Goal: Task Accomplishment & Management: Manage account settings

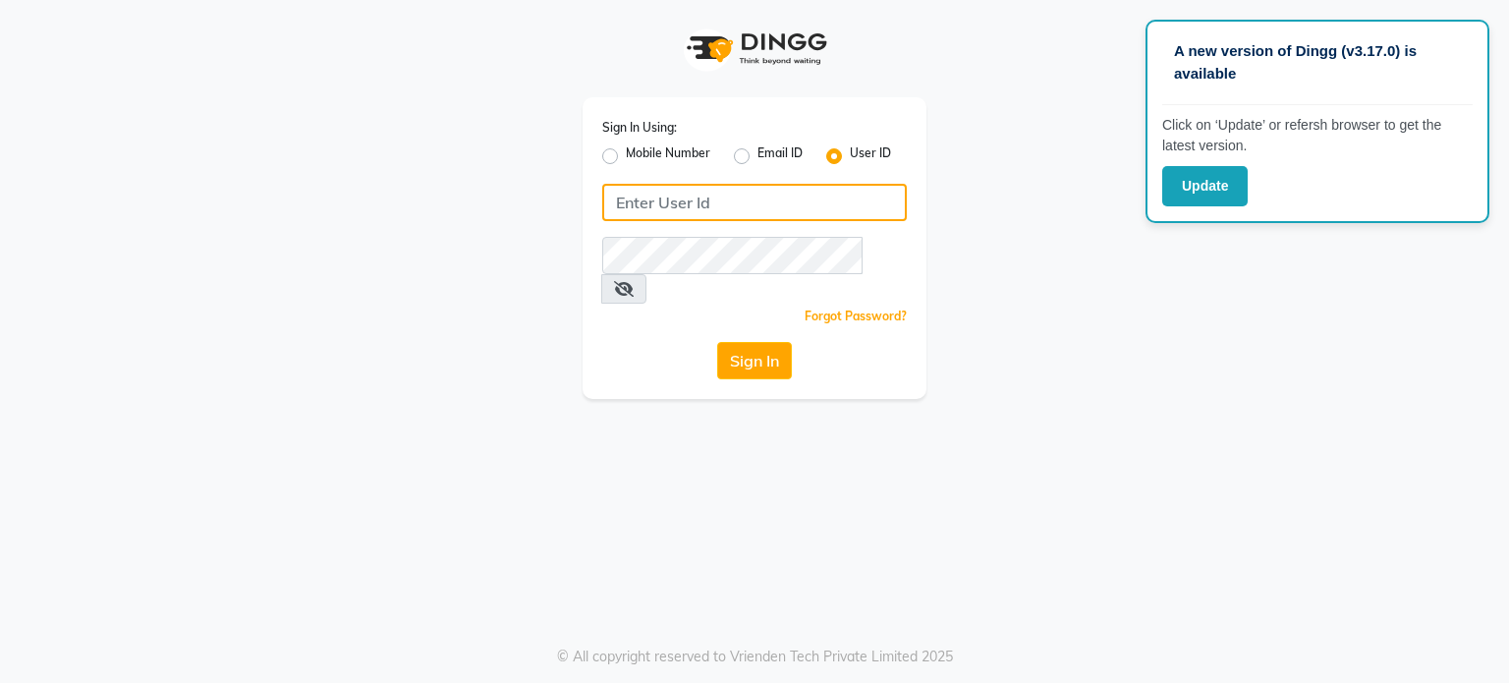
click at [644, 201] on input "Username" at bounding box center [754, 202] width 305 height 37
type input "bohobliss123"
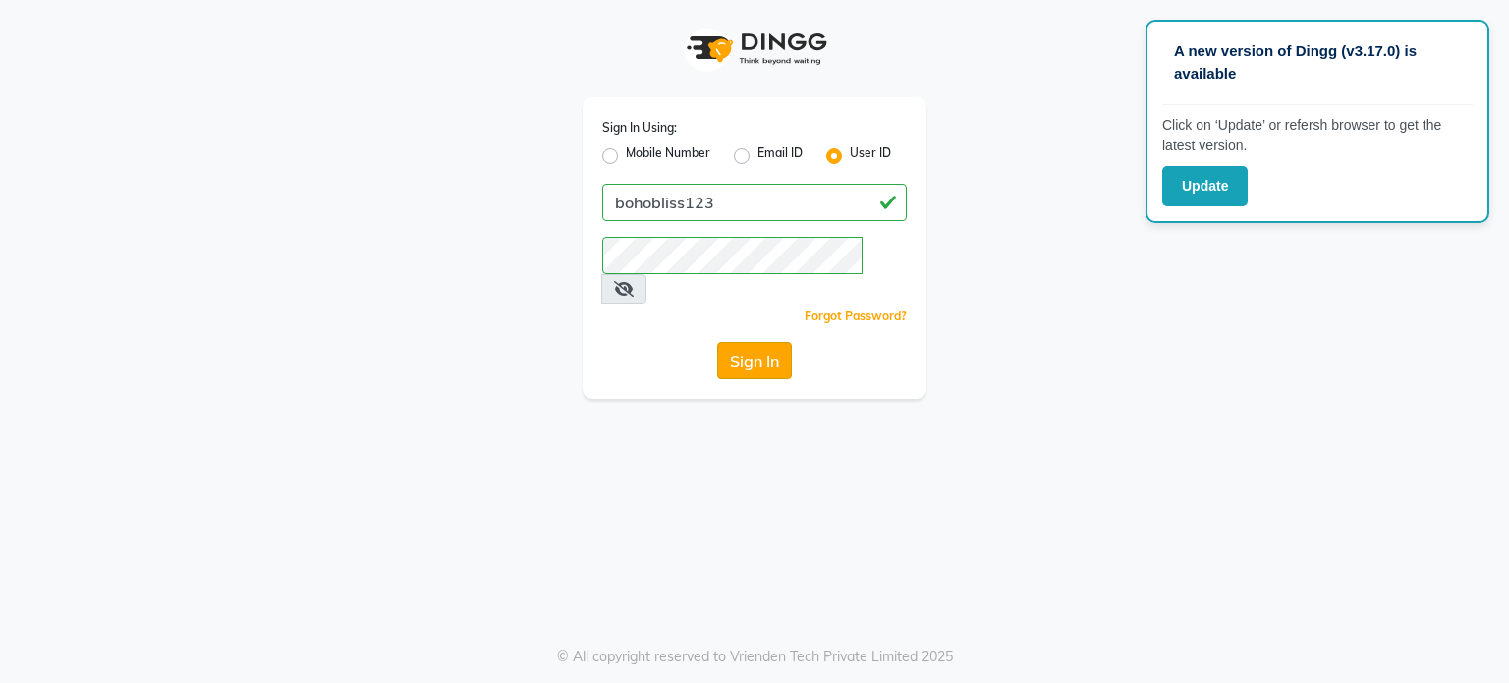
click at [748, 342] on button "Sign In" at bounding box center [754, 360] width 75 height 37
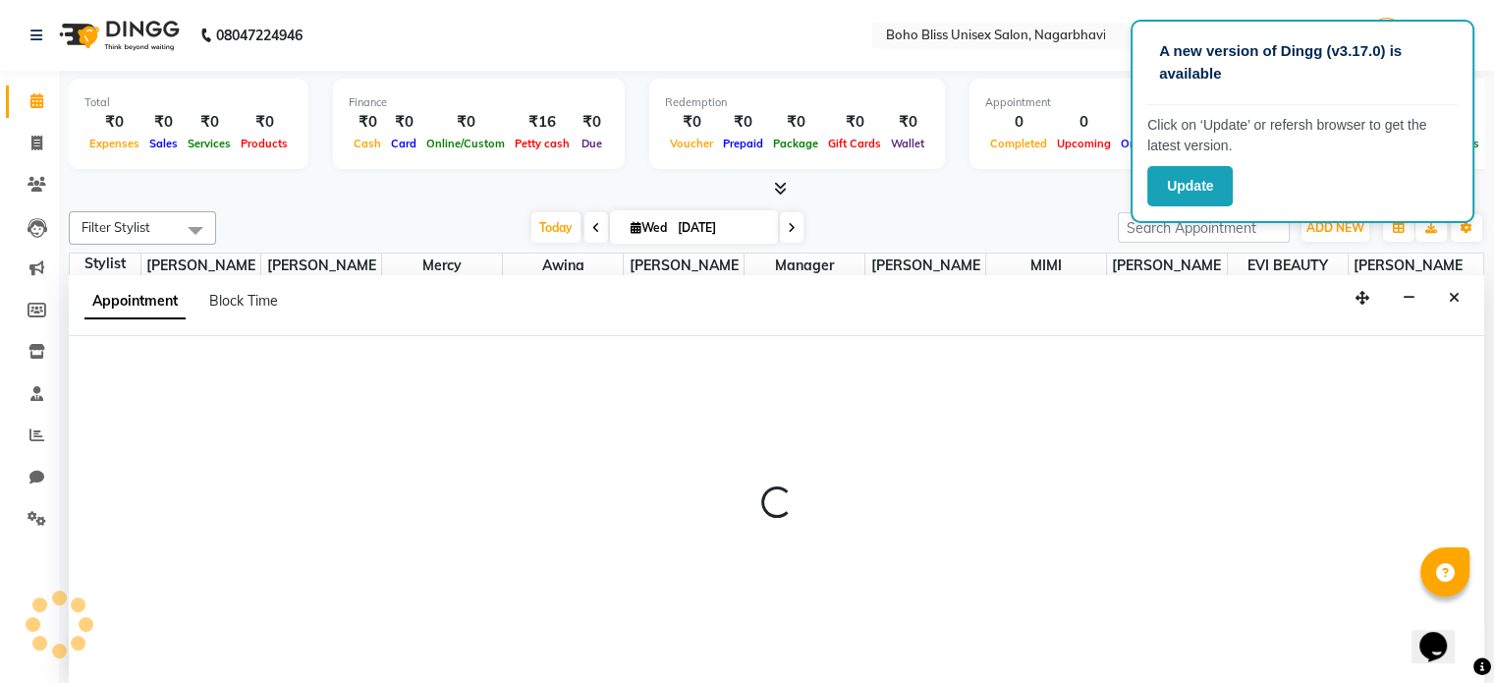
select select "83310"
select select "tentative"
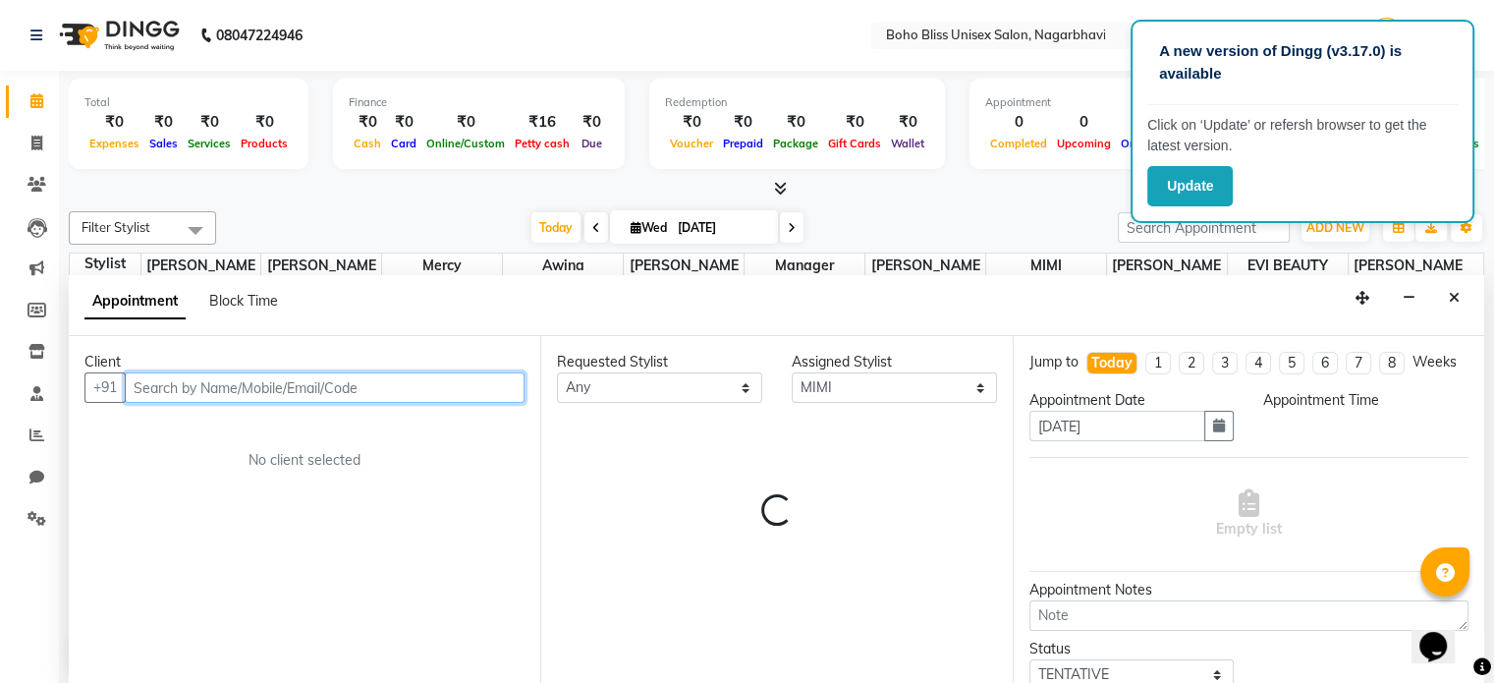
select select "540"
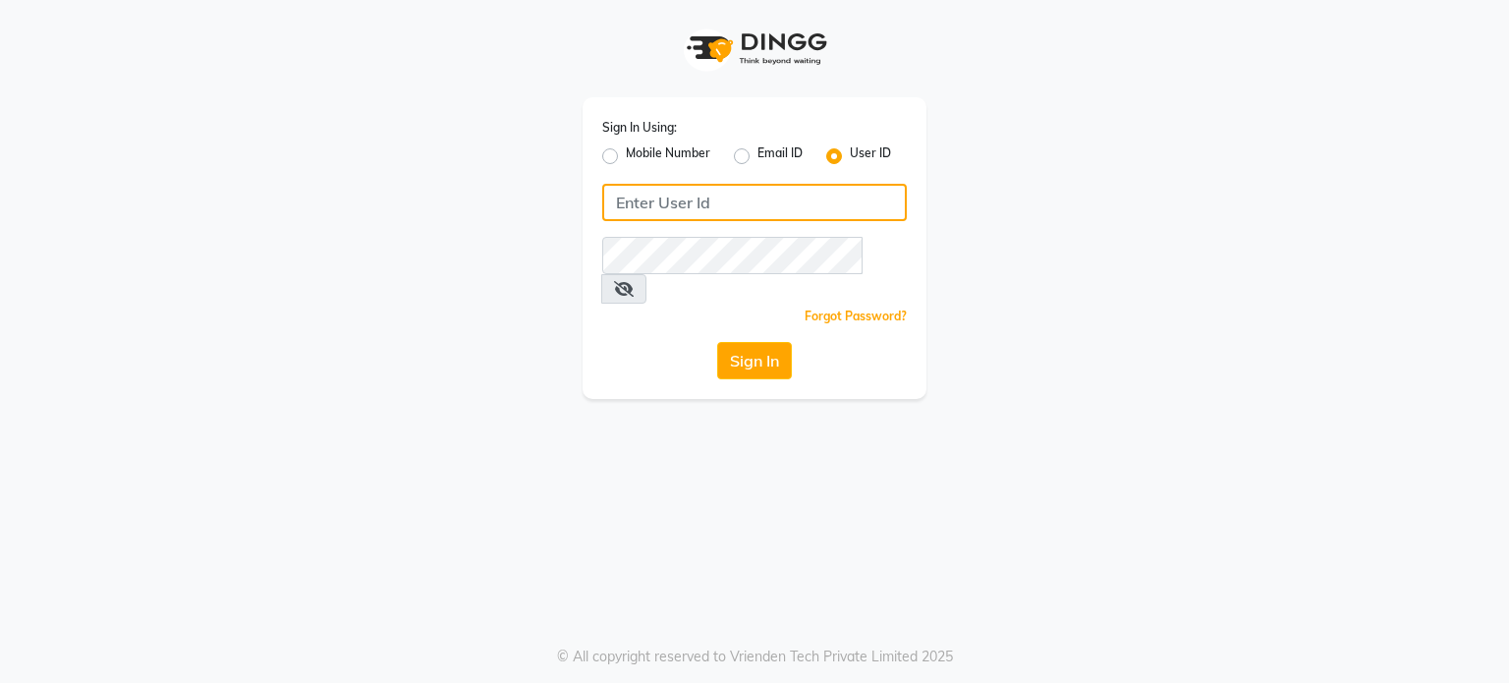
click at [686, 213] on input "Username" at bounding box center [754, 202] width 305 height 37
type input "bohobliss123"
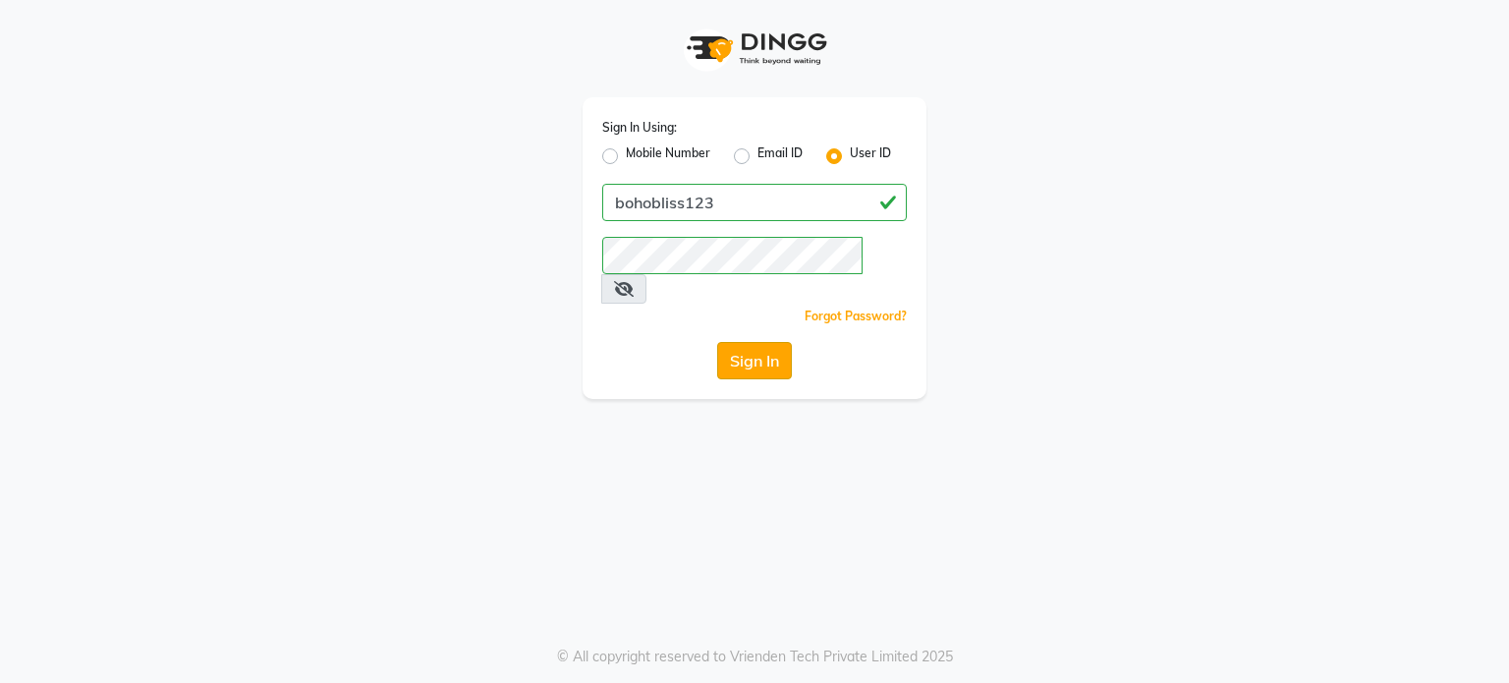
click at [749, 342] on button "Sign In" at bounding box center [754, 360] width 75 height 37
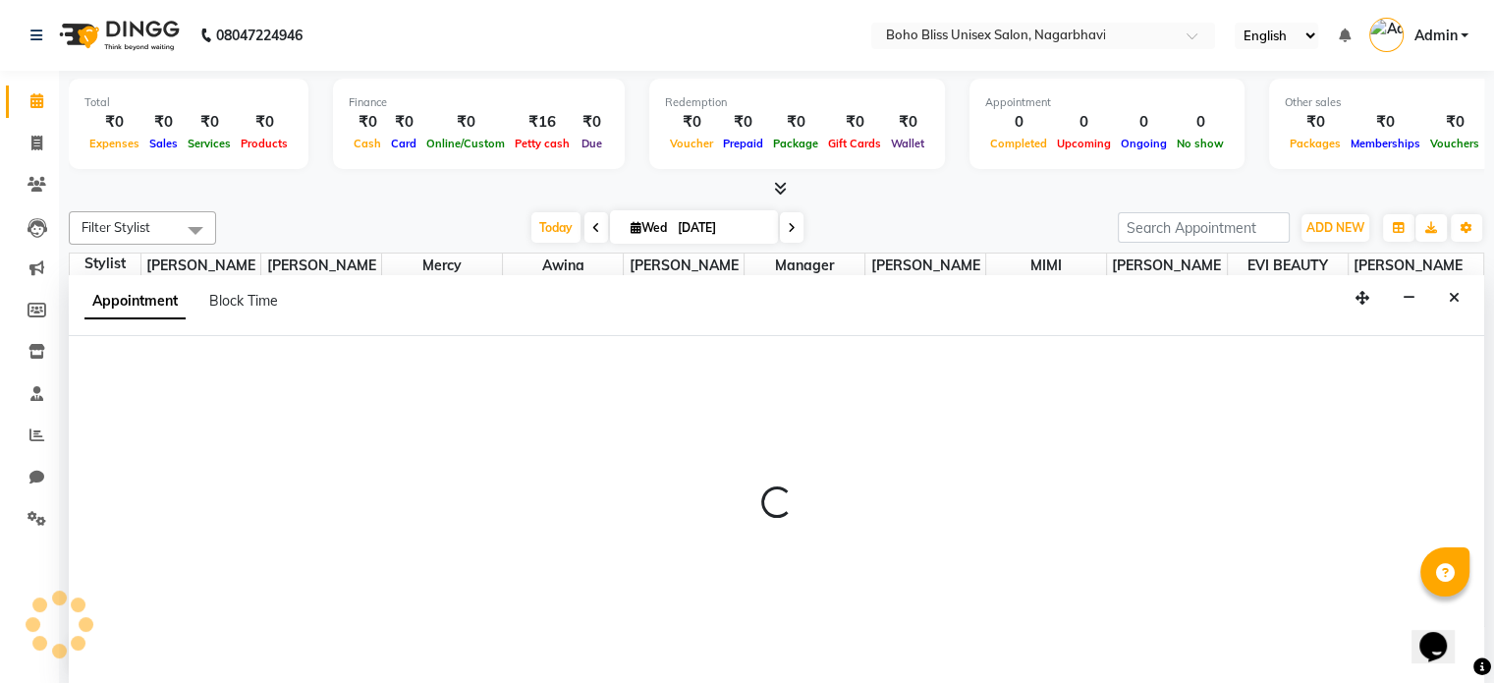
select select "82778"
select select "570"
select select "tentative"
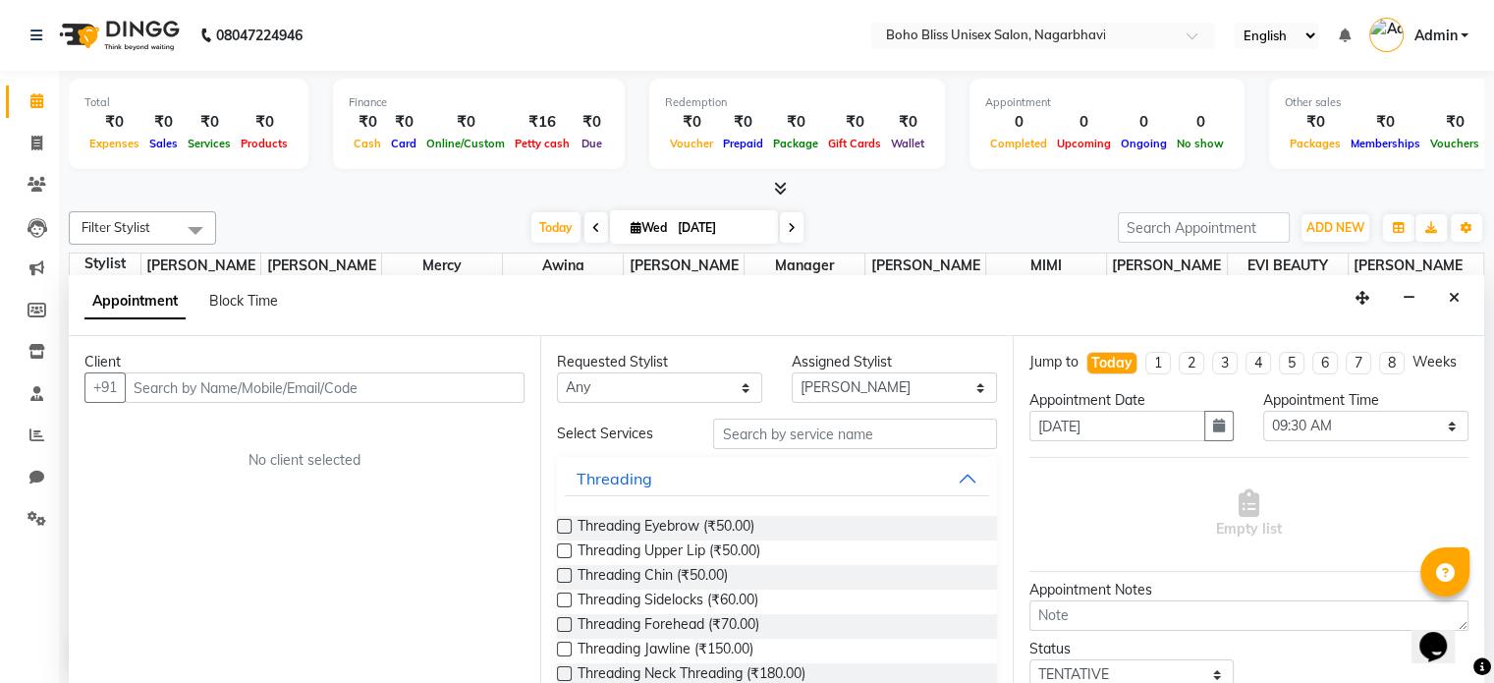
click at [417, 392] on input "text" at bounding box center [325, 387] width 400 height 30
click at [35, 143] on icon at bounding box center [36, 143] width 11 height 15
select select "service"
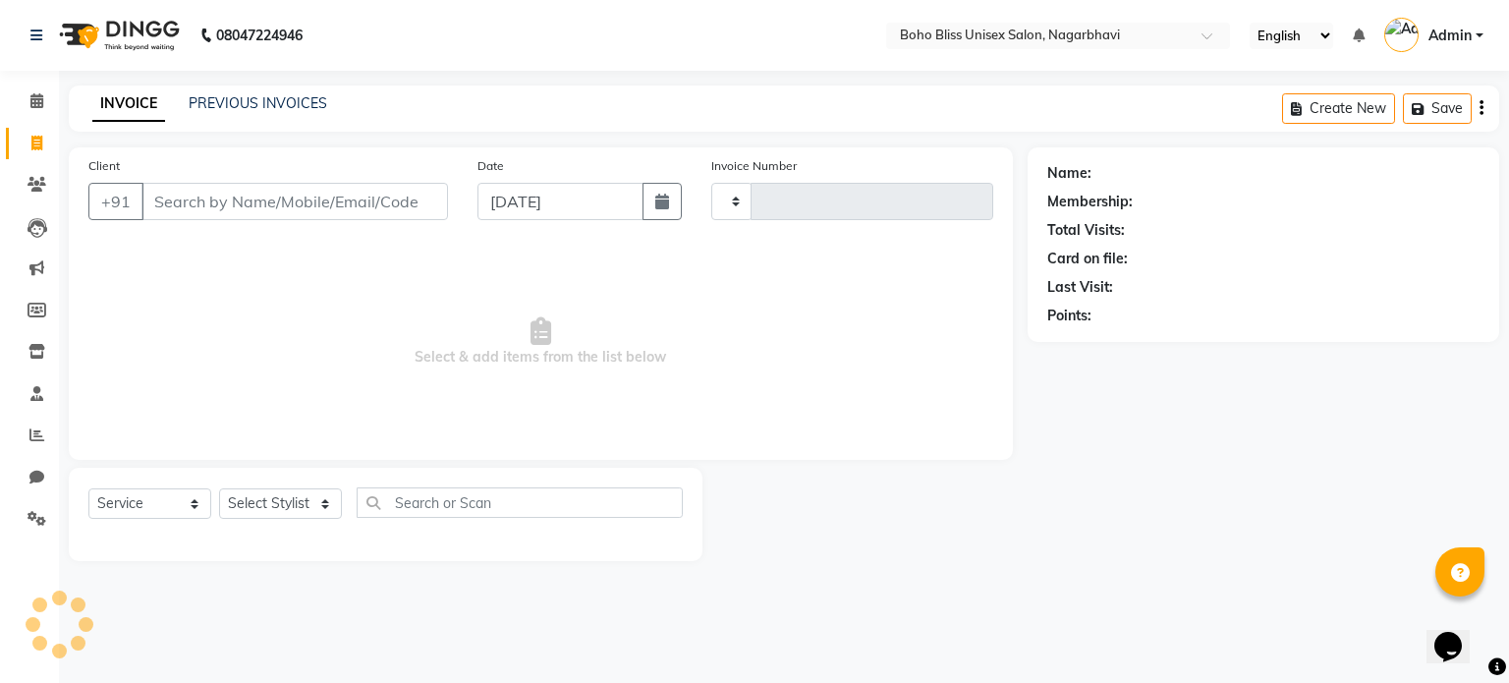
type input "0210"
select select "8370"
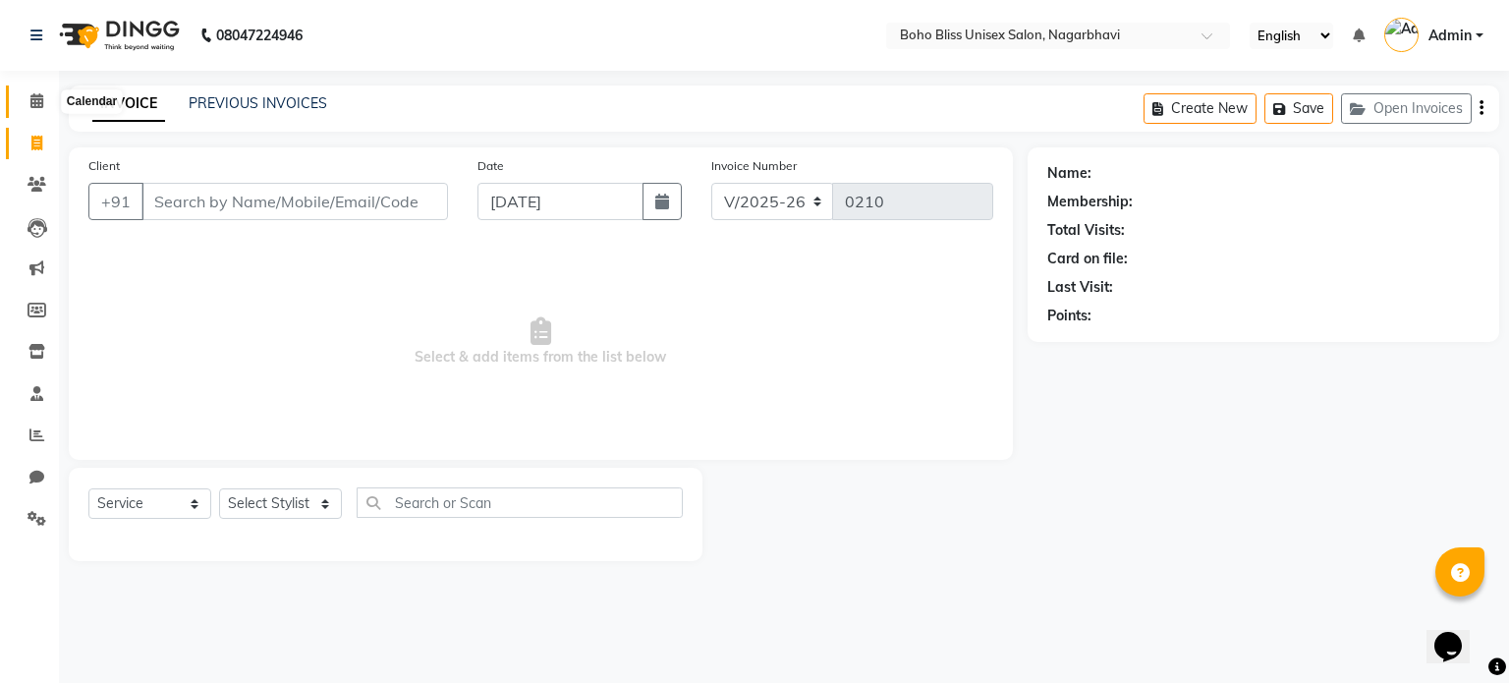
click at [37, 104] on icon at bounding box center [36, 100] width 13 height 15
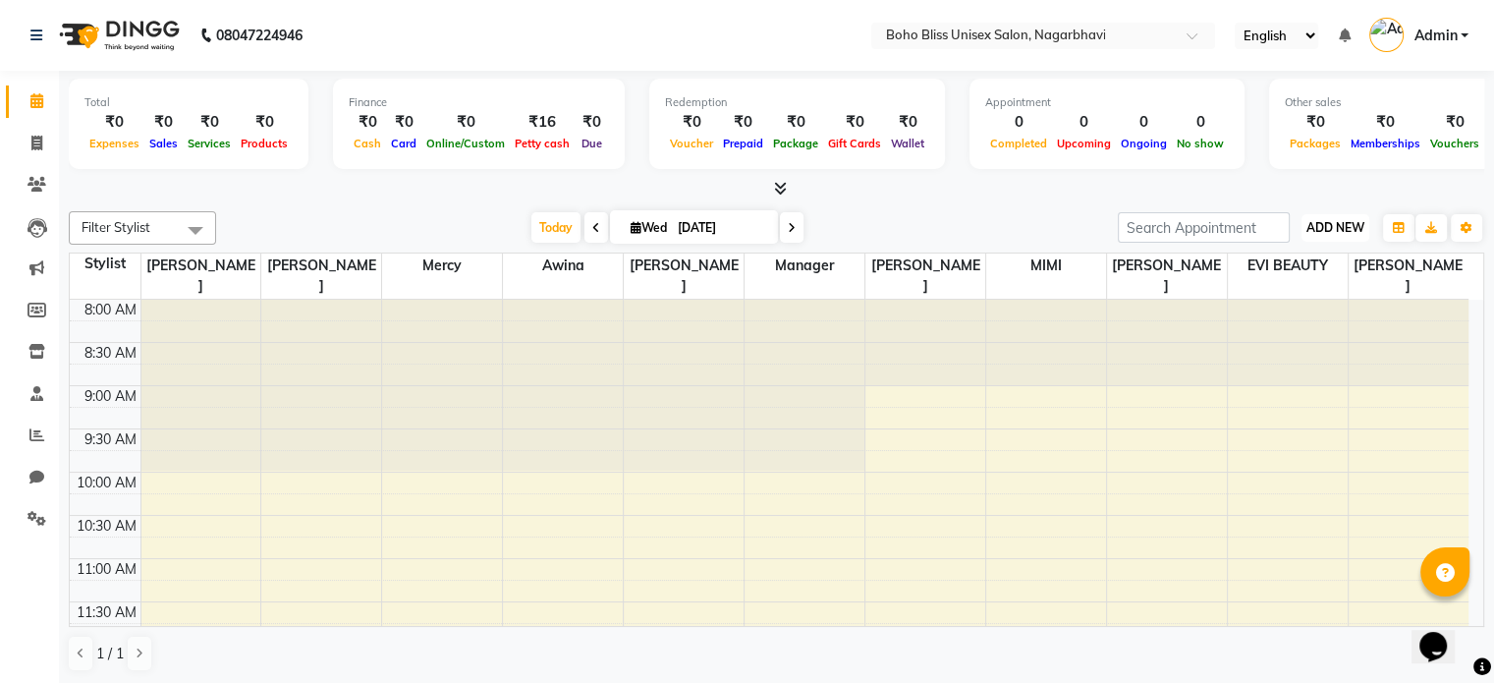
click at [1321, 230] on span "ADD NEW" at bounding box center [1336, 227] width 58 height 15
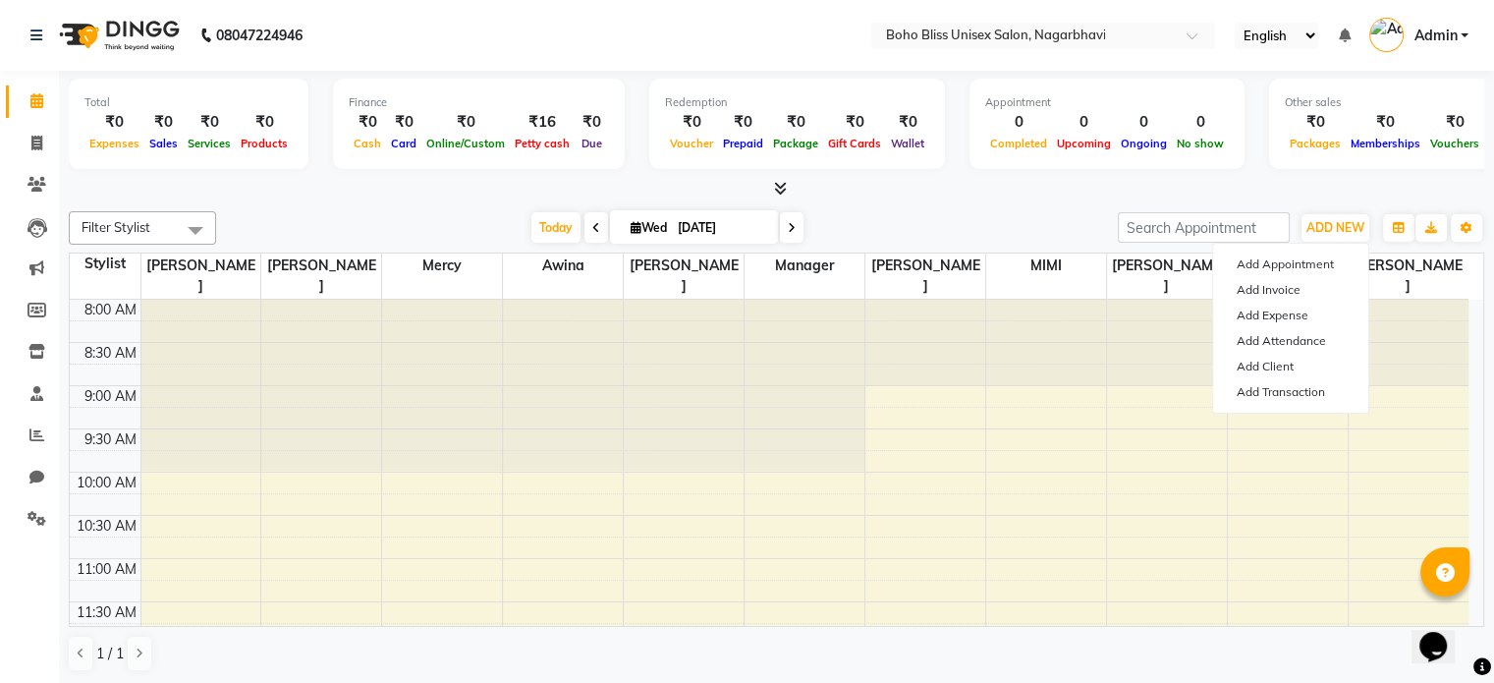
click at [1009, 231] on div "[DATE] [DATE]" at bounding box center [667, 227] width 882 height 29
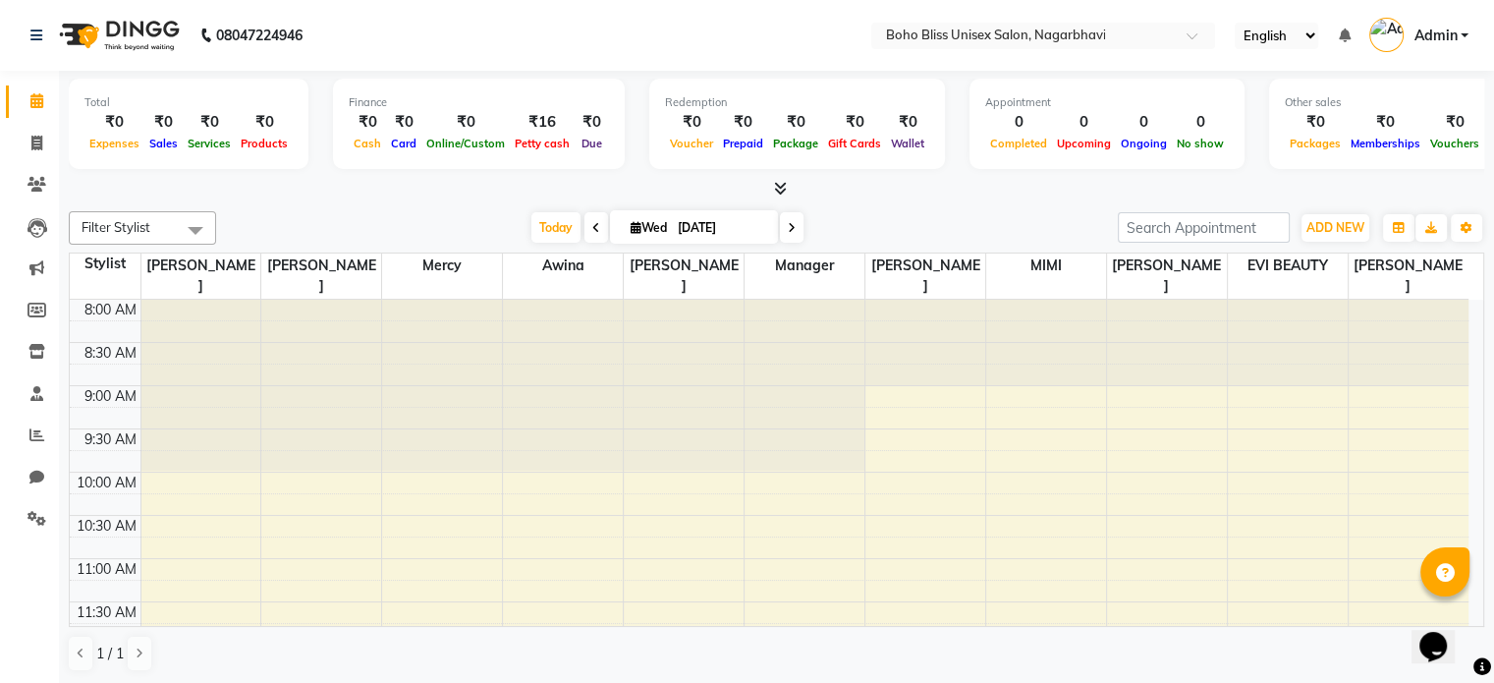
click at [207, 303] on div at bounding box center [201, 385] width 120 height 171
click at [218, 300] on div at bounding box center [201, 385] width 120 height 171
click at [124, 300] on div "8:00 AM" at bounding box center [111, 310] width 60 height 21
click at [169, 300] on div at bounding box center [201, 385] width 120 height 171
click at [353, 163] on div "Finance ₹0 Cash ₹0 Card ₹0 Online/Custom ₹16 [PERSON_NAME] cash ₹0 Due" at bounding box center [479, 124] width 292 height 90
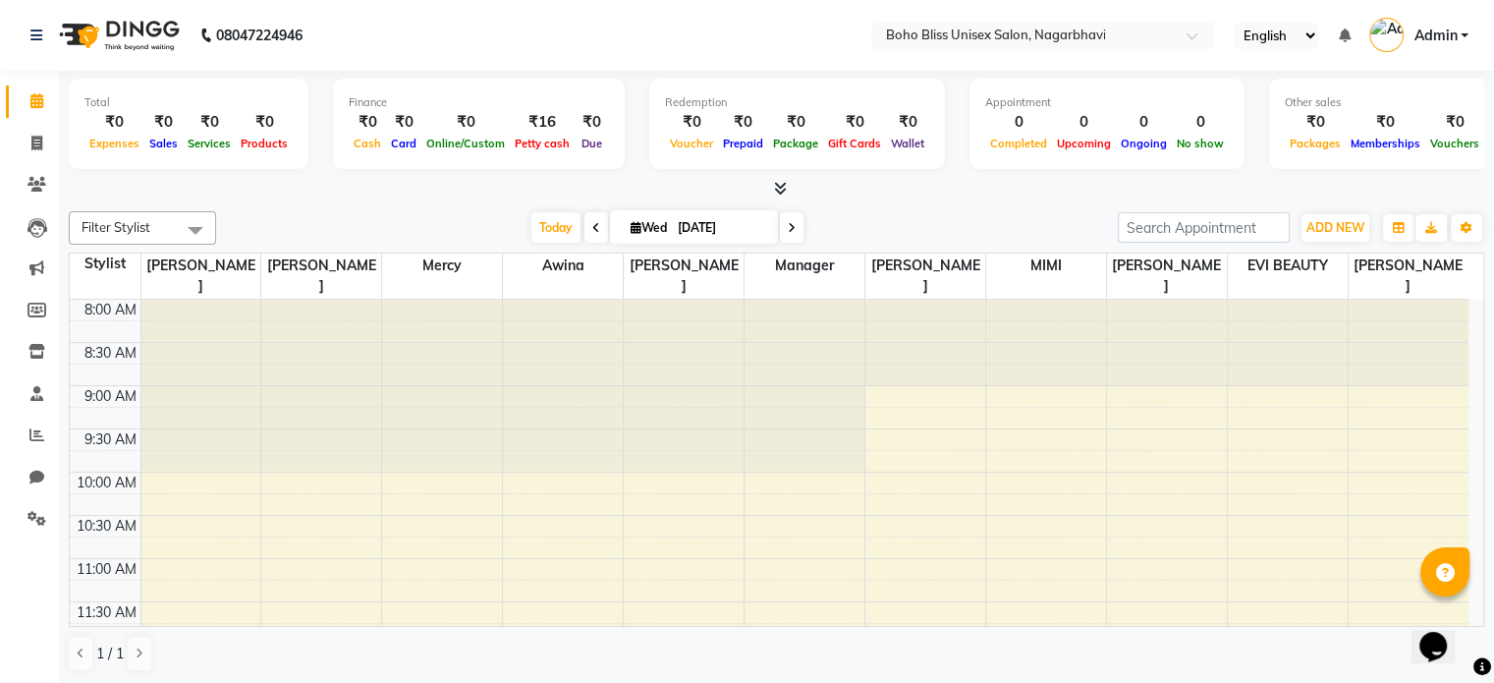
click at [390, 125] on div "₹0" at bounding box center [403, 122] width 35 height 23
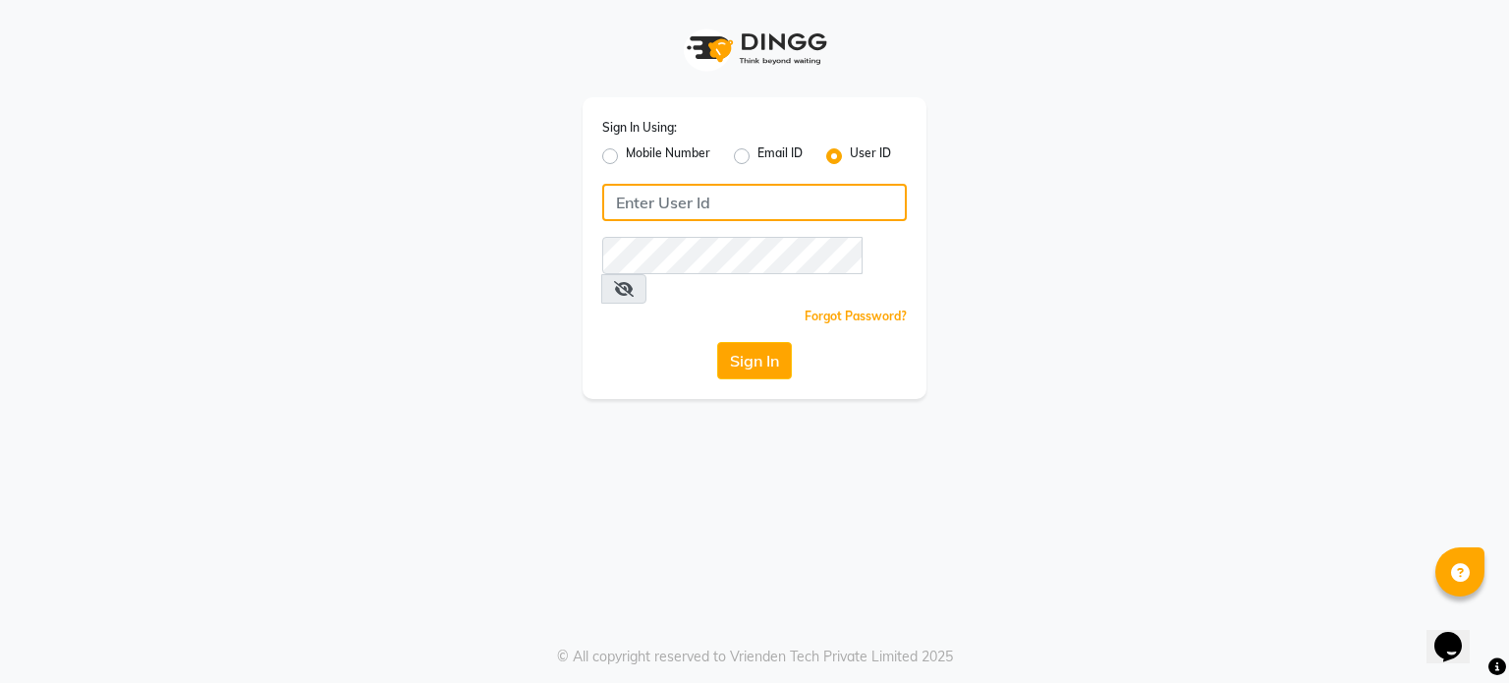
click at [639, 214] on input "Username" at bounding box center [754, 202] width 305 height 37
type input "bohobliss123"
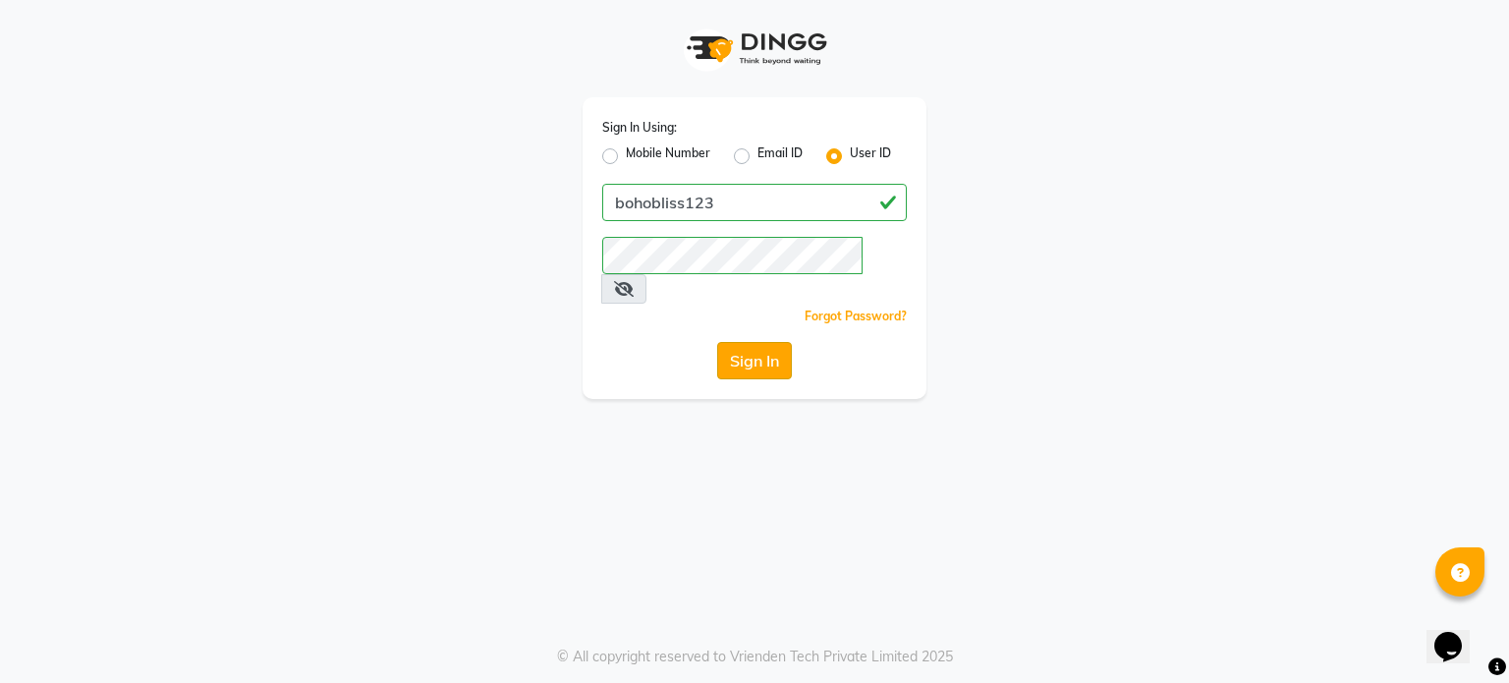
click at [744, 342] on button "Sign In" at bounding box center [754, 360] width 75 height 37
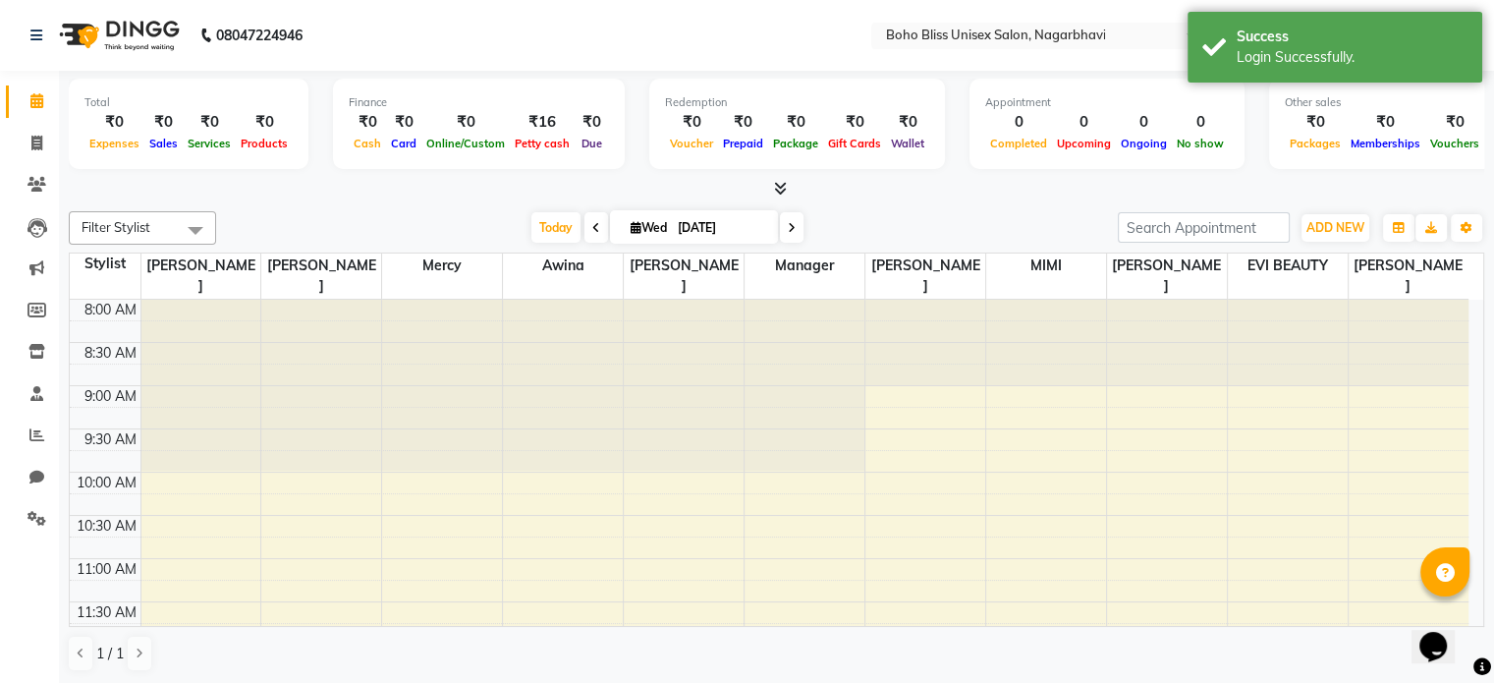
click at [745, 341] on div at bounding box center [805, 385] width 120 height 171
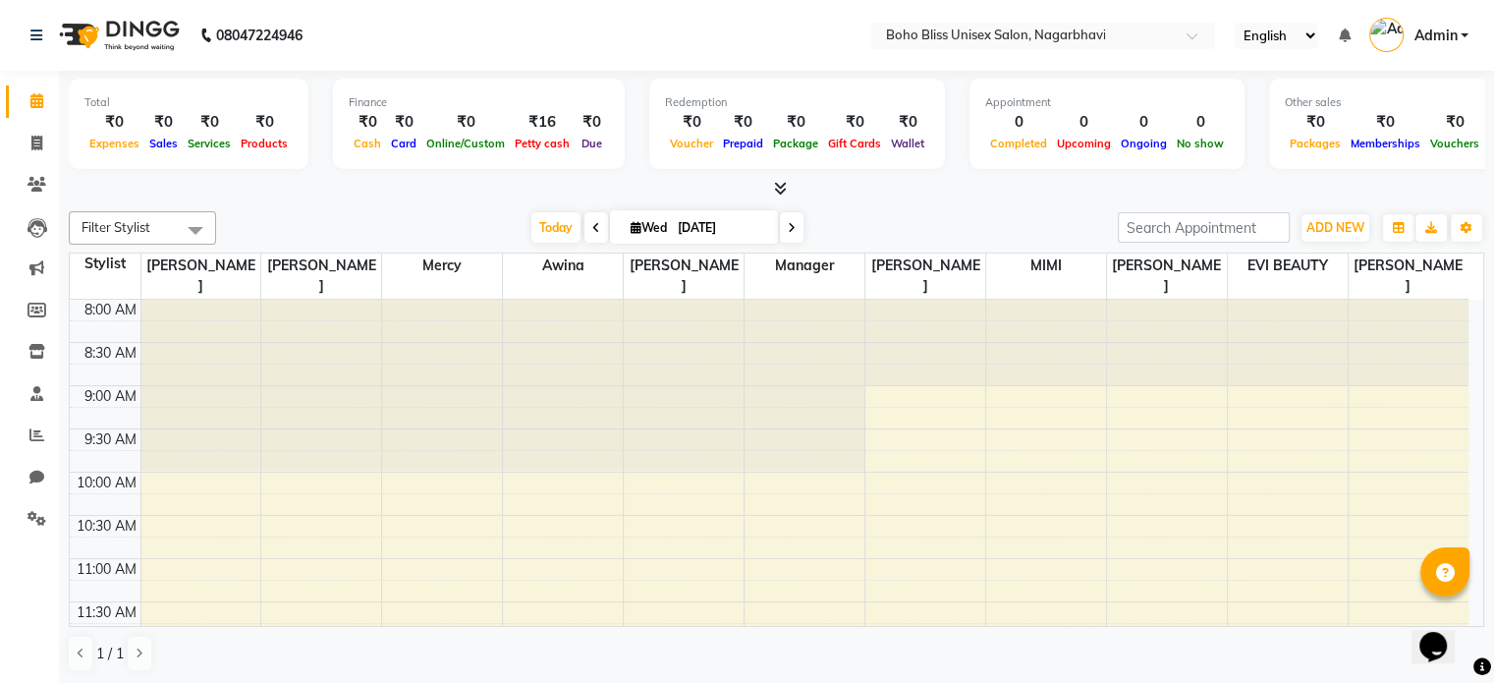
click at [1096, 236] on div "[DATE] [DATE]" at bounding box center [667, 227] width 882 height 29
click at [515, 188] on div at bounding box center [777, 189] width 1416 height 21
click at [495, 214] on div "[DATE] [DATE]" at bounding box center [667, 227] width 882 height 29
click at [31, 136] on icon at bounding box center [36, 143] width 11 height 15
select select "service"
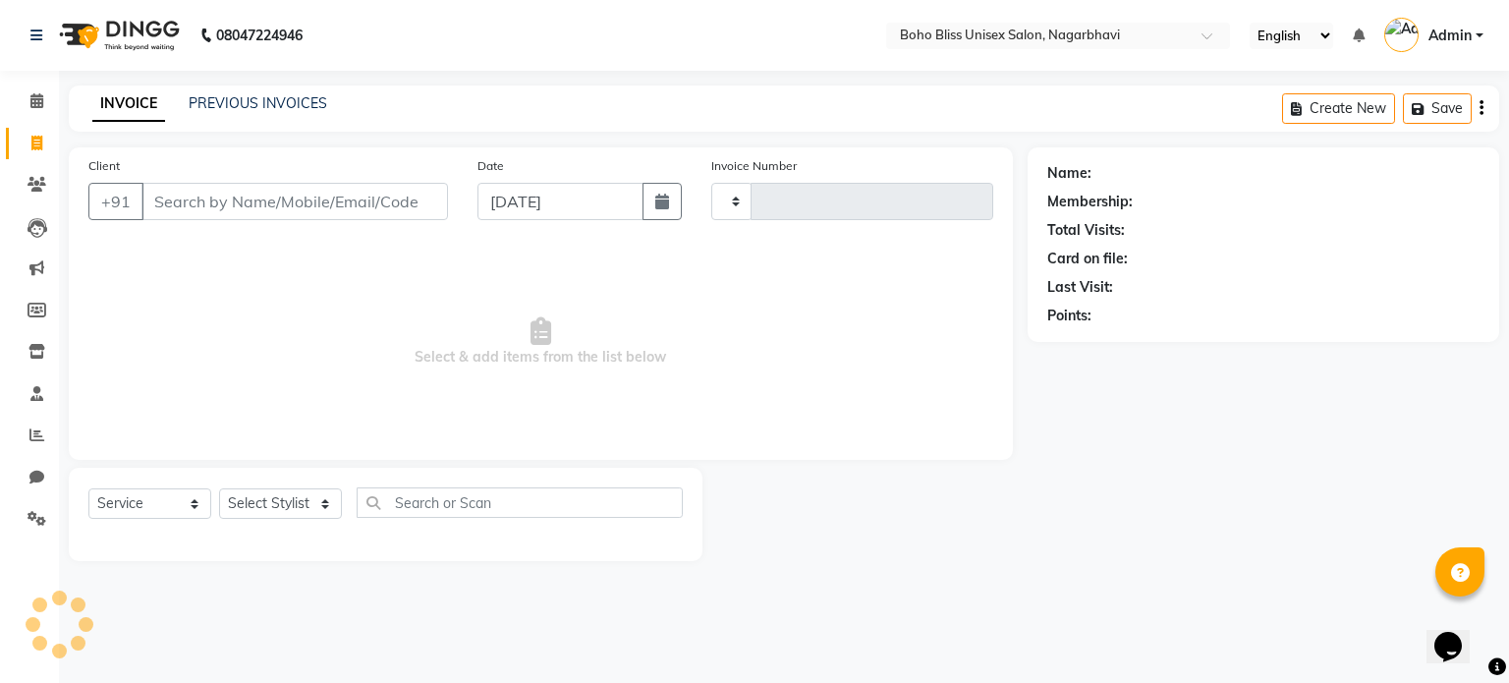
type input "0210"
select select "8370"
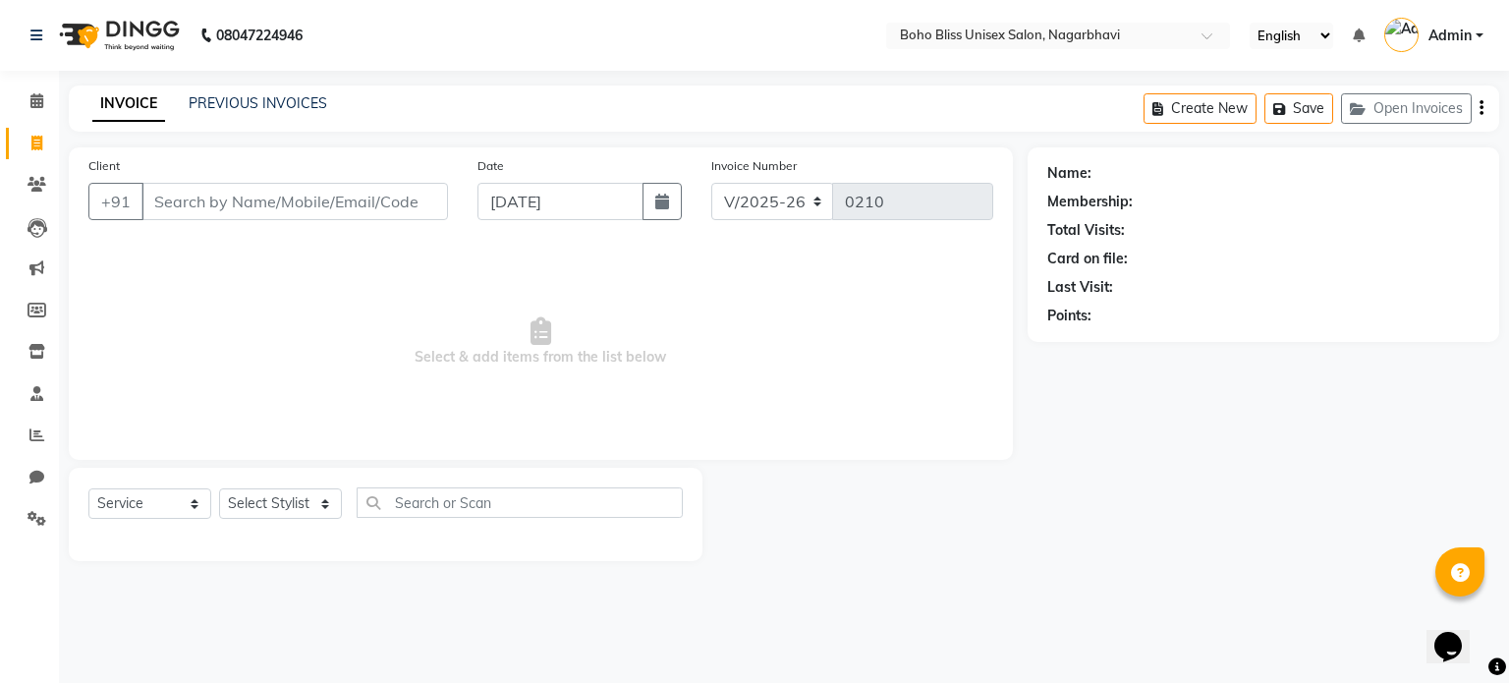
click at [226, 208] on input "Client" at bounding box center [294, 201] width 307 height 37
type input "6361867109"
click at [374, 211] on span "Add Client" at bounding box center [398, 202] width 78 height 20
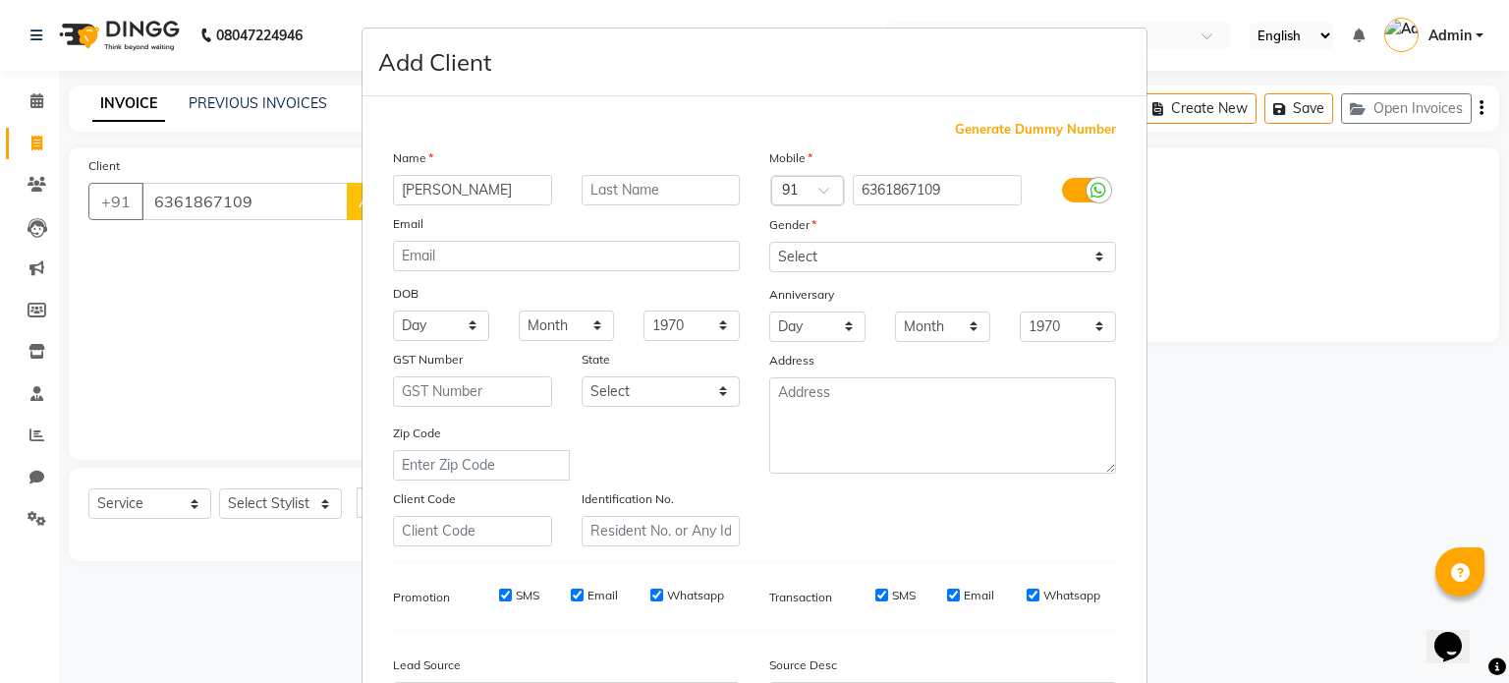
type input "[PERSON_NAME]"
click at [945, 262] on select "Select [DEMOGRAPHIC_DATA] [DEMOGRAPHIC_DATA] Other Prefer Not To Say" at bounding box center [942, 257] width 347 height 30
select select "[DEMOGRAPHIC_DATA]"
click at [769, 243] on select "Select [DEMOGRAPHIC_DATA] [DEMOGRAPHIC_DATA] Other Prefer Not To Say" at bounding box center [942, 257] width 347 height 30
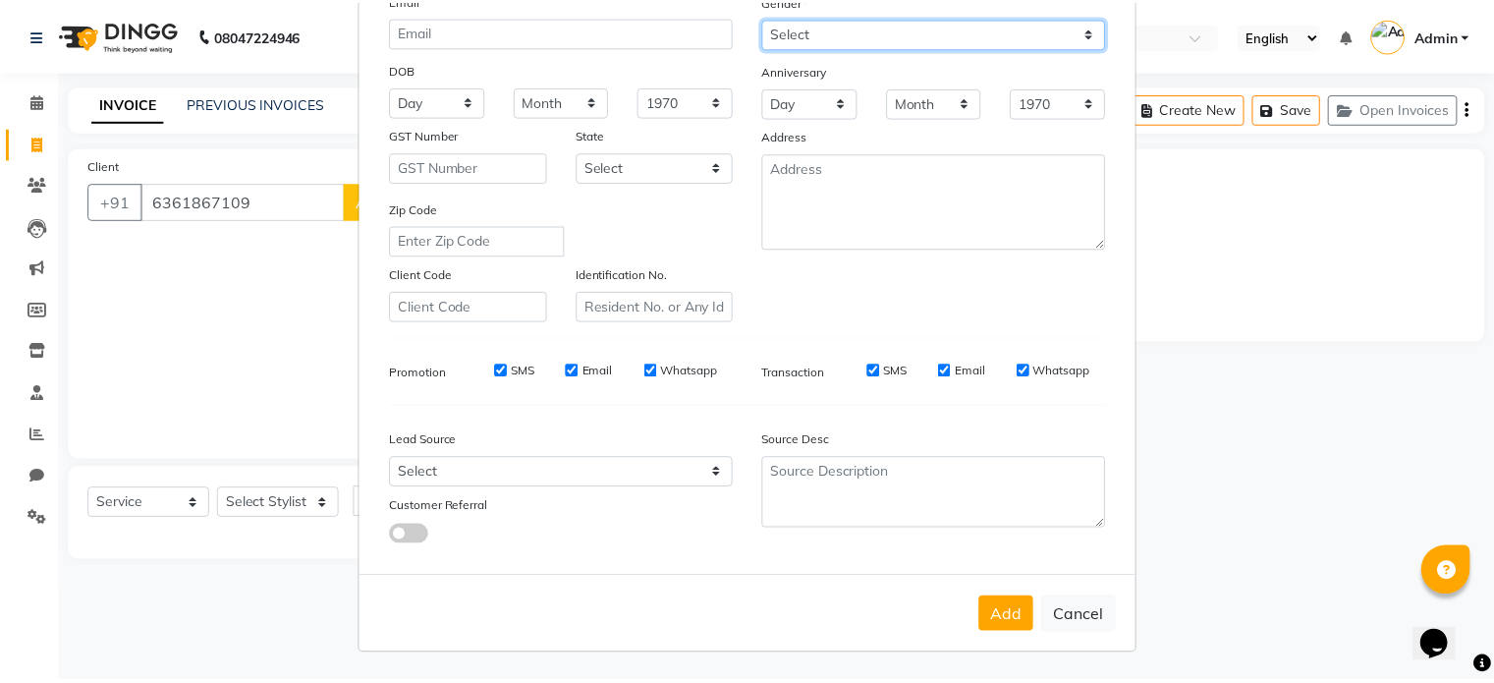
scroll to position [233, 0]
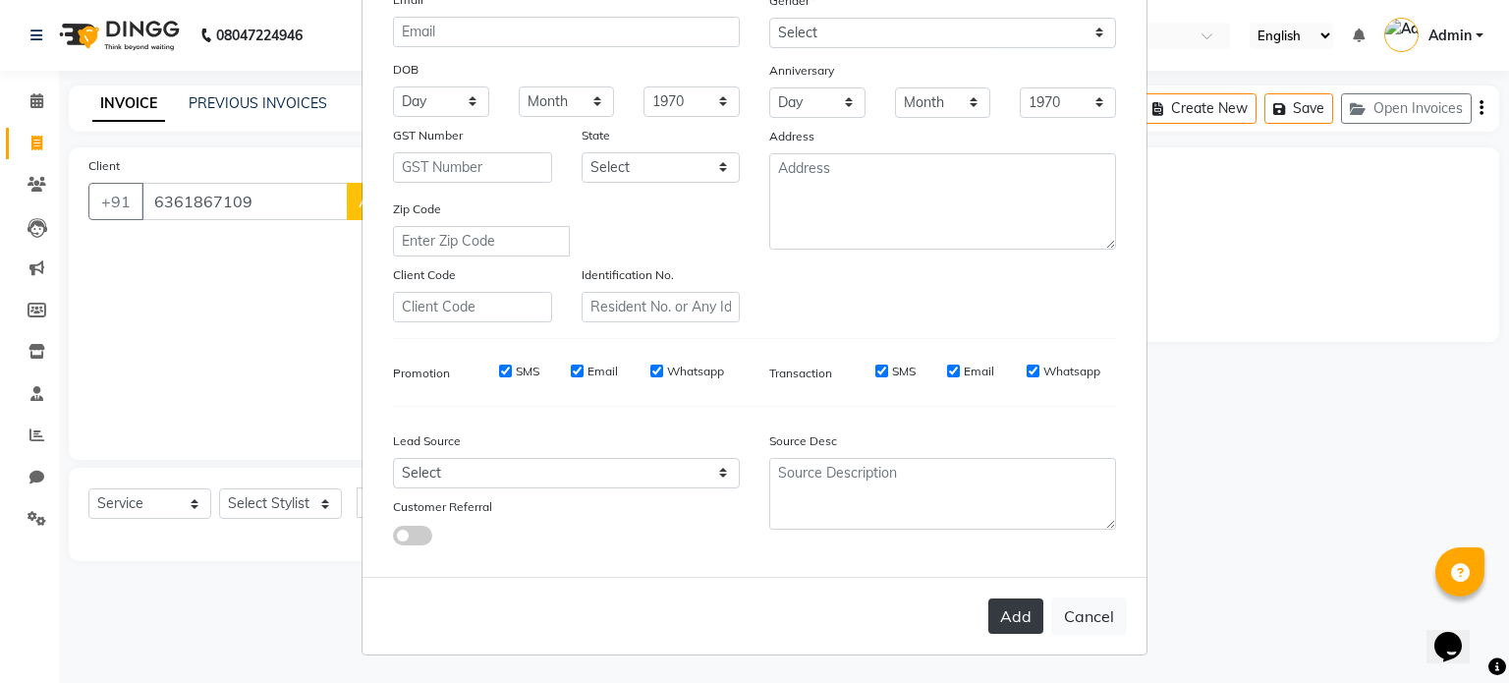
click at [1011, 619] on button "Add" at bounding box center [1015, 615] width 55 height 35
select select
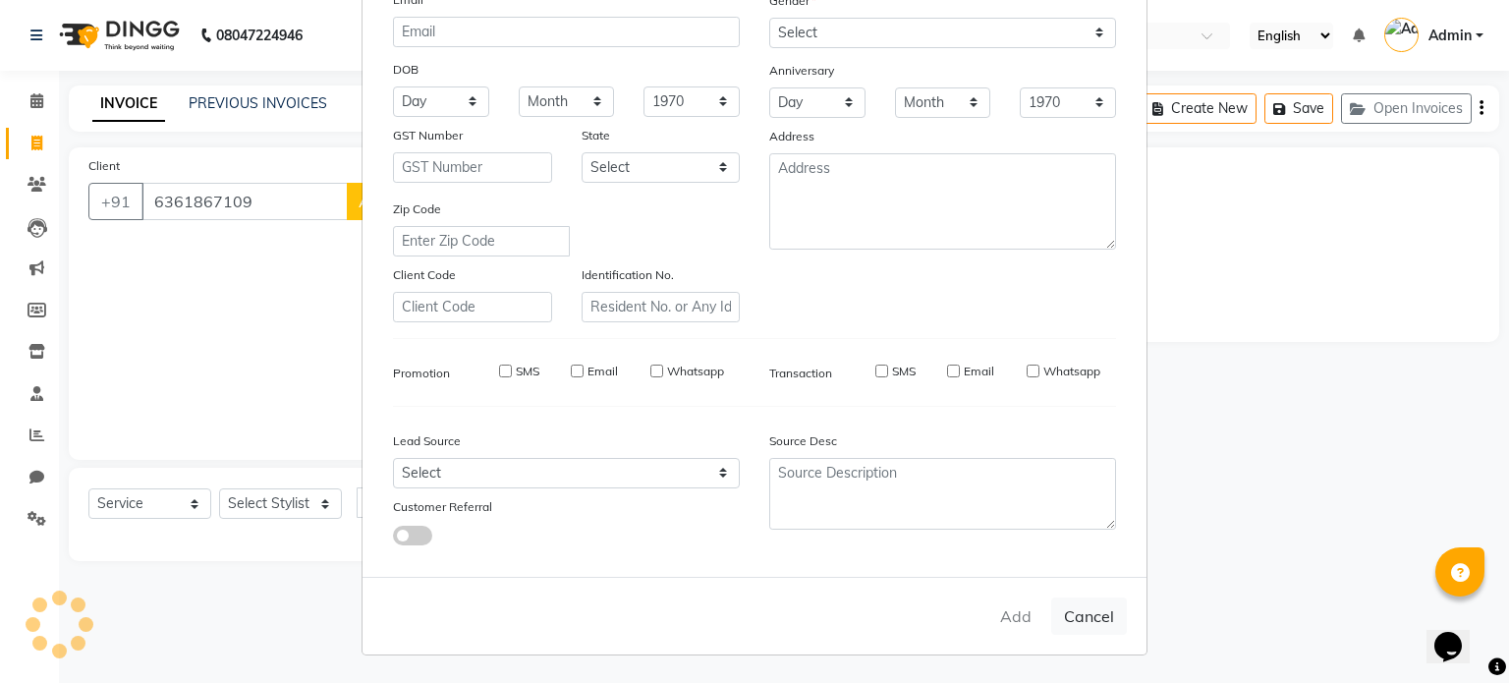
select select
checkbox input "false"
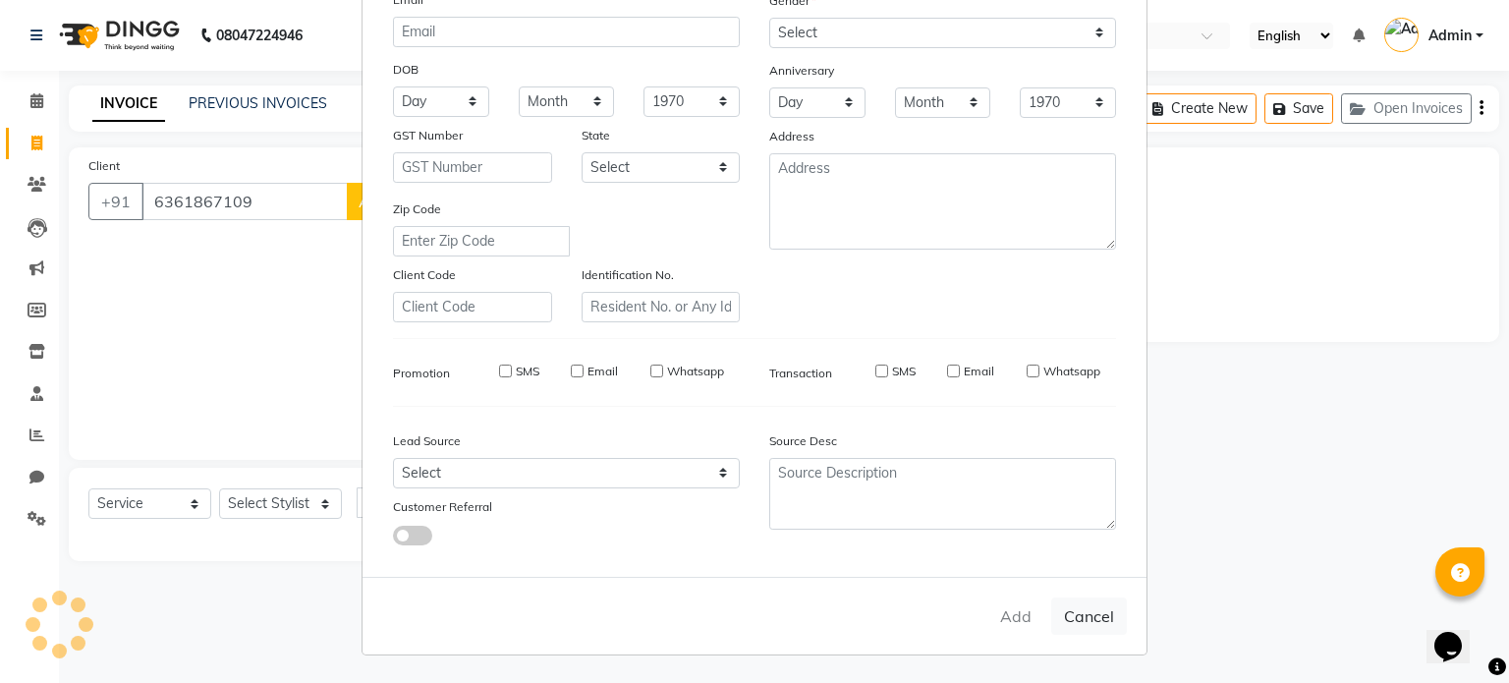
checkbox input "false"
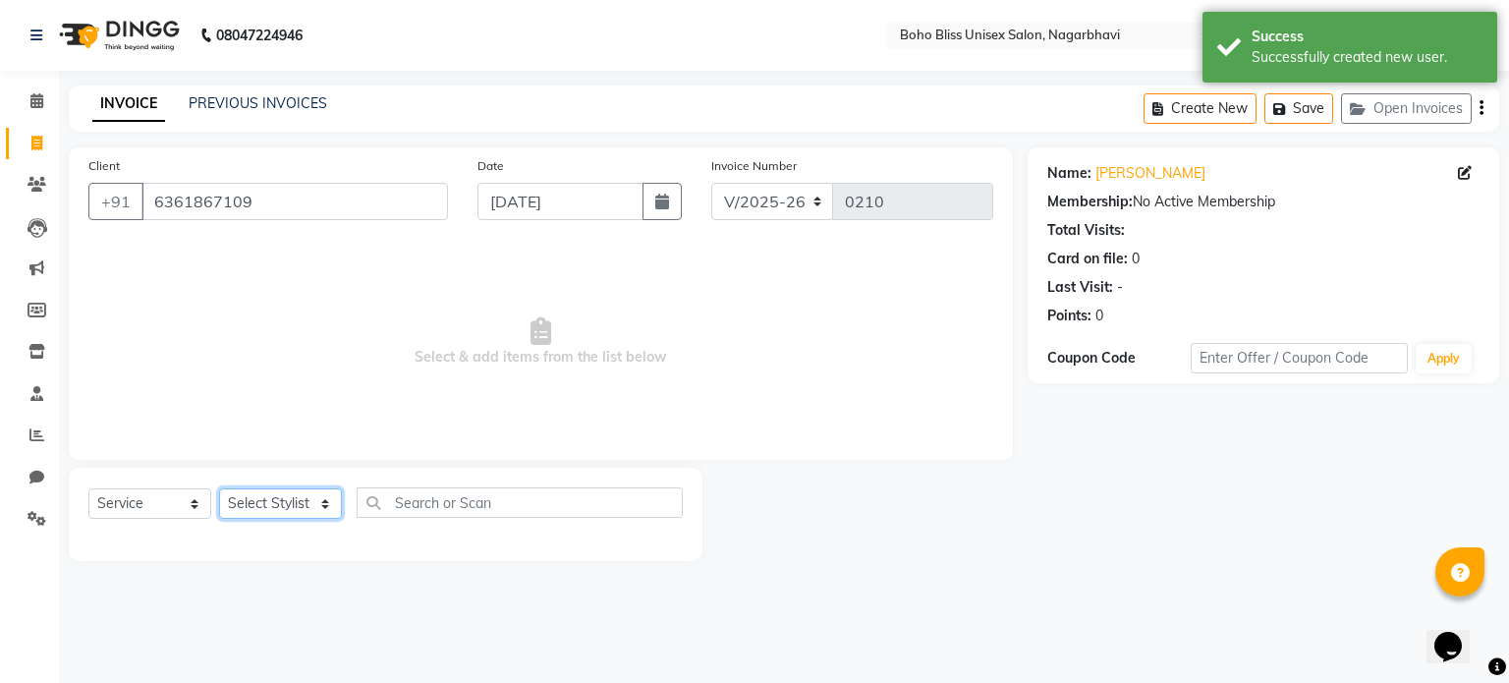
click at [297, 510] on select "Select Stylist [PERSON_NAME] Awina EVI BEAUTY [PERSON_NAME] Front Desk [PERSON_…" at bounding box center [280, 503] width 123 height 30
select select "81100"
click at [219, 489] on select "Select Stylist [PERSON_NAME] Awina EVI BEAUTY [PERSON_NAME] Front Desk [PERSON_…" at bounding box center [280, 503] width 123 height 30
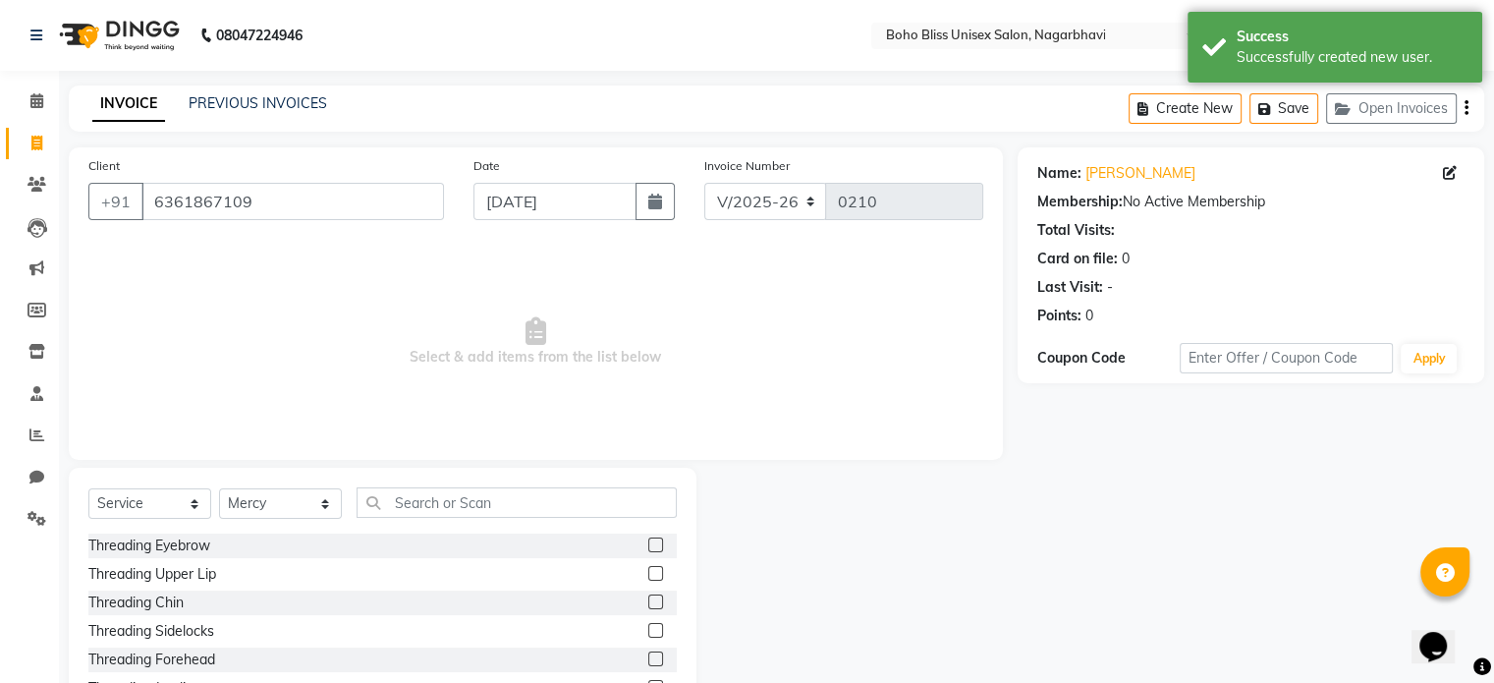
click at [648, 545] on label at bounding box center [655, 544] width 15 height 15
click at [648, 545] on input "checkbox" at bounding box center [654, 545] width 13 height 13
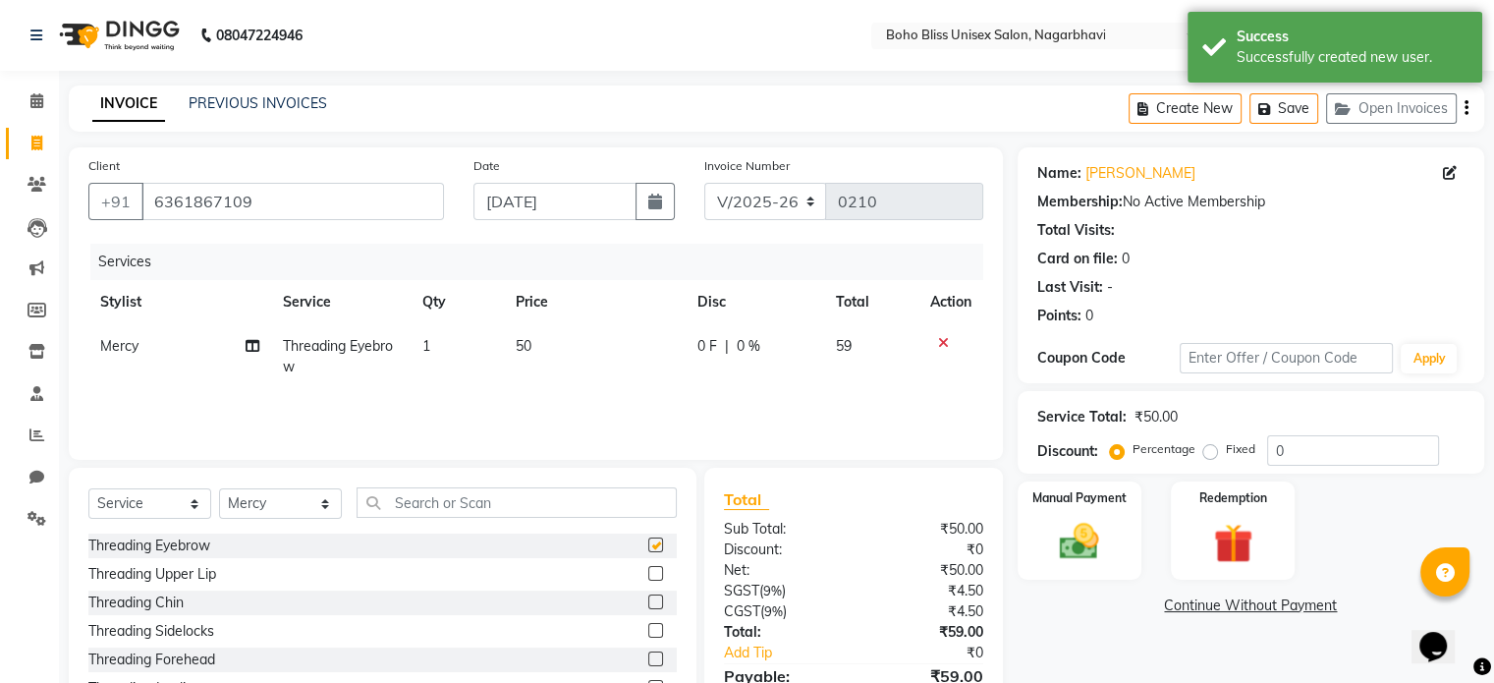
checkbox input "false"
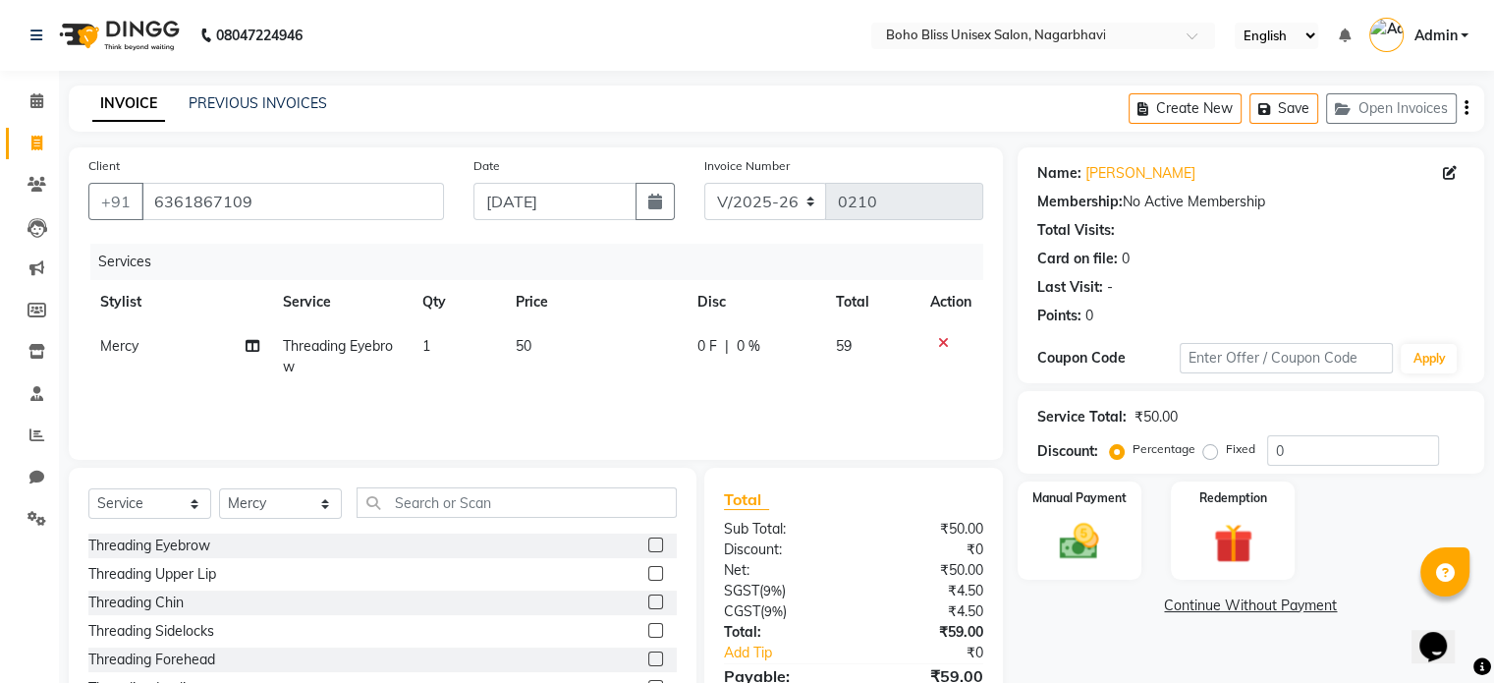
click at [648, 577] on label at bounding box center [655, 573] width 15 height 15
click at [648, 577] on input "checkbox" at bounding box center [654, 574] width 13 height 13
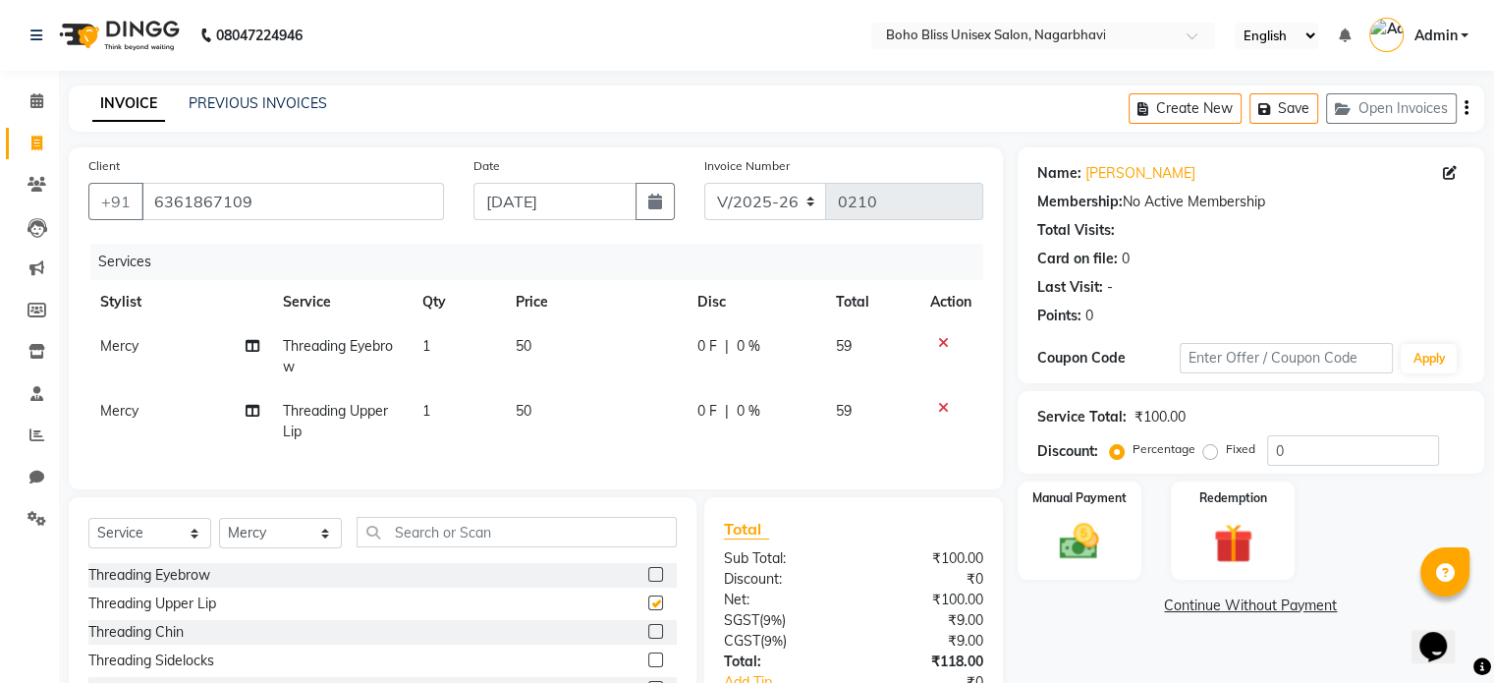
checkbox input "false"
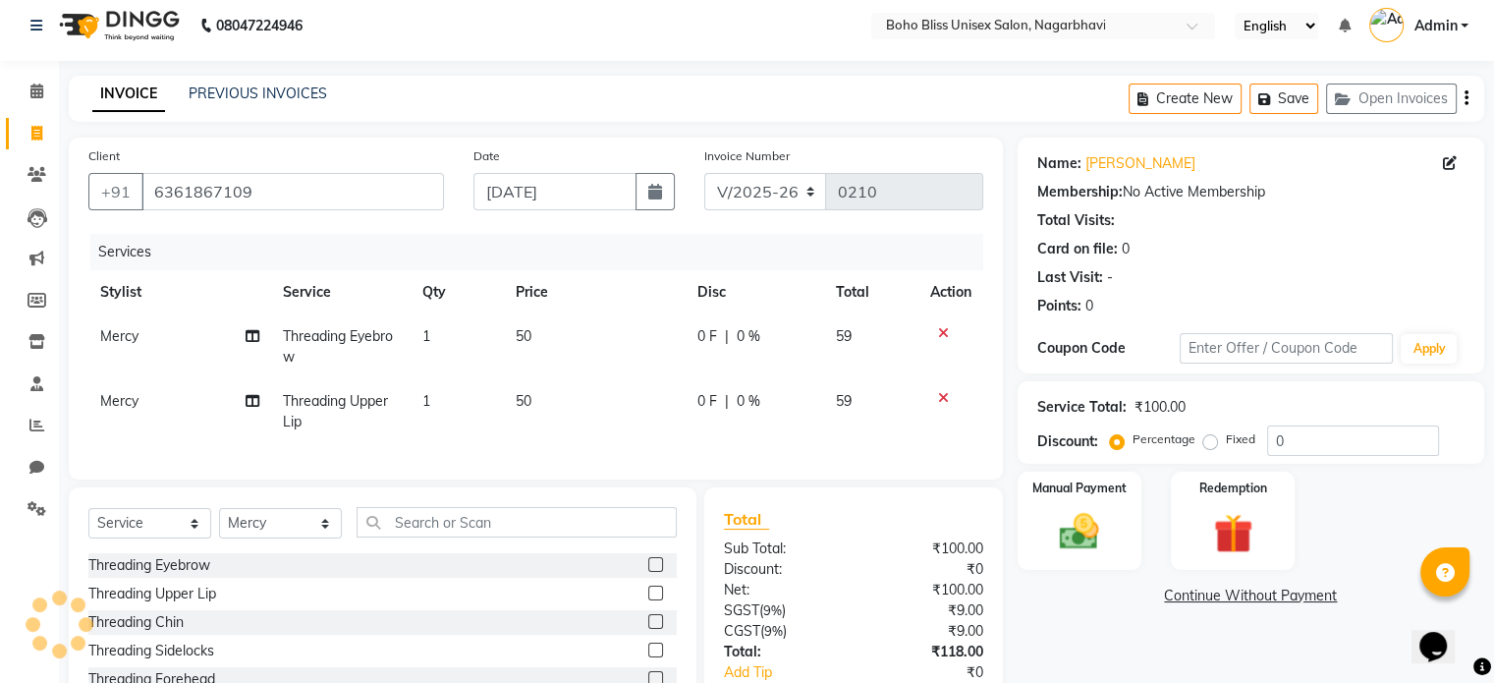
scroll to position [0, 0]
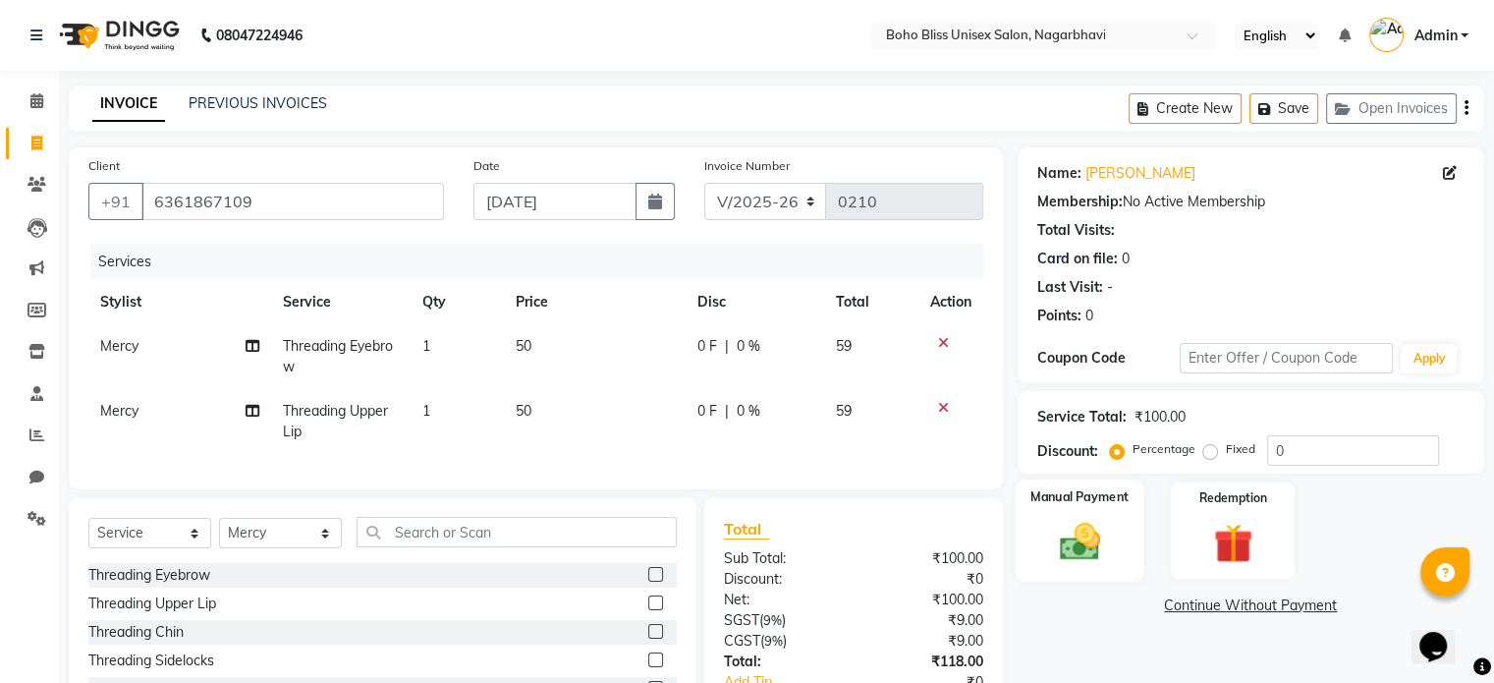
click at [1089, 534] on img at bounding box center [1079, 542] width 66 height 47
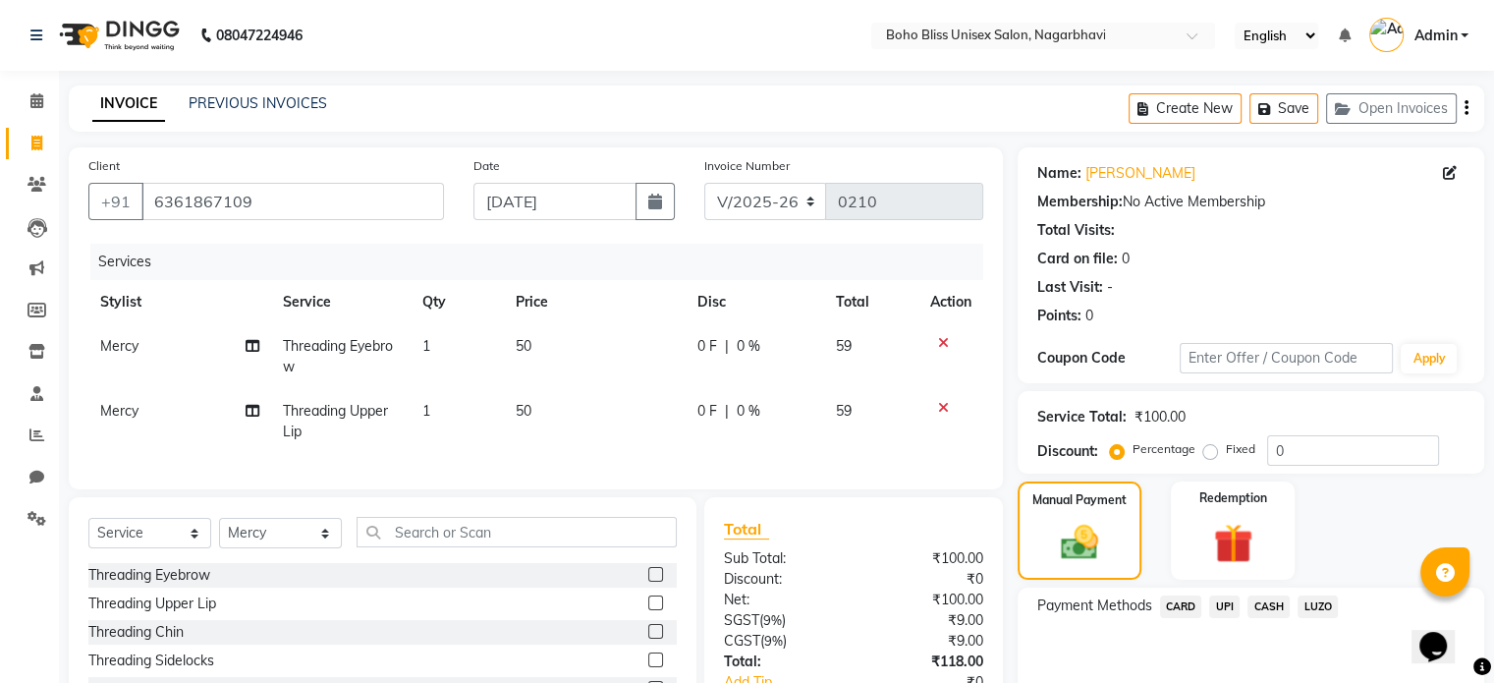
scroll to position [149, 0]
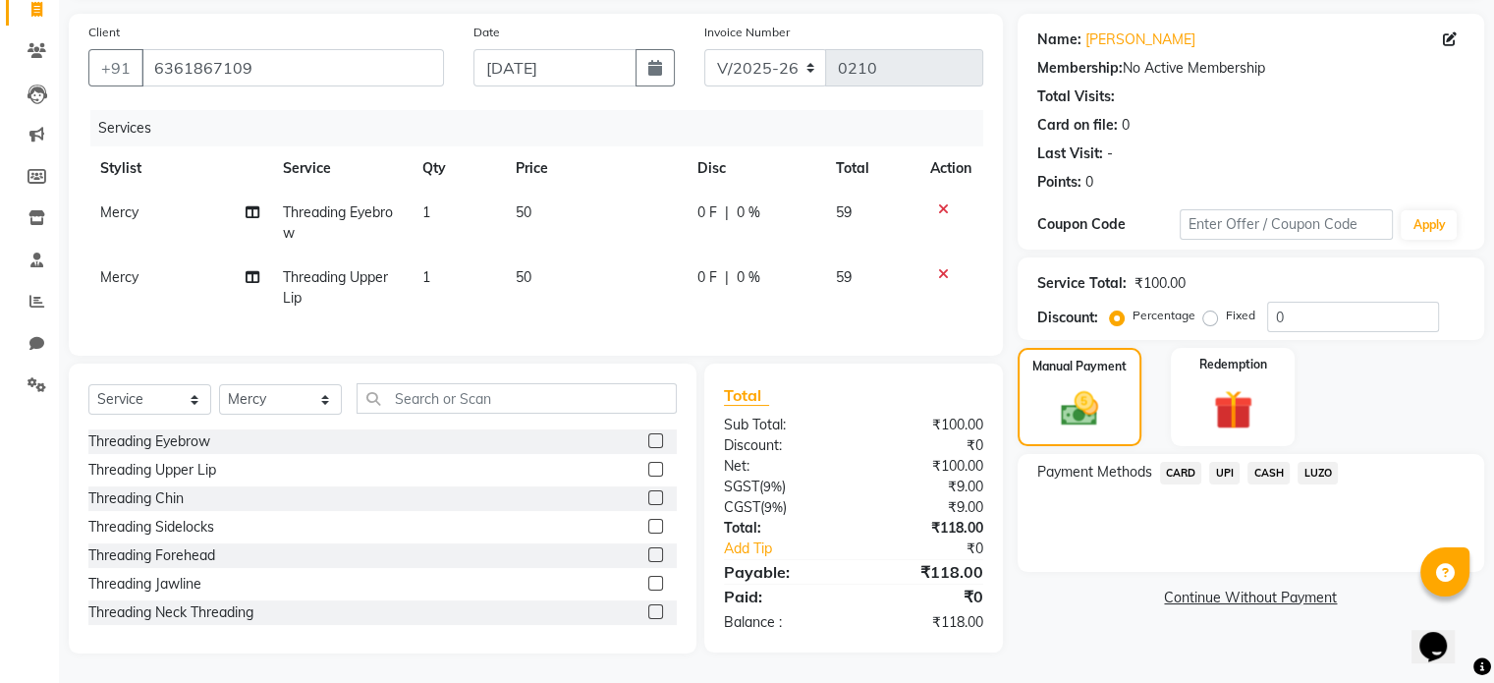
click at [1228, 462] on span "UPI" at bounding box center [1224, 473] width 30 height 23
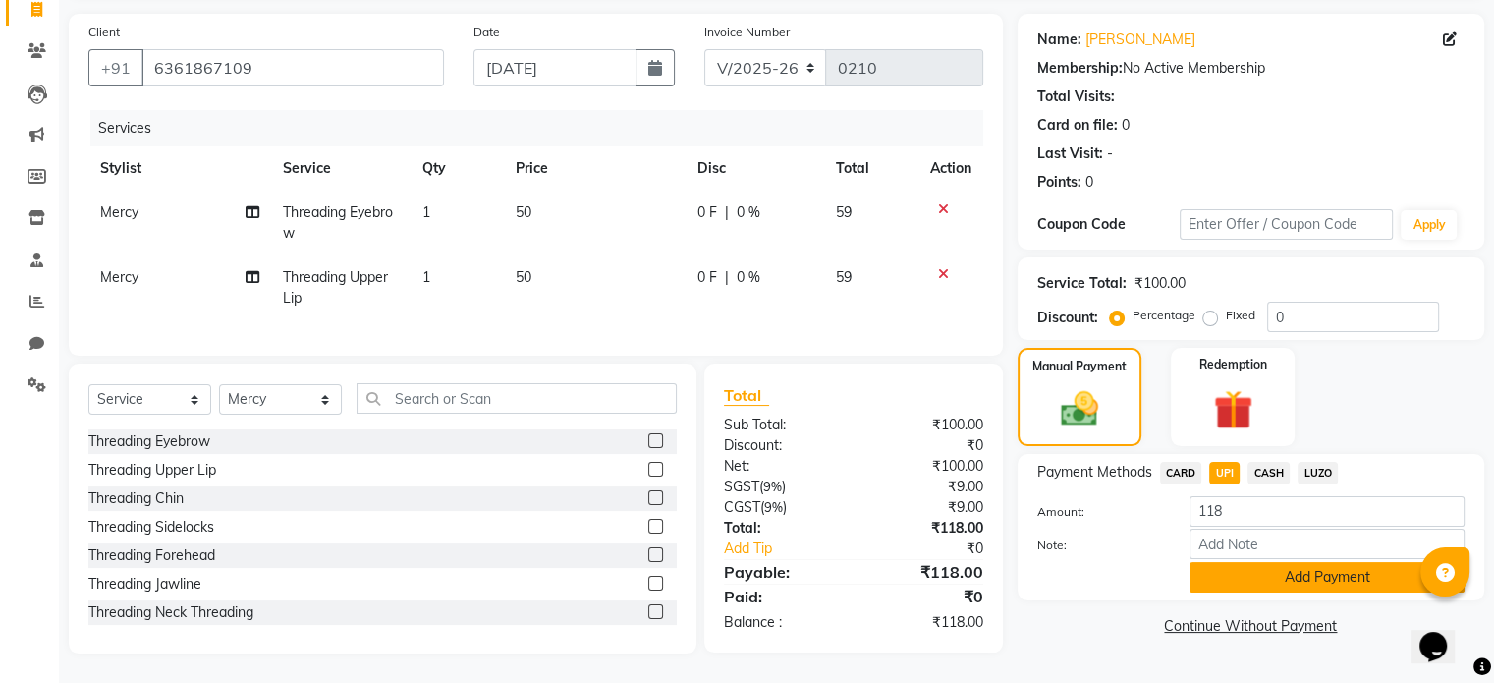
click at [1297, 568] on button "Add Payment" at bounding box center [1327, 577] width 275 height 30
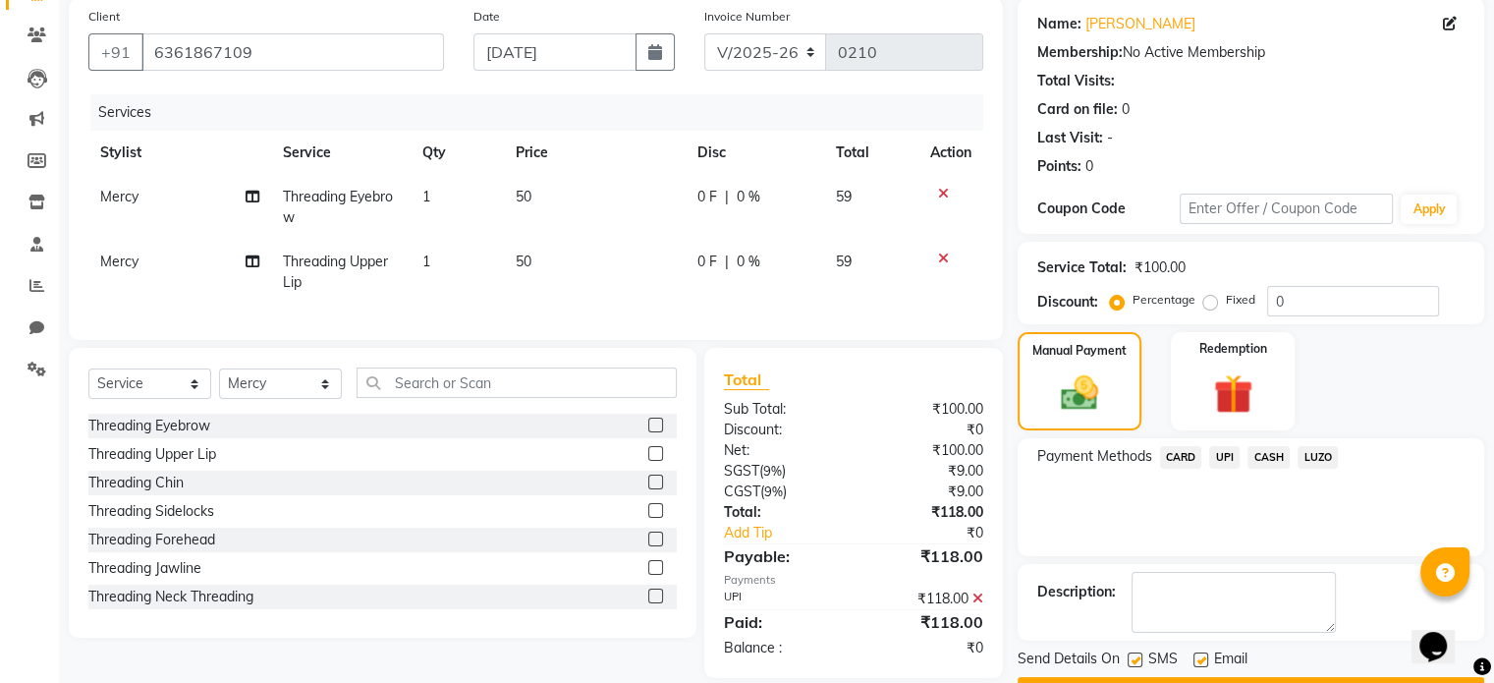
scroll to position [201, 0]
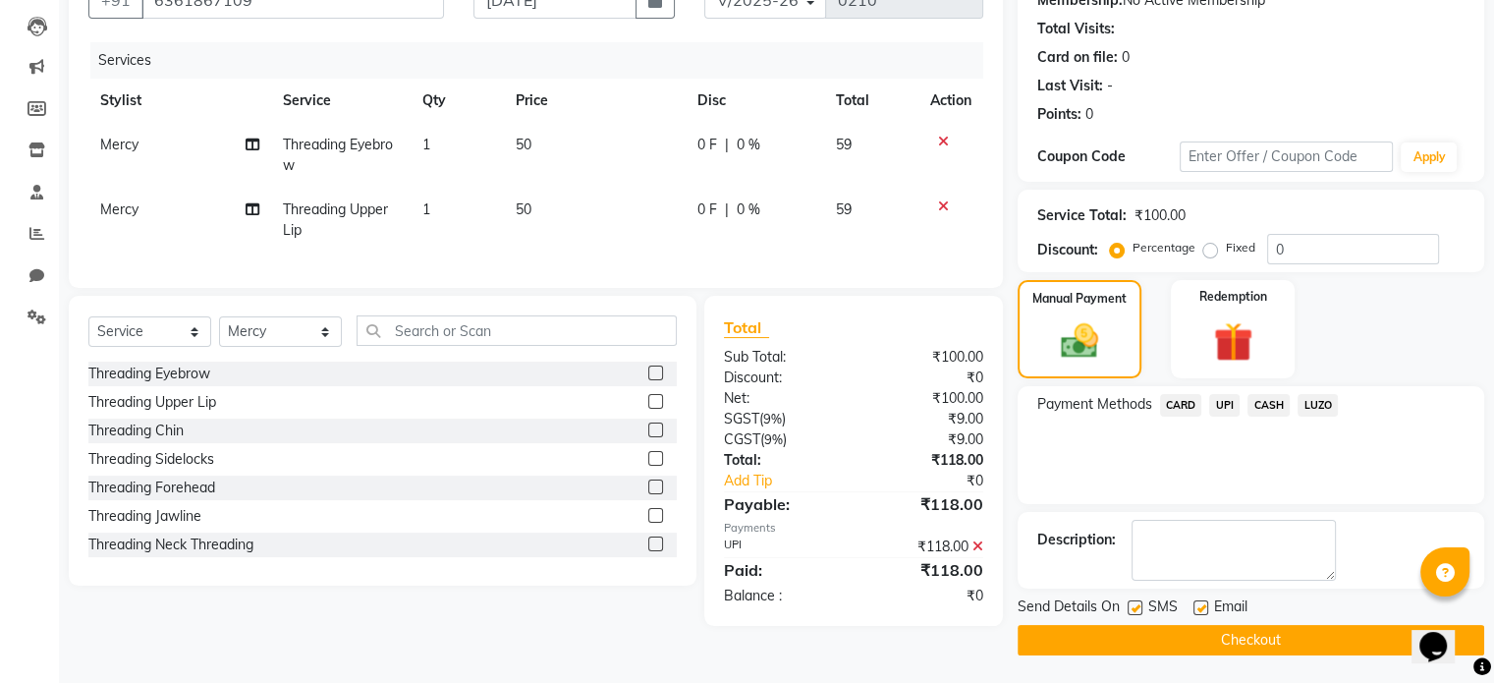
click at [1244, 639] on button "Checkout" at bounding box center [1251, 640] width 467 height 30
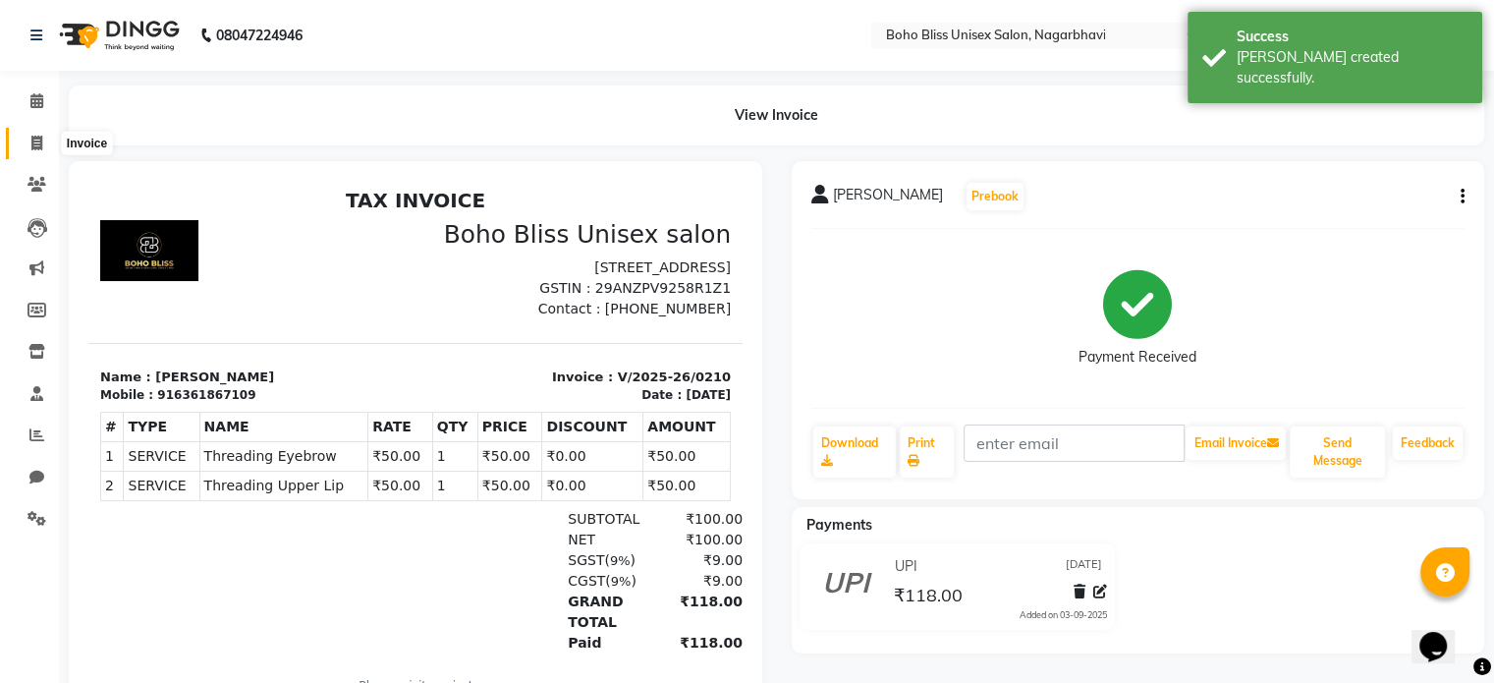
click at [37, 144] on icon at bounding box center [36, 143] width 11 height 15
select select "service"
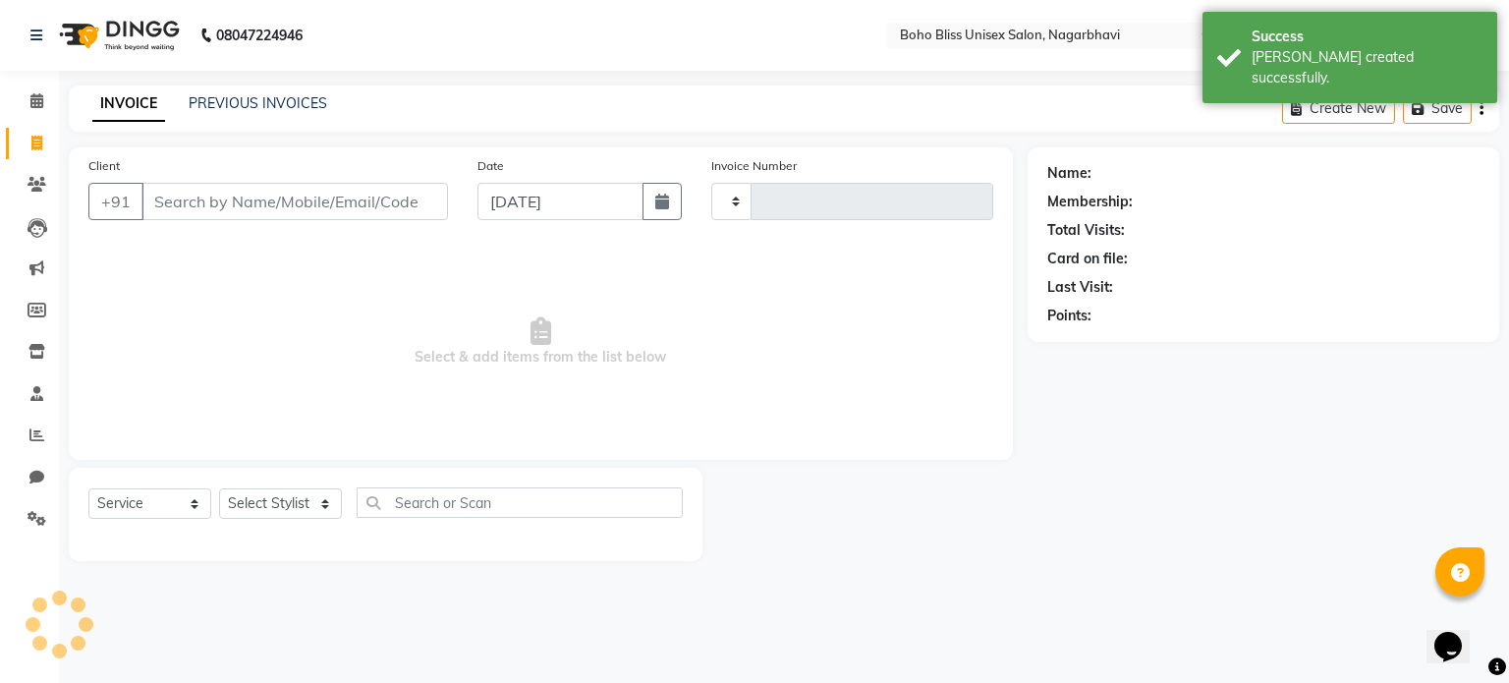
type input "0211"
select select "8370"
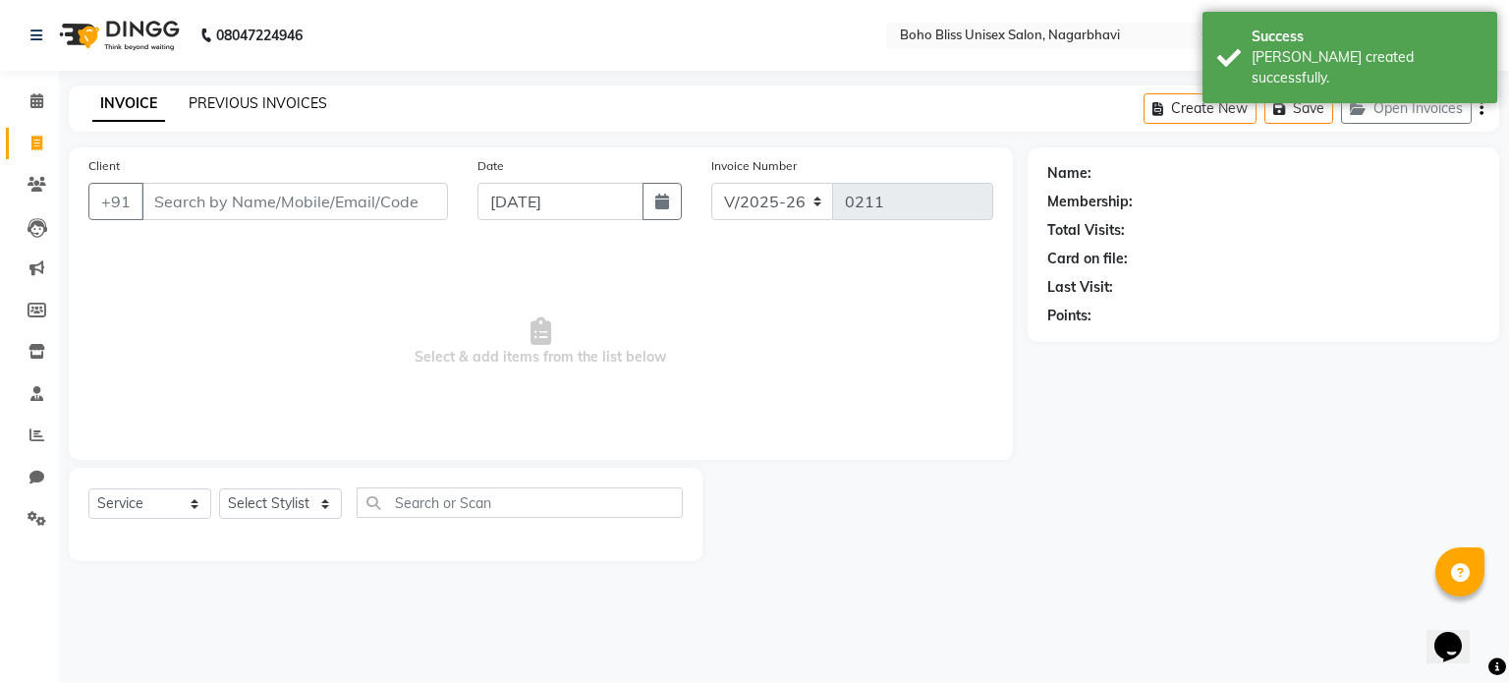
click at [237, 105] on link "PREVIOUS INVOICES" at bounding box center [258, 103] width 139 height 18
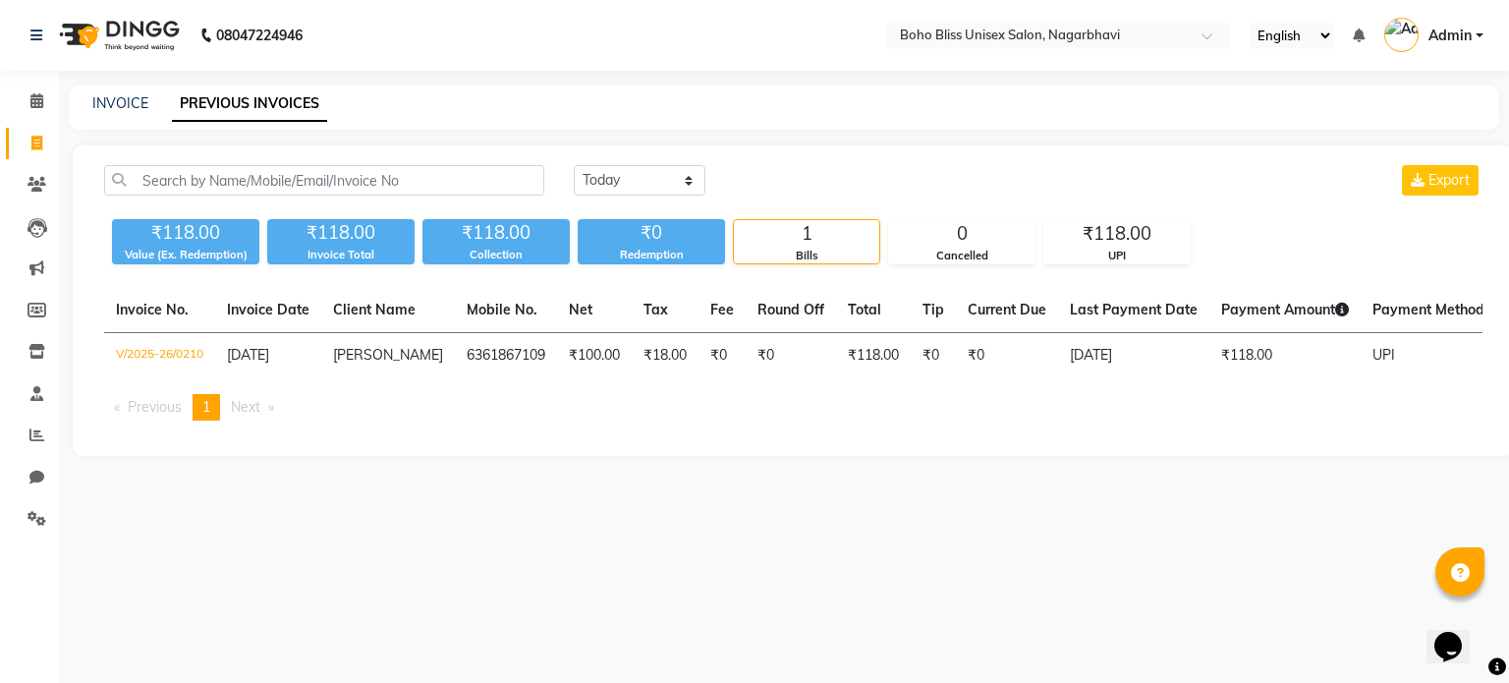
click at [39, 126] on li "Invoice" at bounding box center [29, 144] width 59 height 42
click at [37, 129] on link "Invoice" at bounding box center [29, 144] width 47 height 32
select select "service"
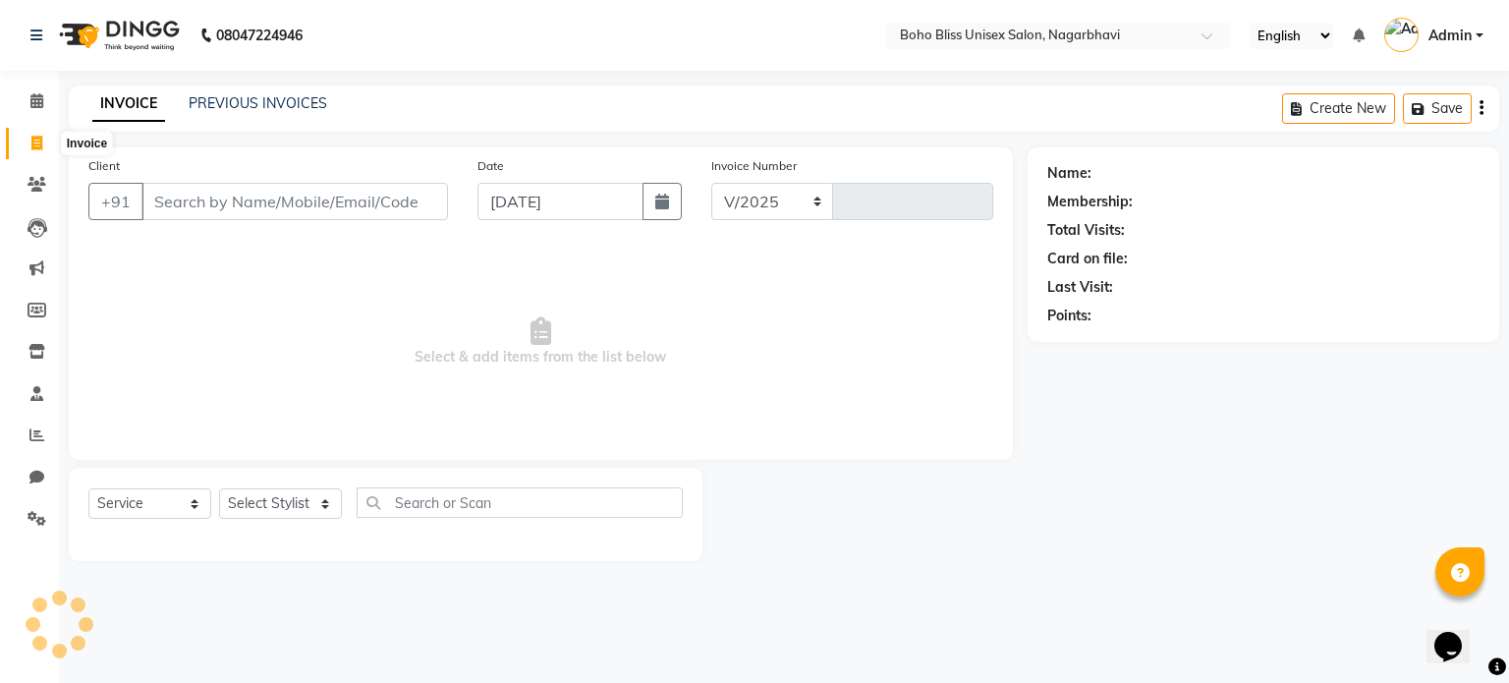
select select "8370"
type input "0211"
click at [163, 205] on input "Client" at bounding box center [294, 201] width 307 height 37
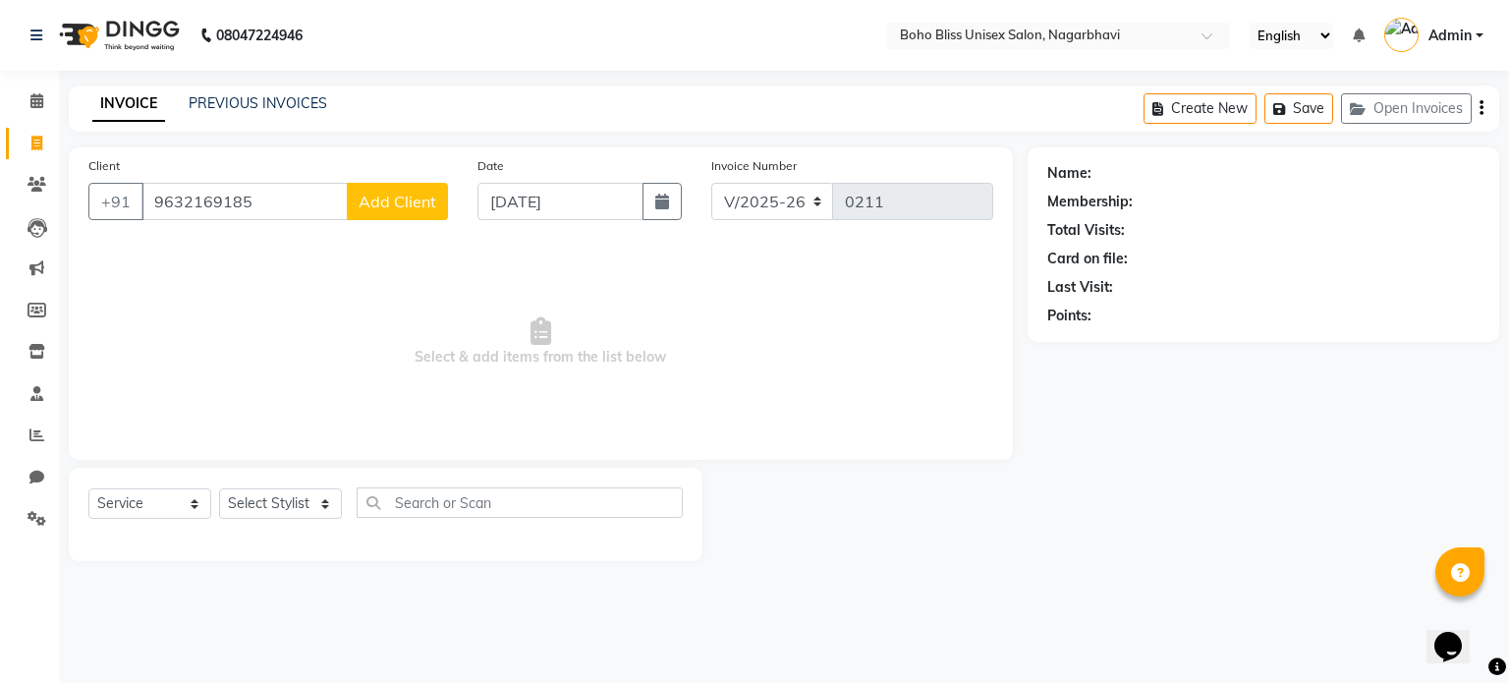
type input "9632169185"
click at [385, 202] on span "Add Client" at bounding box center [398, 202] width 78 height 20
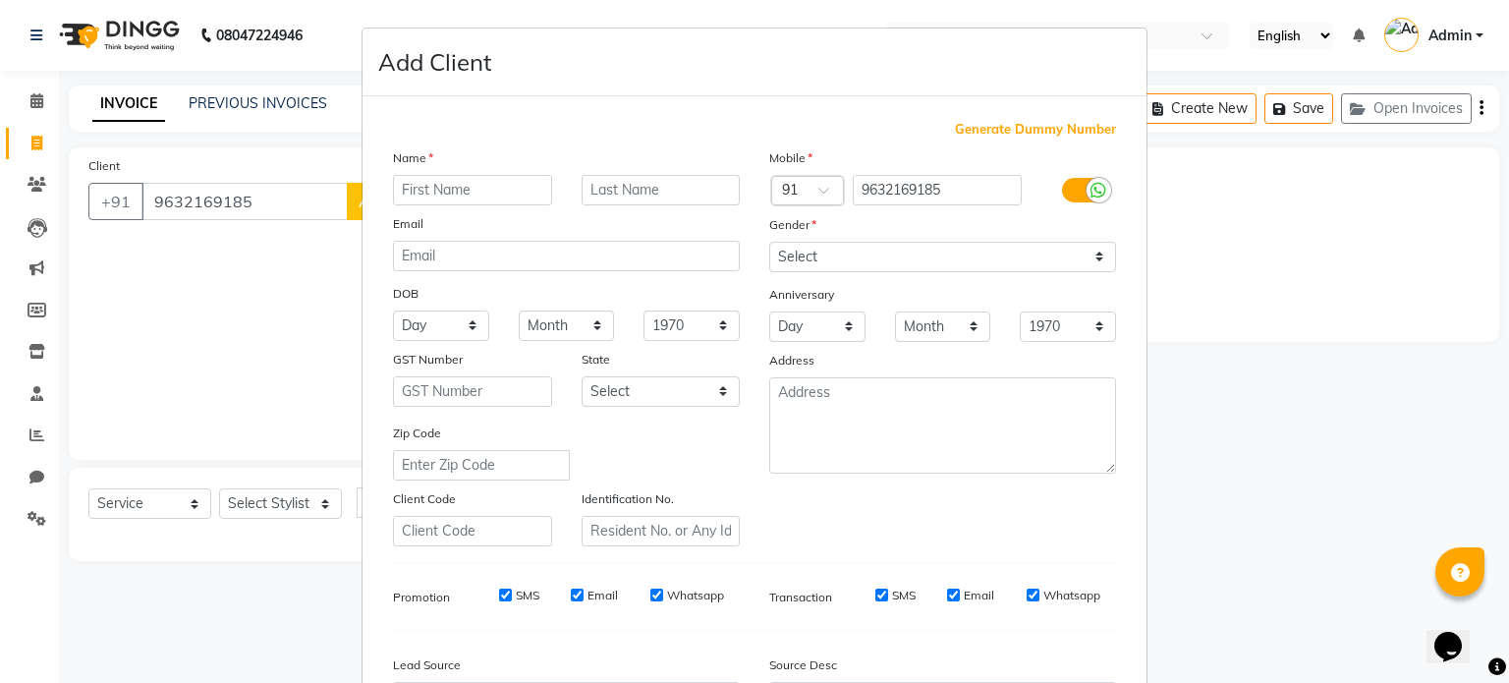
click at [451, 187] on input "text" at bounding box center [472, 190] width 159 height 30
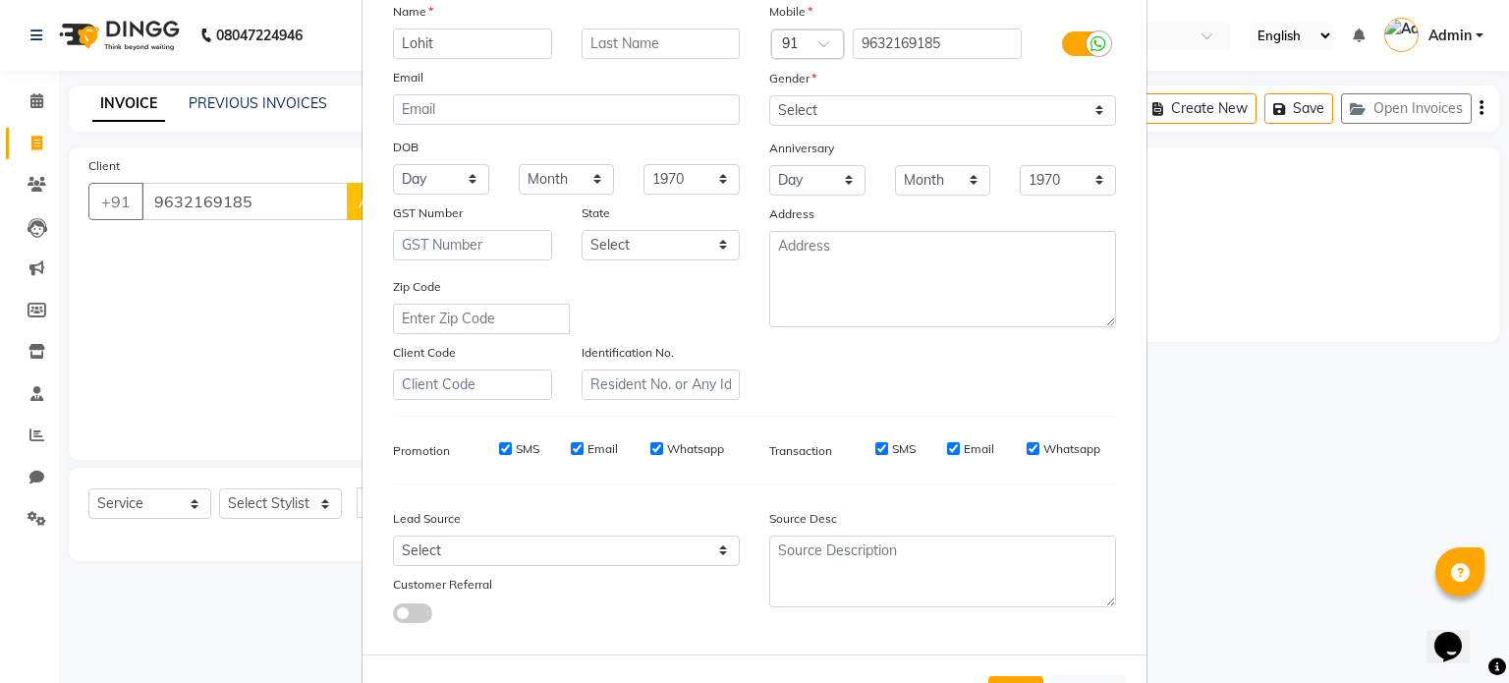
scroll to position [196, 0]
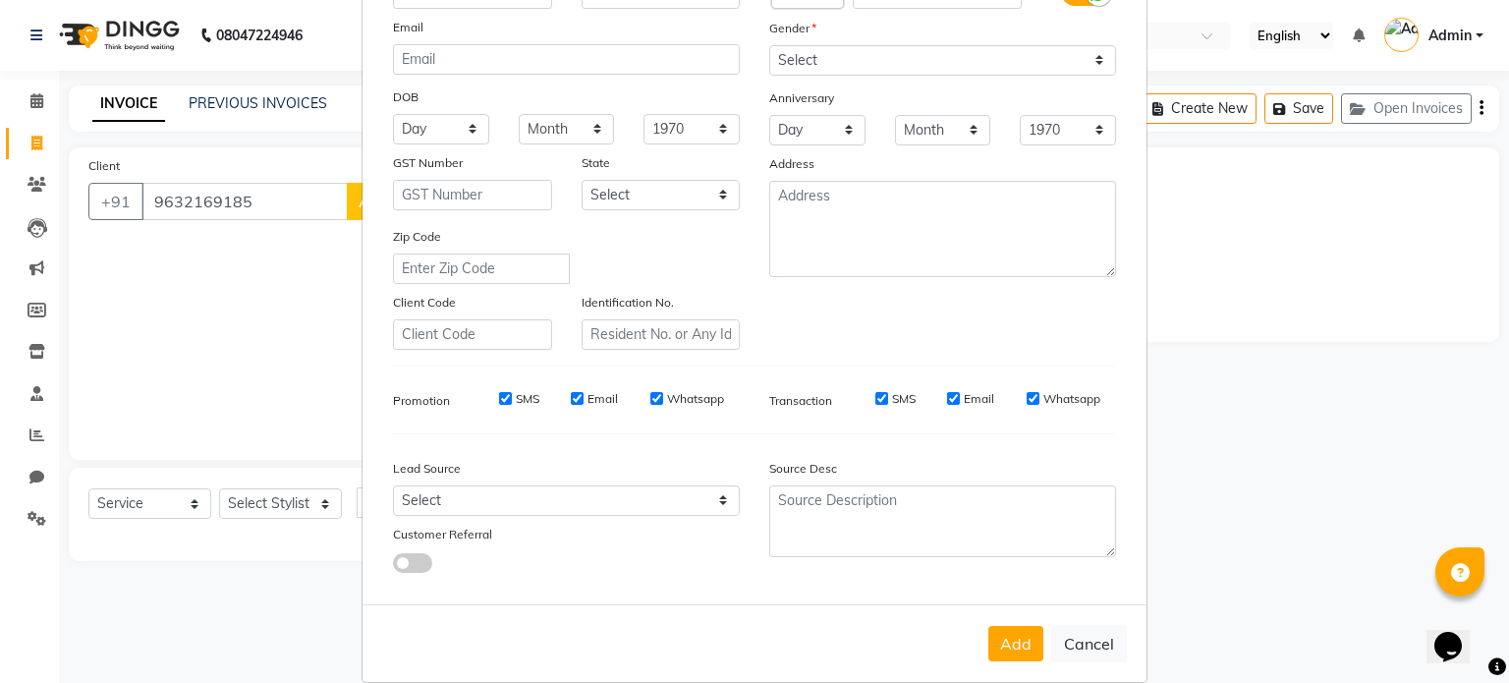
type input "Lohit"
click at [853, 62] on select "Select [DEMOGRAPHIC_DATA] [DEMOGRAPHIC_DATA] Other Prefer Not To Say" at bounding box center [942, 60] width 347 height 30
select select "[DEMOGRAPHIC_DATA]"
click at [769, 46] on select "Select [DEMOGRAPHIC_DATA] [DEMOGRAPHIC_DATA] Other Prefer Not To Say" at bounding box center [942, 60] width 347 height 30
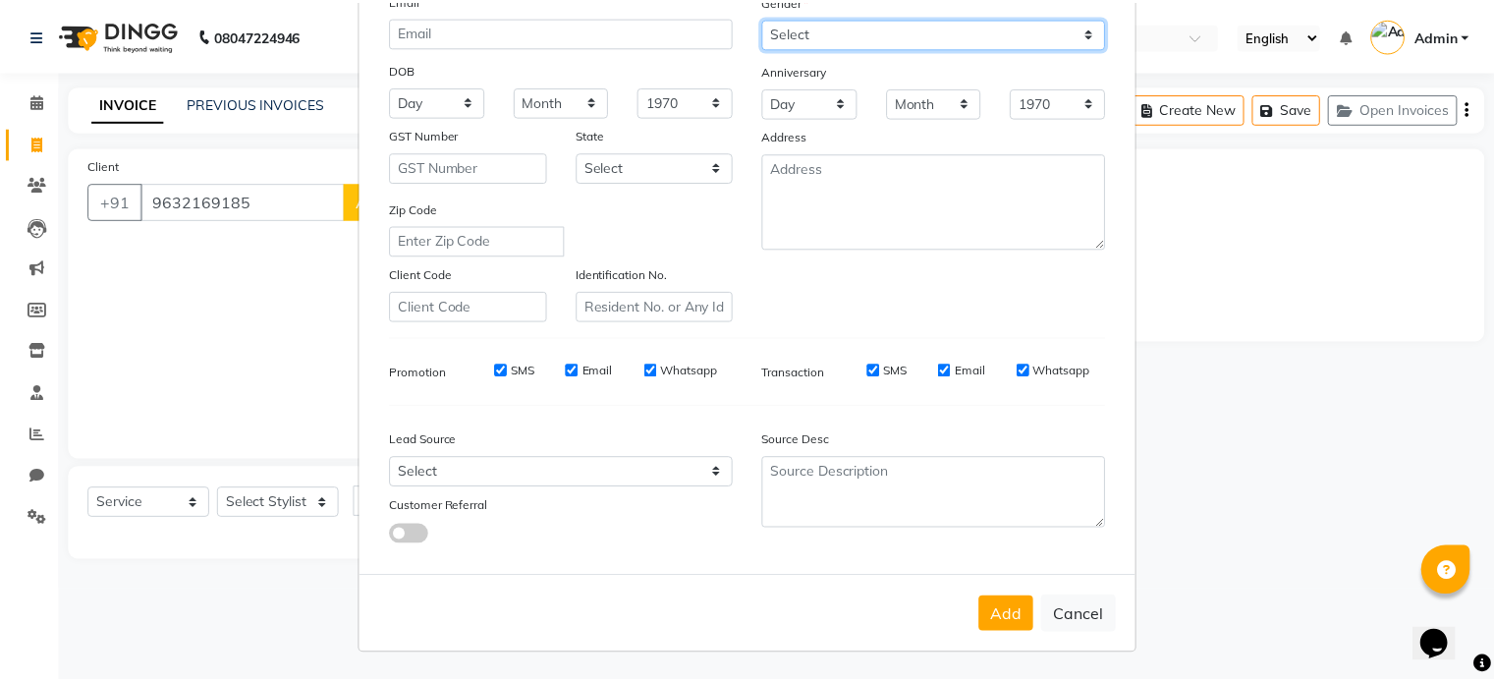
scroll to position [233, 0]
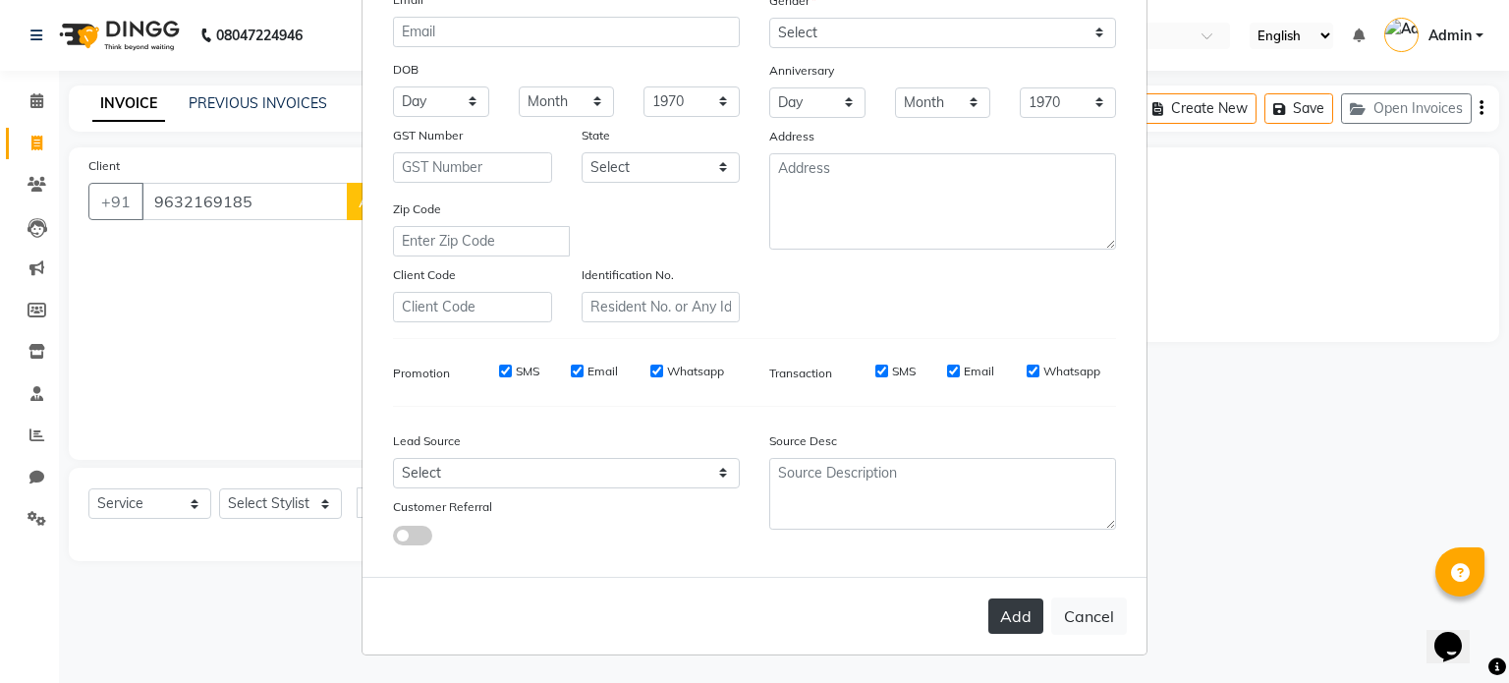
click at [1027, 623] on button "Add" at bounding box center [1015, 615] width 55 height 35
select select
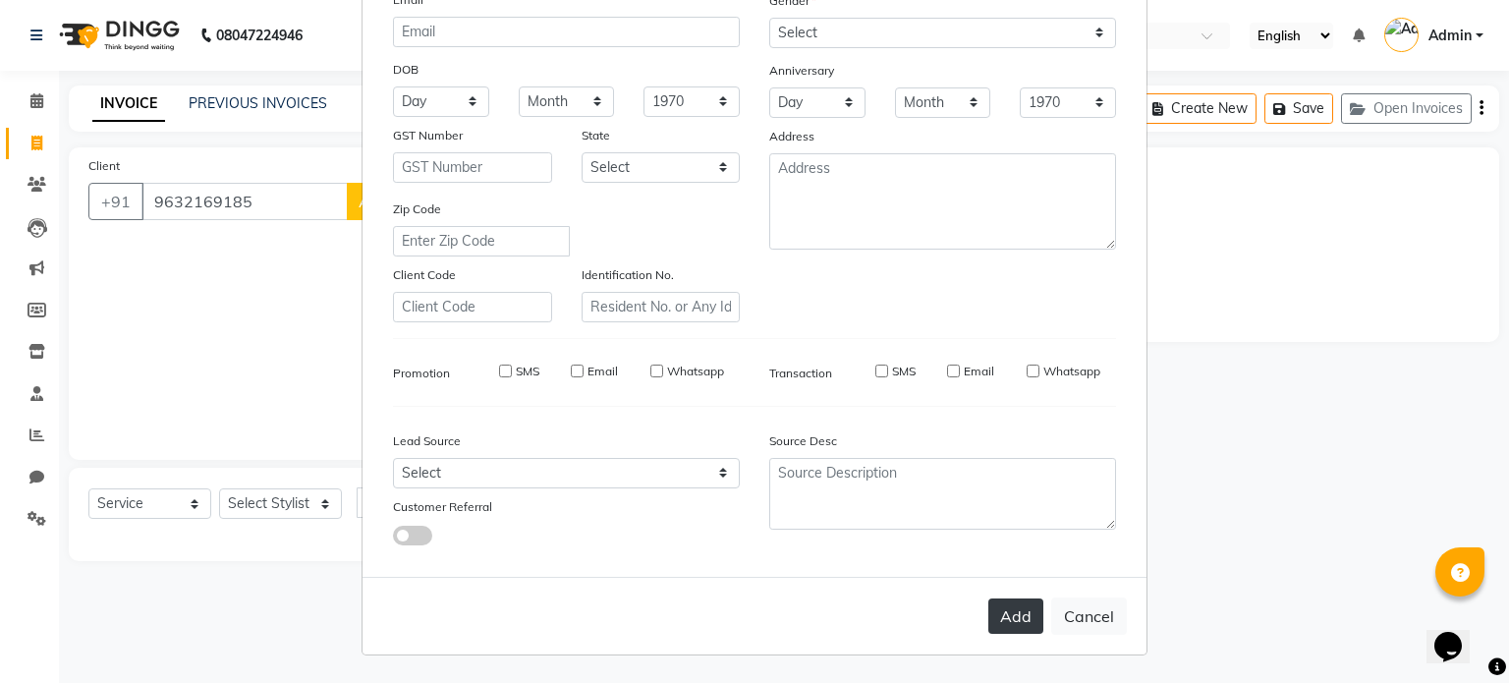
select select
checkbox input "false"
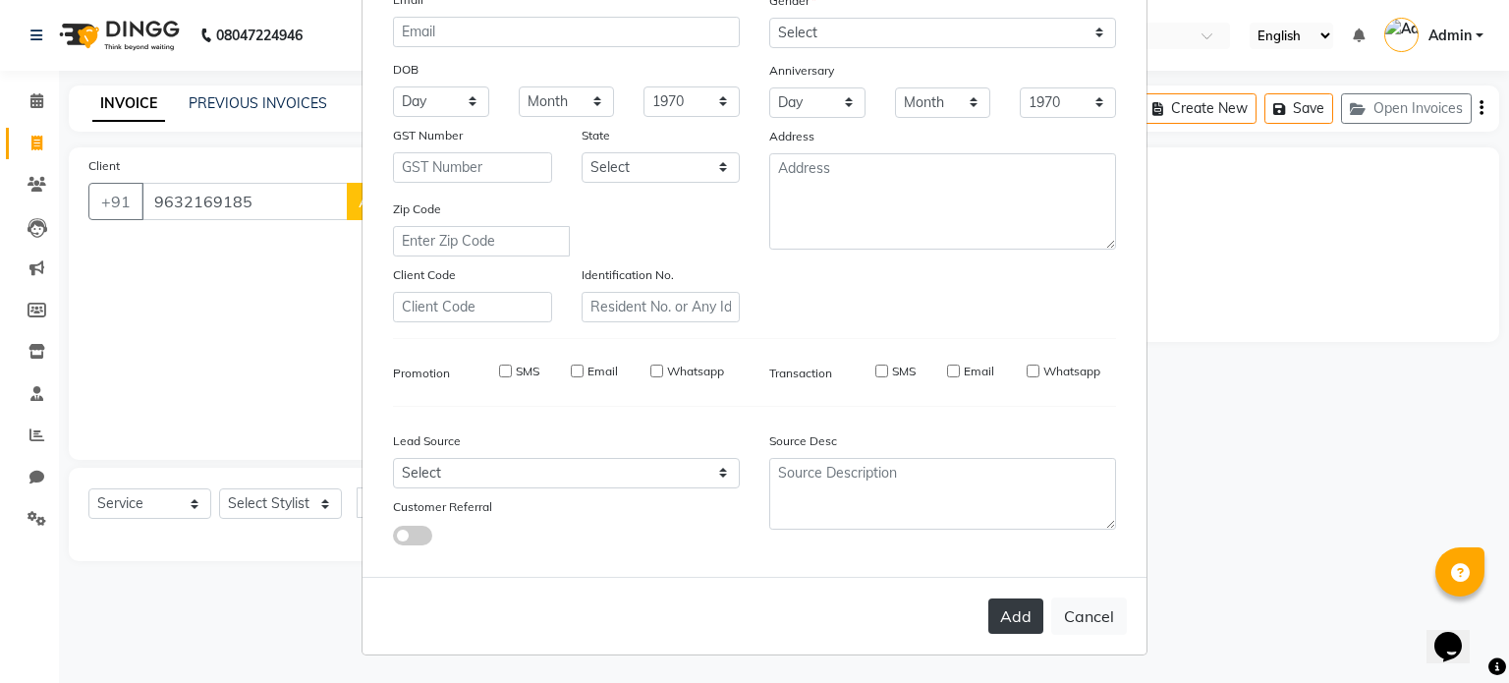
checkbox input "false"
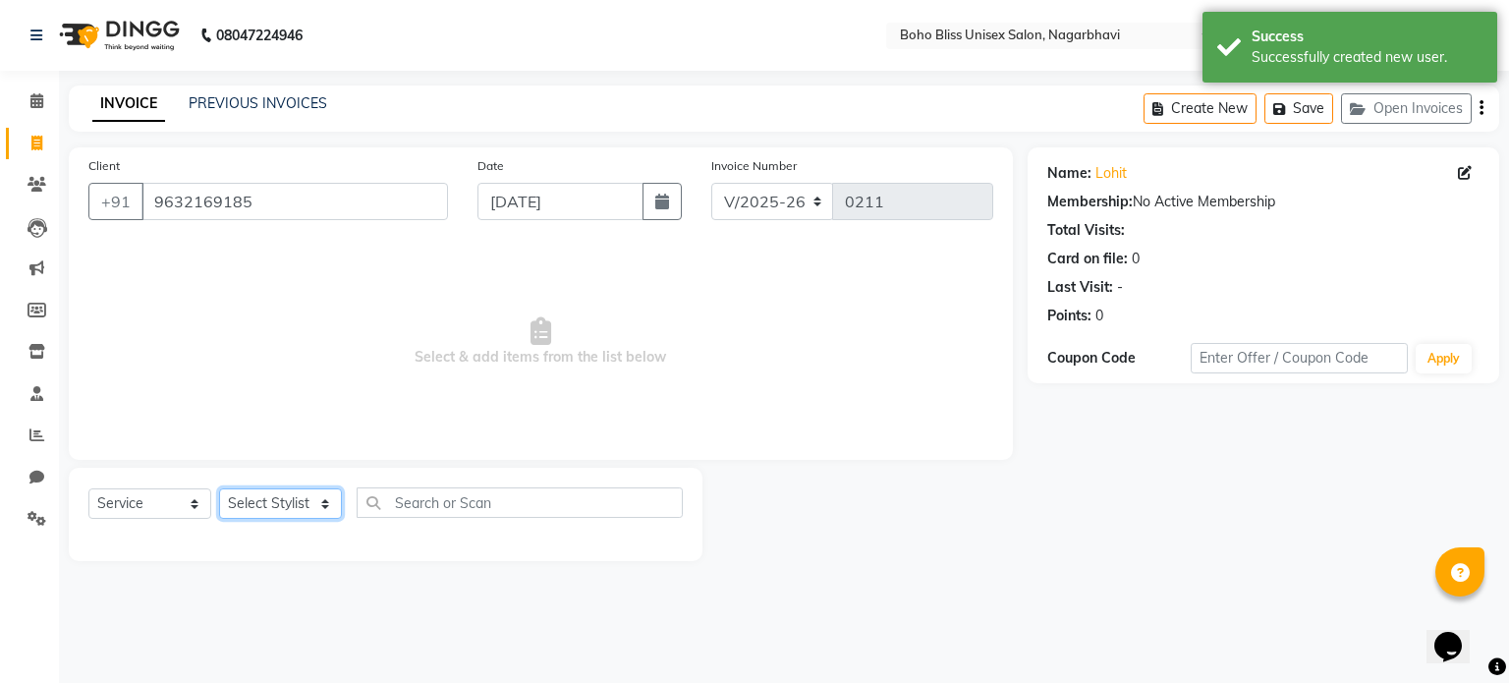
click at [286, 504] on select "Select Stylist [PERSON_NAME] Awina EVI BEAUTY [PERSON_NAME] Front Desk [PERSON_…" at bounding box center [280, 503] width 123 height 30
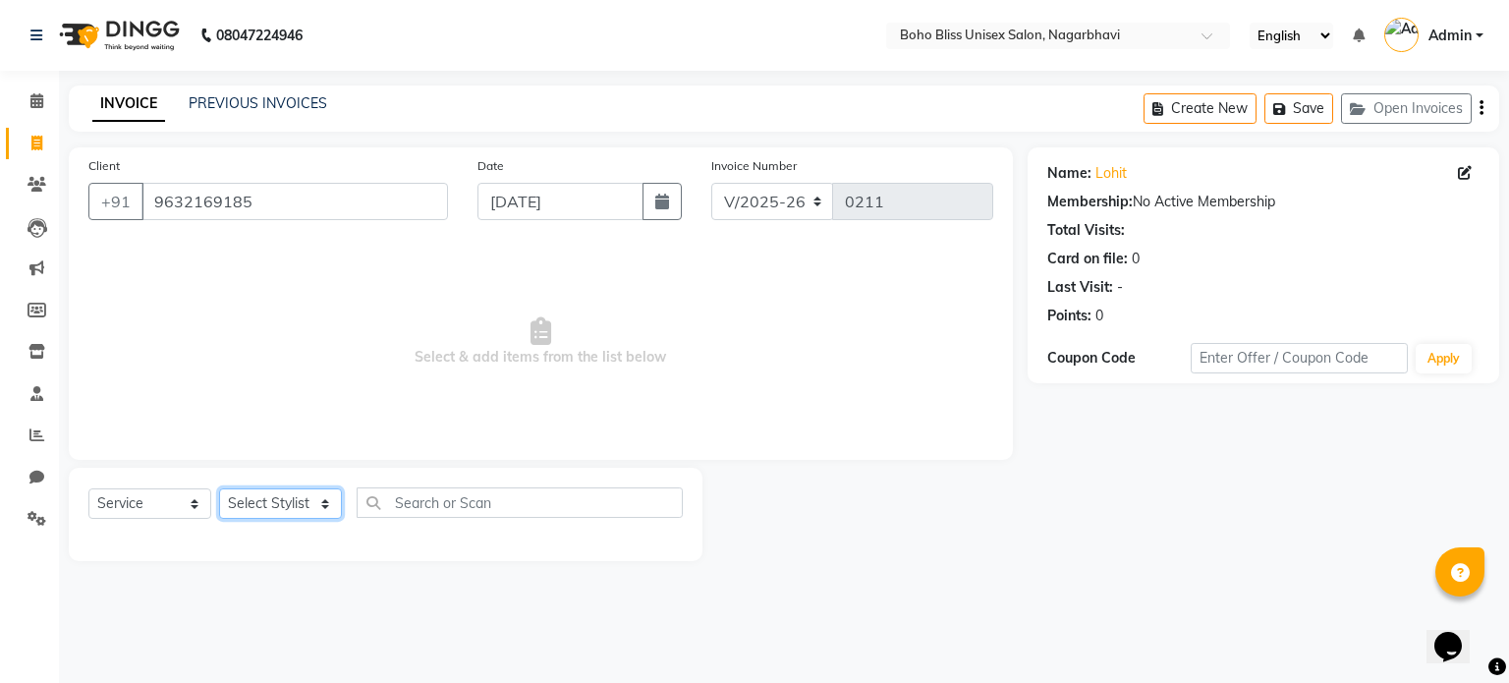
select select "85553"
click at [219, 489] on select "Select Stylist [PERSON_NAME] Awina EVI BEAUTY [PERSON_NAME] Front Desk [PERSON_…" at bounding box center [280, 503] width 123 height 30
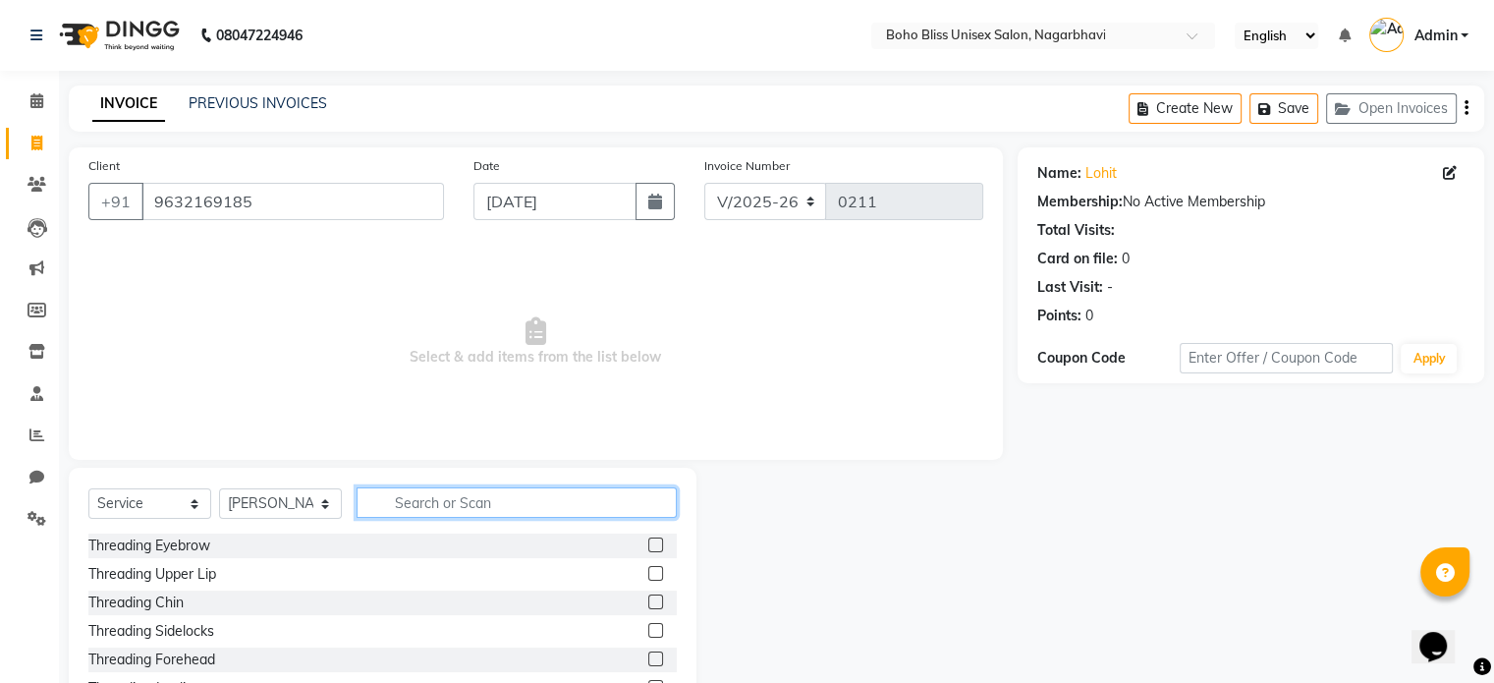
click at [430, 498] on input "text" at bounding box center [517, 502] width 320 height 30
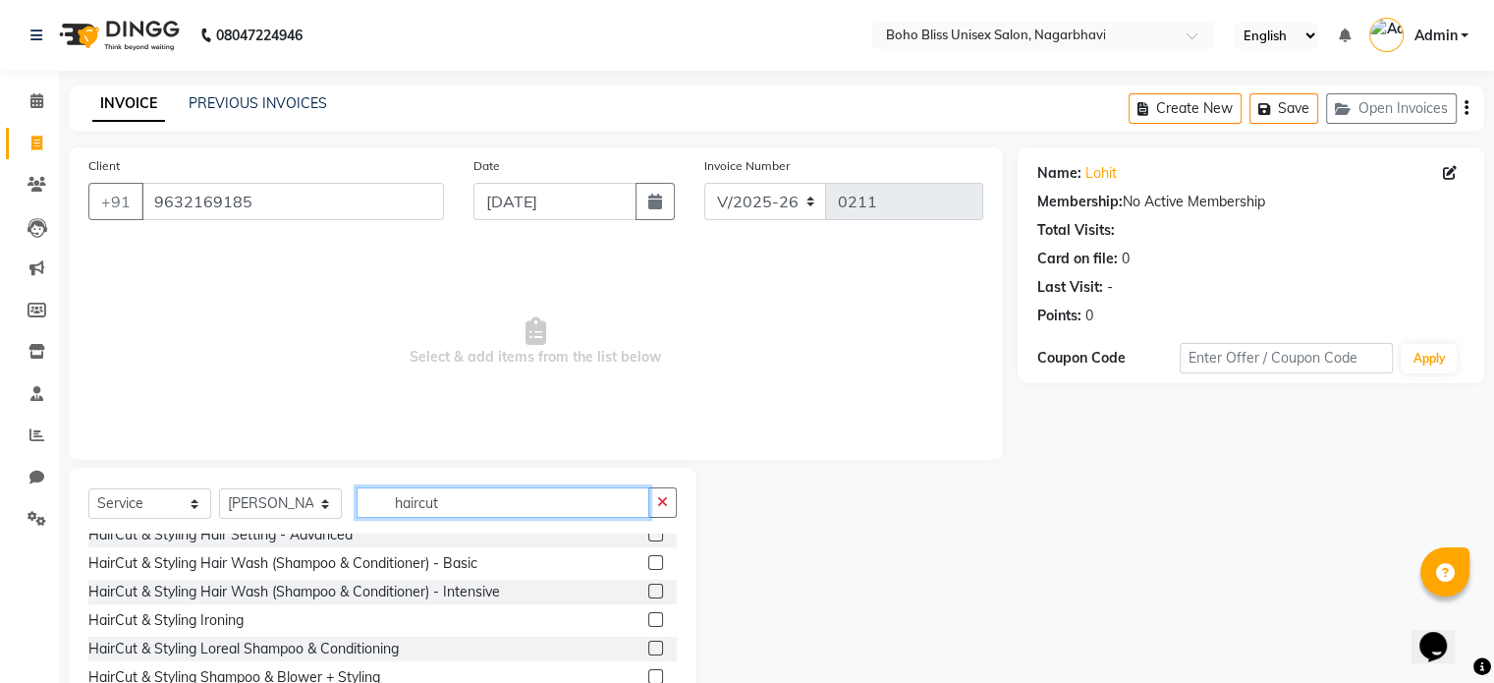
scroll to position [196, 0]
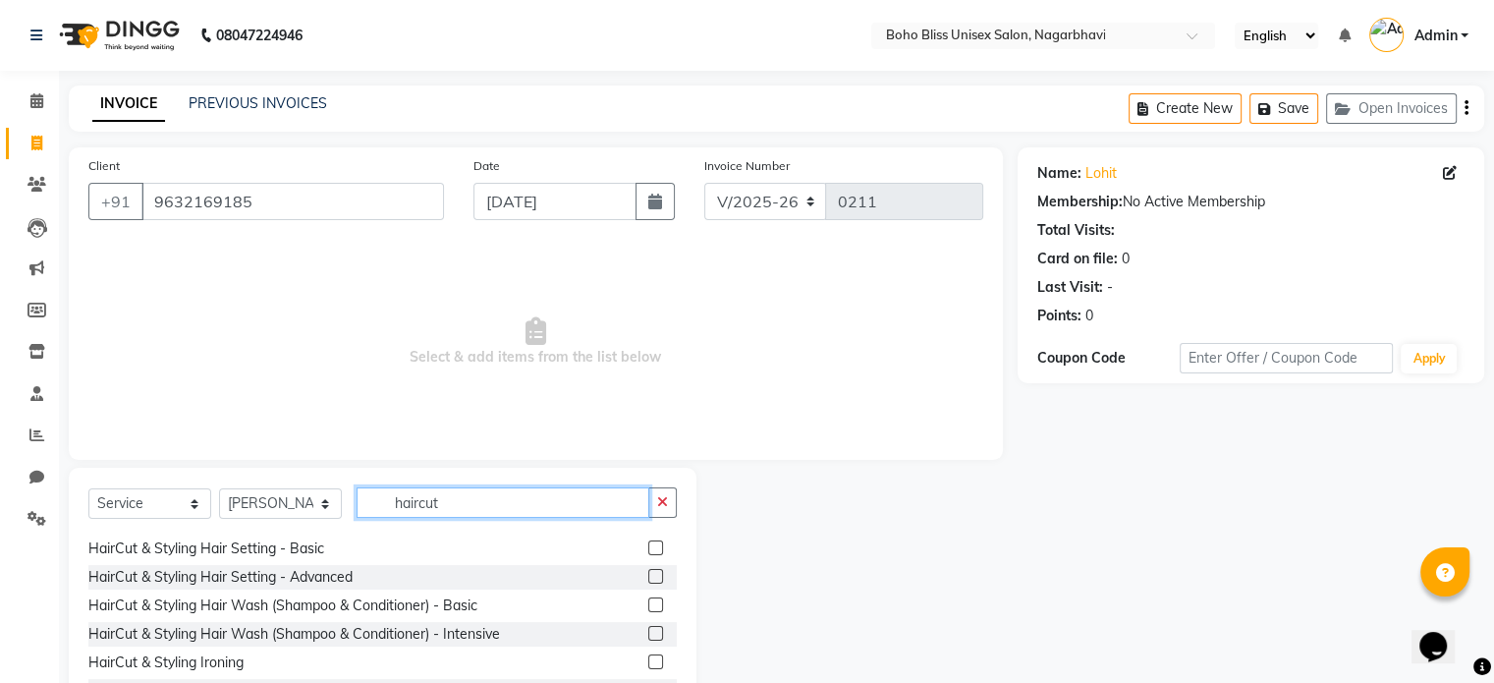
drag, startPoint x: 475, startPoint y: 492, endPoint x: 387, endPoint y: 488, distance: 88.5
click at [387, 488] on input "haircut" at bounding box center [503, 502] width 293 height 30
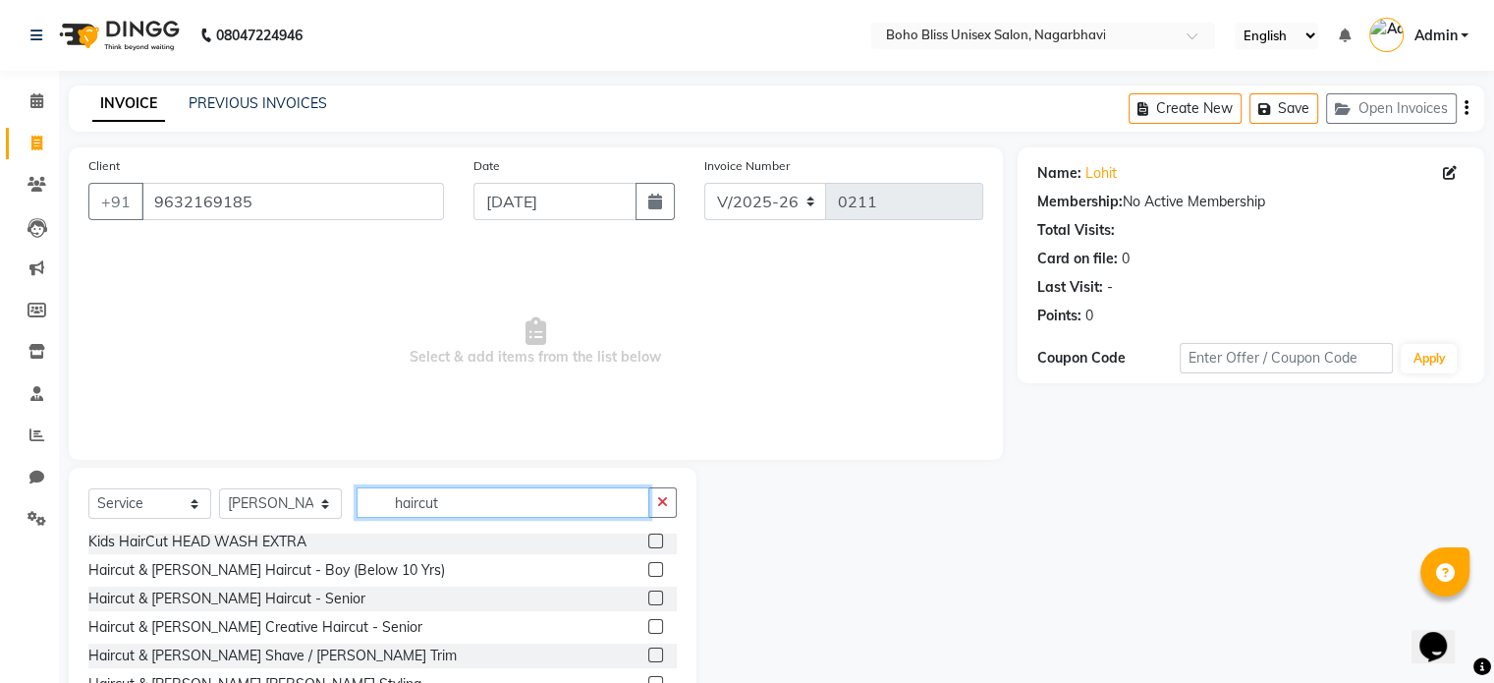
scroll to position [491, 0]
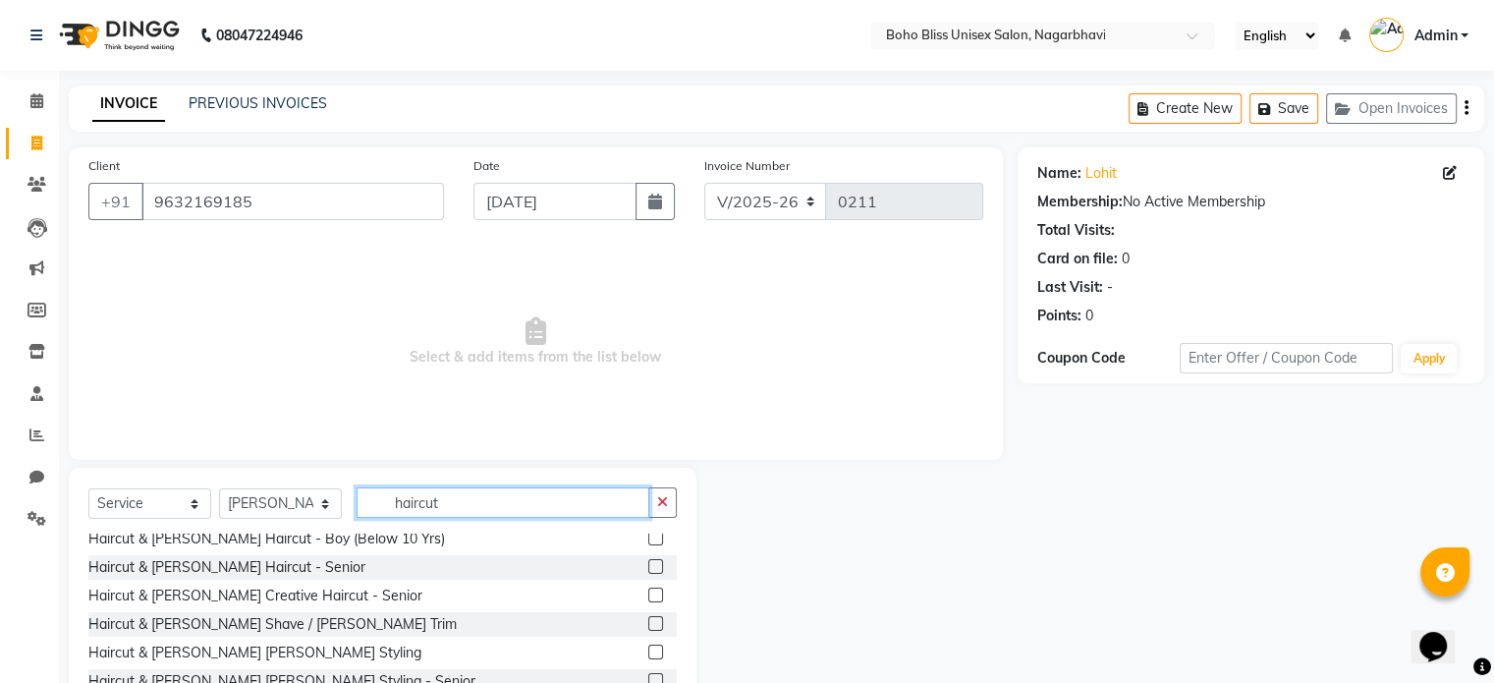
type input "haircut"
click at [648, 620] on label at bounding box center [655, 623] width 15 height 15
click at [648, 620] on input "checkbox" at bounding box center [654, 624] width 13 height 13
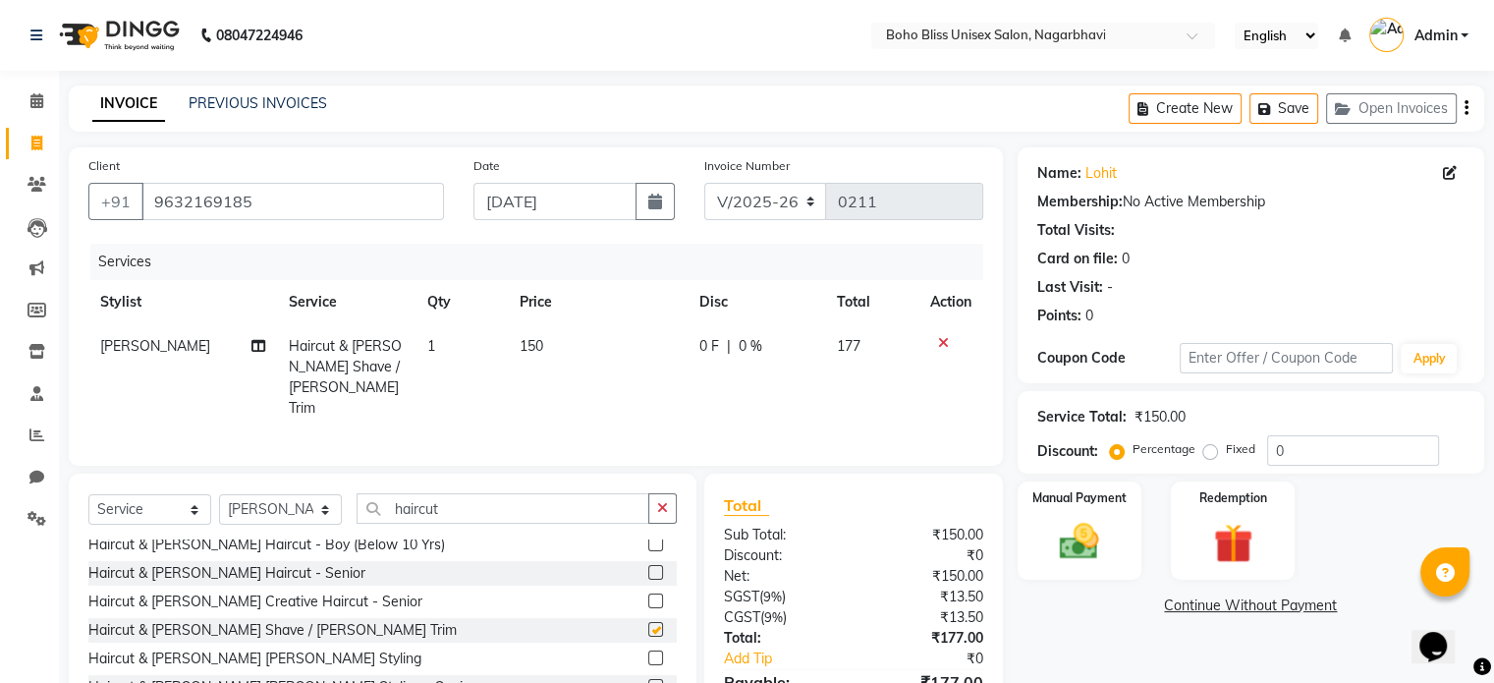
checkbox input "false"
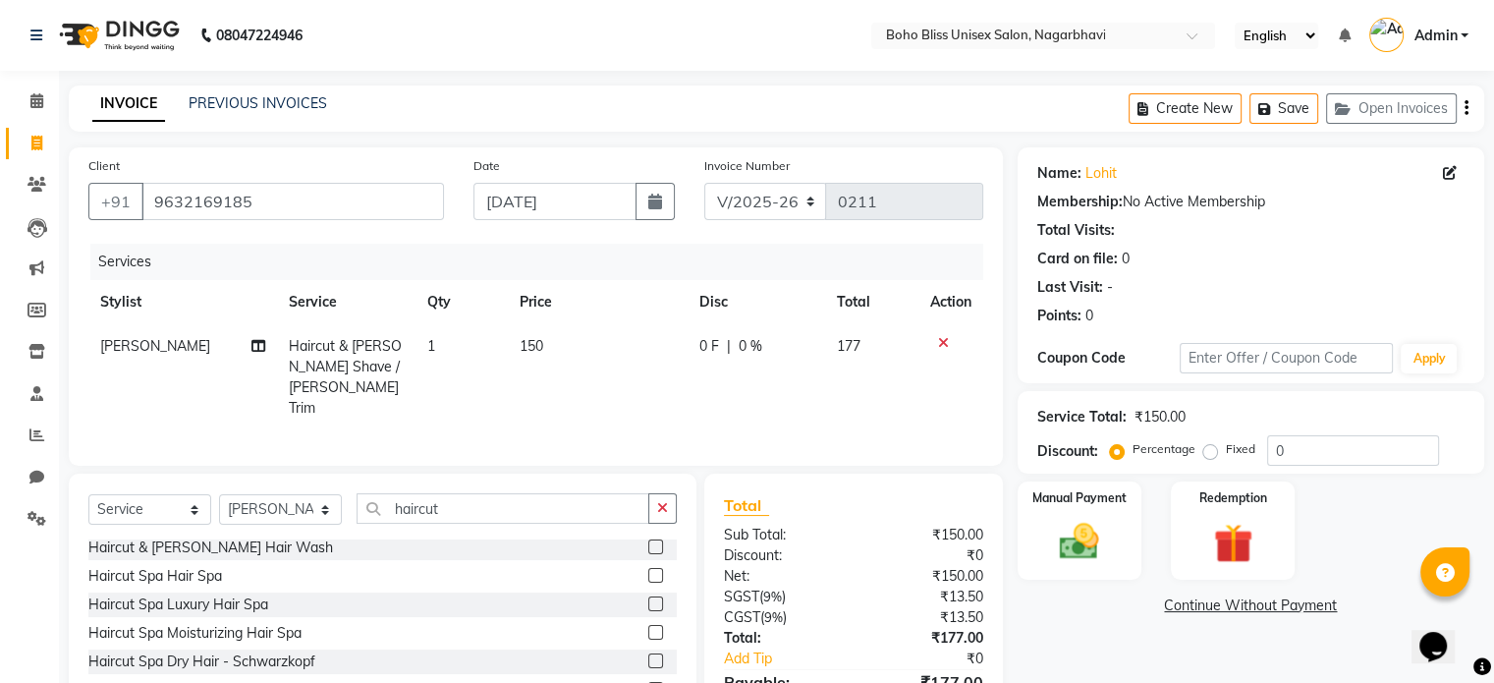
scroll to position [786, 0]
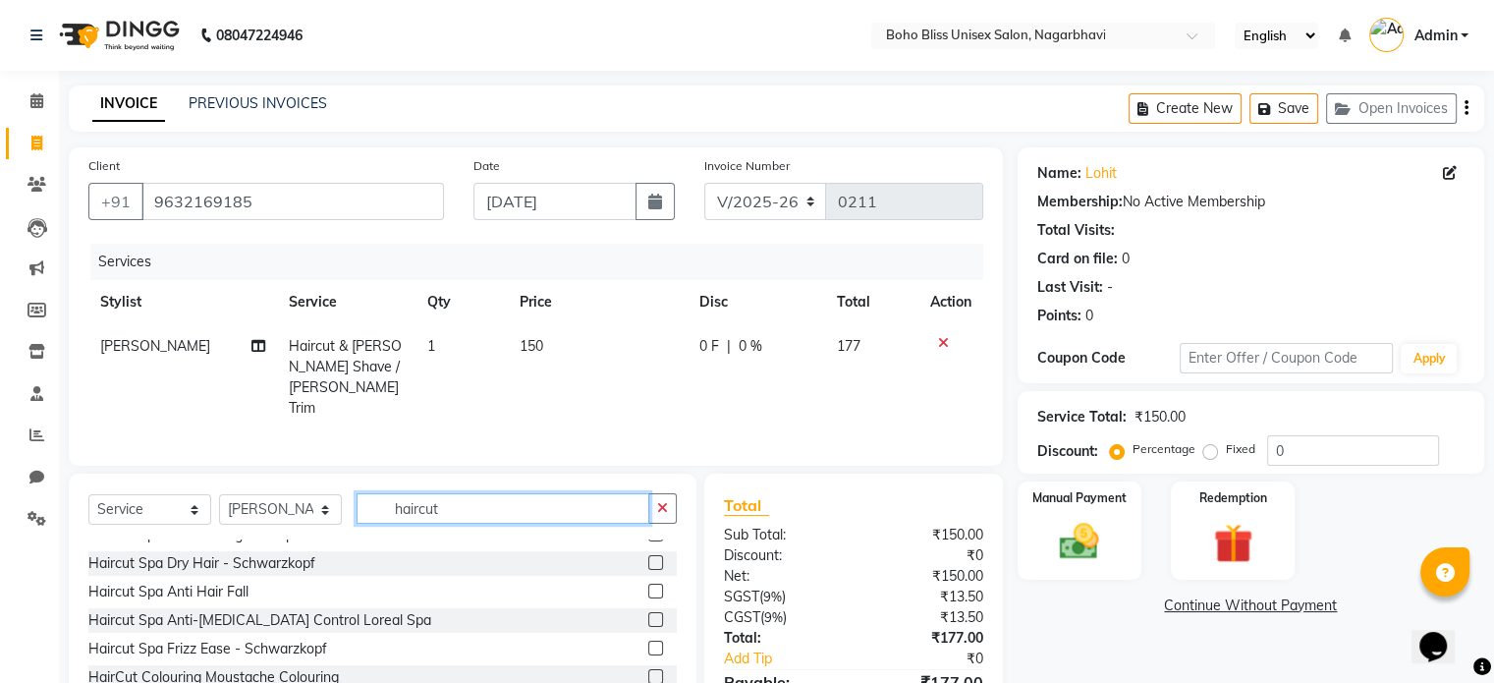
click at [456, 496] on input "haircut" at bounding box center [503, 508] width 293 height 30
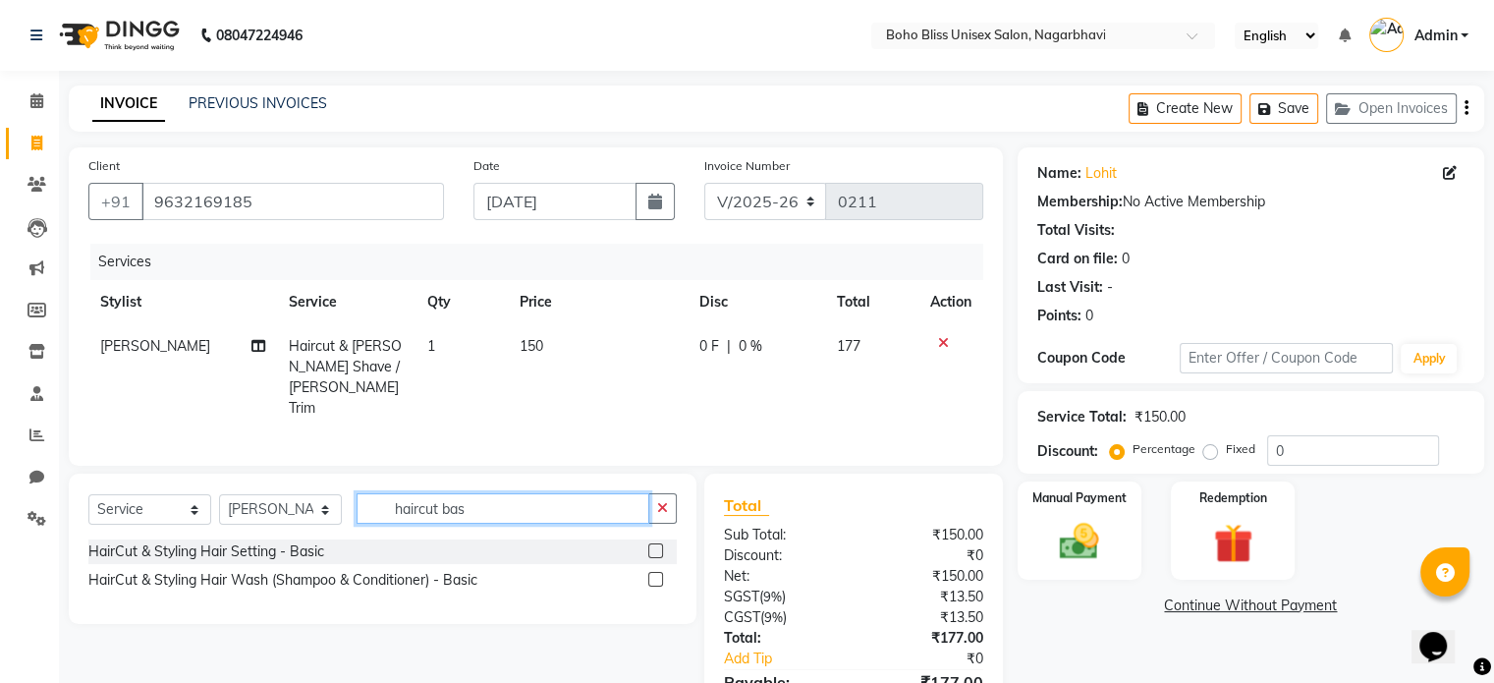
type input "haircut bas"
click at [652, 545] on label at bounding box center [655, 550] width 15 height 15
click at [652, 545] on input "checkbox" at bounding box center [654, 551] width 13 height 13
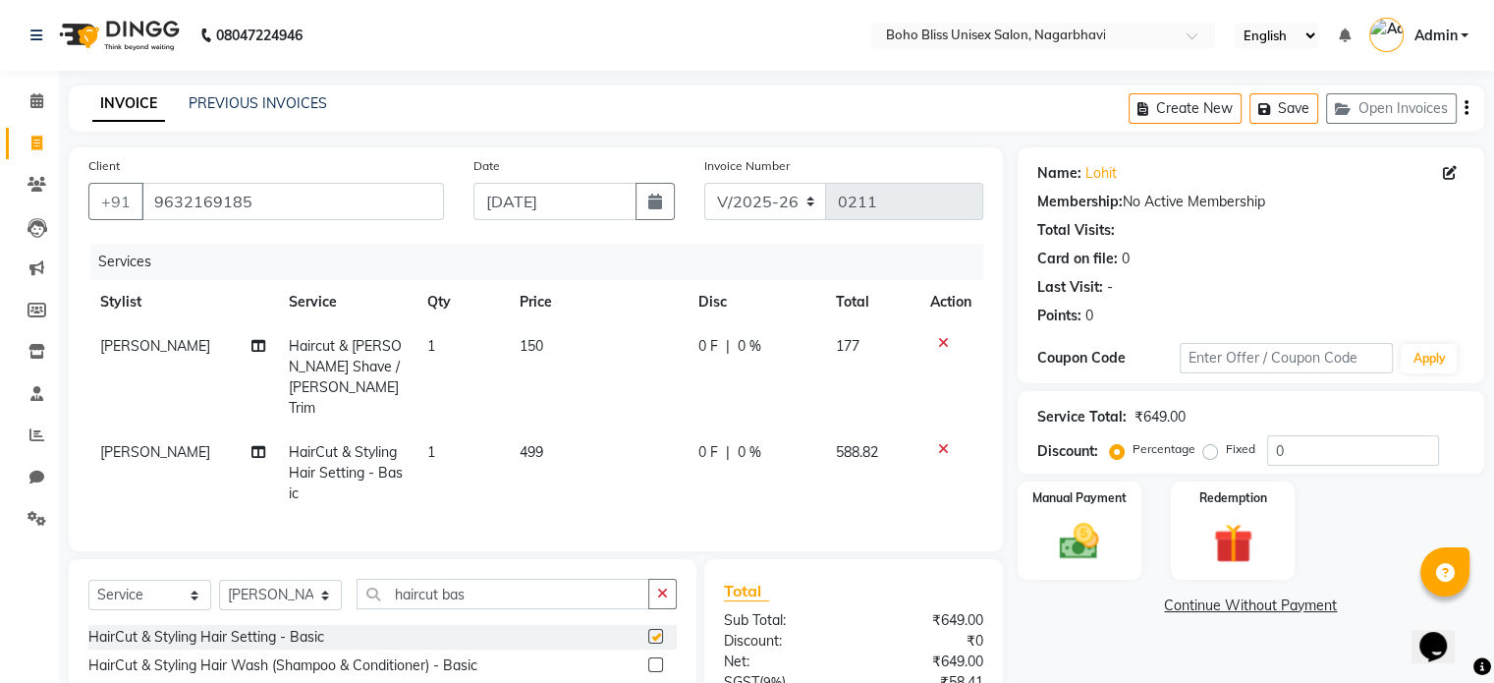
checkbox input "false"
click at [574, 430] on td "499" at bounding box center [598, 472] width 180 height 85
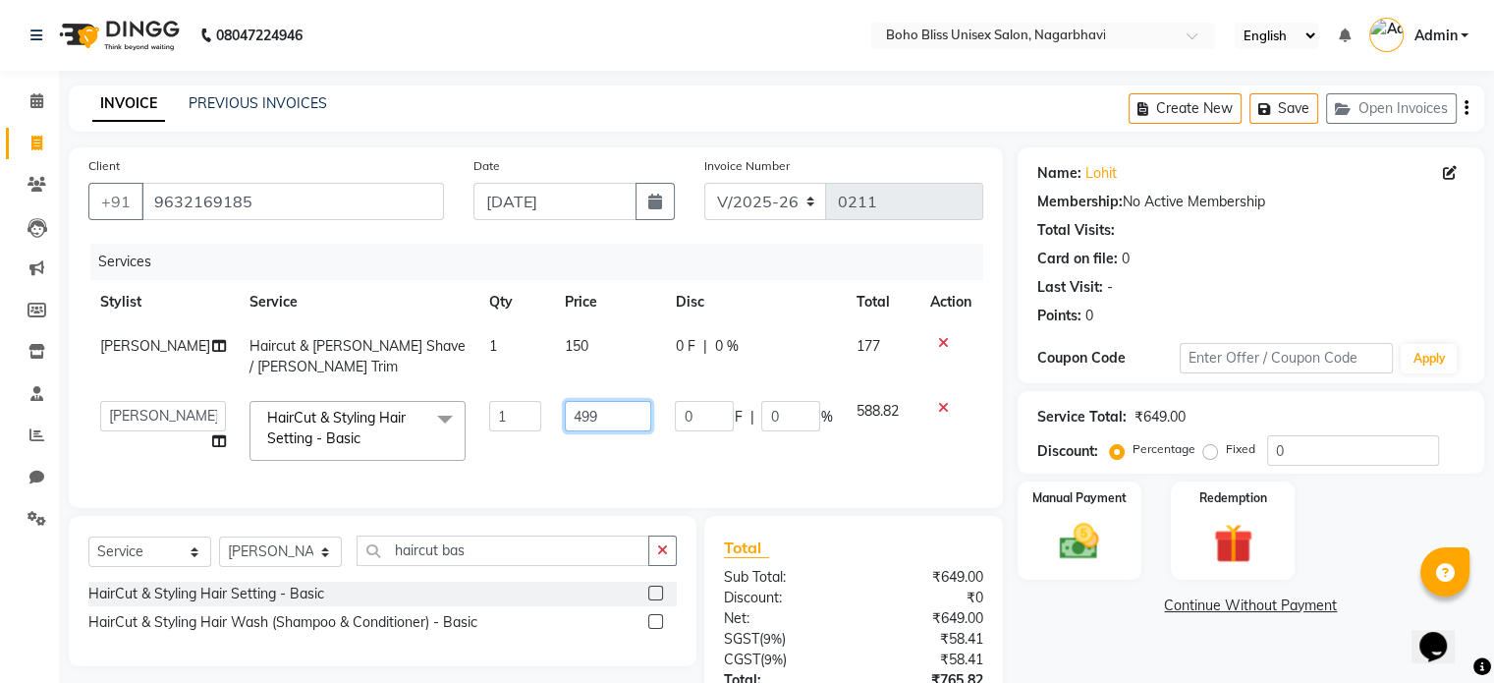
click at [565, 416] on input "499" at bounding box center [608, 416] width 87 height 30
type input "250"
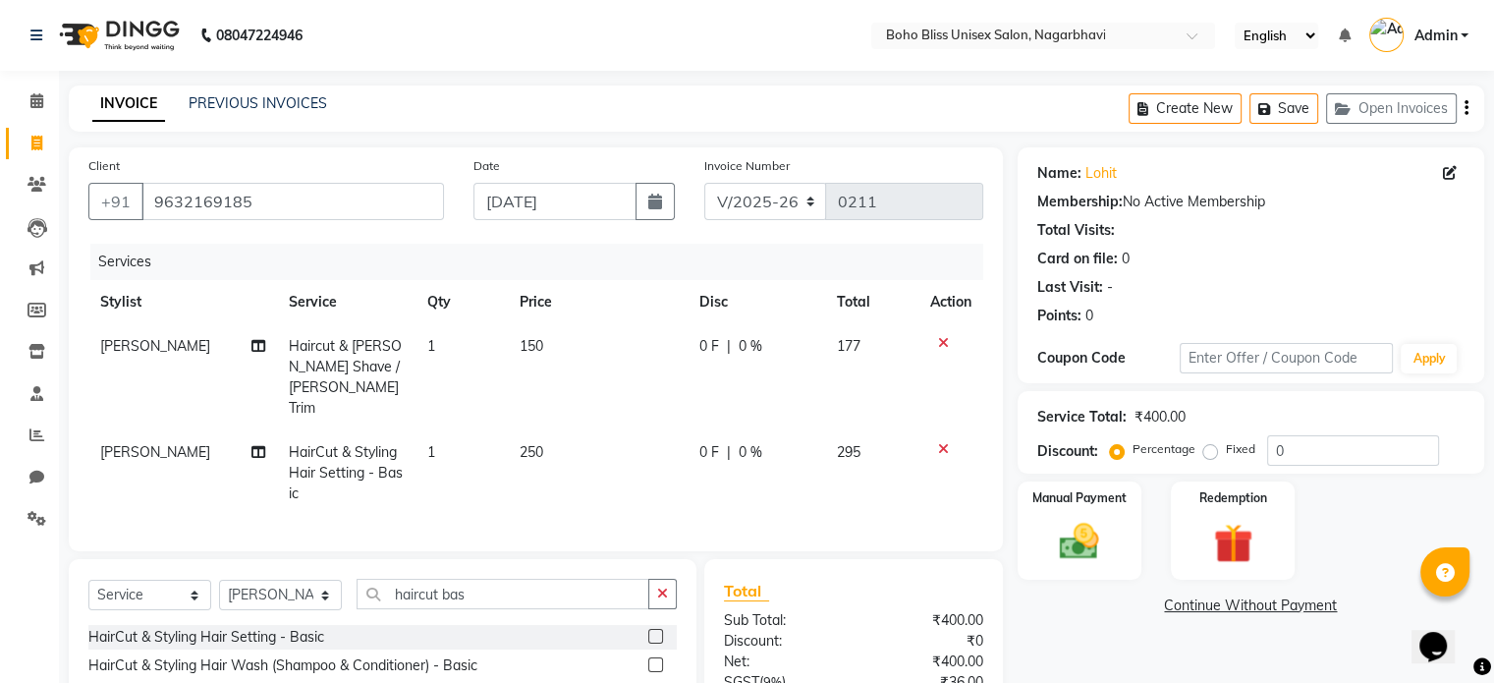
click at [541, 483] on div "Services Stylist Service Qty Price Disc Total Action [PERSON_NAME] Haircut & [P…" at bounding box center [535, 388] width 895 height 288
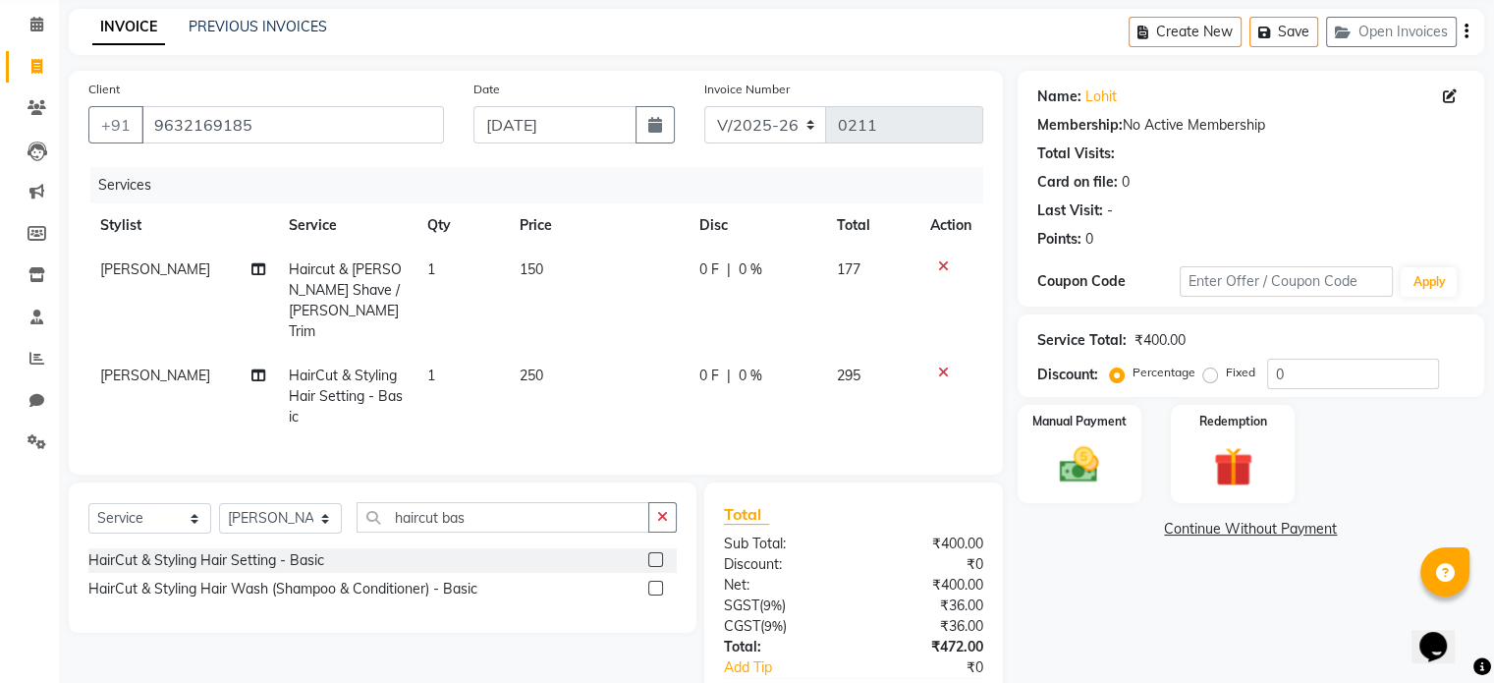
scroll to position [98, 0]
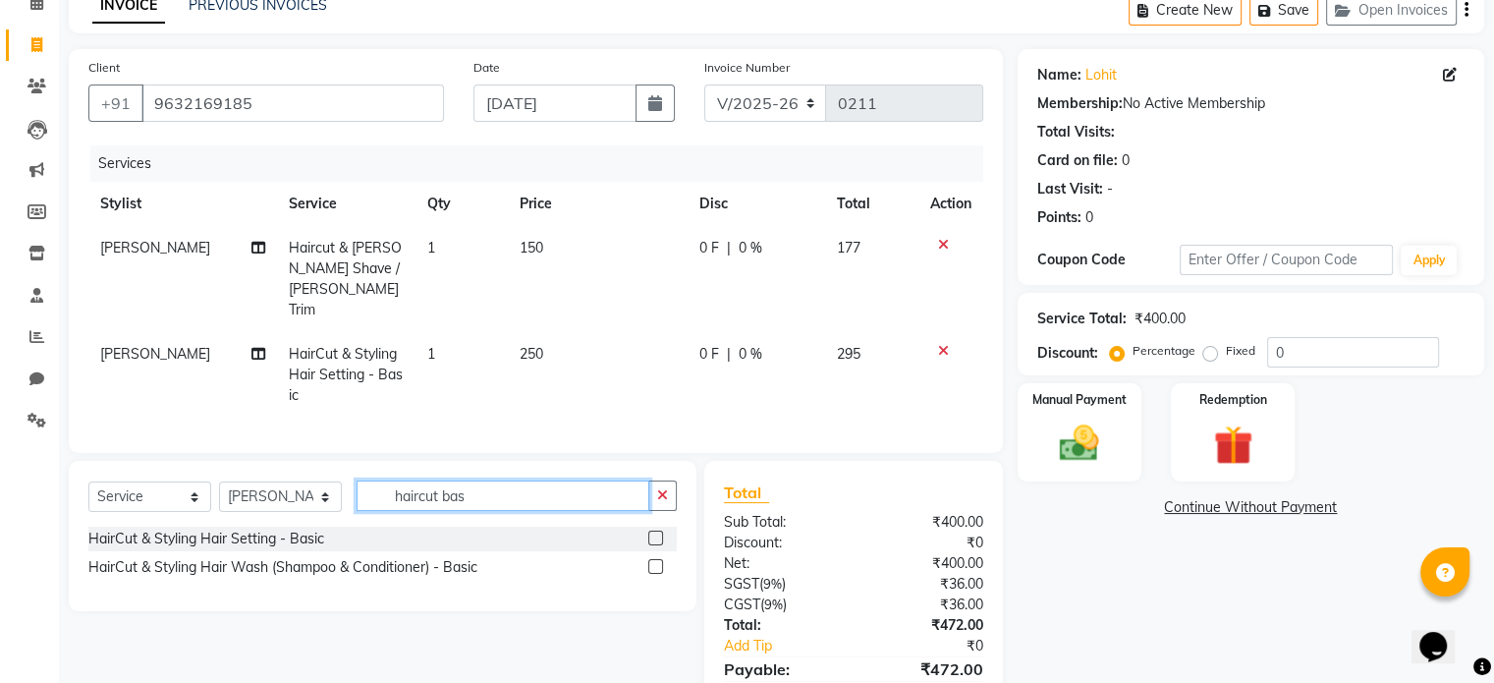
drag, startPoint x: 493, startPoint y: 469, endPoint x: 303, endPoint y: 467, distance: 190.6
click at [303, 480] on div "Select Service Product Membership Package Voucher Prepaid Gift Card Select Styl…" at bounding box center [382, 503] width 588 height 46
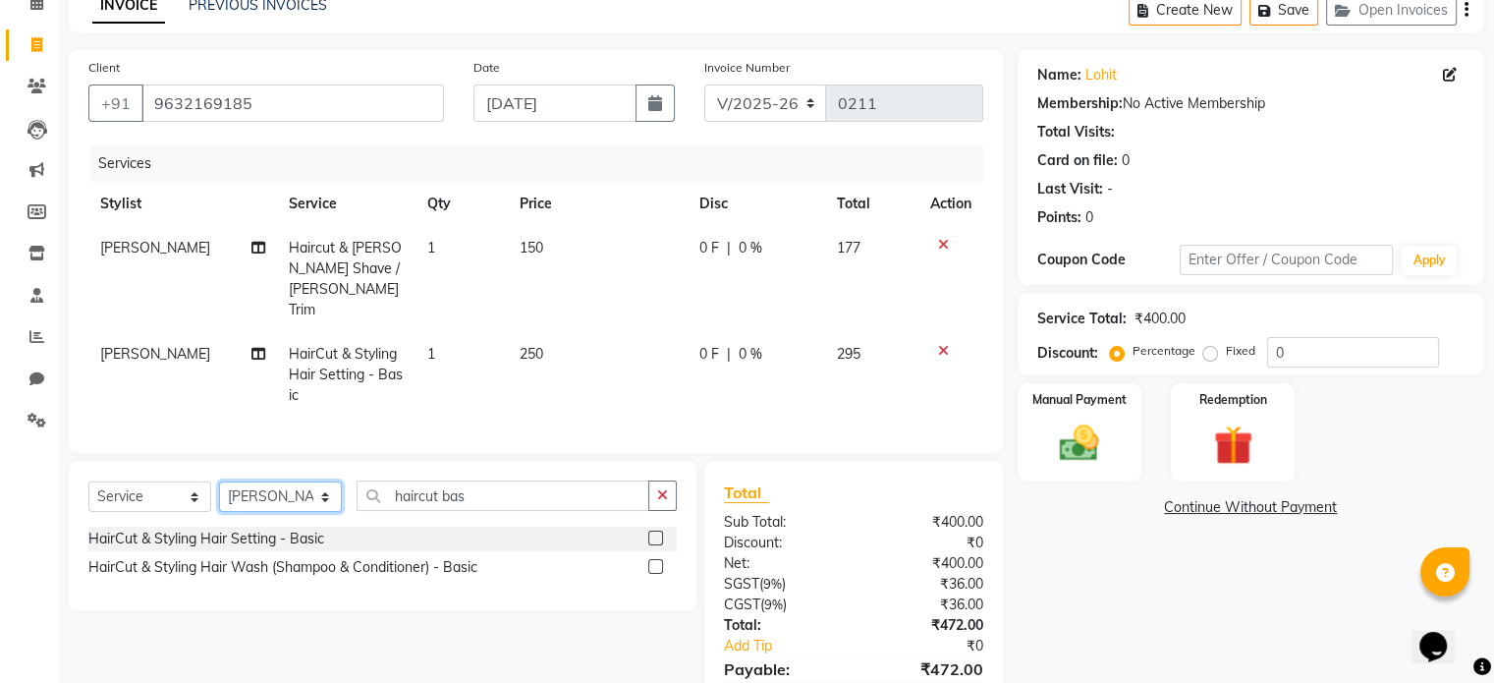
click at [303, 481] on select "Select Stylist [PERSON_NAME] Awina EVI BEAUTY [PERSON_NAME] Front Desk [PERSON_…" at bounding box center [280, 496] width 123 height 30
select select "82778"
click at [219, 481] on select "Select Stylist [PERSON_NAME] Awina EVI BEAUTY [PERSON_NAME] Front Desk [PERSON_…" at bounding box center [280, 496] width 123 height 30
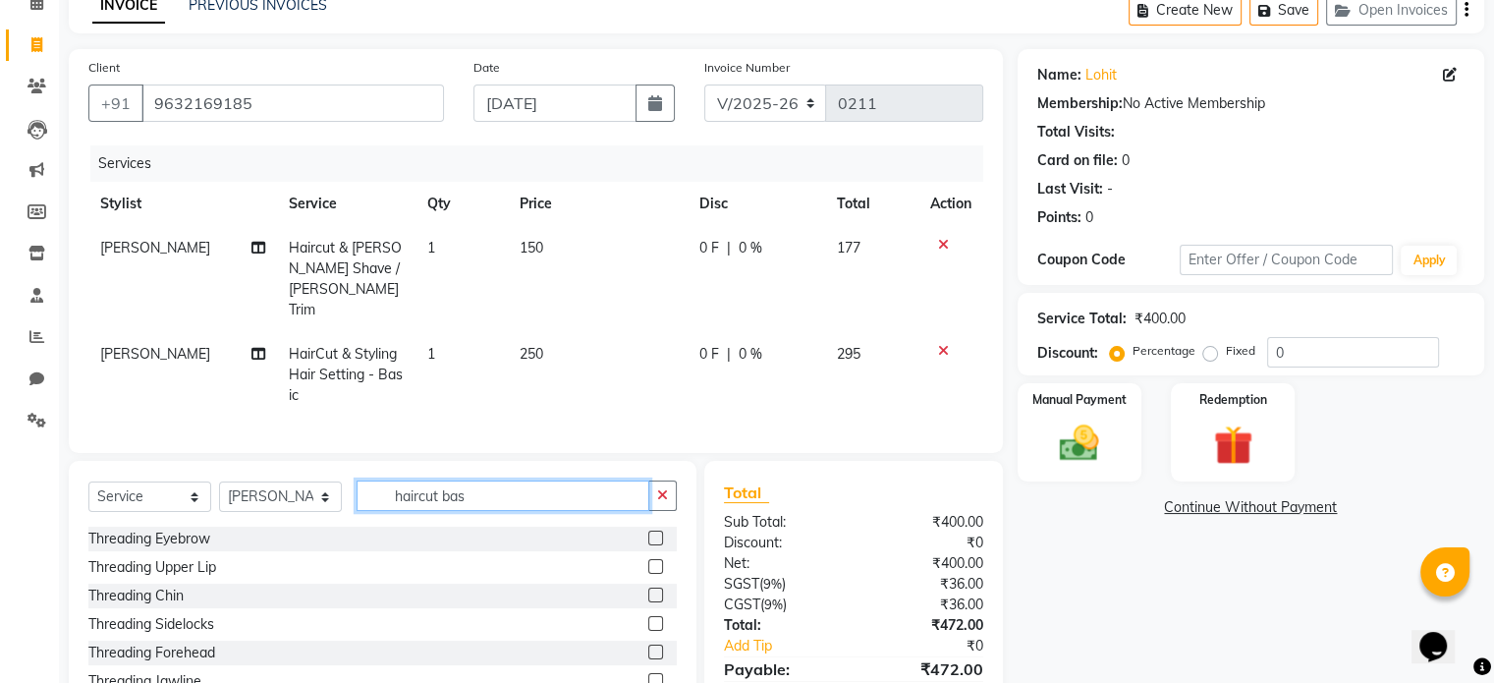
click at [456, 480] on input "haircut bas" at bounding box center [503, 495] width 293 height 30
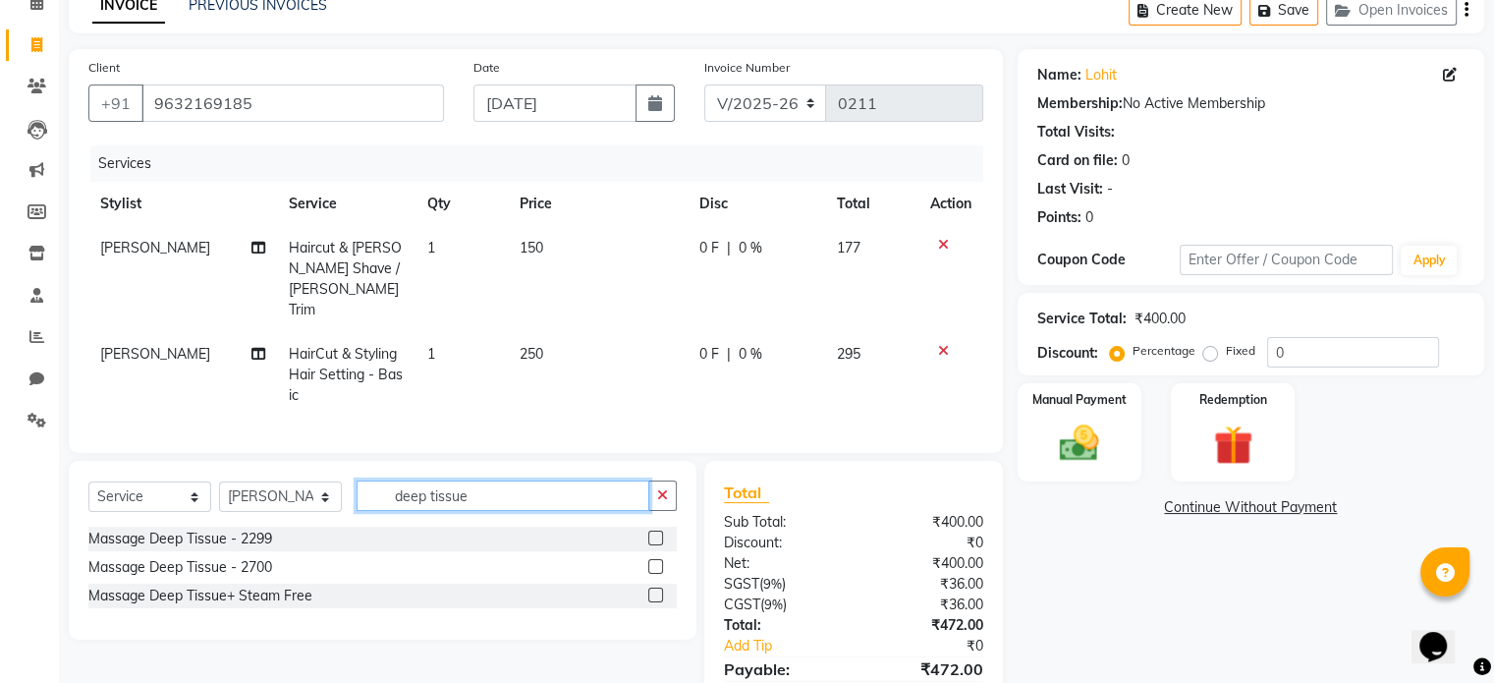
type input "deep tissue"
click at [661, 530] on label at bounding box center [655, 537] width 15 height 15
click at [661, 532] on input "checkbox" at bounding box center [654, 538] width 13 height 13
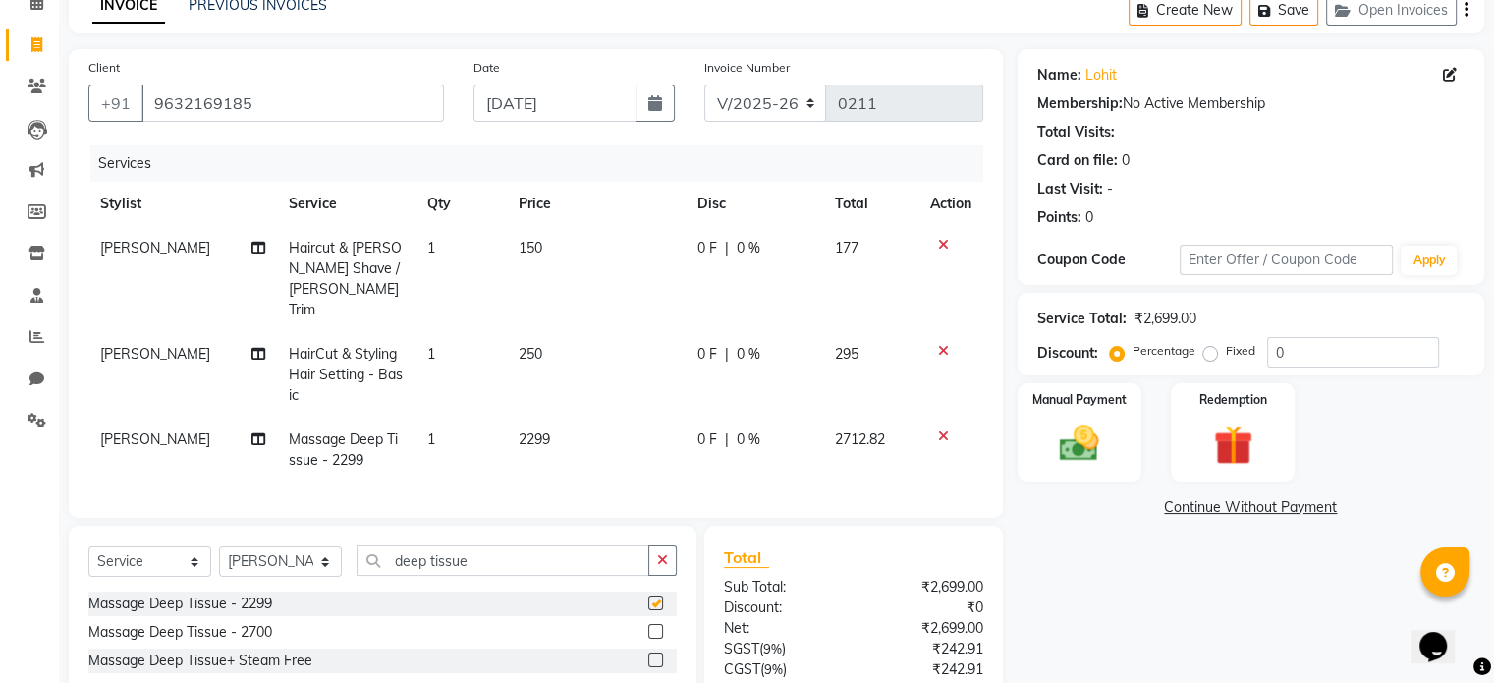
checkbox input "false"
click at [606, 431] on td "2299" at bounding box center [596, 450] width 179 height 65
select select "82778"
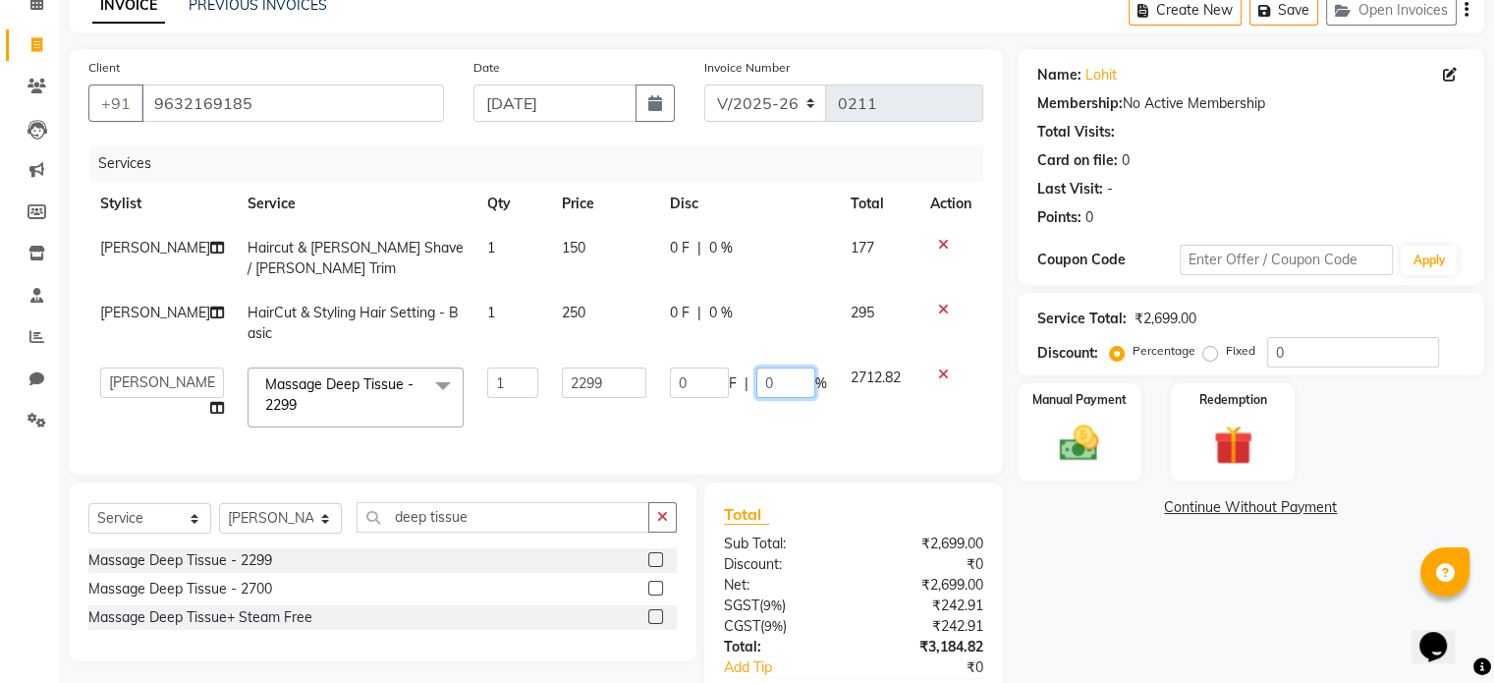
click at [756, 393] on input "0" at bounding box center [785, 382] width 59 height 30
drag, startPoint x: 759, startPoint y: 392, endPoint x: 778, endPoint y: 390, distance: 18.8
click at [778, 390] on input "0" at bounding box center [785, 382] width 59 height 30
type input "30"
click at [727, 446] on div "Services Stylist Service Qty Price Disc Total Action [PERSON_NAME] Haircut & [P…" at bounding box center [535, 299] width 895 height 309
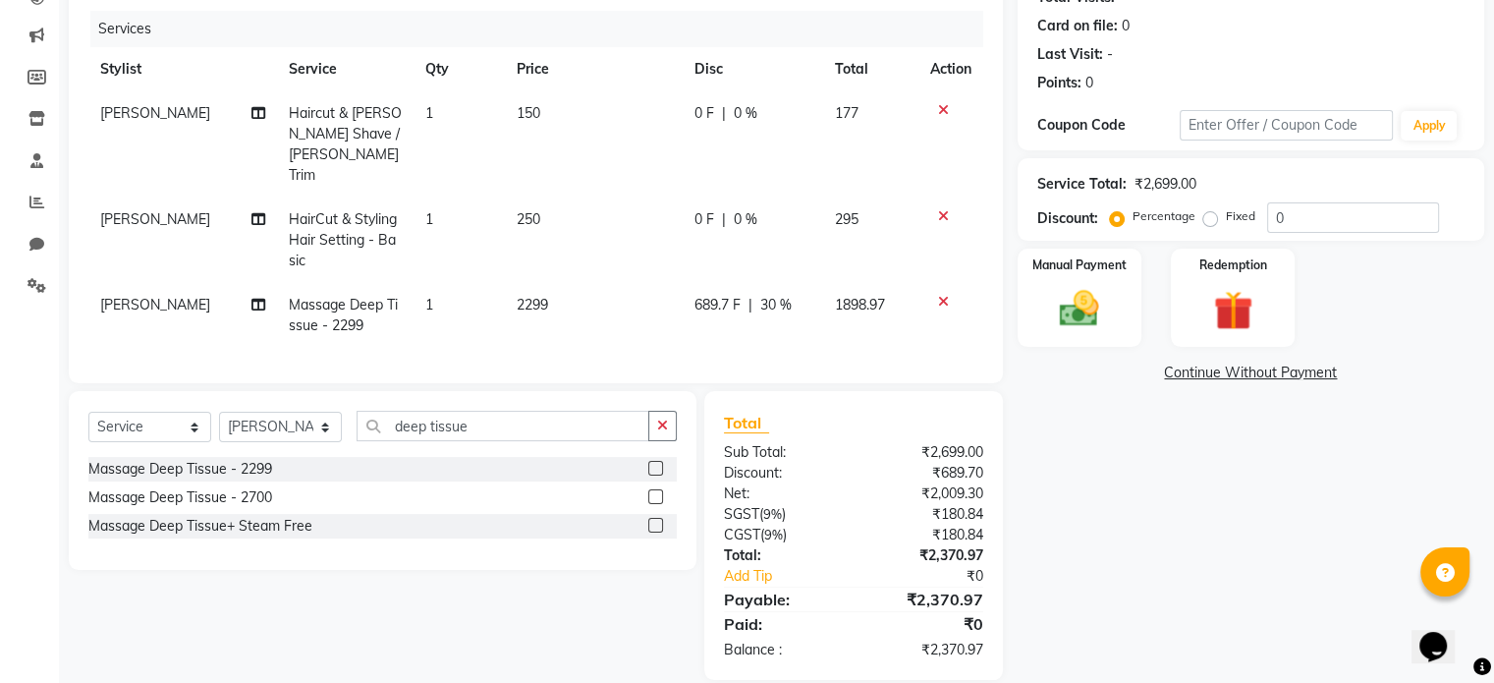
scroll to position [36, 0]
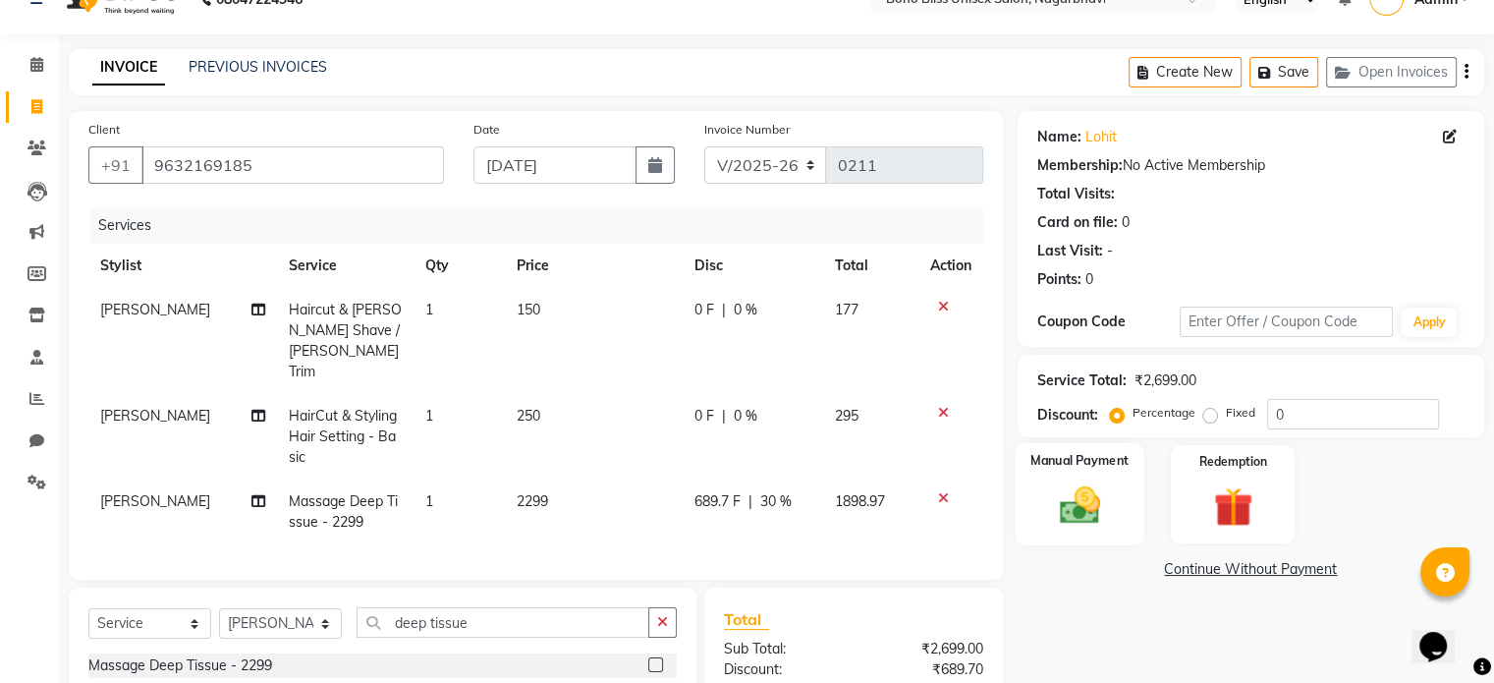
click at [1105, 500] on img at bounding box center [1079, 505] width 66 height 47
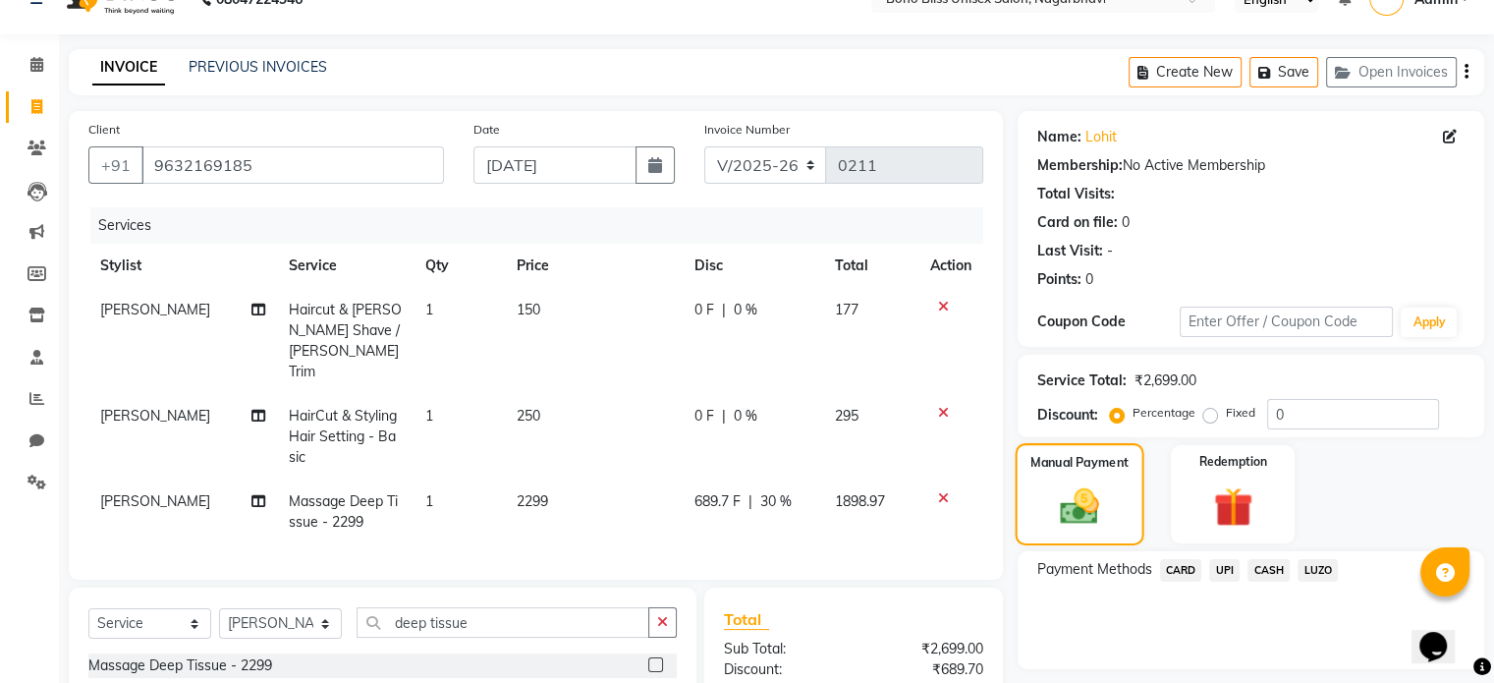
scroll to position [135, 0]
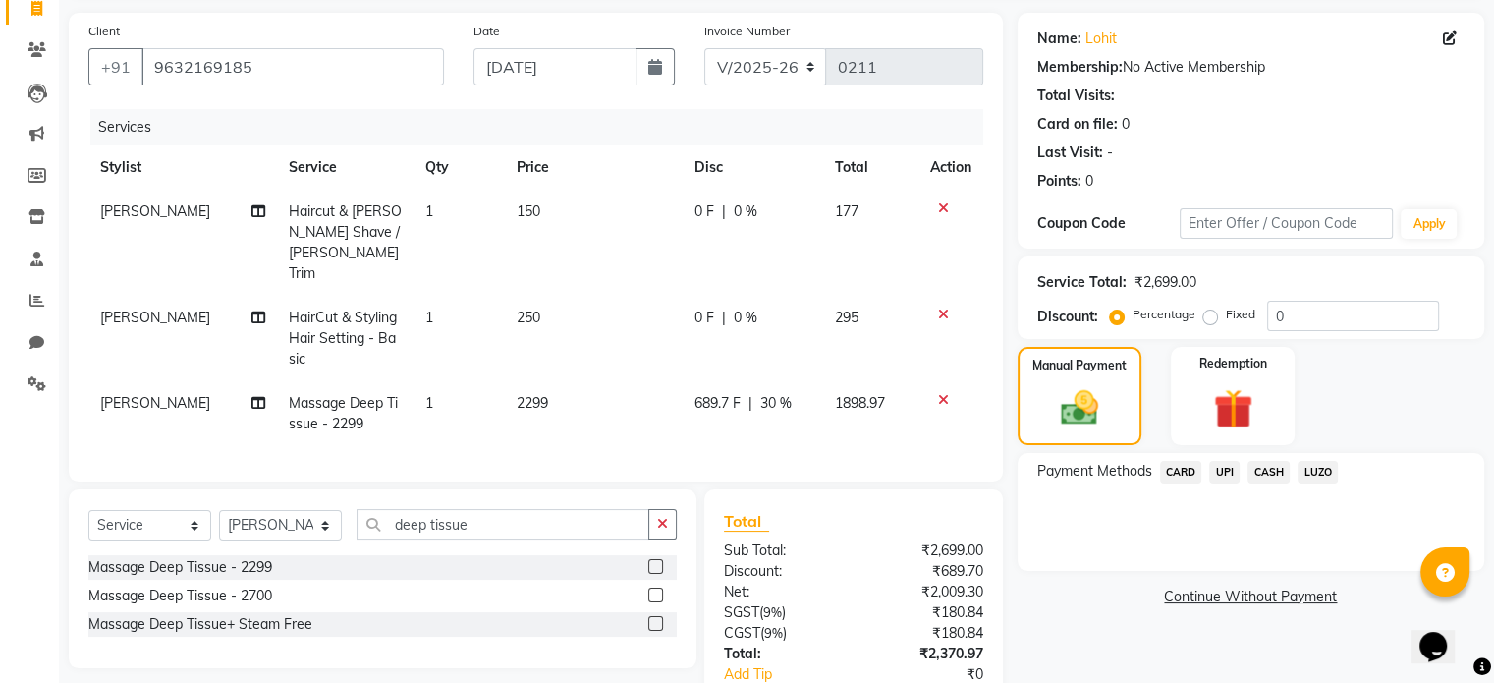
click at [1218, 472] on span "UPI" at bounding box center [1224, 472] width 30 height 23
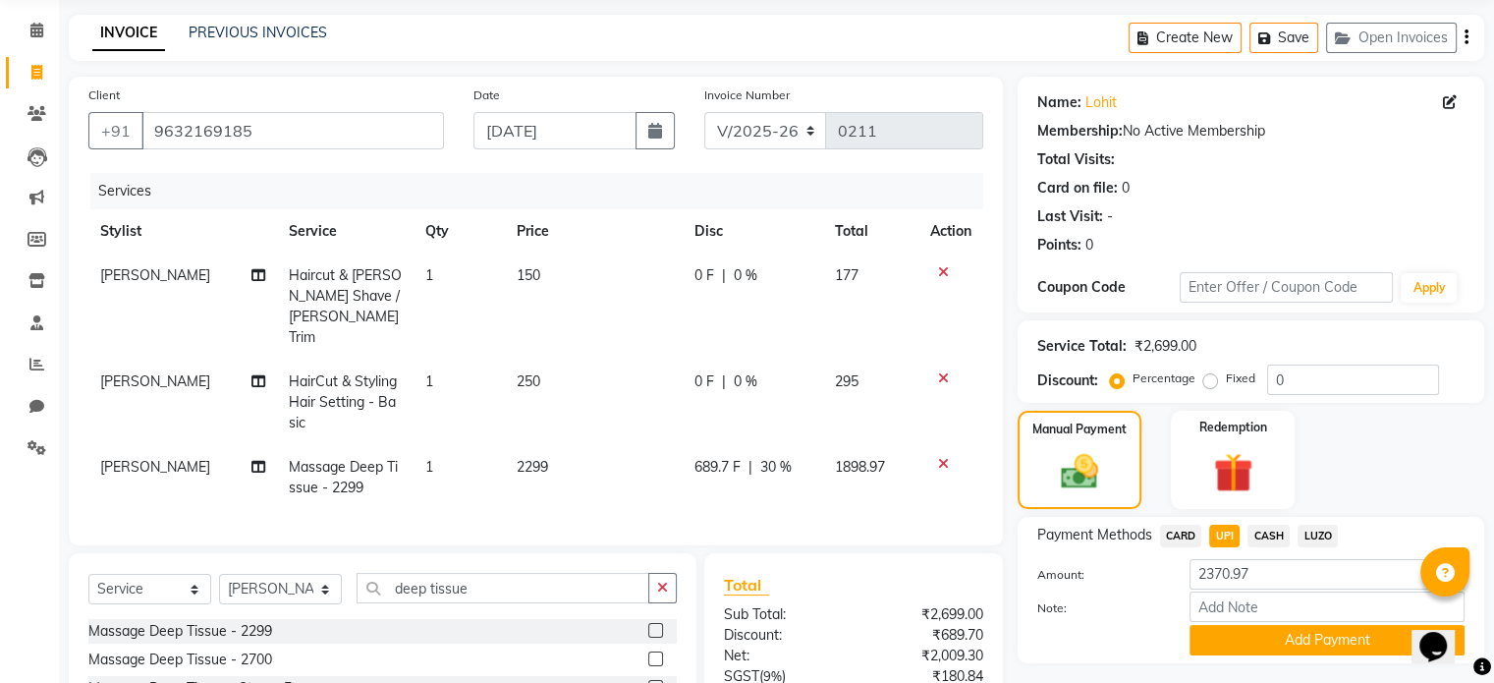
scroll to position [0, 0]
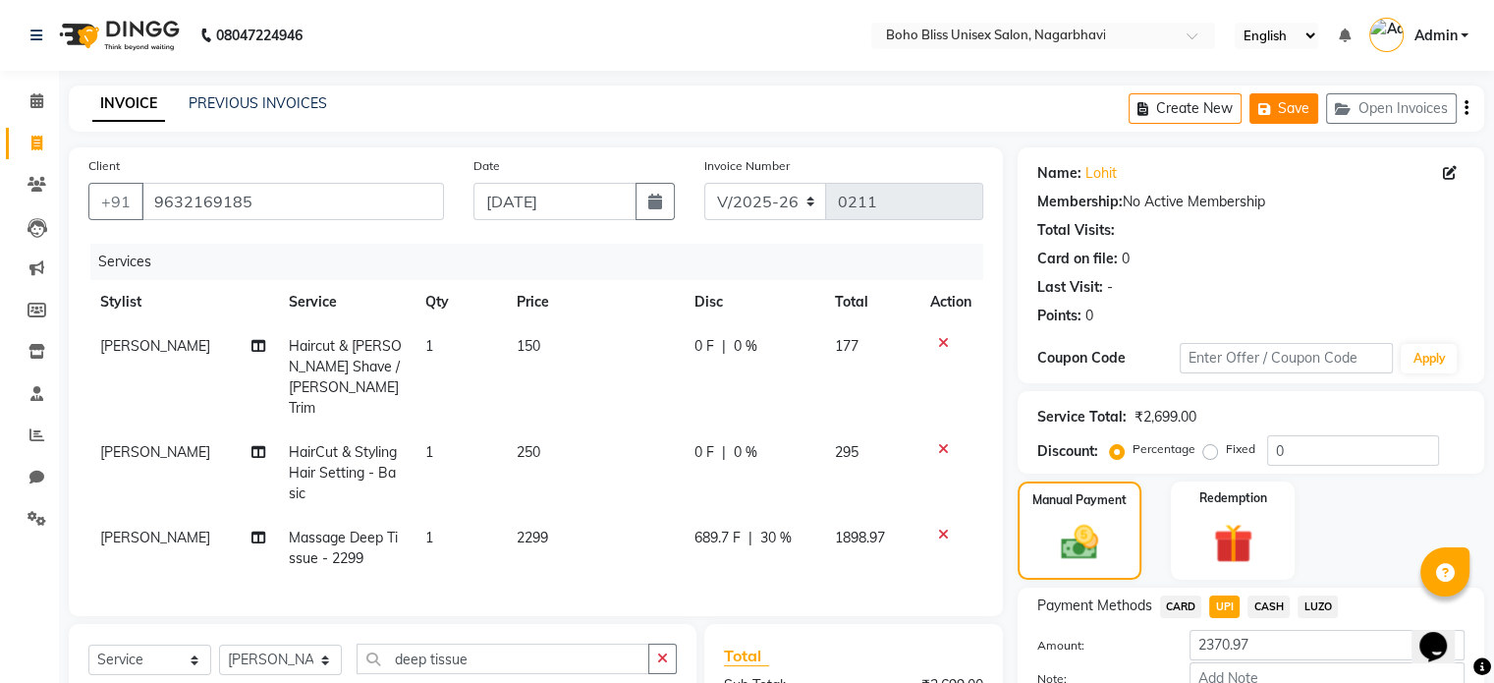
click at [1297, 108] on button "Save" at bounding box center [1284, 108] width 69 height 30
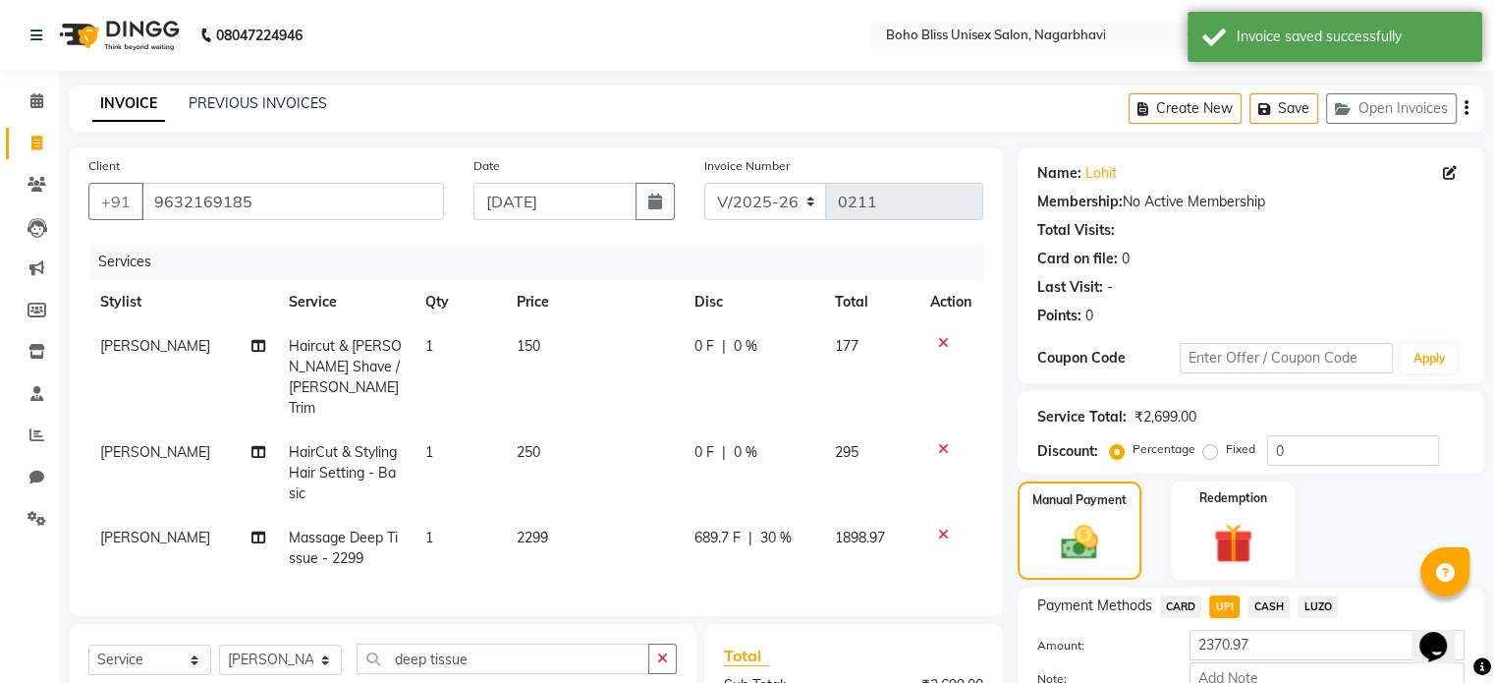
click at [285, 117] on div "INVOICE PREVIOUS INVOICES Create New Save Open Invoices" at bounding box center [777, 108] width 1416 height 46
click at [291, 104] on link "PREVIOUS INVOICES" at bounding box center [258, 103] width 139 height 18
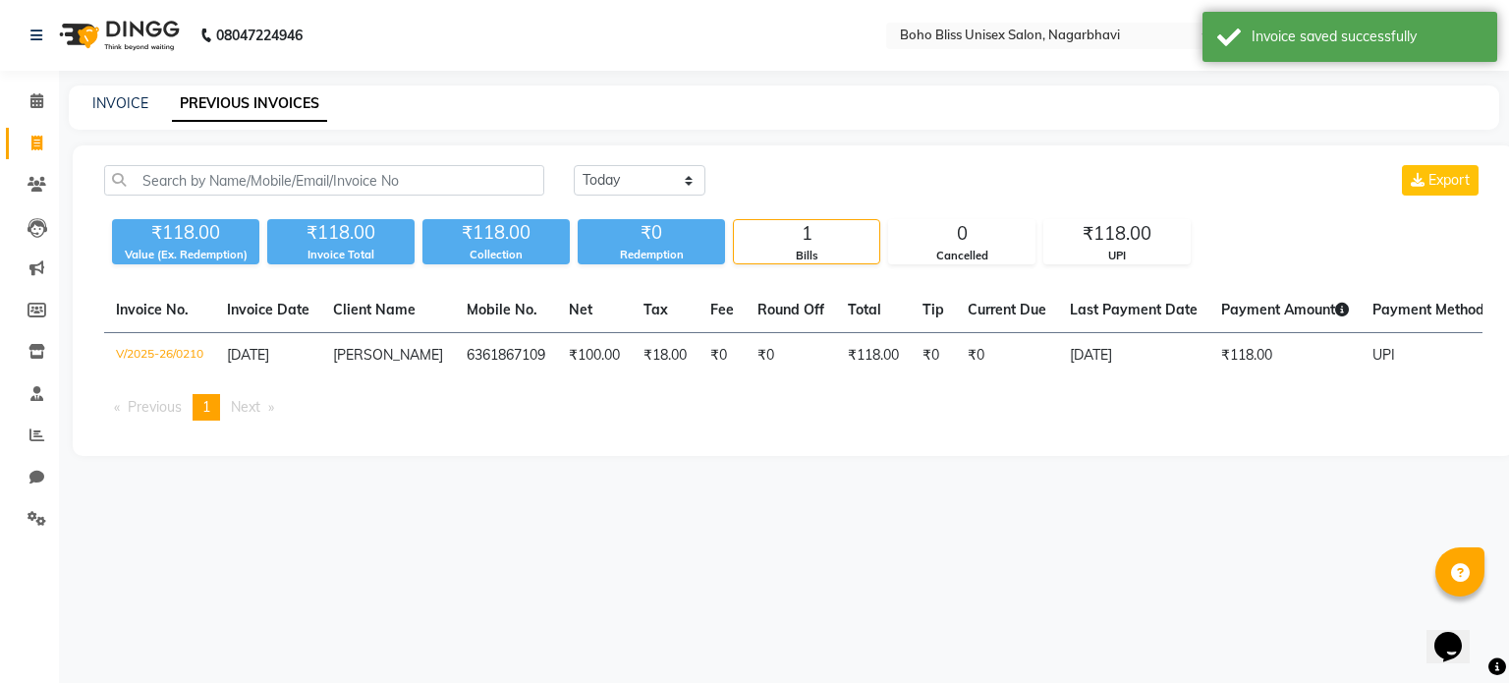
click at [149, 105] on div "INVOICE PREVIOUS INVOICES" at bounding box center [772, 103] width 1407 height 21
click at [140, 105] on link "INVOICE" at bounding box center [120, 103] width 56 height 18
select select "8370"
select select "service"
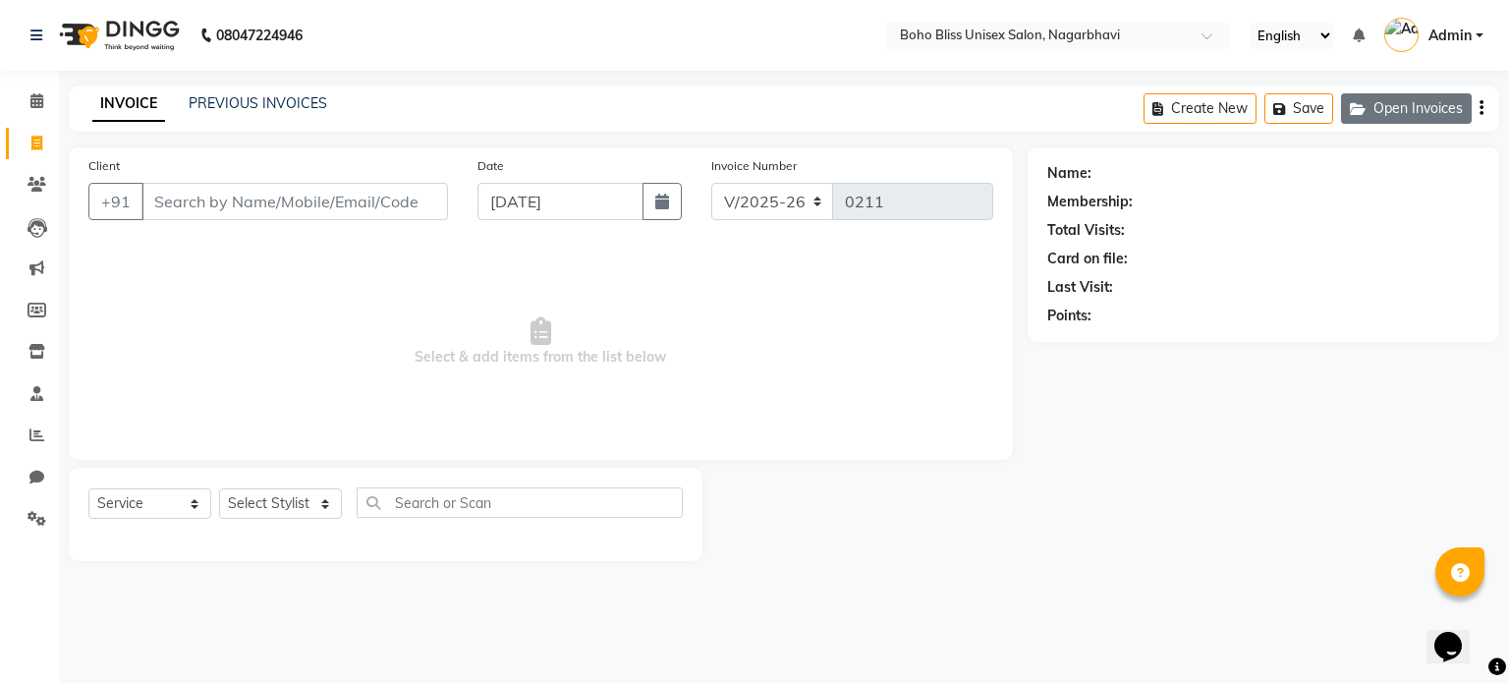
click at [1416, 114] on button "Open Invoices" at bounding box center [1406, 108] width 131 height 30
click at [248, 107] on link "PREVIOUS INVOICES" at bounding box center [258, 103] width 139 height 18
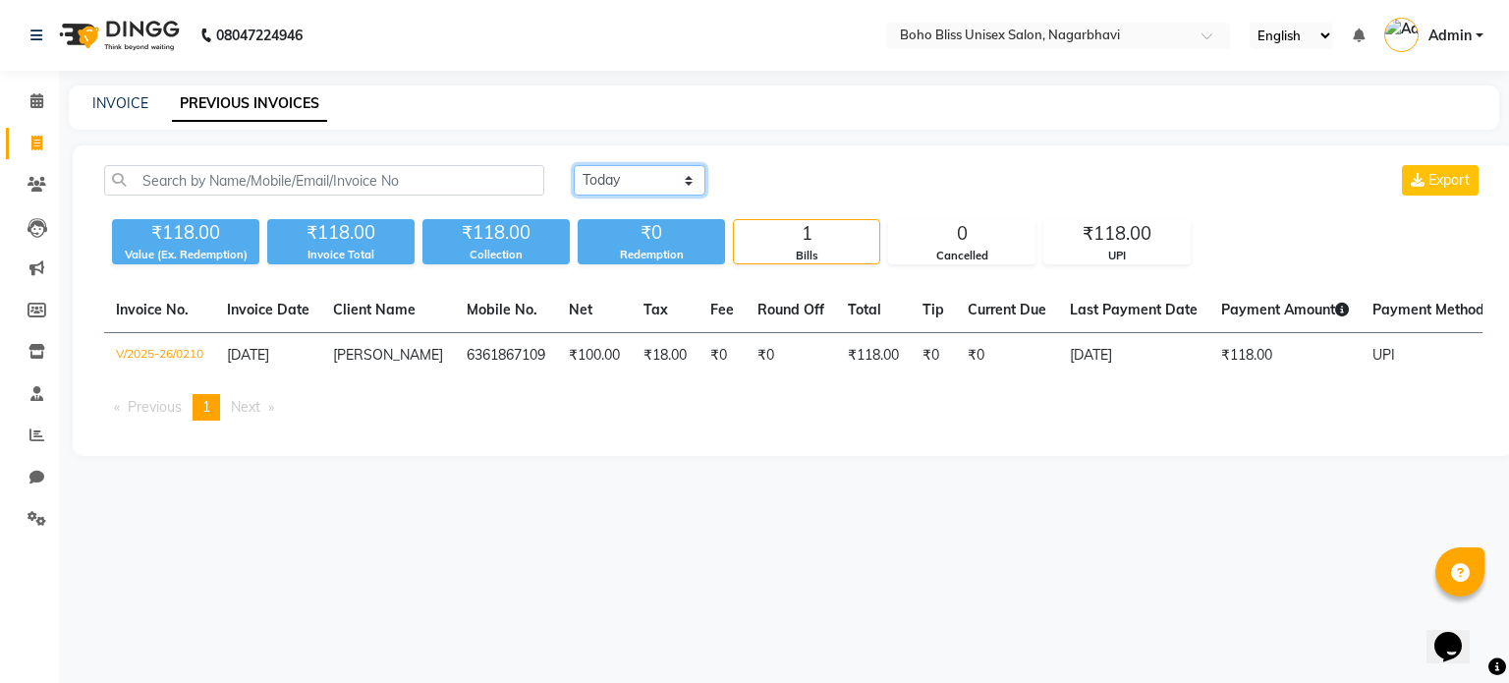
click at [637, 172] on select "[DATE] [DATE] Custom Range" at bounding box center [640, 180] width 132 height 30
click at [84, 93] on div "INVOICE PREVIOUS INVOICES" at bounding box center [772, 103] width 1407 height 21
click at [99, 105] on link "INVOICE" at bounding box center [120, 103] width 56 height 18
select select "8370"
select select "service"
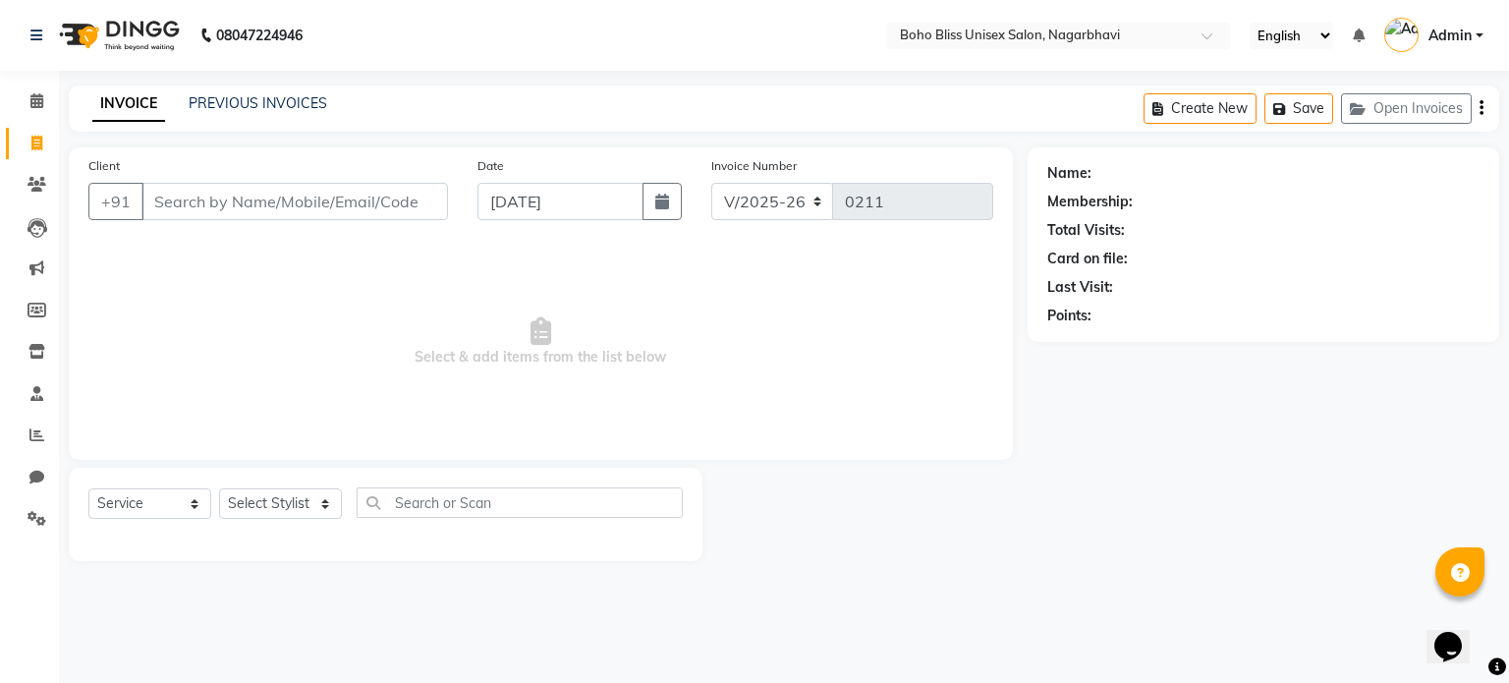
click at [1472, 116] on div "Create New Save Open Invoices" at bounding box center [1322, 108] width 356 height 46
click at [1474, 111] on div "Create New Save Open Invoices" at bounding box center [1322, 108] width 356 height 46
click at [1479, 110] on div "Create New Save Open Invoices" at bounding box center [1322, 108] width 356 height 46
click at [1482, 108] on icon "button" at bounding box center [1481, 108] width 4 height 1
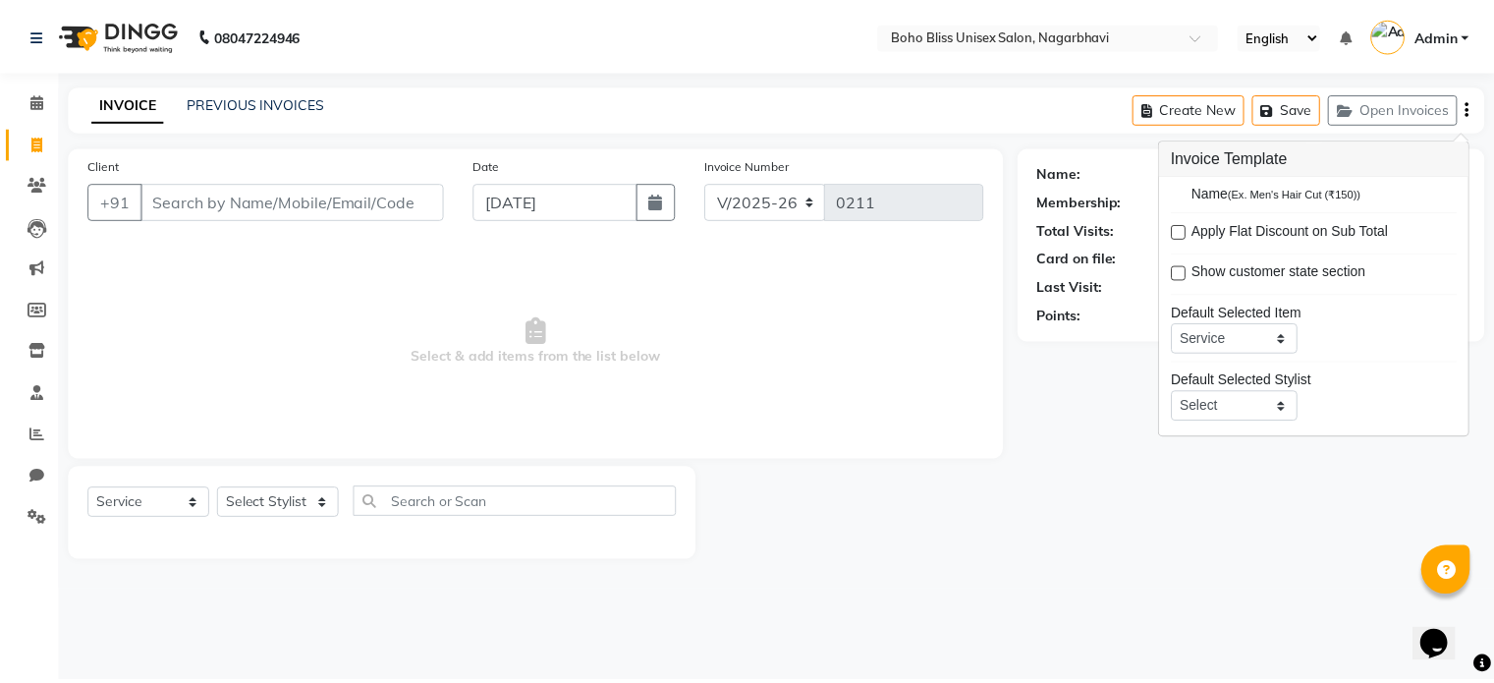
scroll to position [94, 0]
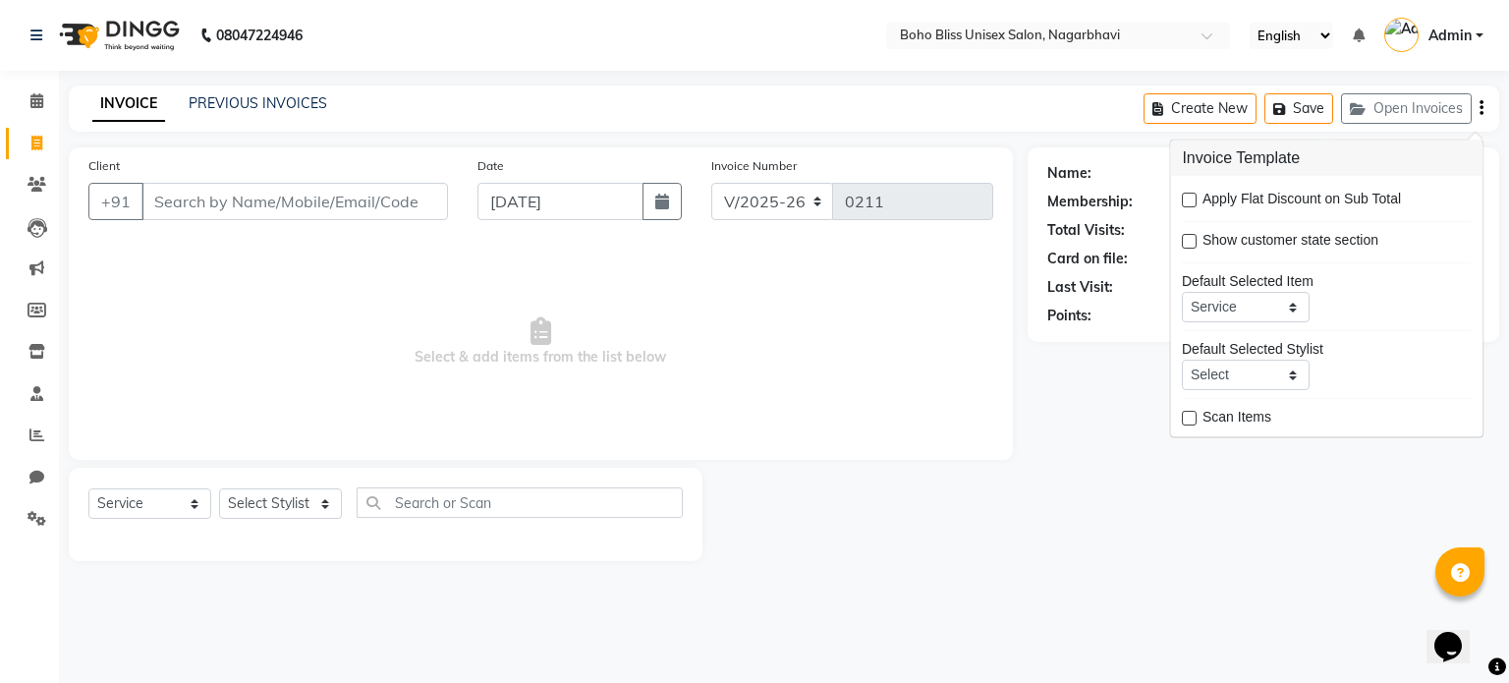
click at [1024, 383] on div "Client +91 Date [DATE] Invoice Number V/2025 V/[PHONE_NUMBER] Select & add item…" at bounding box center [541, 354] width 974 height 414
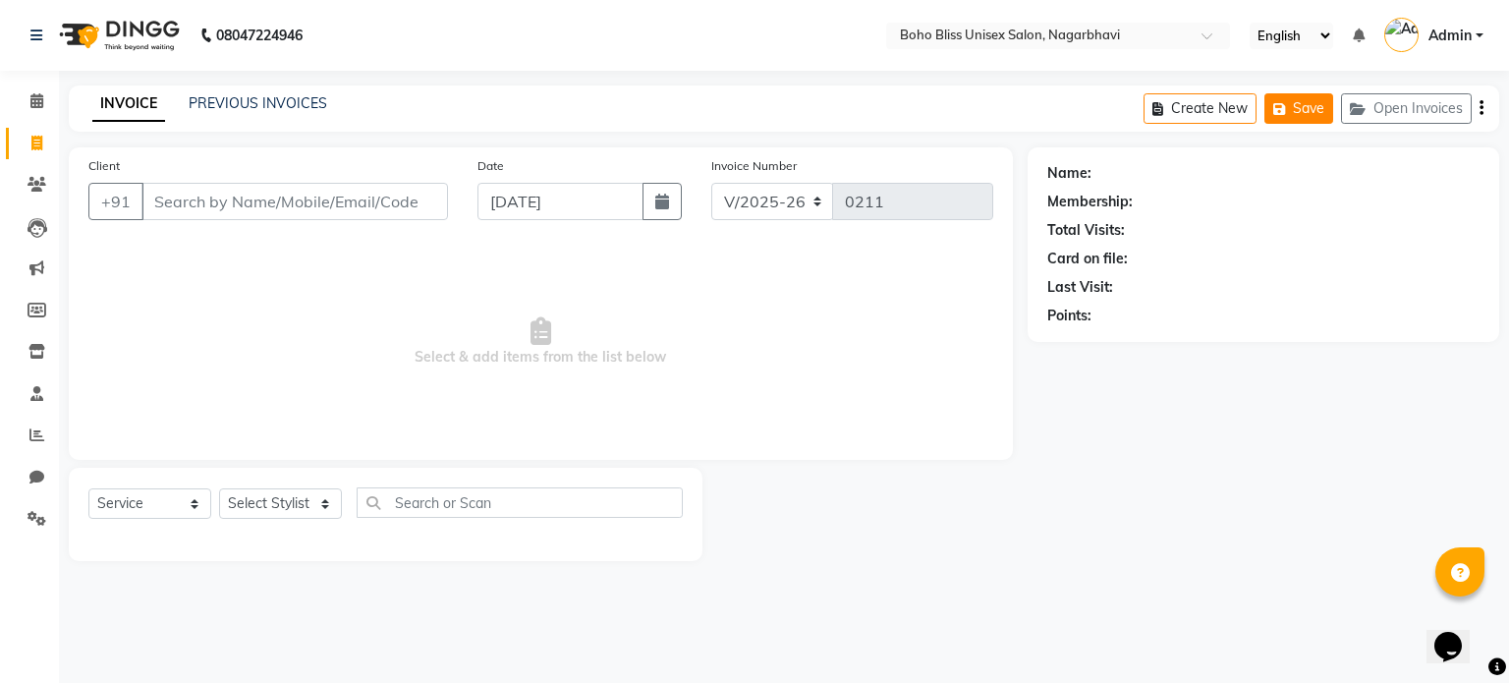
click at [1282, 93] on button "Save" at bounding box center [1298, 108] width 69 height 30
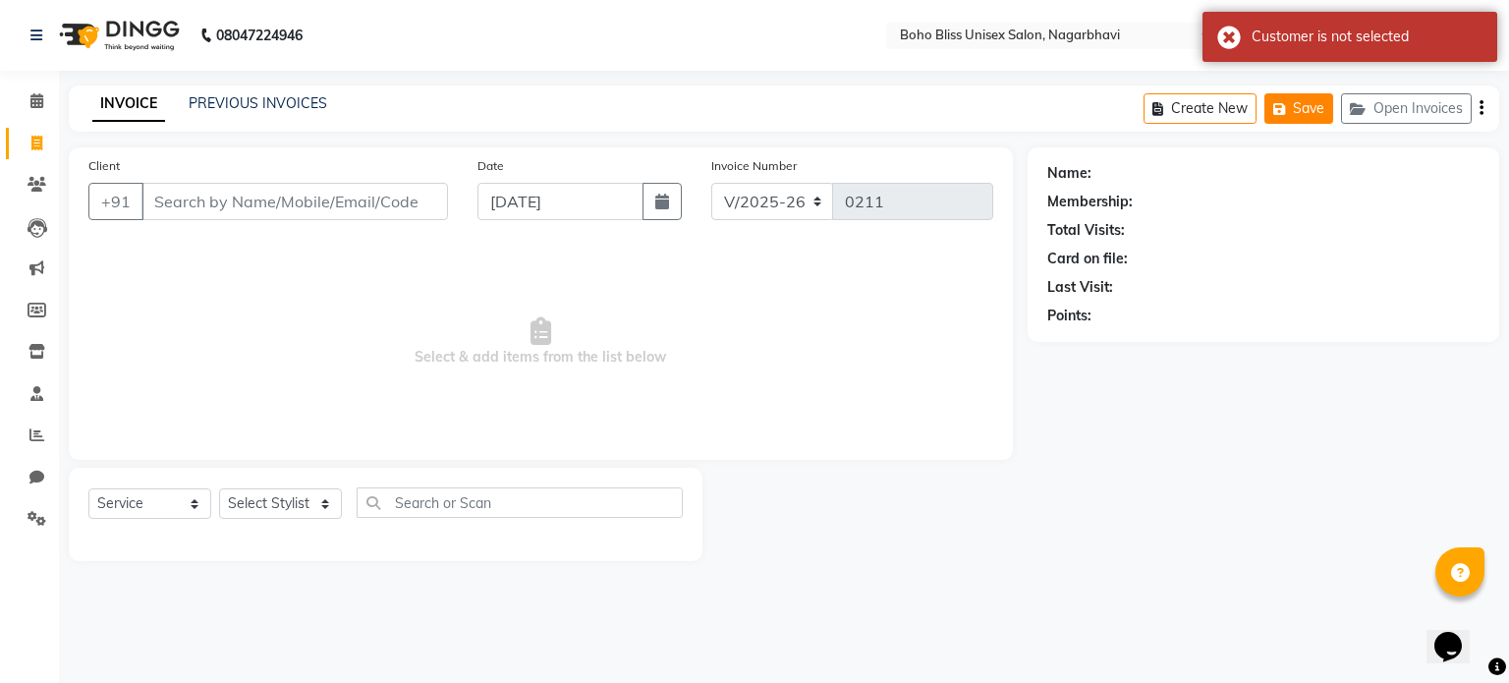
click at [1288, 105] on icon "button" at bounding box center [1283, 109] width 20 height 14
click at [933, 78] on div "08047224946 Select Location × Boho Bliss Unisex Salon, Nagarbhavi English ENGLI…" at bounding box center [754, 341] width 1509 height 683
click at [1239, 172] on div "Name:" at bounding box center [1263, 173] width 432 height 21
click at [1033, 66] on nav "08047224946 Select Location × Boho Bliss Unisex Salon, Nagarbhavi English ENGLI…" at bounding box center [754, 35] width 1509 height 71
click at [295, 110] on link "PREVIOUS INVOICES" at bounding box center [258, 103] width 139 height 18
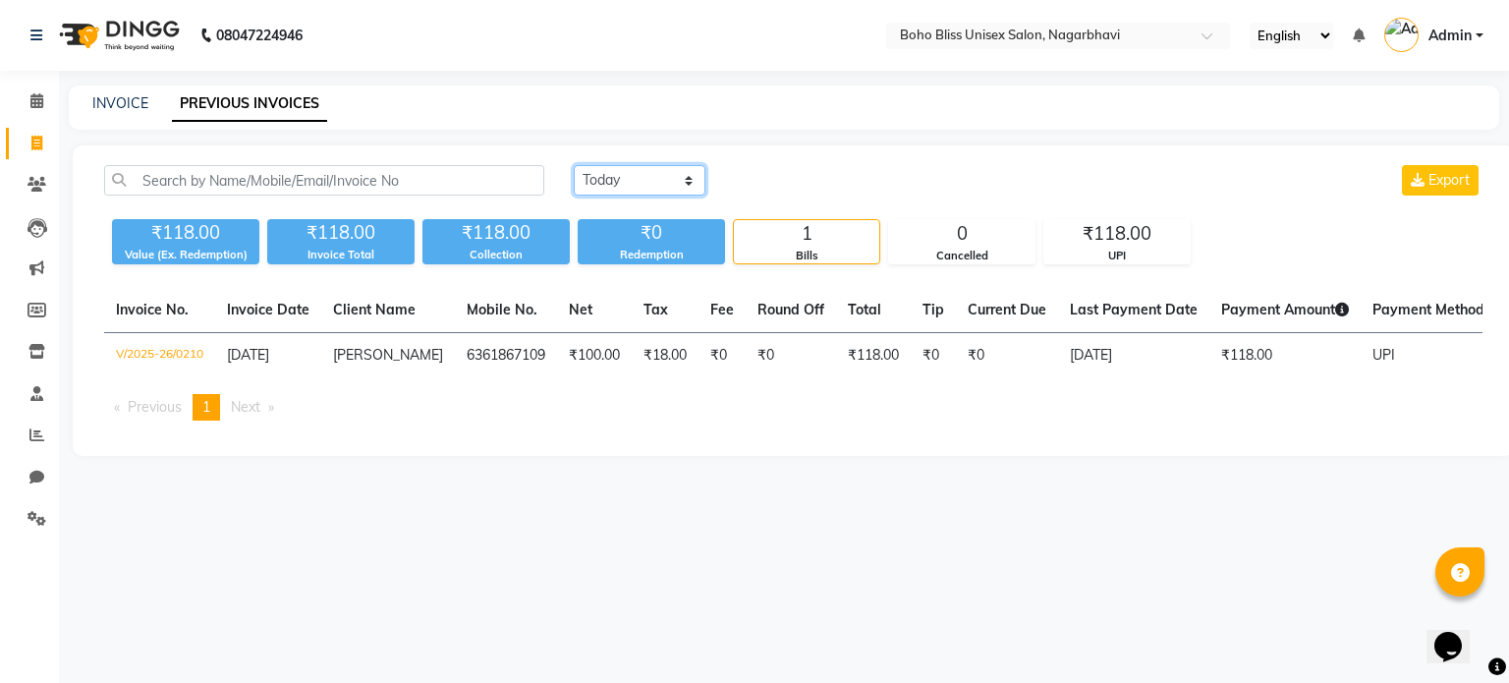
click at [621, 171] on select "[DATE] [DATE] Custom Range" at bounding box center [640, 180] width 132 height 30
click at [40, 479] on icon at bounding box center [36, 477] width 15 height 15
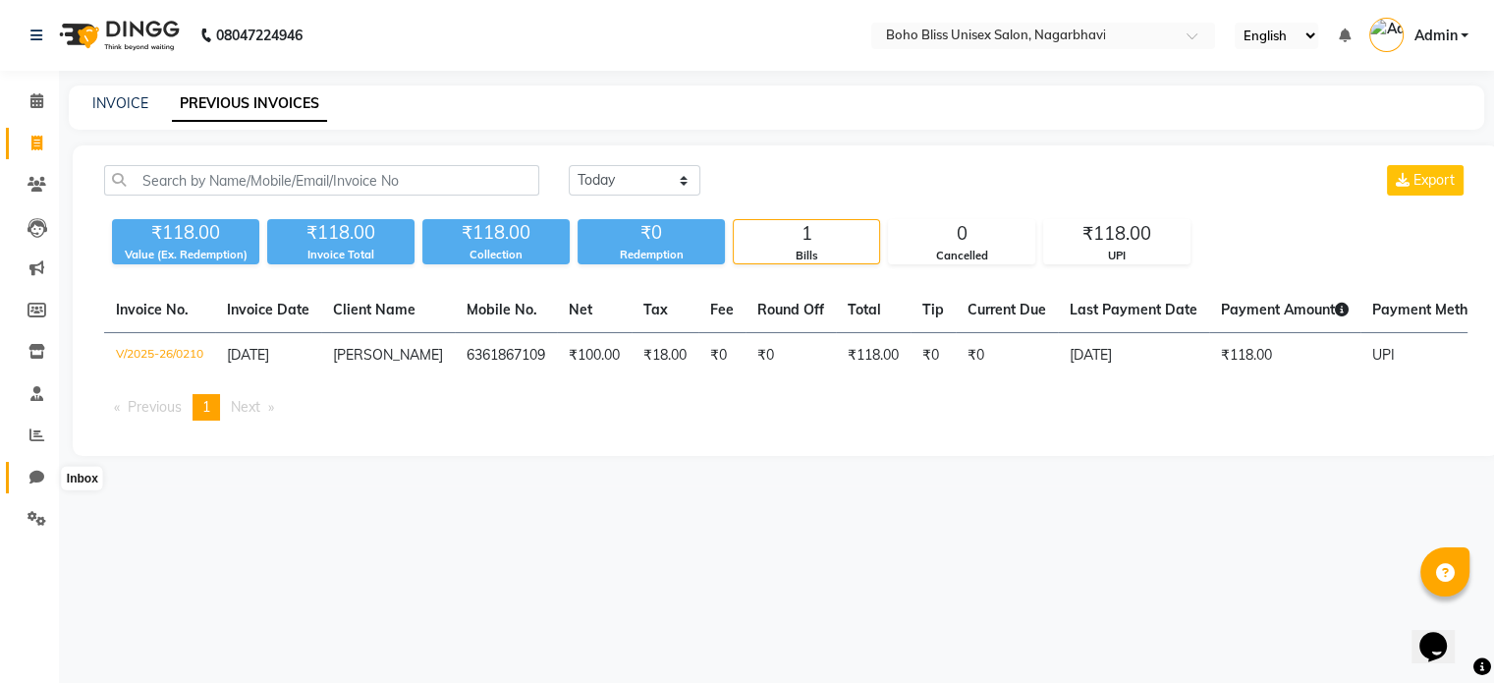
select select "100"
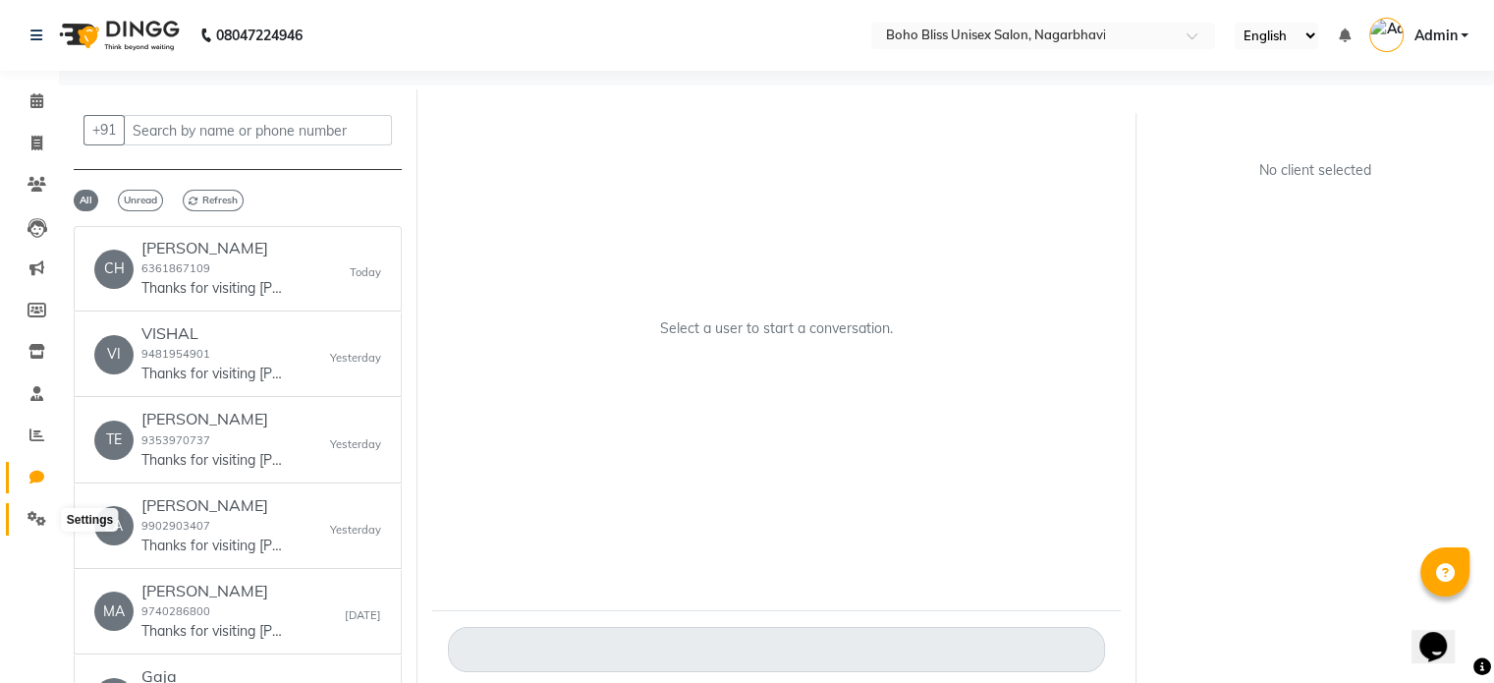
click at [40, 514] on icon at bounding box center [37, 518] width 19 height 15
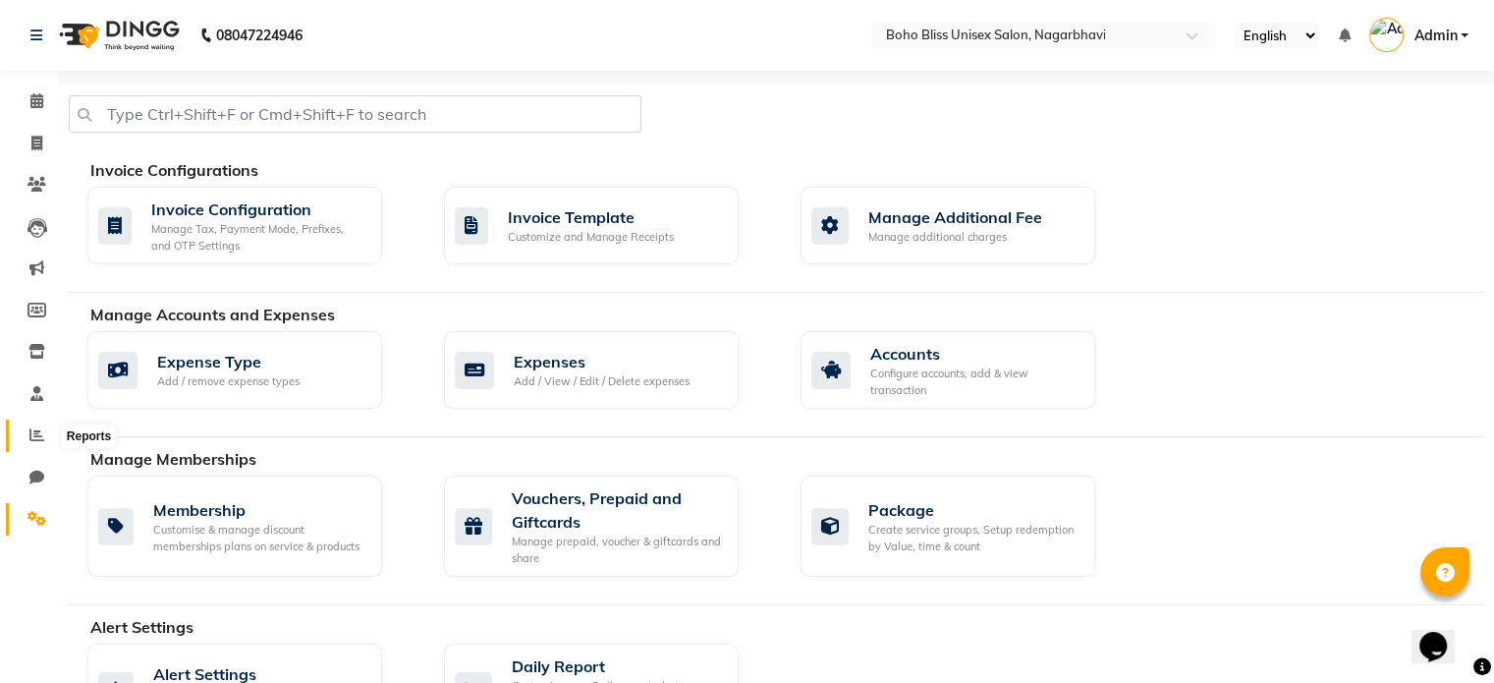
click at [40, 444] on span at bounding box center [37, 435] width 34 height 23
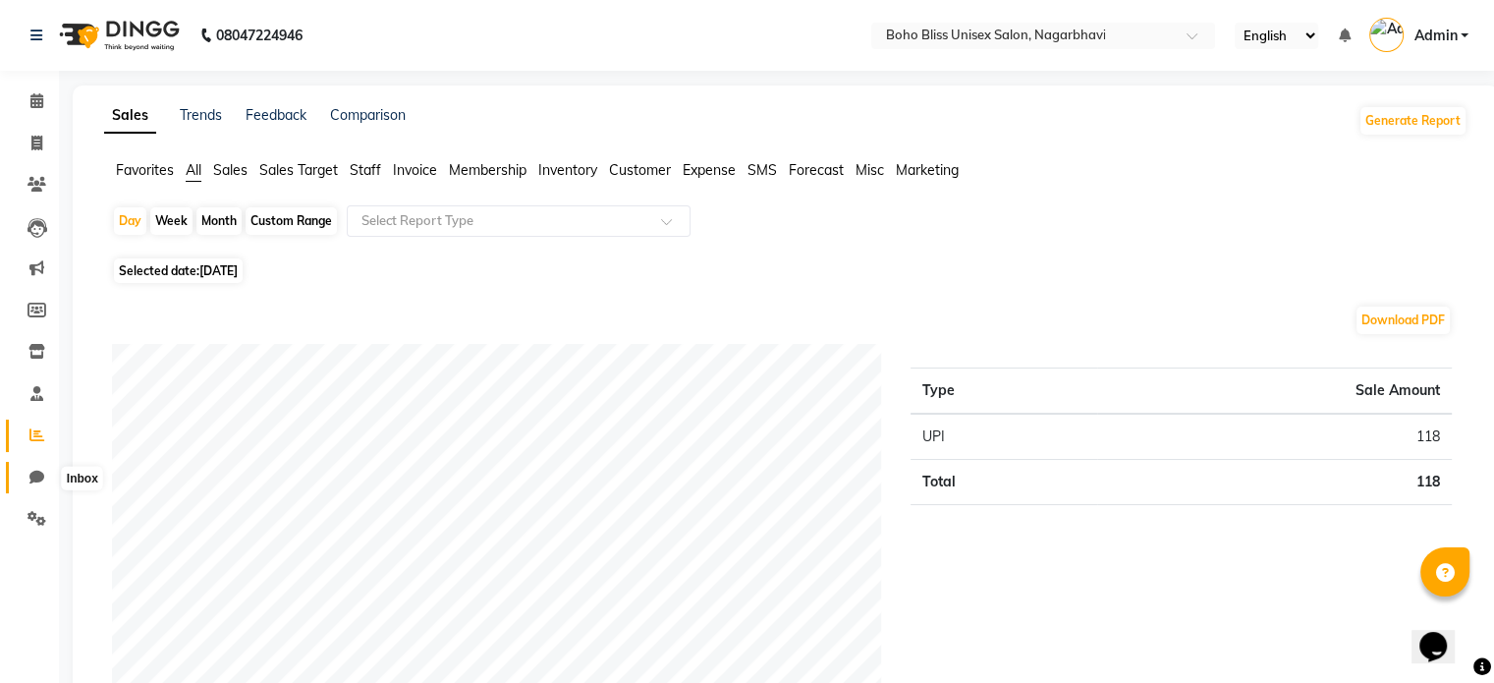
click at [37, 484] on icon at bounding box center [36, 477] width 15 height 15
select select "100"
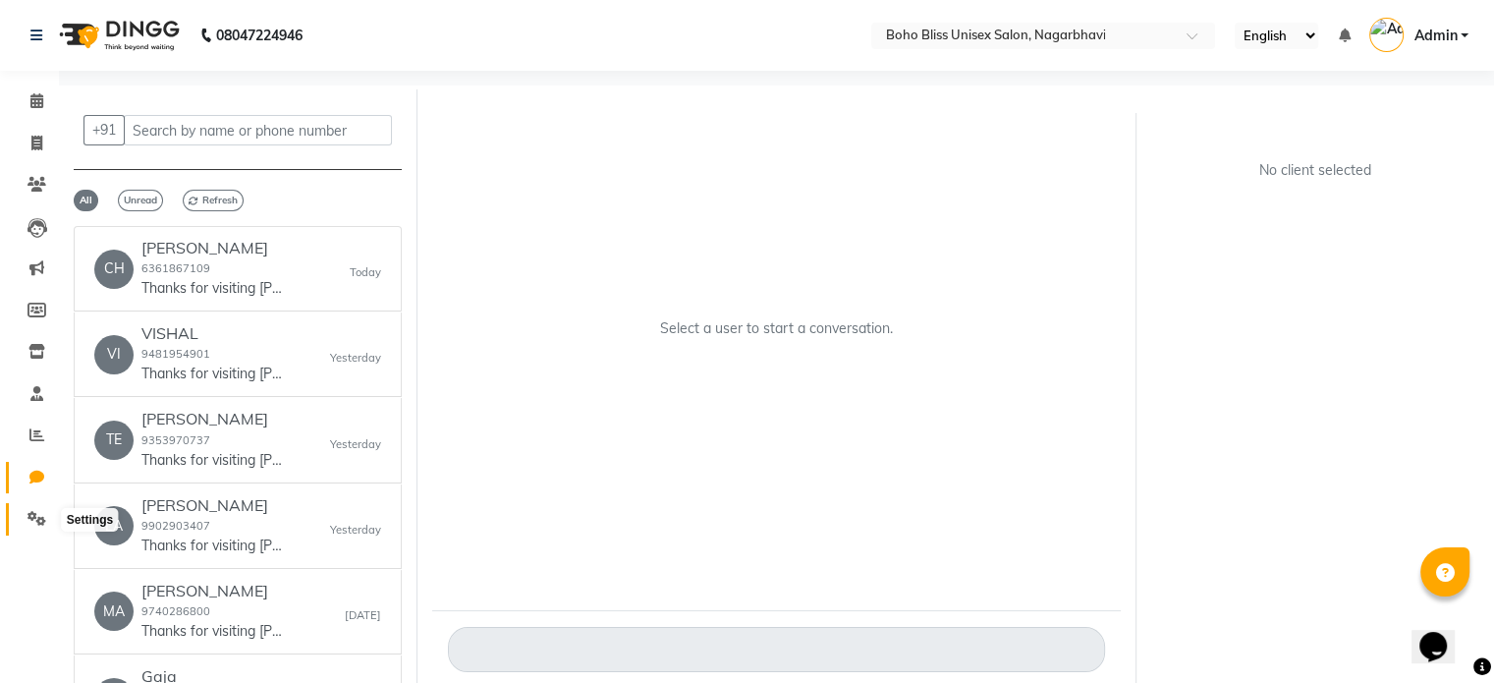
click at [28, 530] on span at bounding box center [37, 519] width 34 height 23
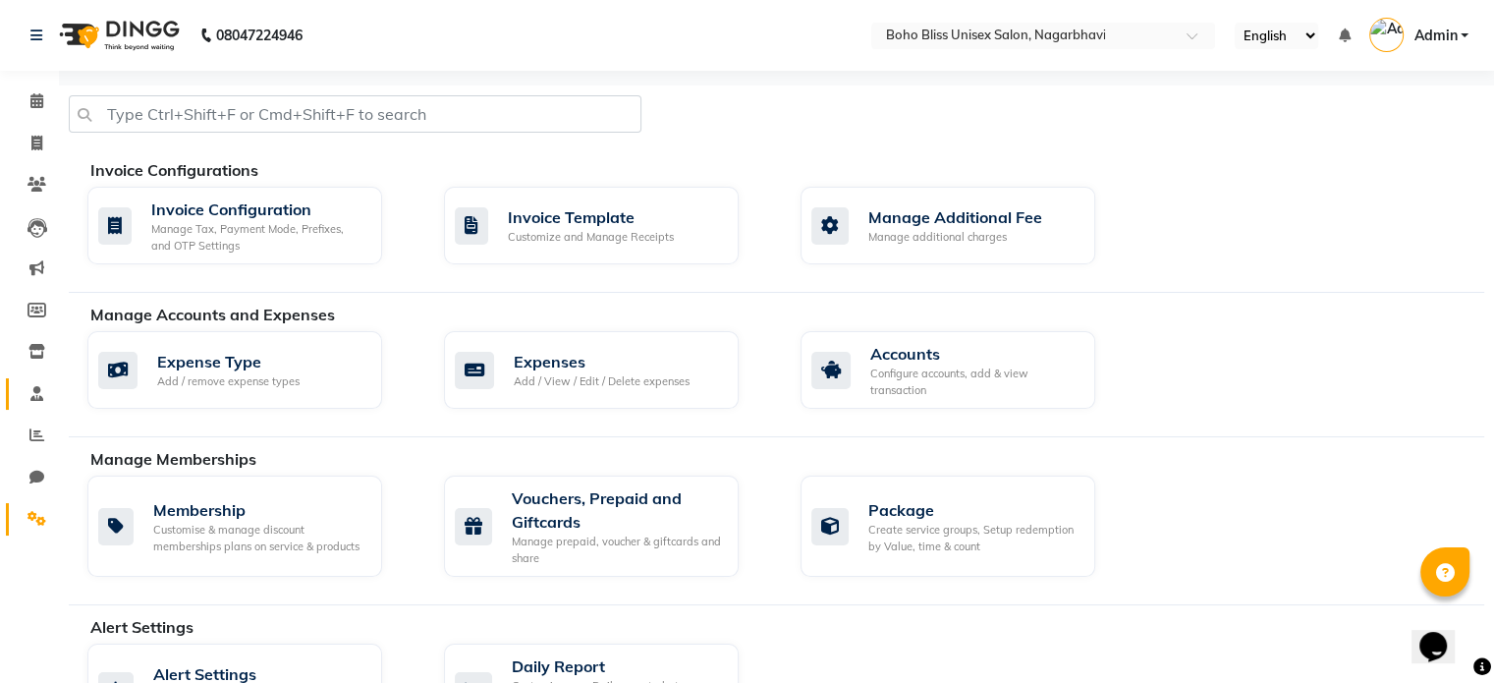
click at [28, 405] on link "Staff" at bounding box center [29, 394] width 47 height 32
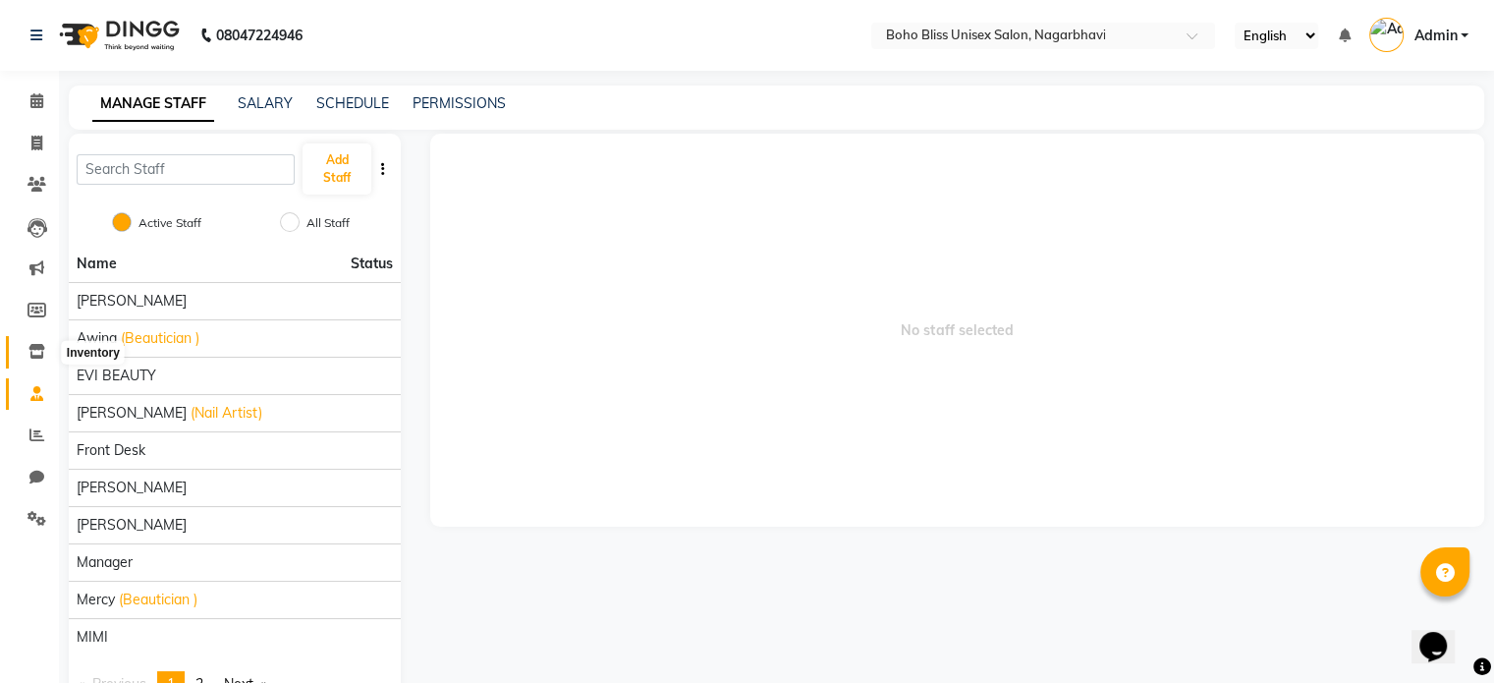
click at [45, 347] on span at bounding box center [37, 352] width 34 height 23
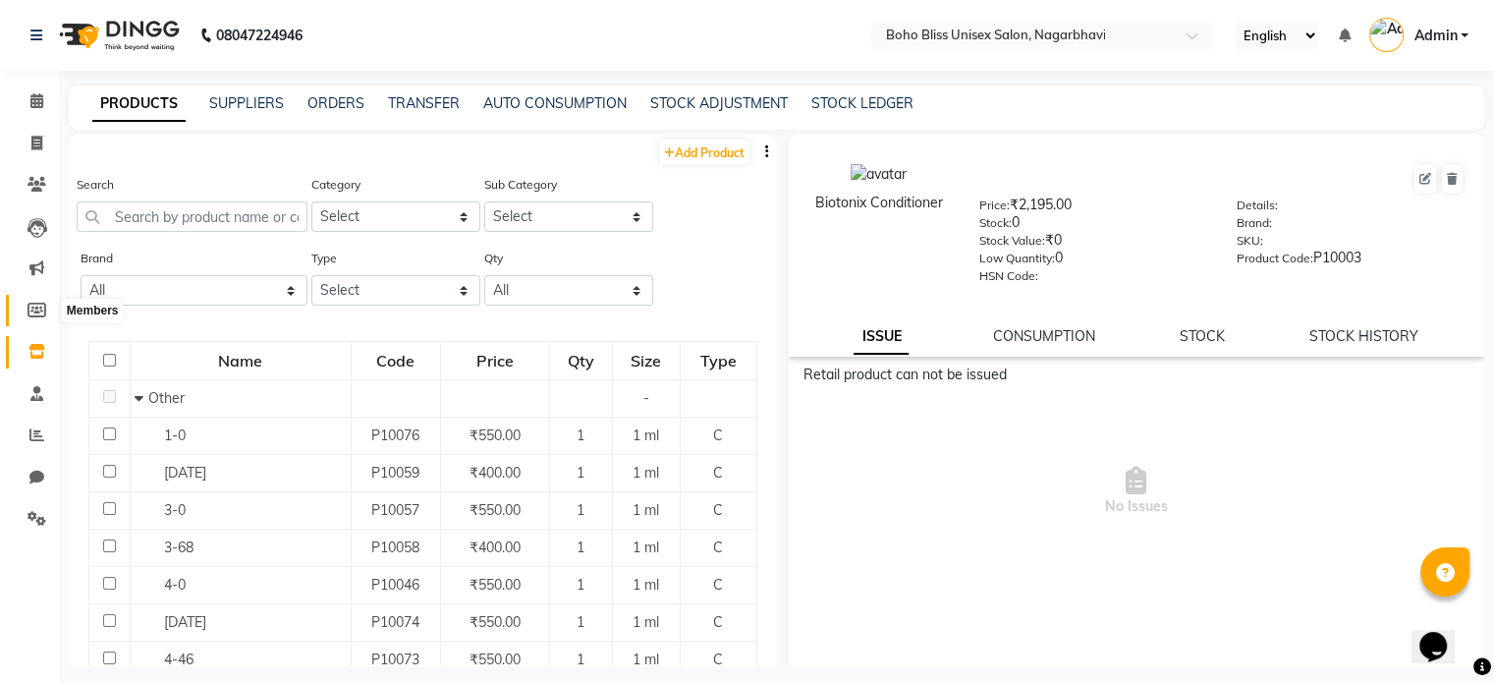
click at [37, 317] on icon at bounding box center [37, 310] width 19 height 15
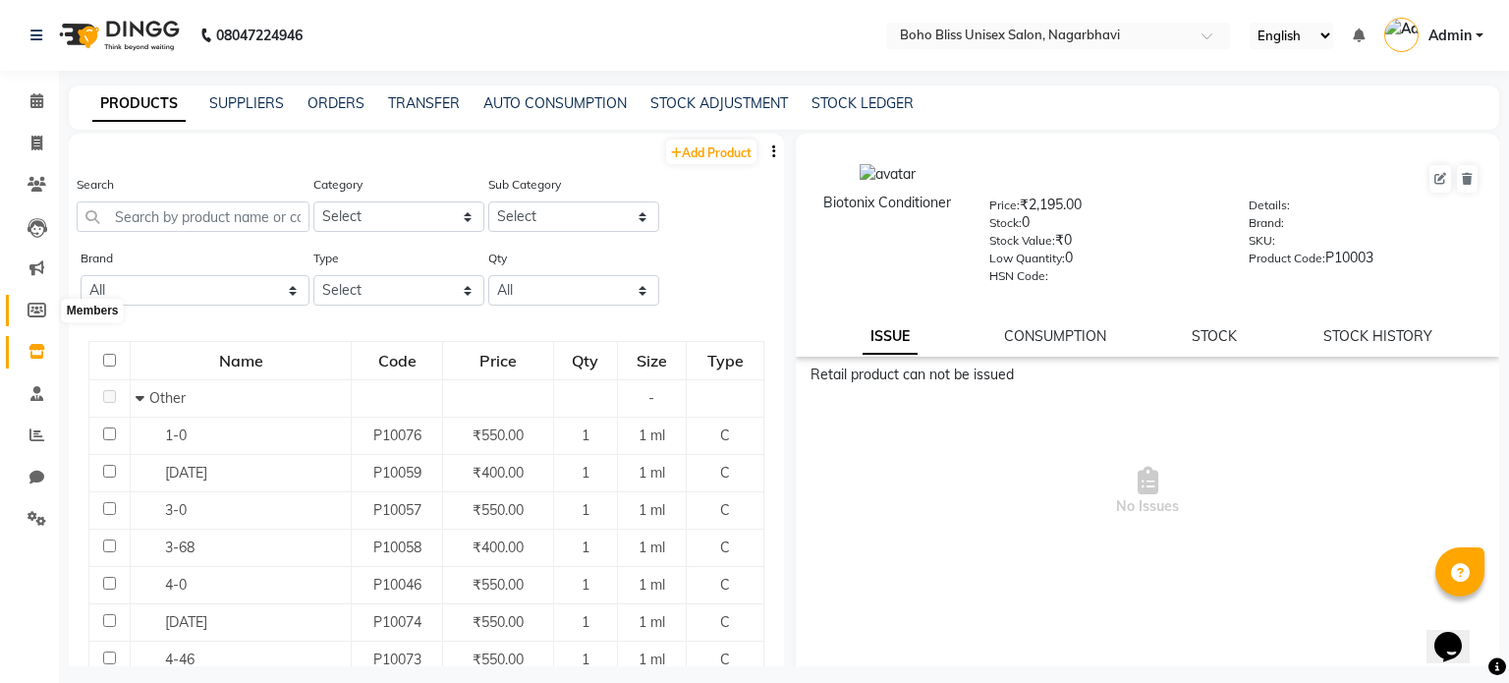
select select
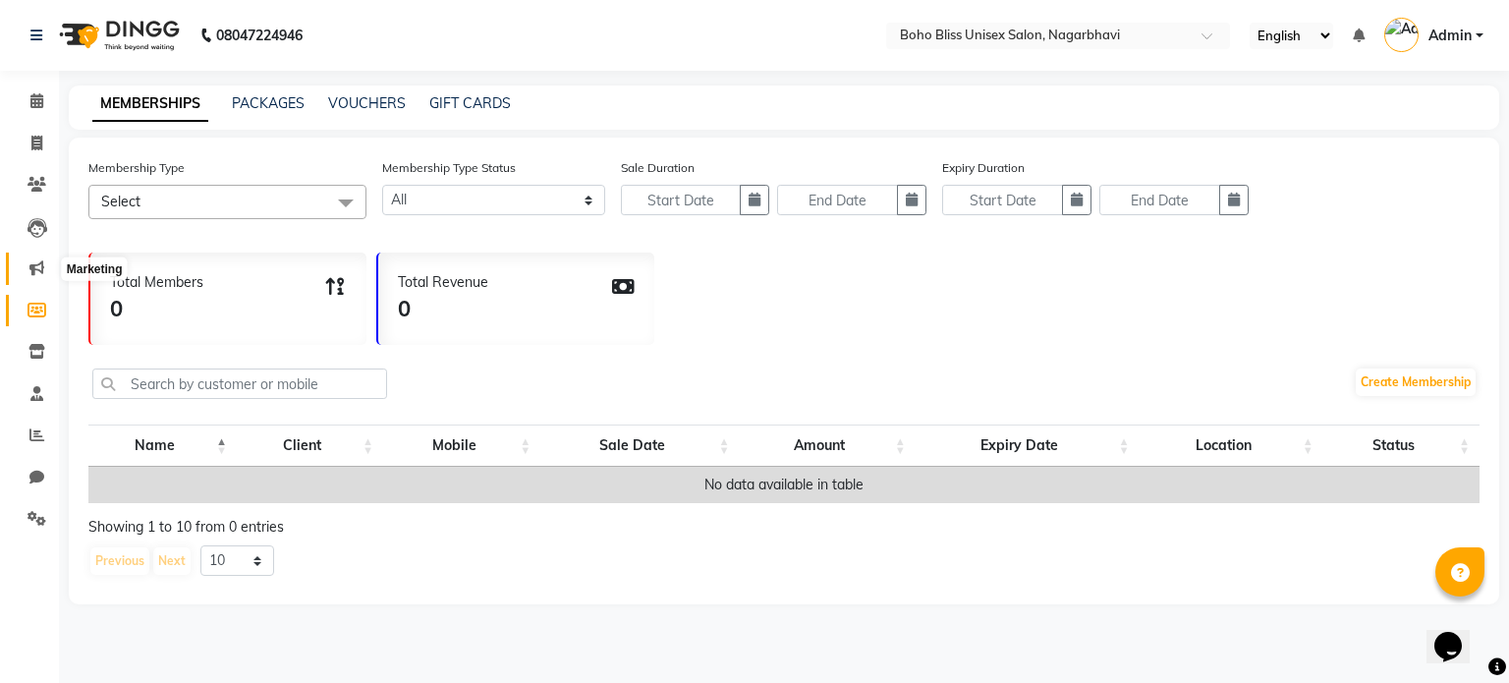
click at [38, 263] on icon at bounding box center [36, 267] width 15 height 15
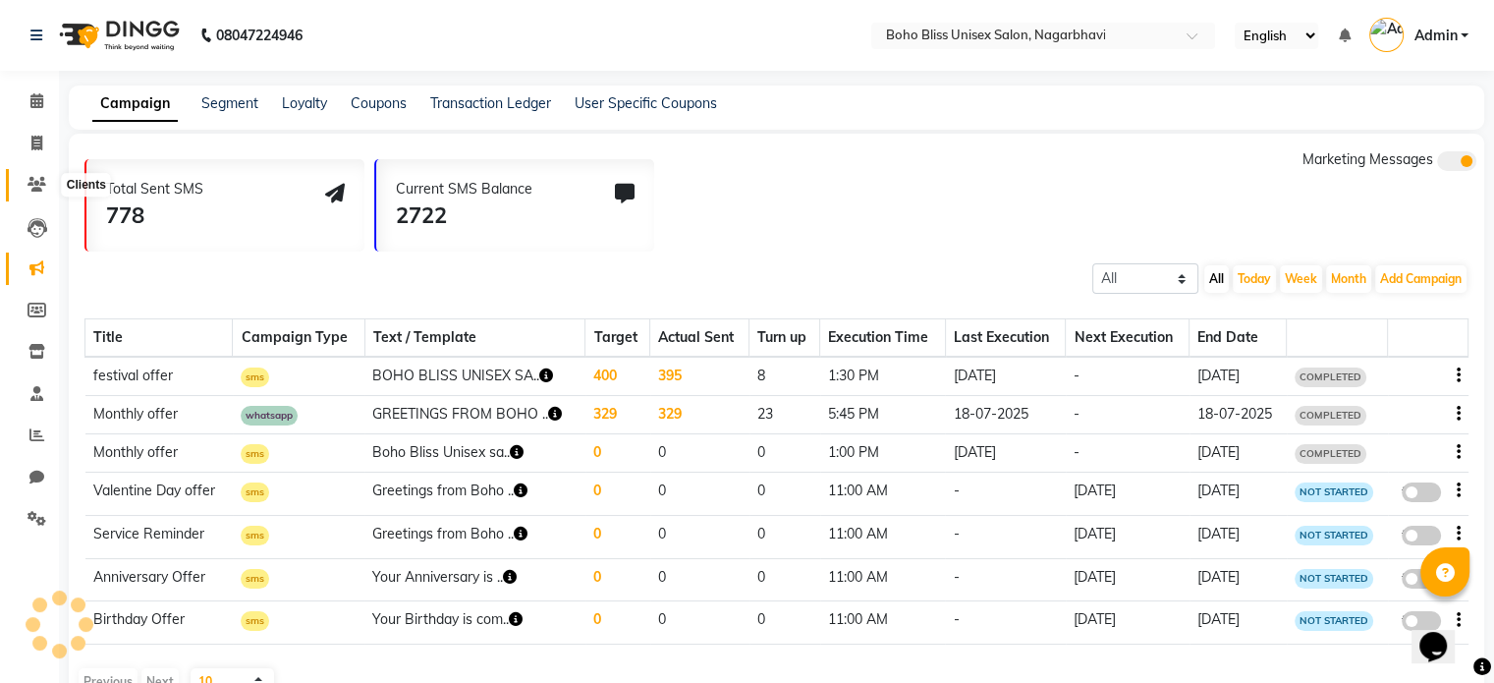
click at [37, 175] on span at bounding box center [37, 185] width 34 height 23
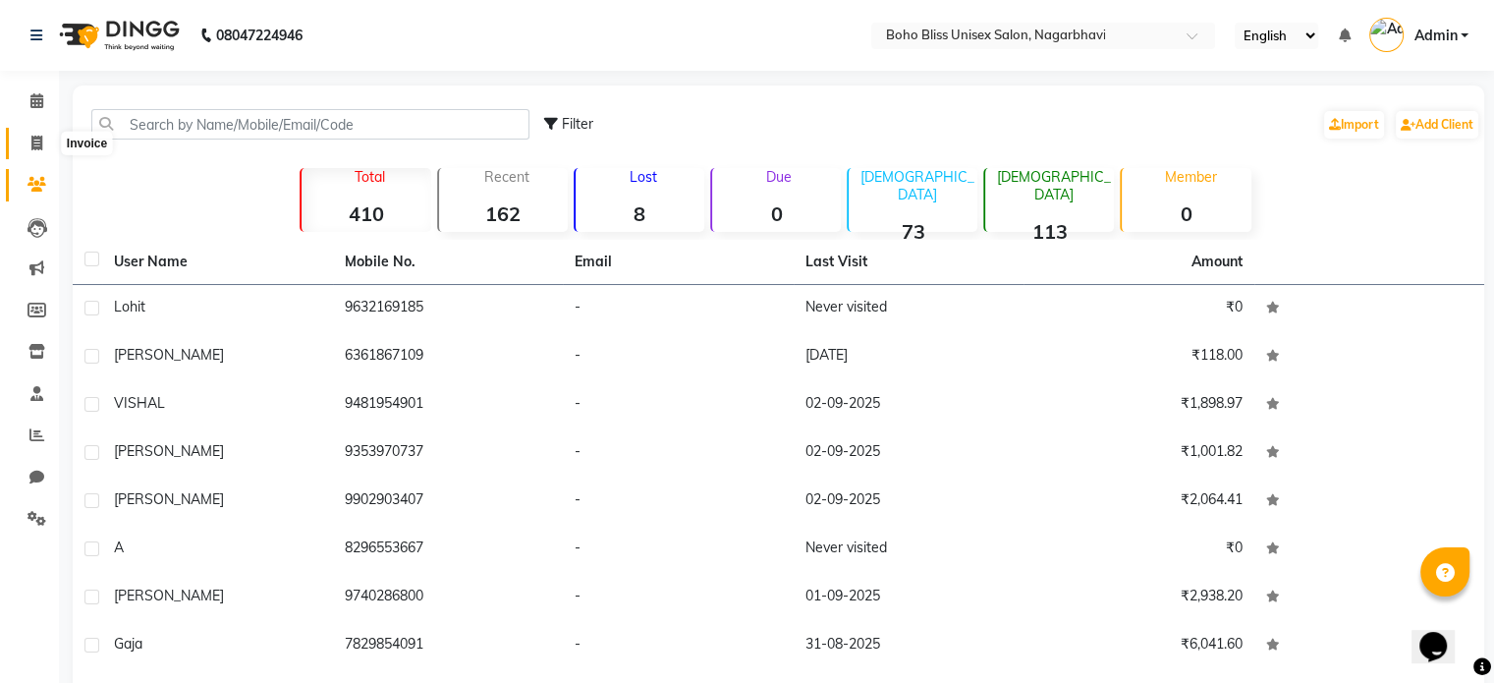
click at [47, 148] on span at bounding box center [37, 144] width 34 height 23
select select "service"
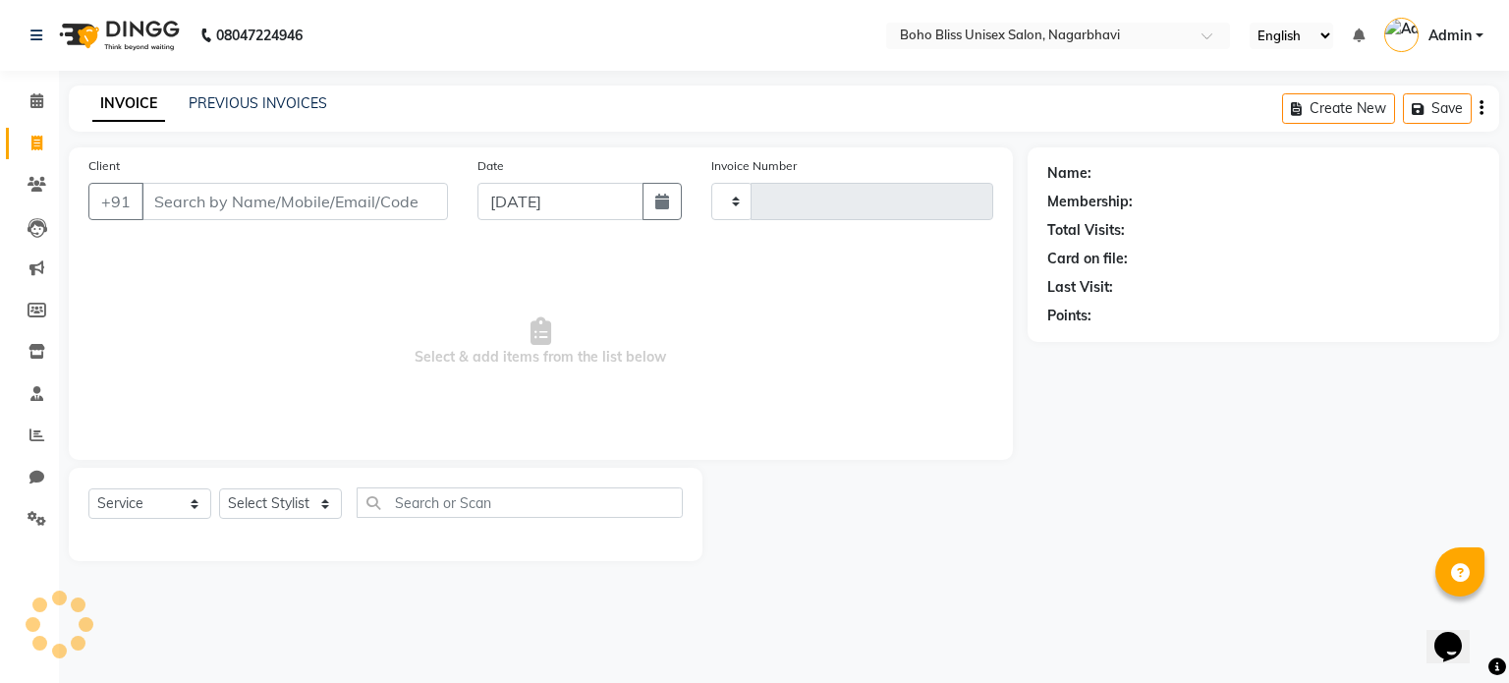
type input "0211"
select select "8370"
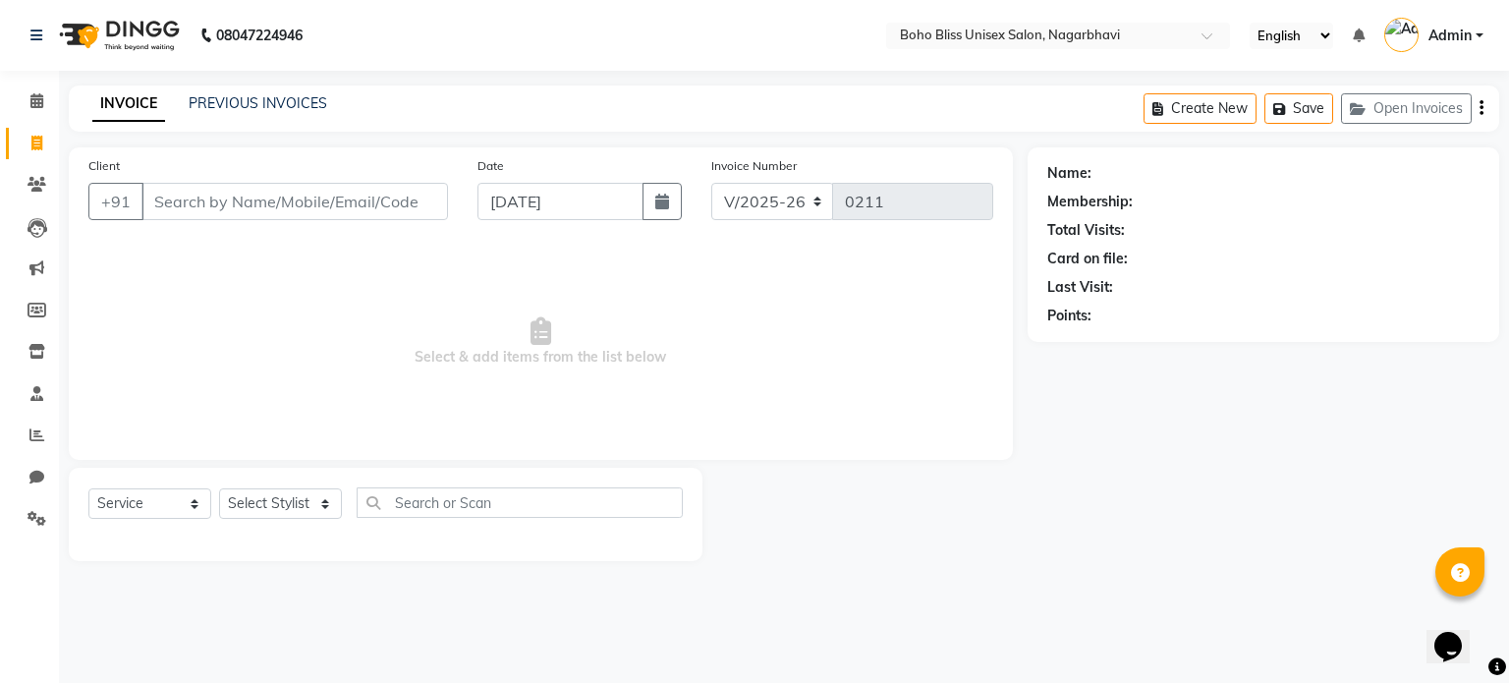
click at [373, 214] on input "Client" at bounding box center [294, 201] width 307 height 37
click at [214, 97] on link "PREVIOUS INVOICES" at bounding box center [258, 103] width 139 height 18
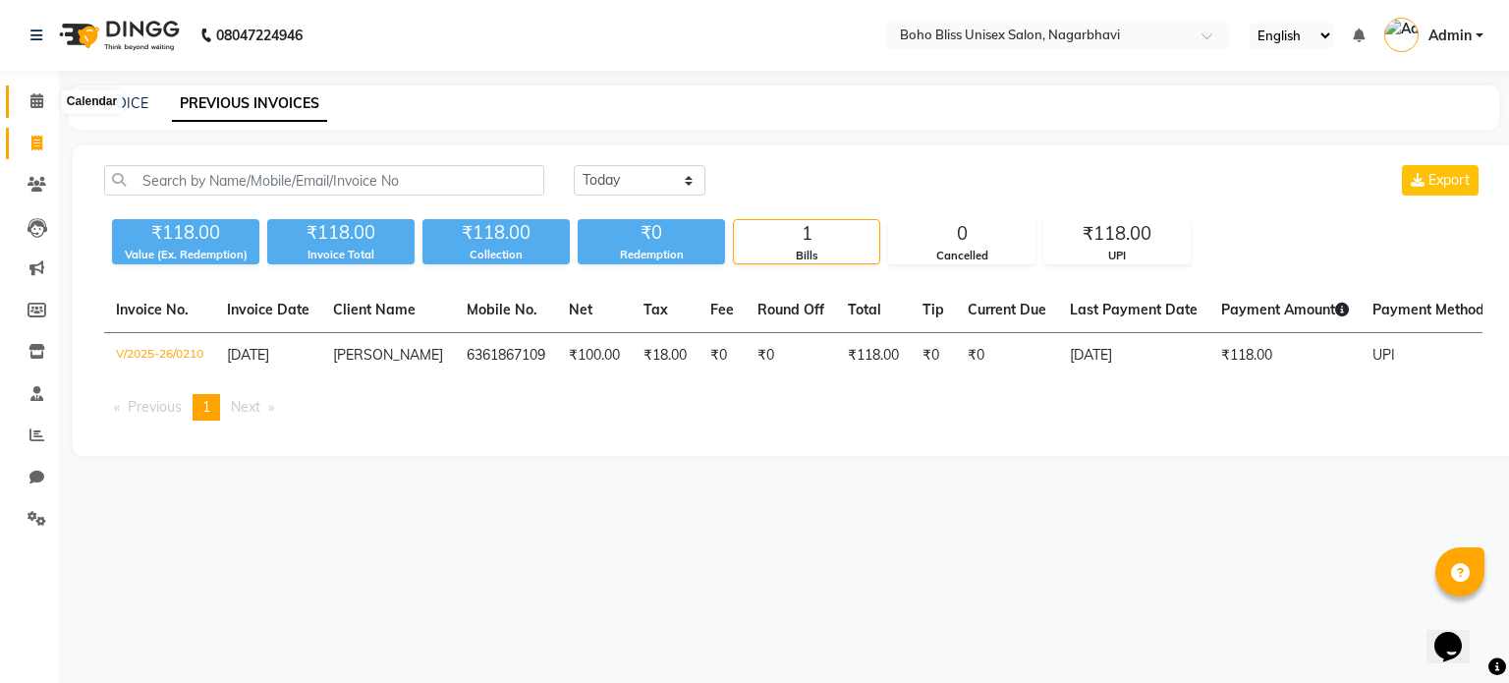
click at [43, 105] on span at bounding box center [37, 101] width 34 height 23
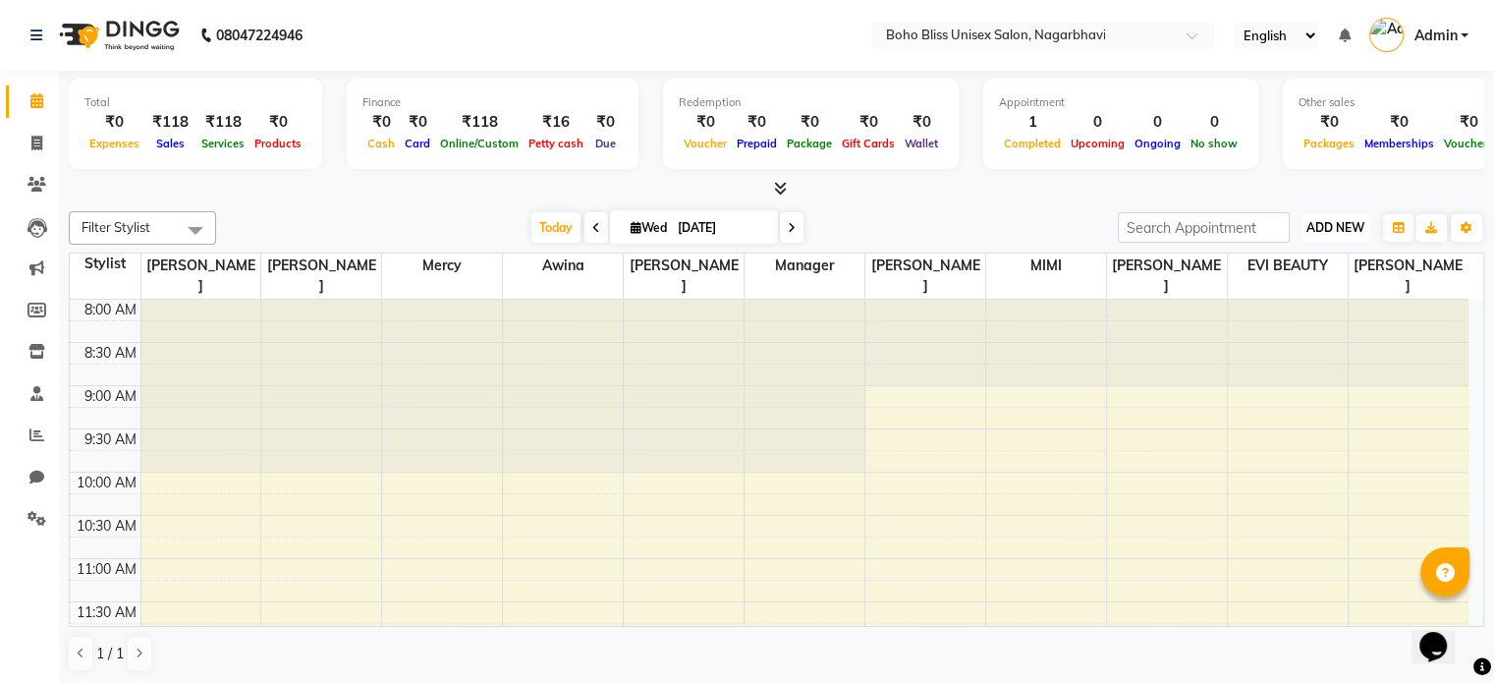
click at [1324, 226] on span "ADD NEW" at bounding box center [1336, 227] width 58 height 15
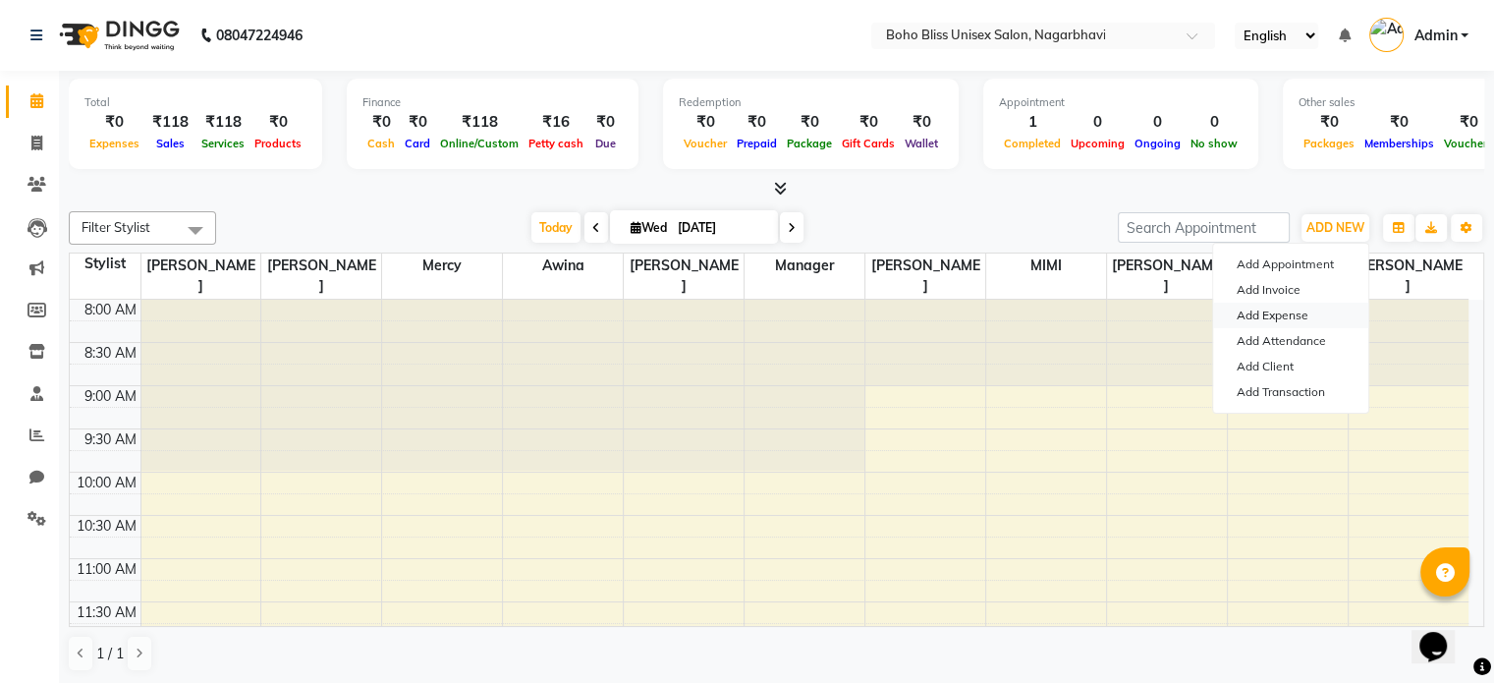
click at [1293, 317] on link "Add Expense" at bounding box center [1290, 316] width 155 height 26
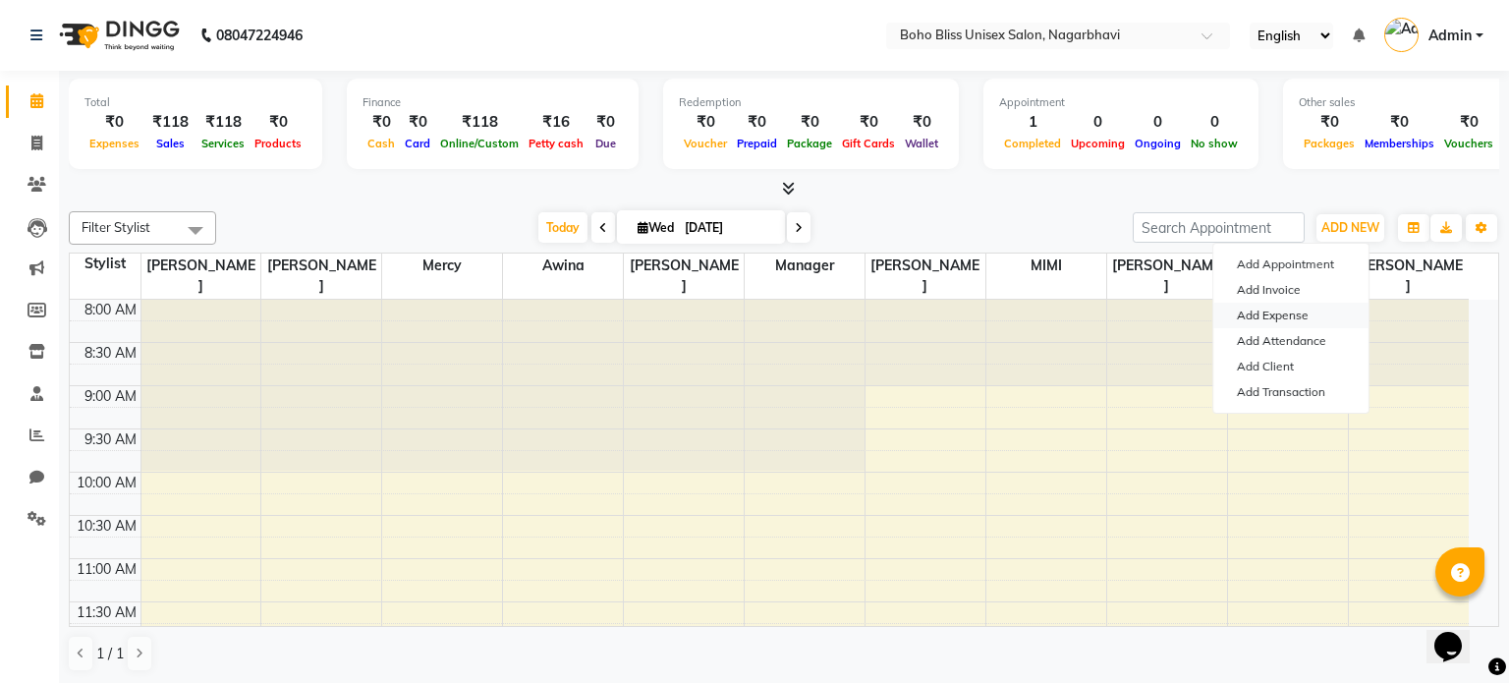
select select "1"
select select "7492"
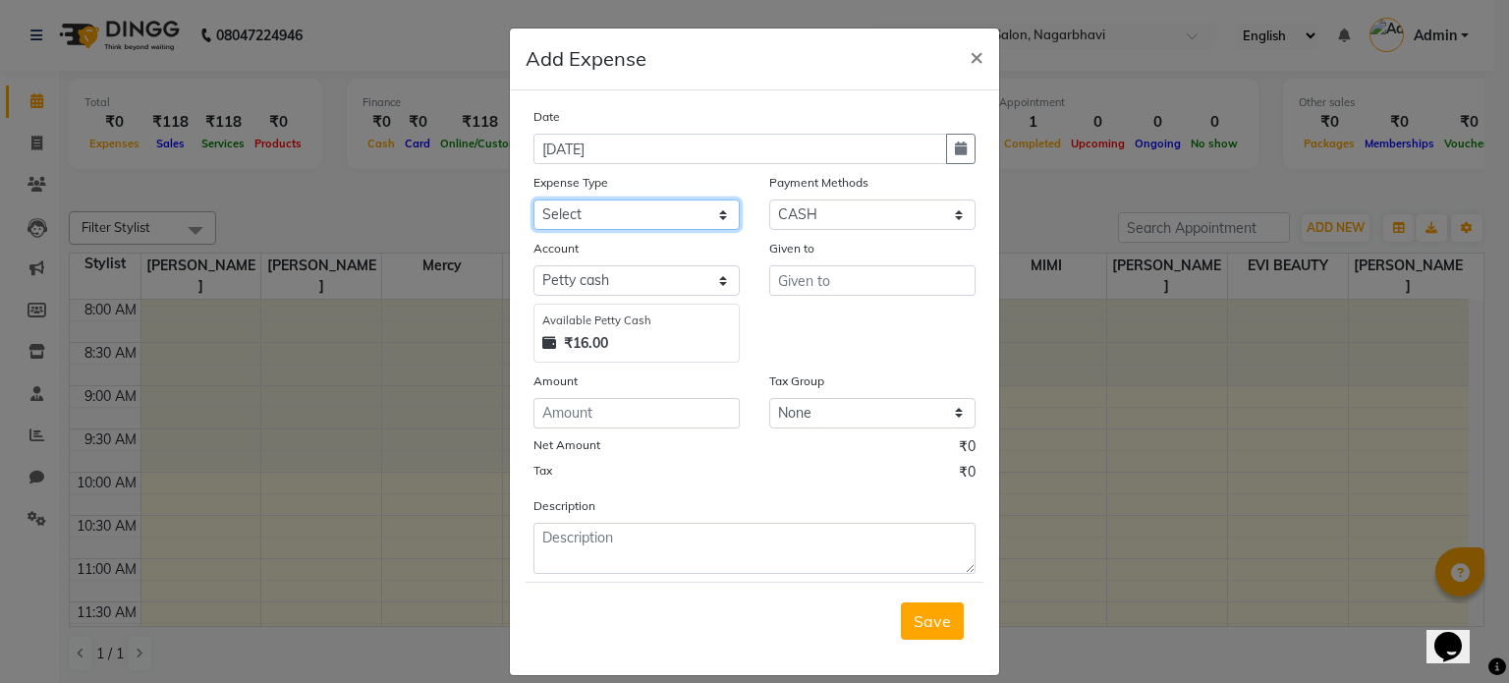
click at [673, 212] on select "Select Advance Salary Bank charges Cash transfer to bank Cash transfer to hub C…" at bounding box center [636, 214] width 206 height 30
select select "22384"
click at [533, 201] on select "Select Advance Salary Bank charges Cash transfer to bank Cash transfer to hub C…" at bounding box center [636, 214] width 206 height 30
click at [797, 286] on input "text" at bounding box center [872, 280] width 206 height 30
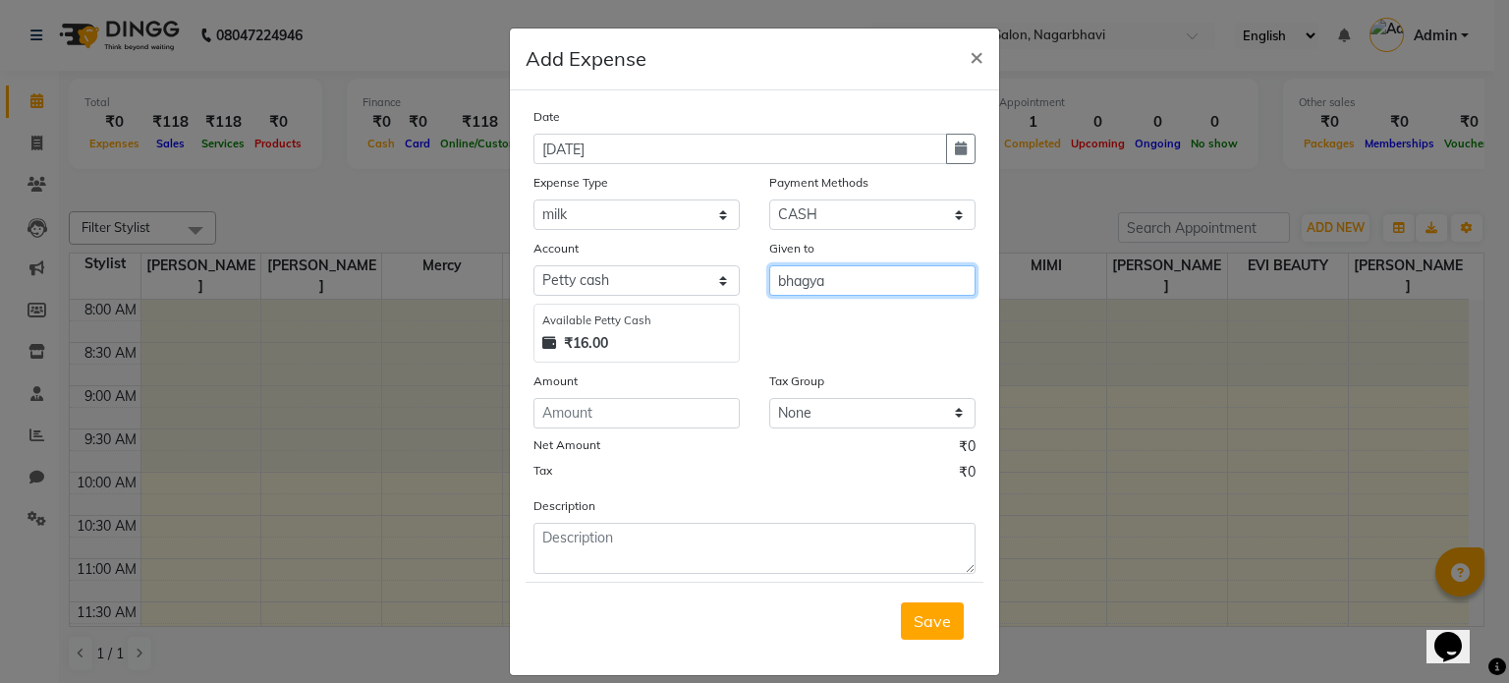
type input "bhagya"
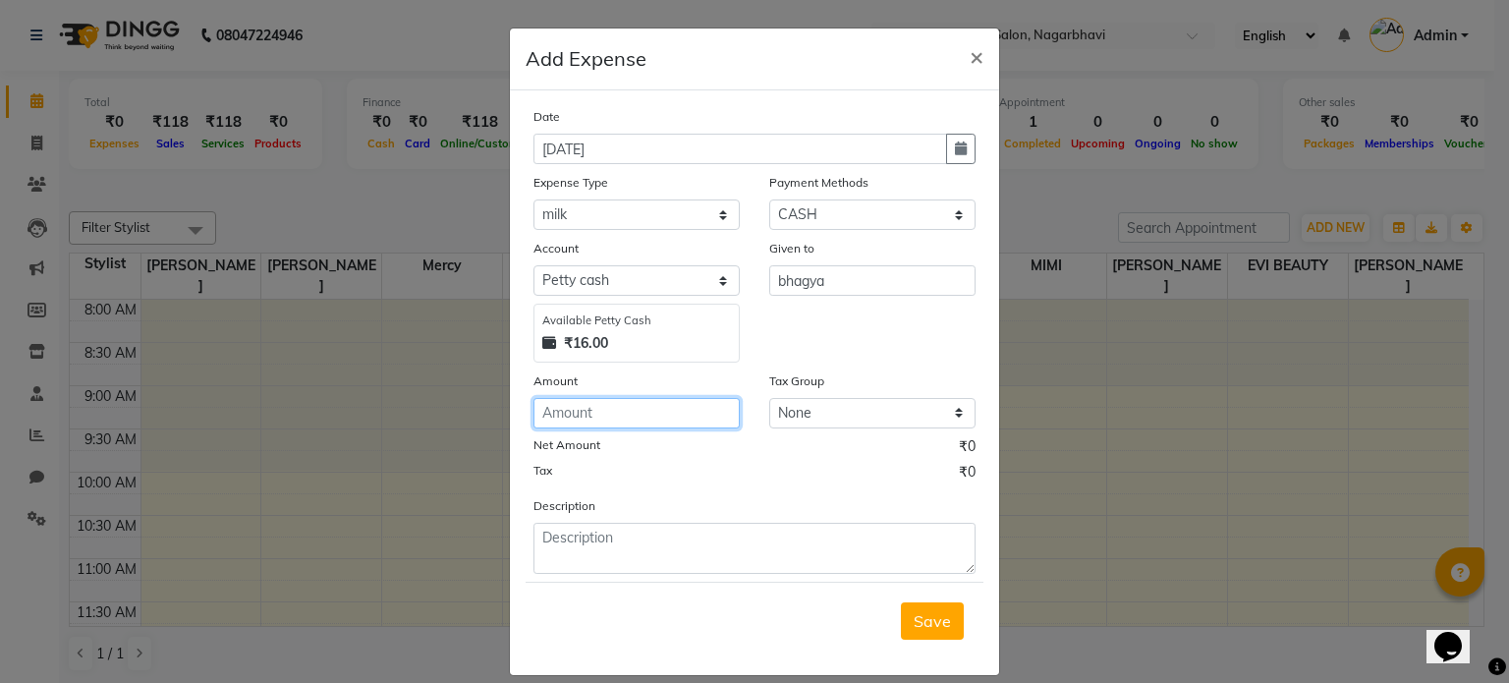
click at [613, 421] on input "number" at bounding box center [636, 413] width 206 height 30
type input "54"
click at [970, 58] on span "×" at bounding box center [977, 55] width 14 height 29
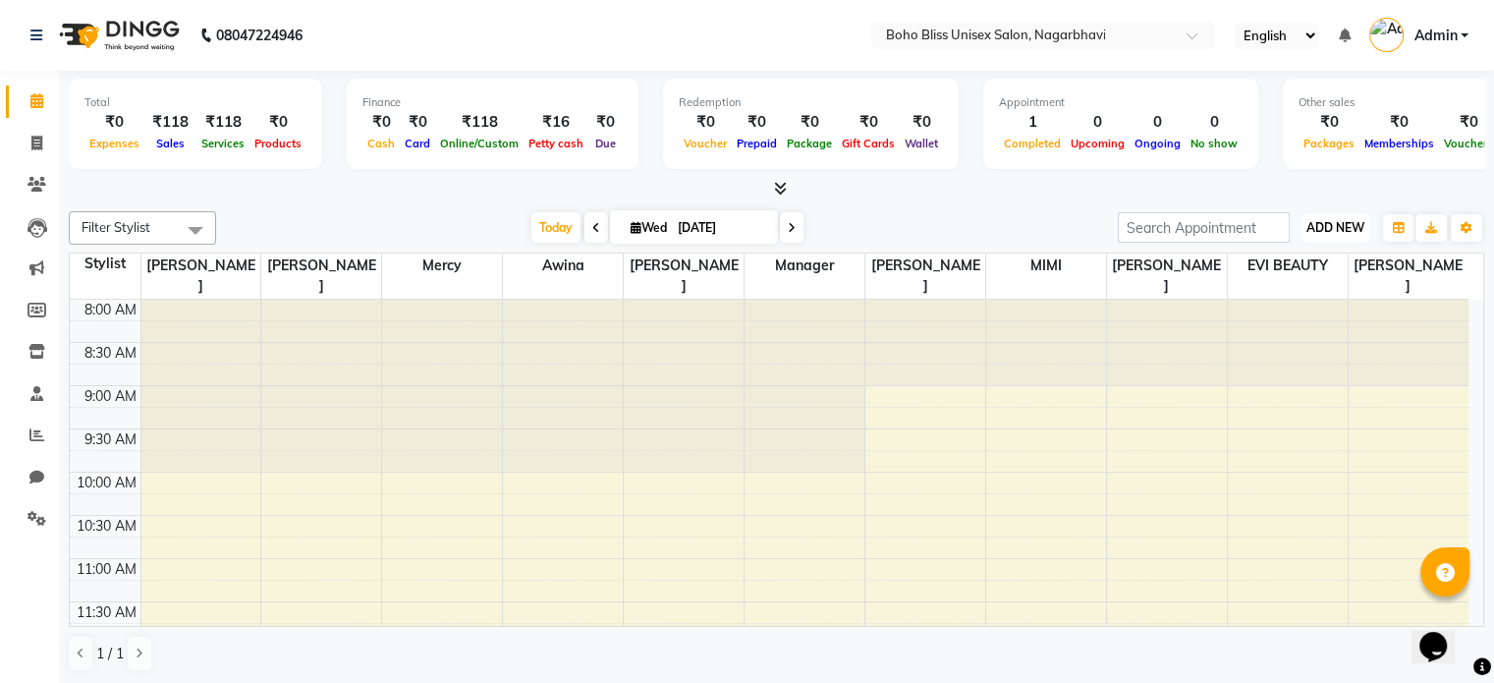
click at [1329, 230] on span "ADD NEW" at bounding box center [1336, 227] width 58 height 15
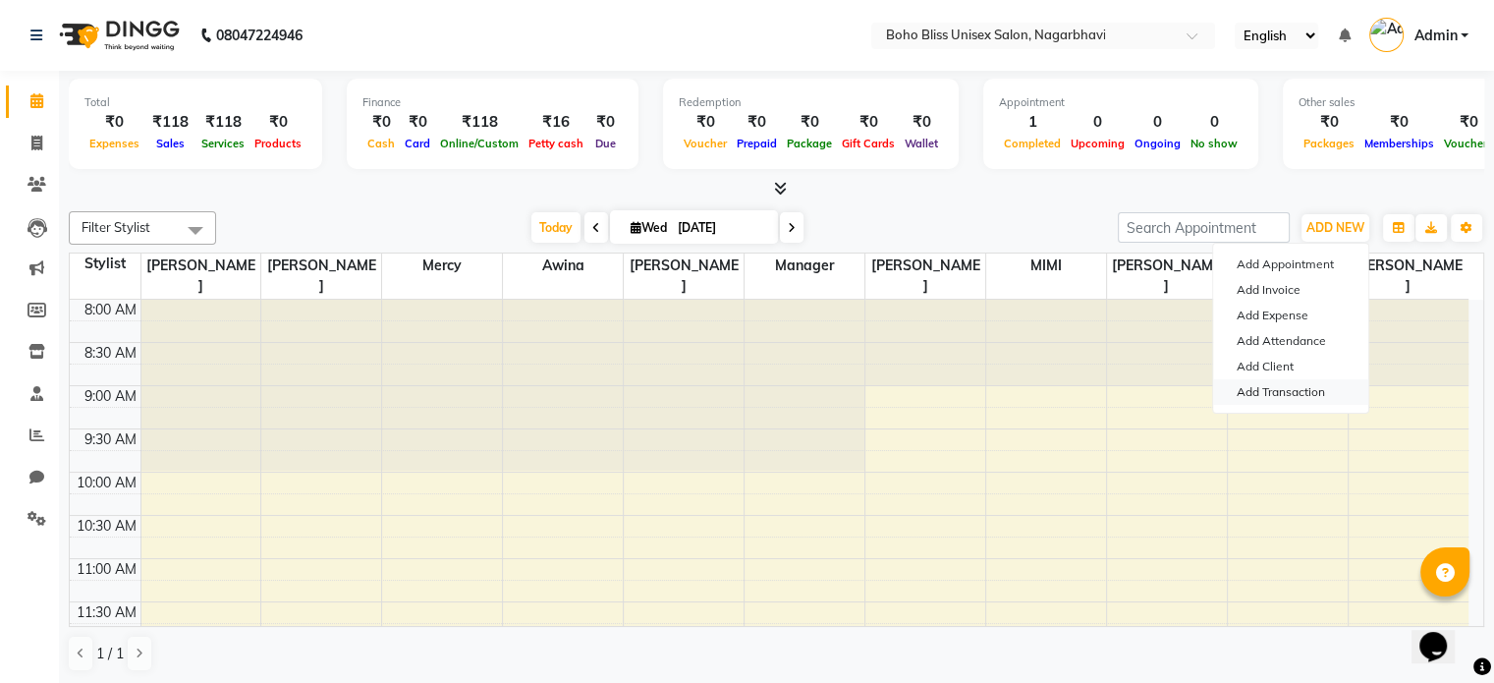
click at [1276, 391] on link "Add Transaction" at bounding box center [1290, 392] width 155 height 26
select select "direct"
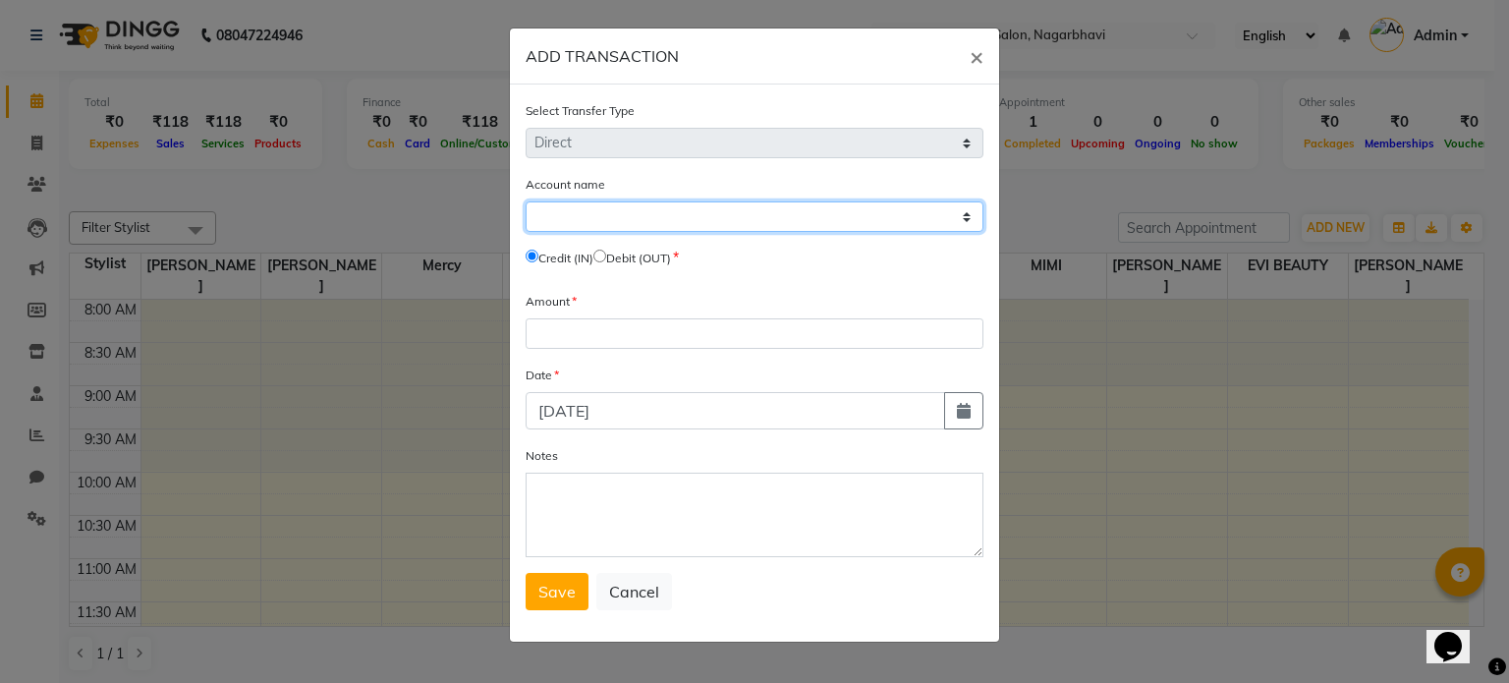
click at [678, 220] on select "Select [PERSON_NAME] Cash Default Account" at bounding box center [755, 216] width 458 height 30
select select "7492"
click at [526, 203] on select "Select [PERSON_NAME] Cash Default Account" at bounding box center [755, 216] width 458 height 30
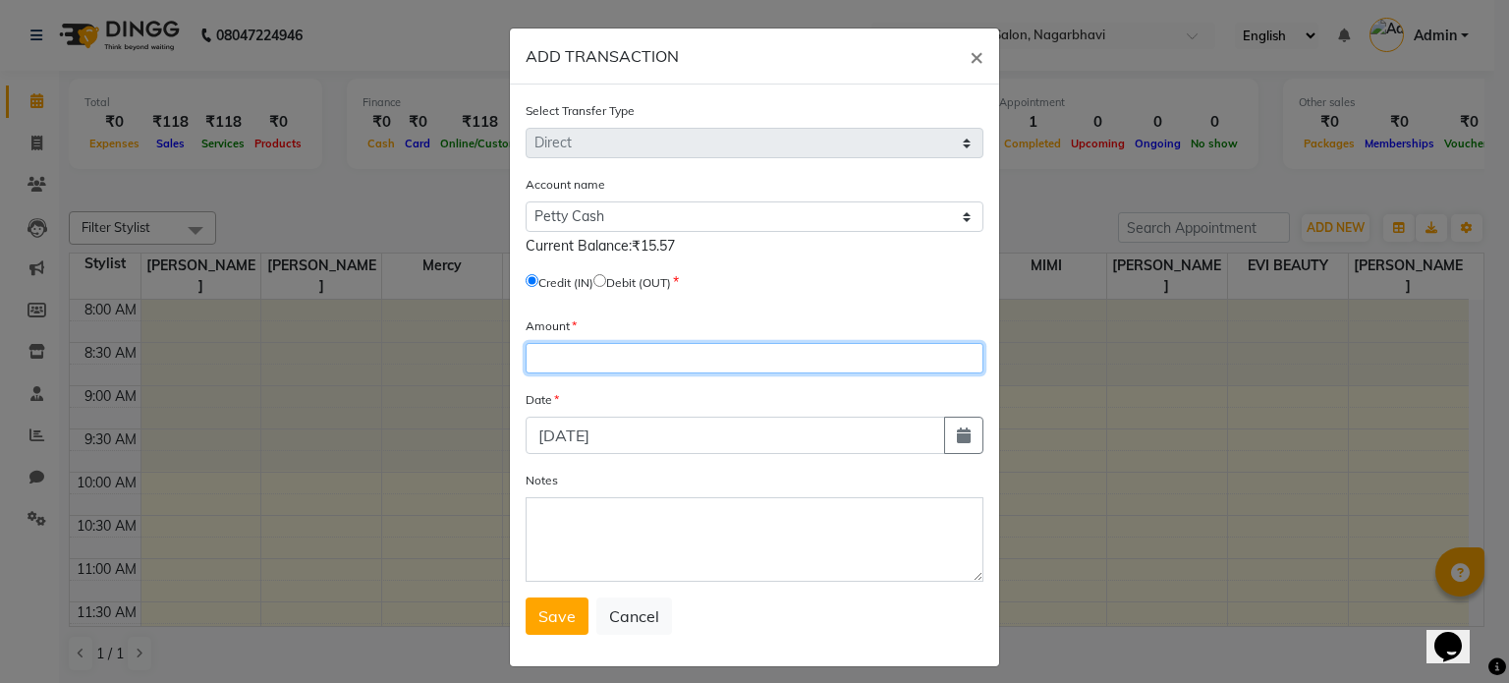
click at [566, 373] on input "number" at bounding box center [755, 358] width 458 height 30
type input "100"
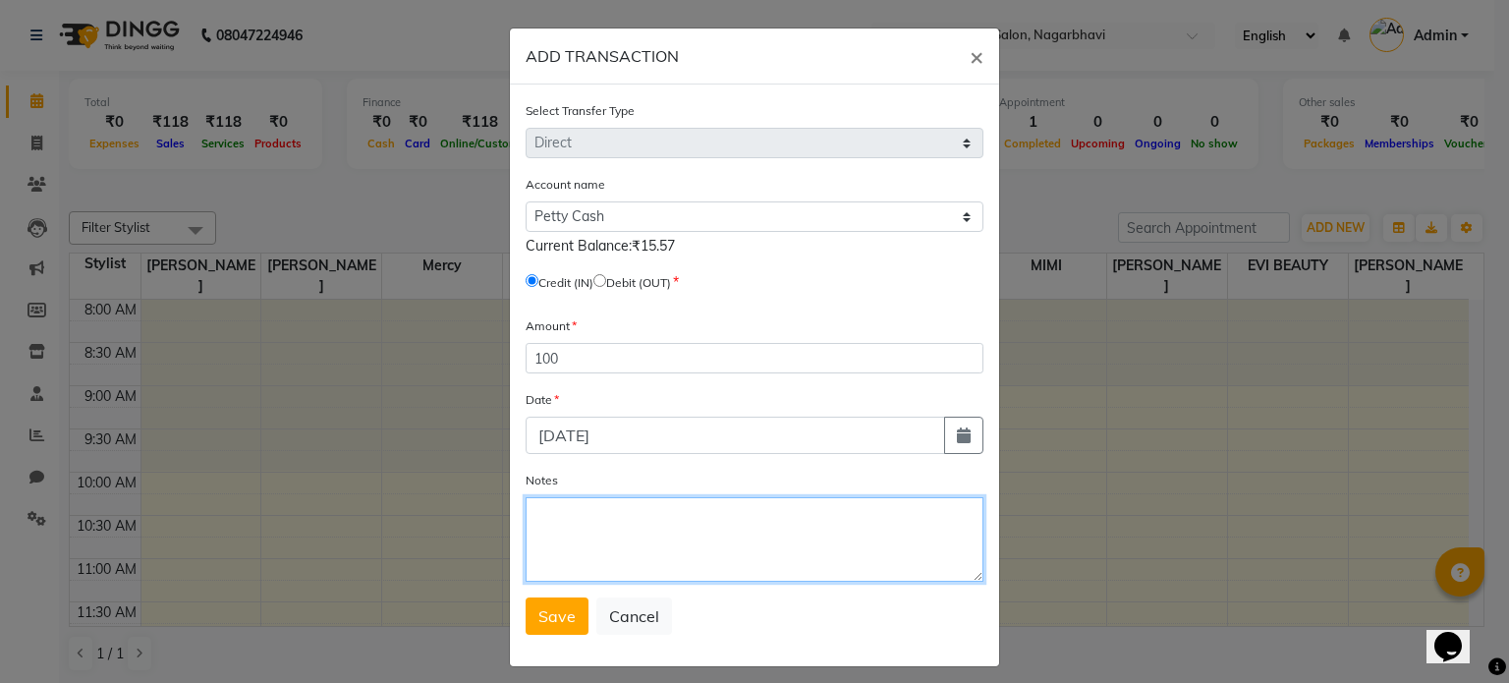
click at [562, 539] on textarea "Notes" at bounding box center [755, 539] width 458 height 84
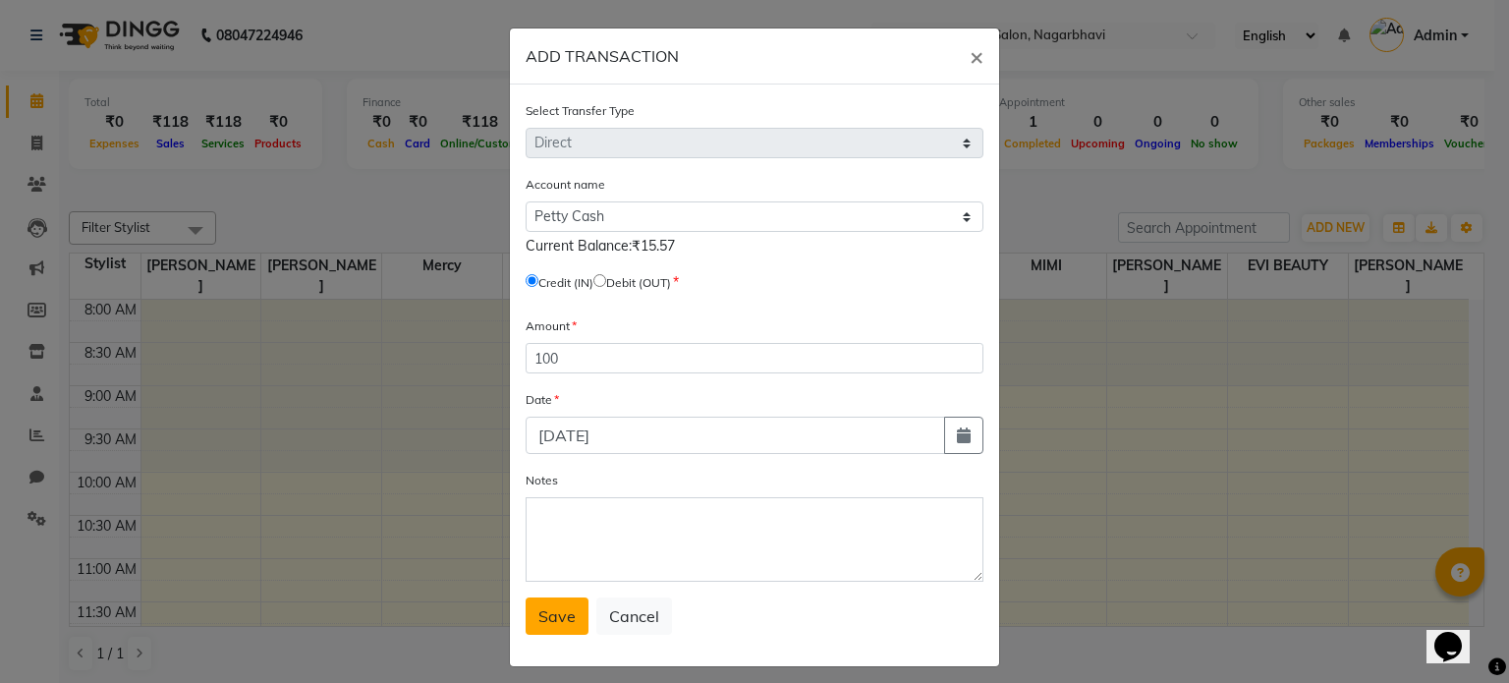
click at [546, 626] on span "Save" at bounding box center [556, 616] width 37 height 20
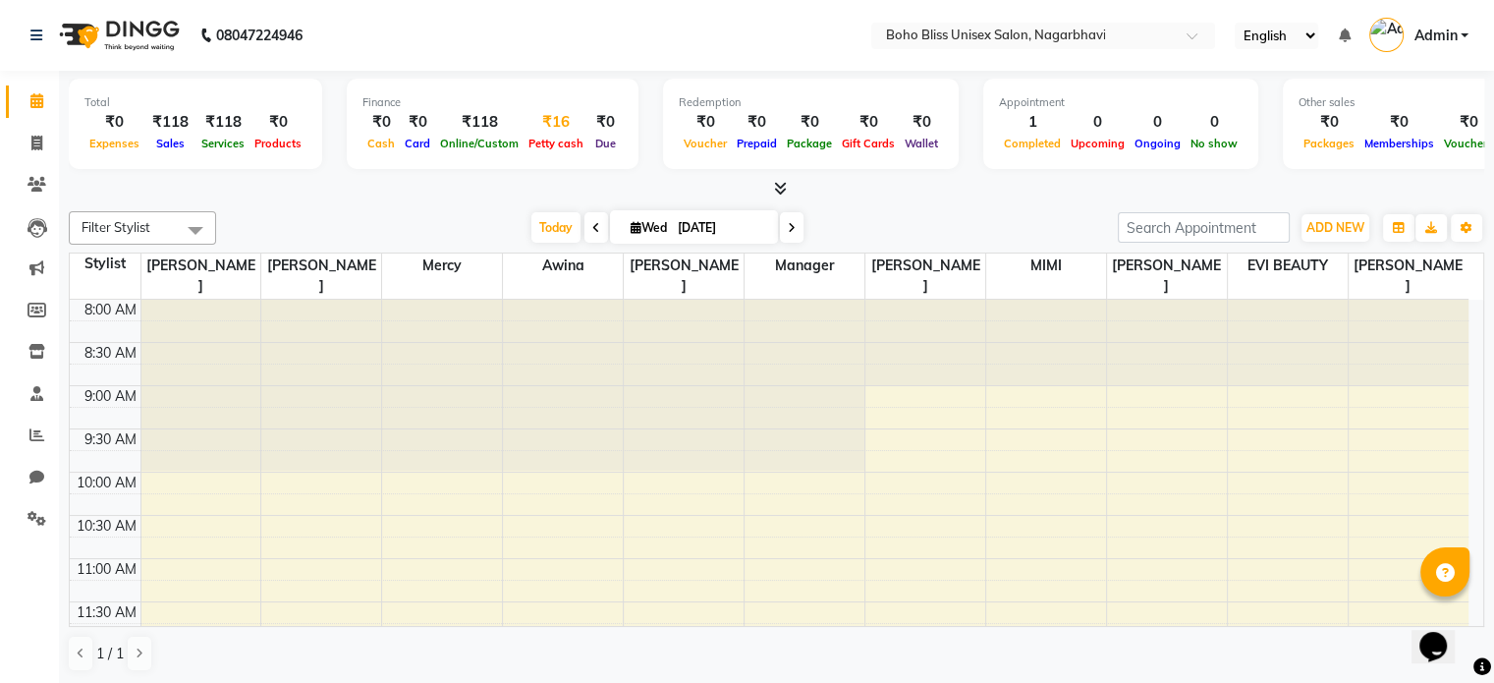
click at [549, 140] on span "Petty cash" at bounding box center [556, 144] width 65 height 14
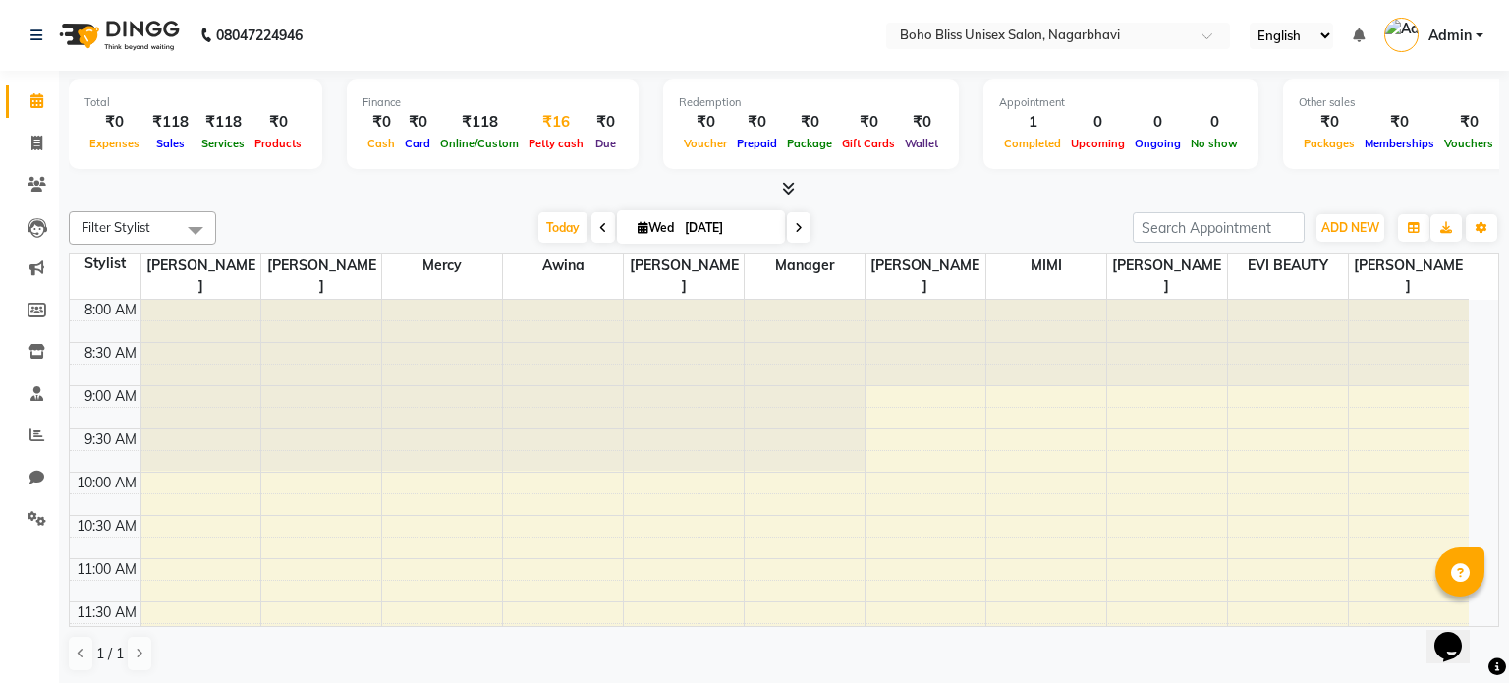
select select "7492"
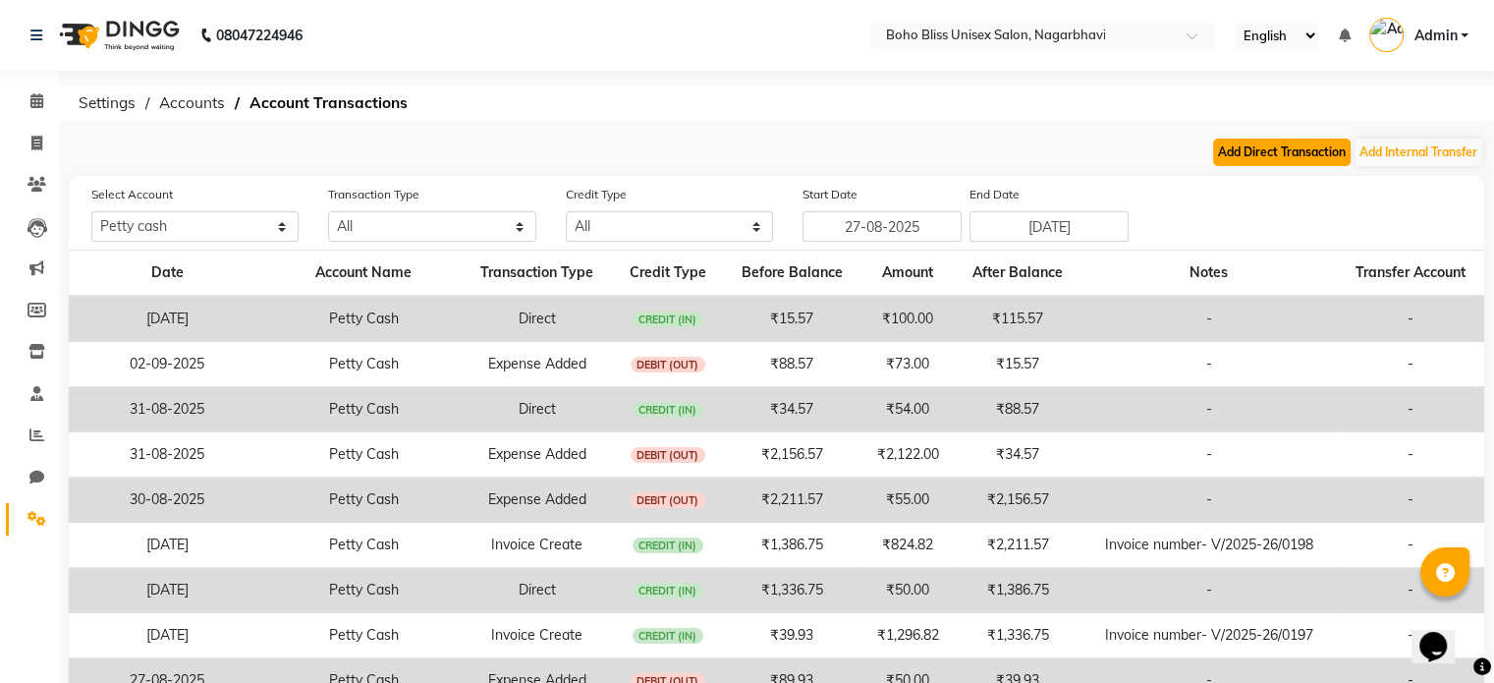
click at [1319, 153] on button "Add Direct Transaction" at bounding box center [1282, 153] width 138 height 28
select select "direct"
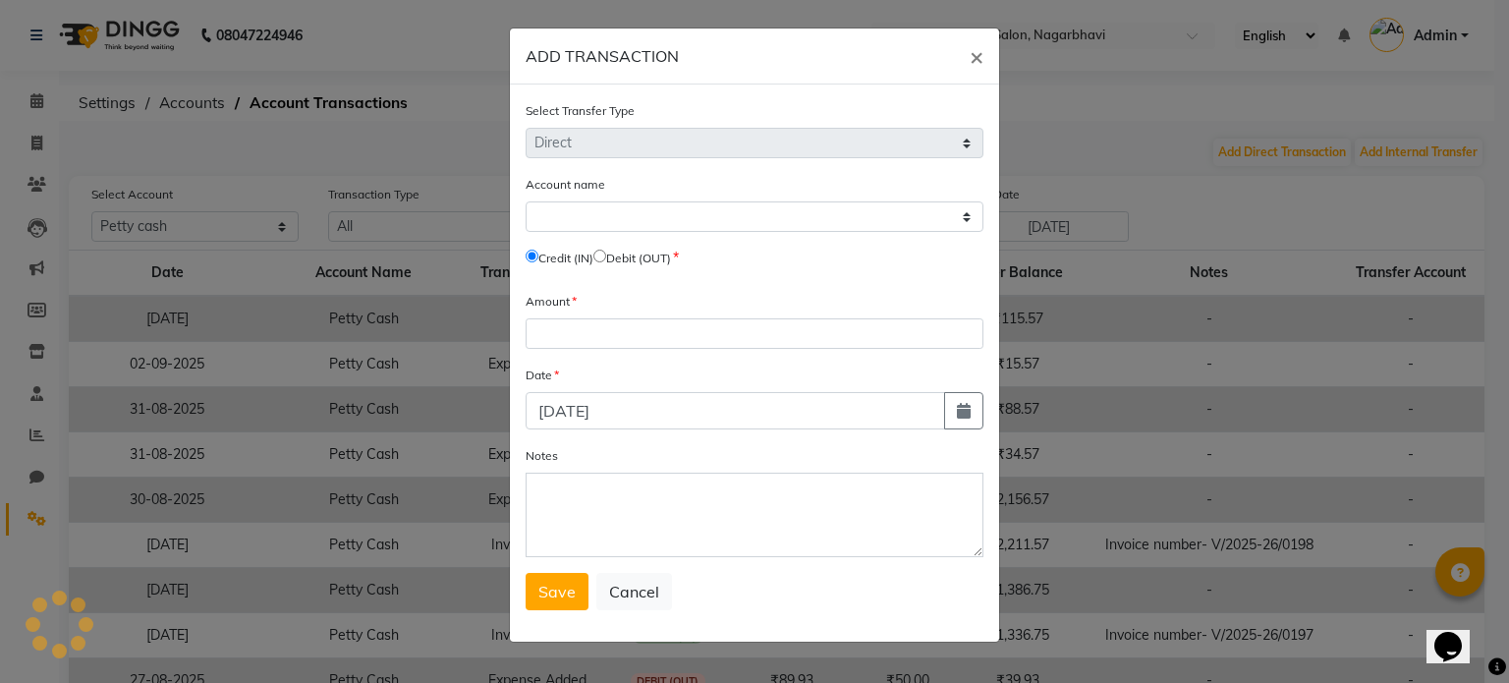
select select "7492"
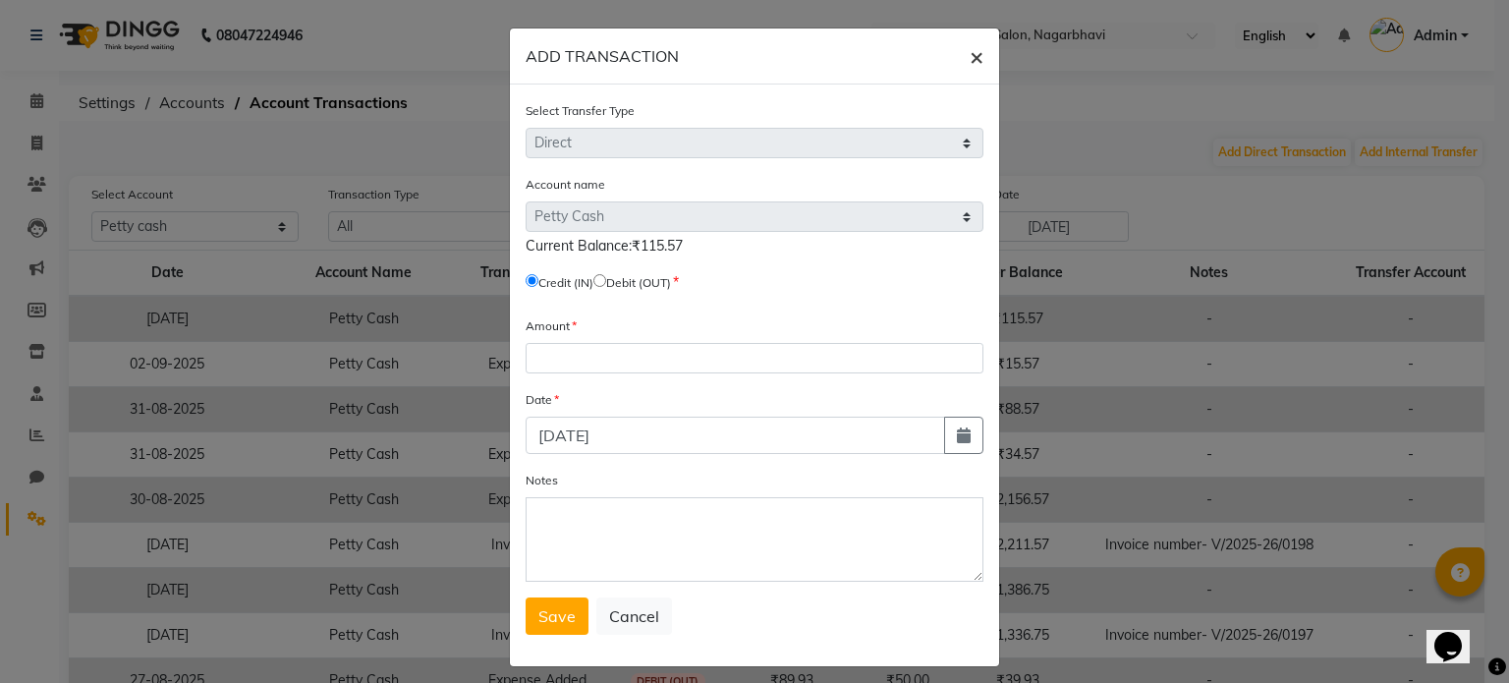
click at [970, 57] on span "×" at bounding box center [977, 55] width 14 height 29
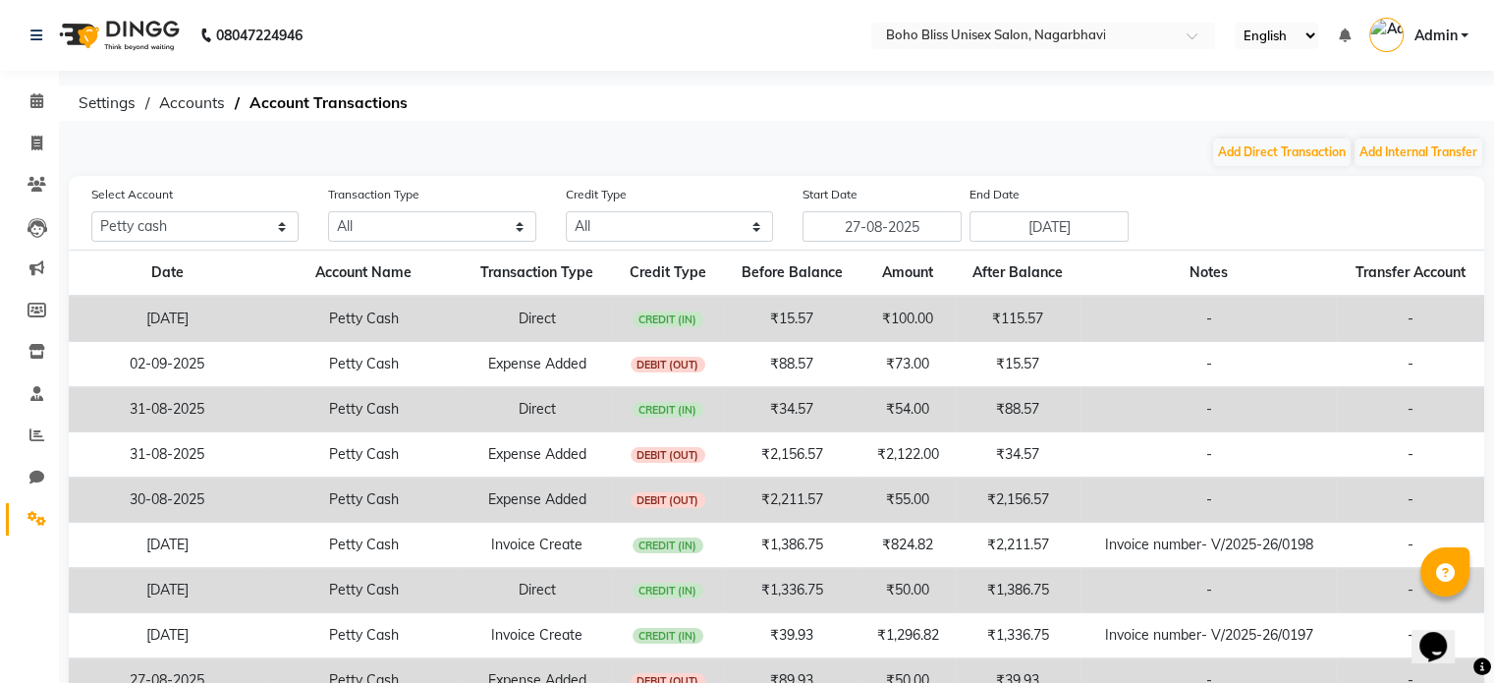
click at [32, 118] on li "Calendar" at bounding box center [29, 102] width 59 height 42
click at [33, 113] on link "Calendar" at bounding box center [29, 101] width 47 height 32
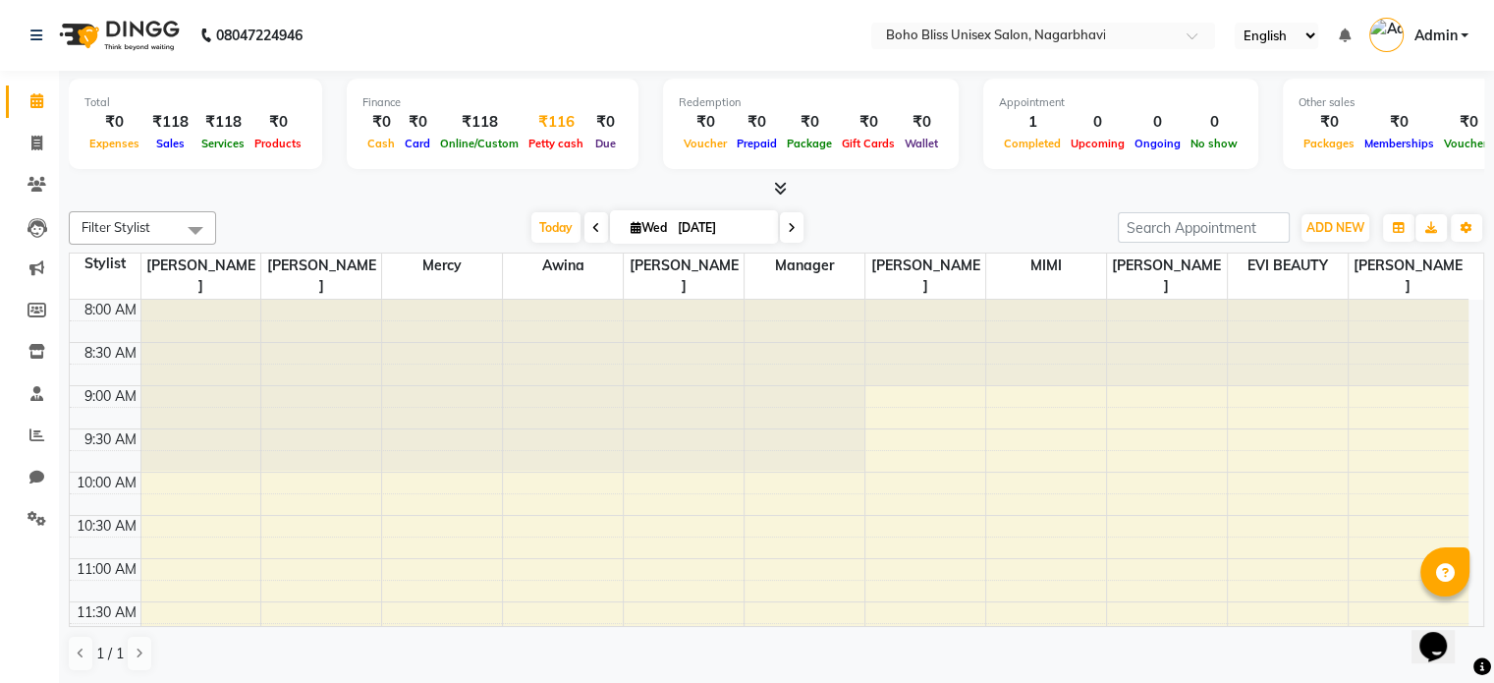
click at [558, 144] on span "Petty cash" at bounding box center [556, 144] width 65 height 14
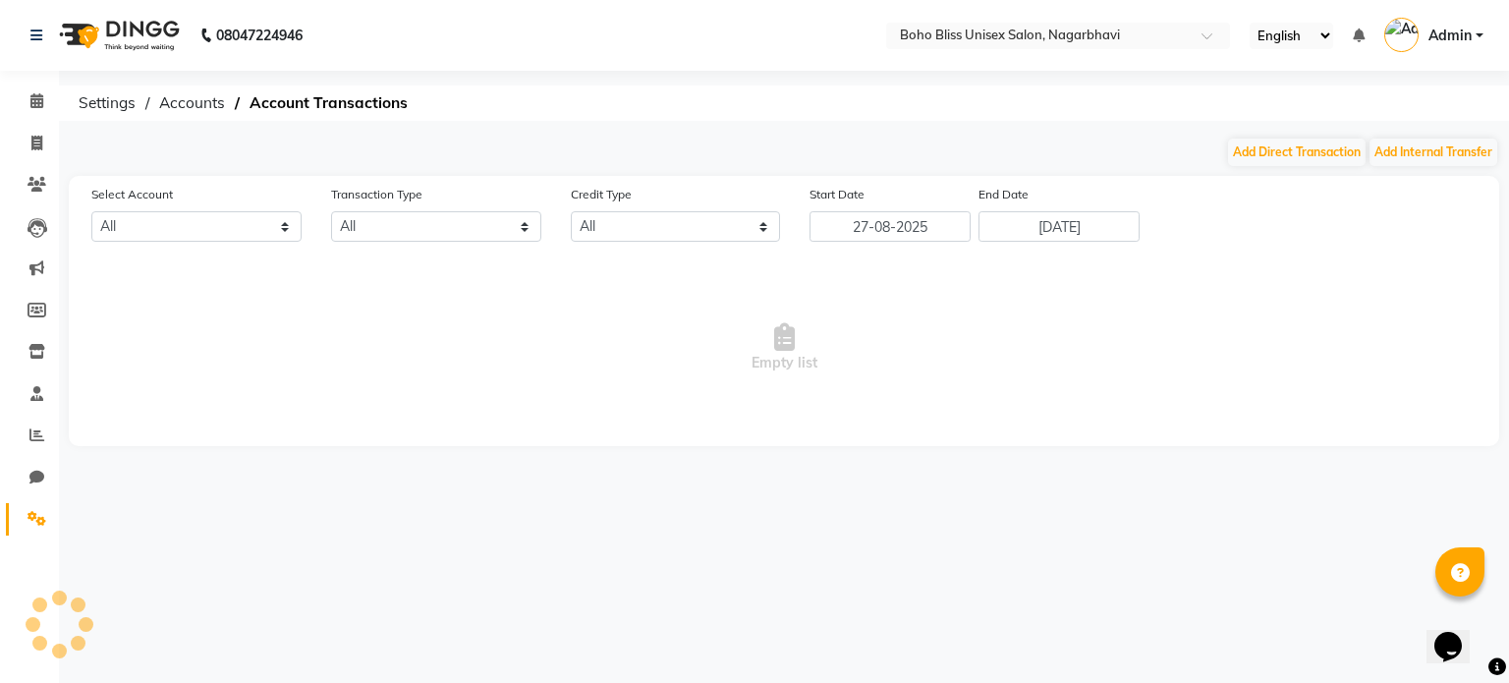
select select "7492"
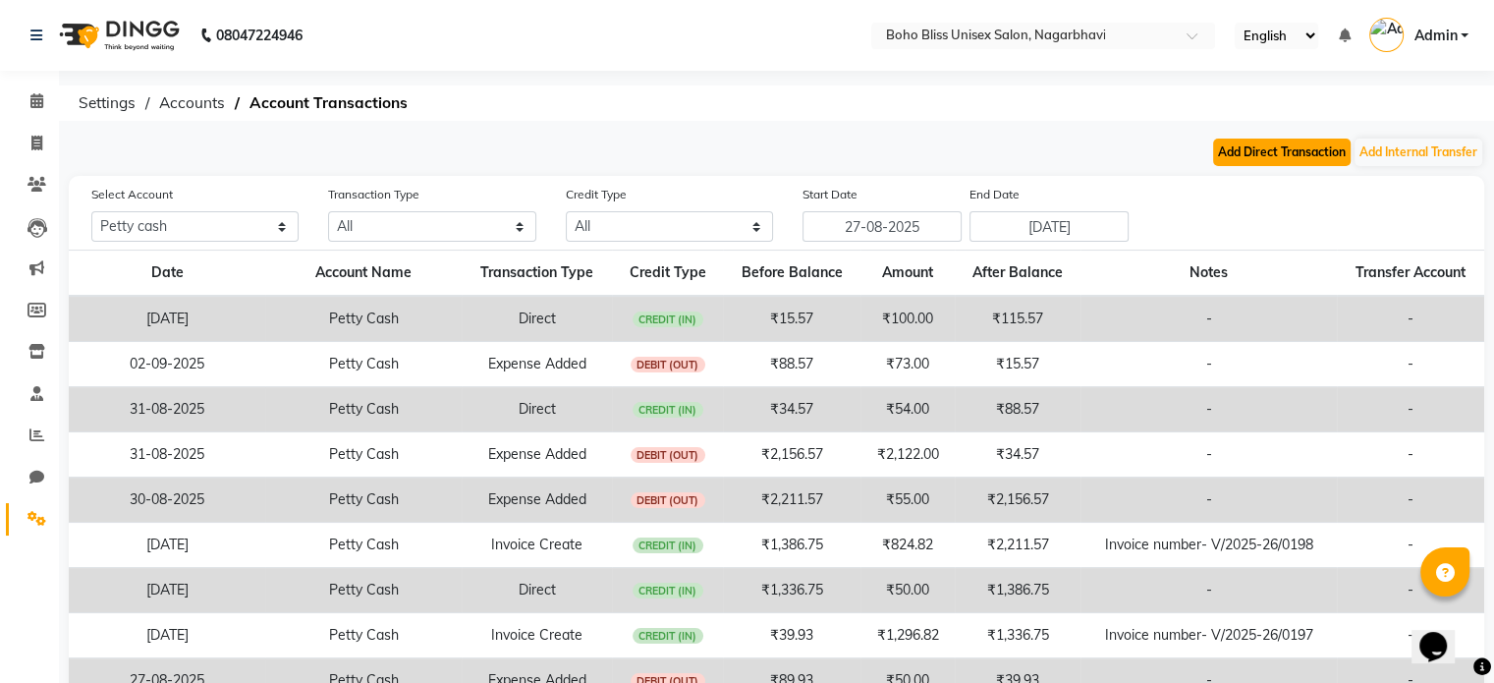
click at [1325, 159] on button "Add Direct Transaction" at bounding box center [1282, 153] width 138 height 28
select select "direct"
select select "7492"
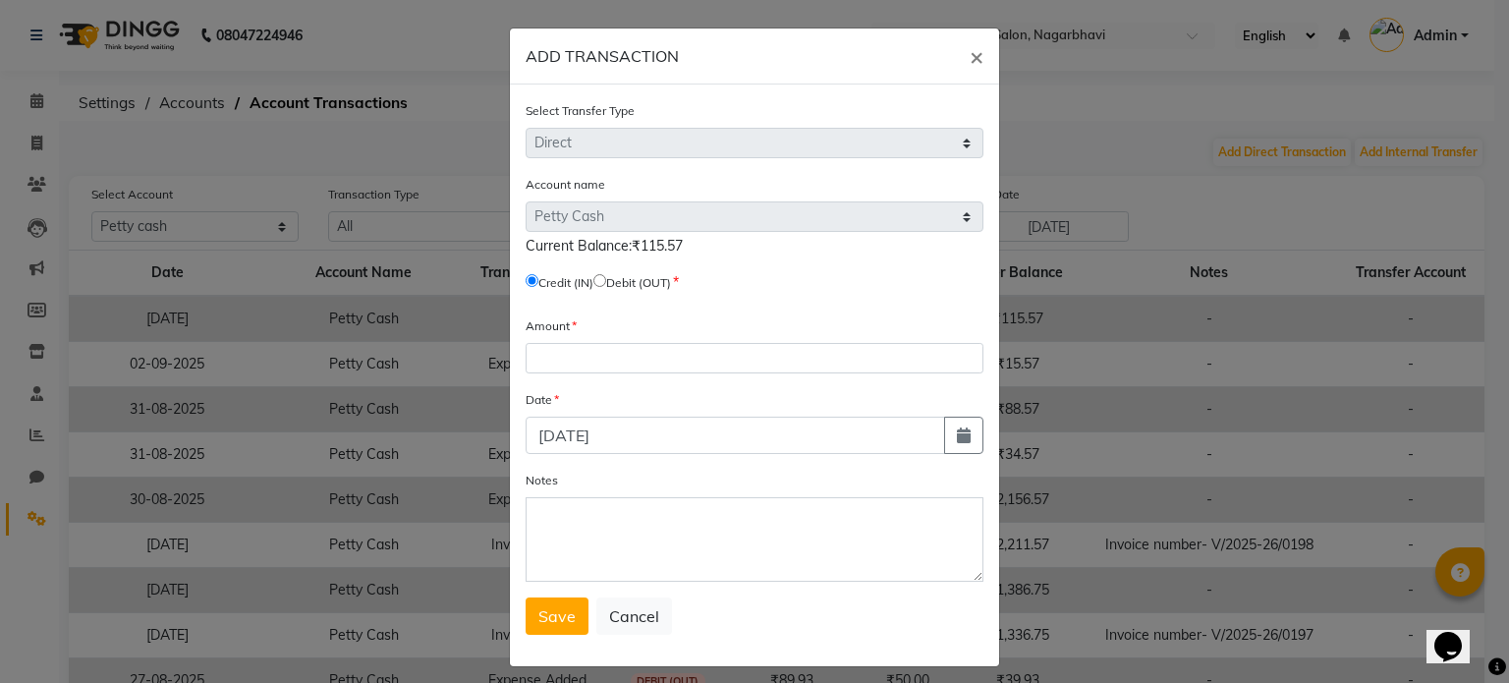
click at [601, 278] on input "radio" at bounding box center [599, 280] width 13 height 13
radio input "true"
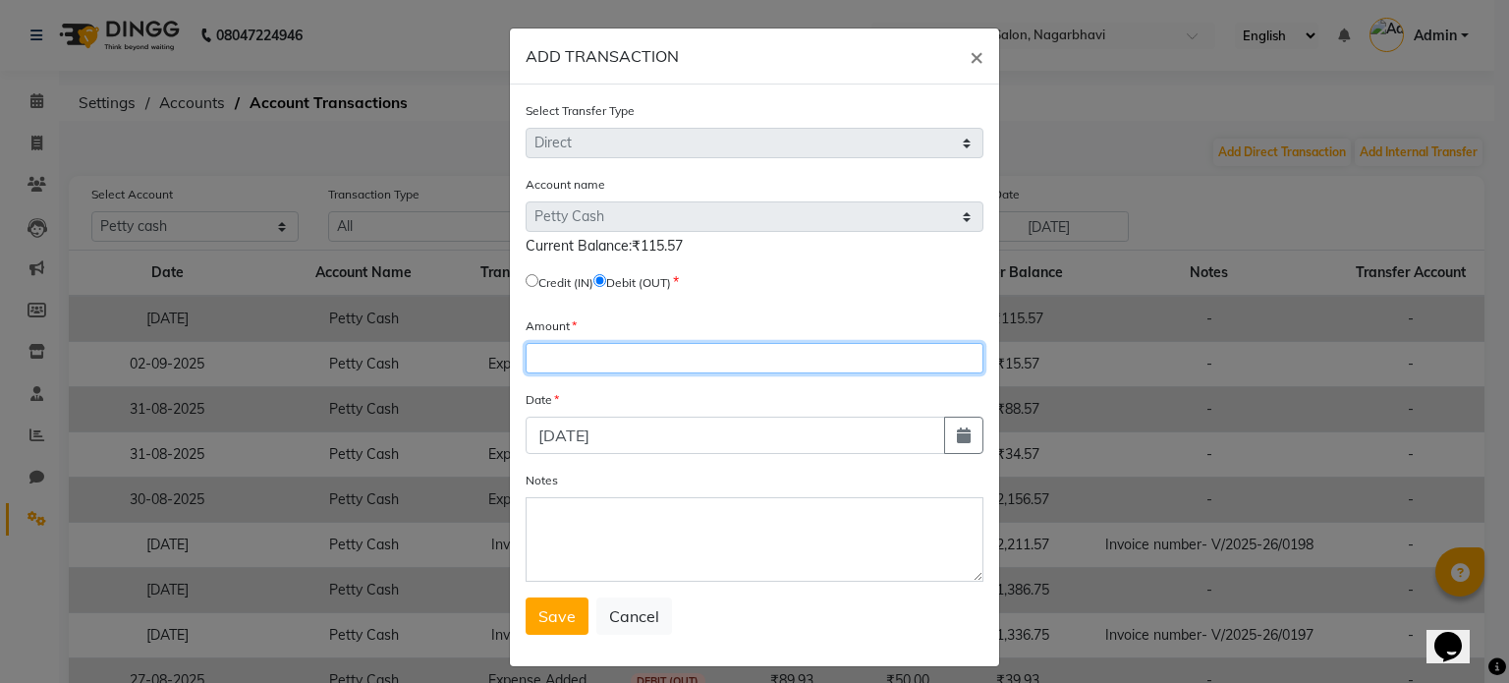
click at [601, 357] on input "number" at bounding box center [755, 358] width 458 height 30
type input "55"
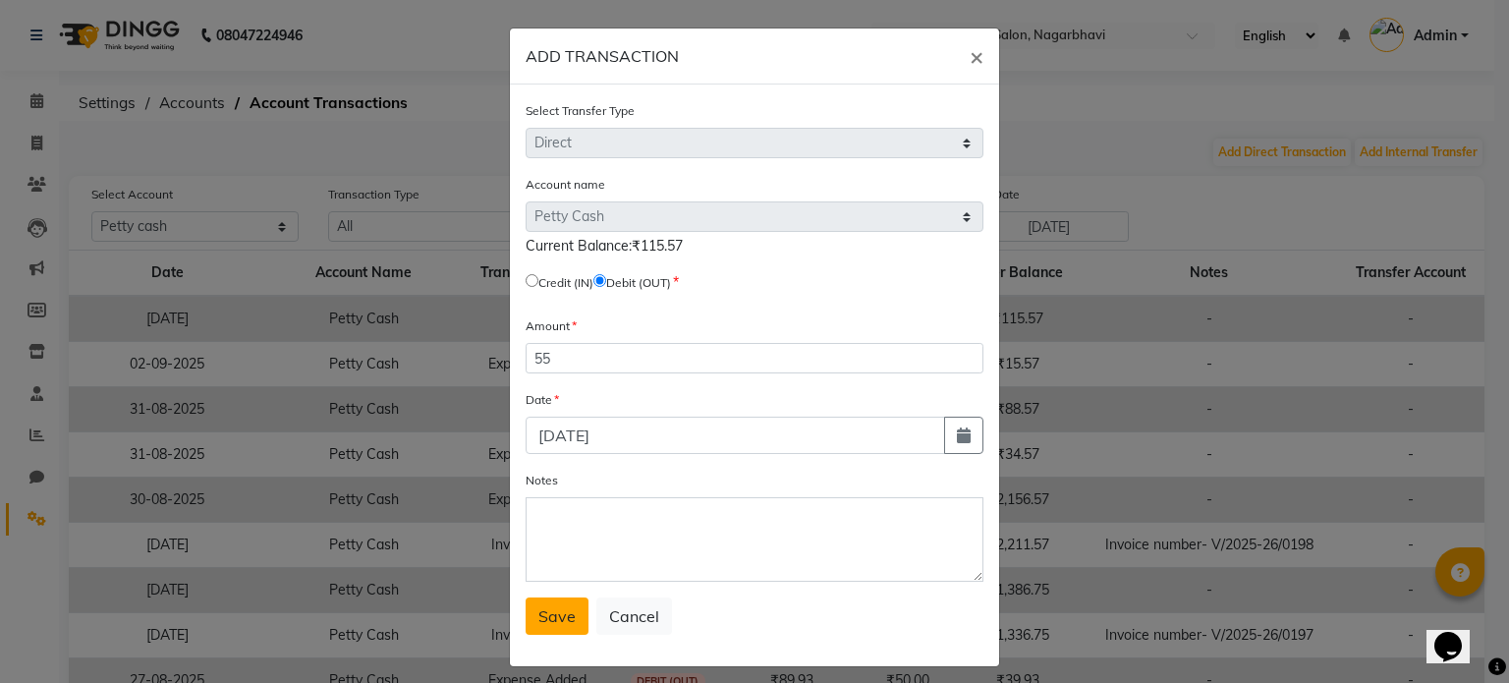
click at [542, 609] on button "Save" at bounding box center [557, 615] width 63 height 37
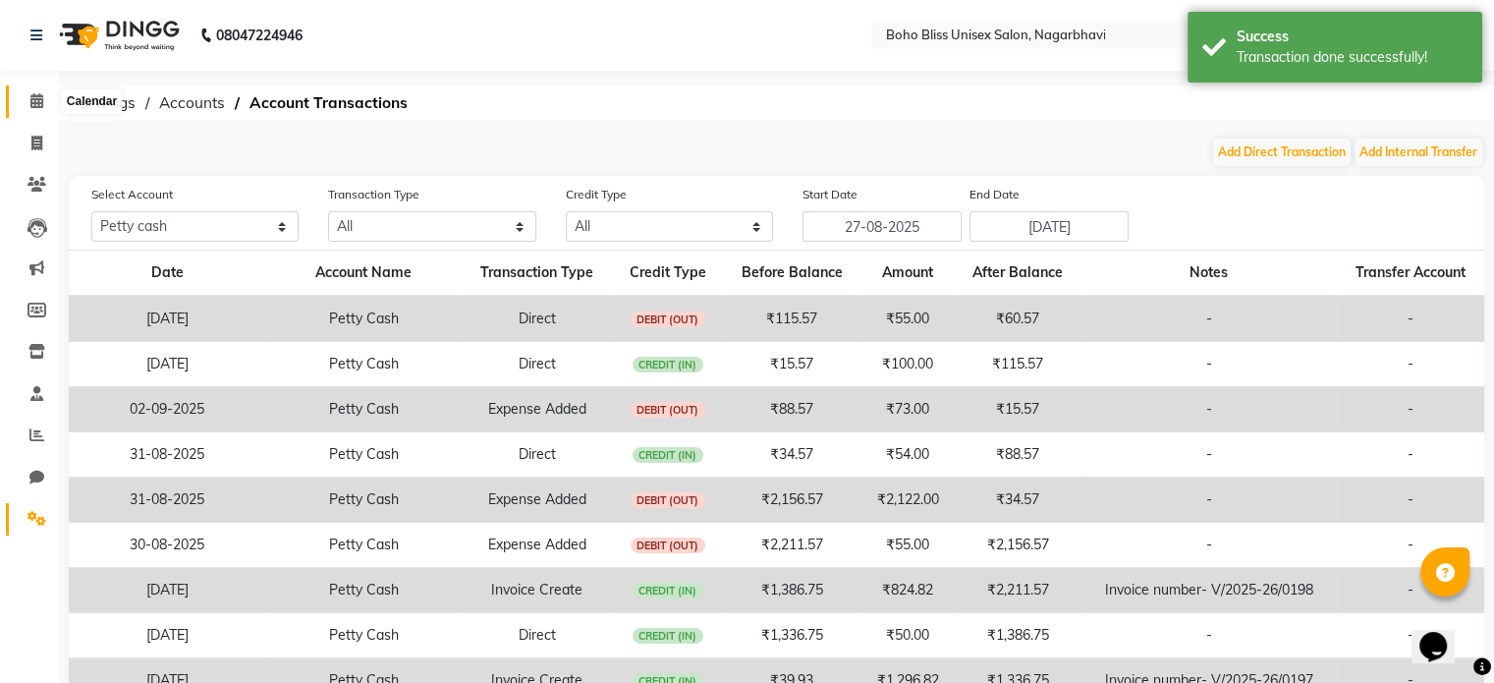
click at [47, 110] on span at bounding box center [37, 101] width 34 height 23
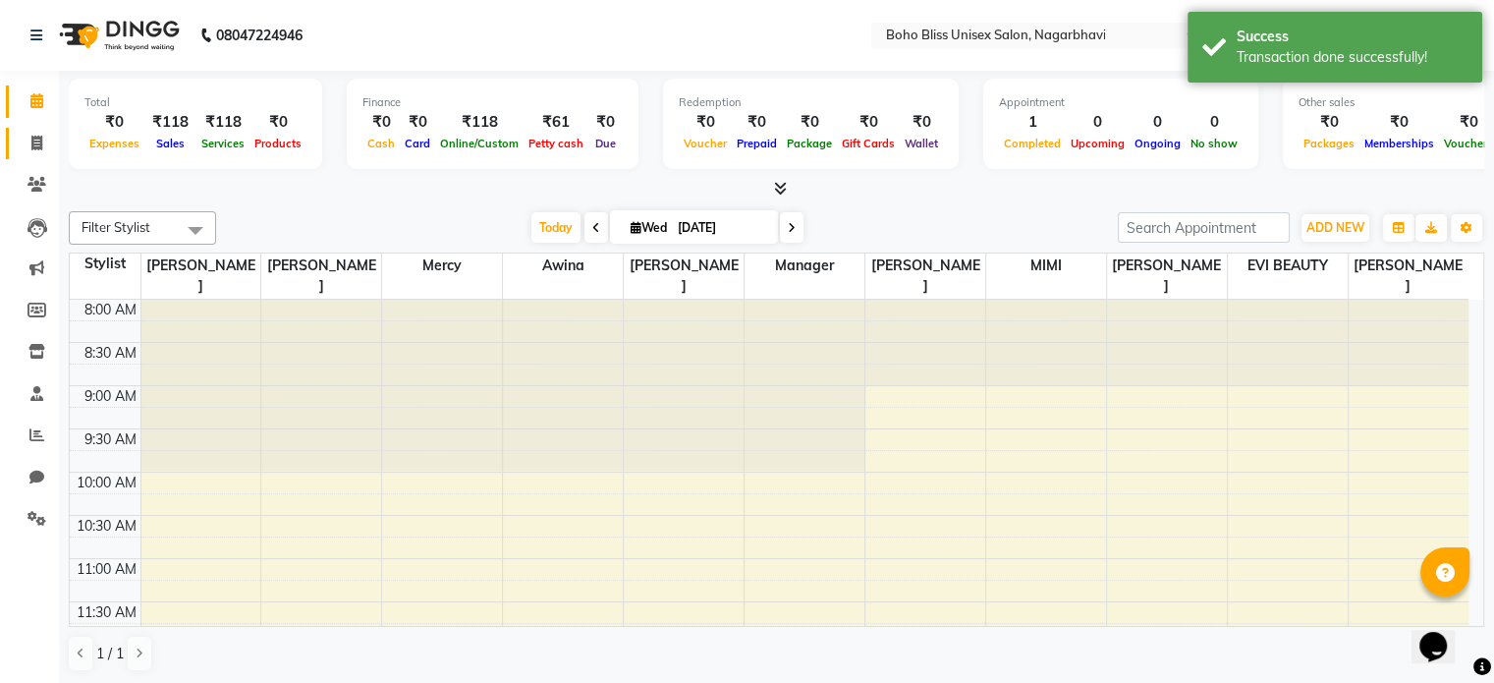
click at [31, 131] on link "Invoice" at bounding box center [29, 144] width 47 height 32
select select "service"
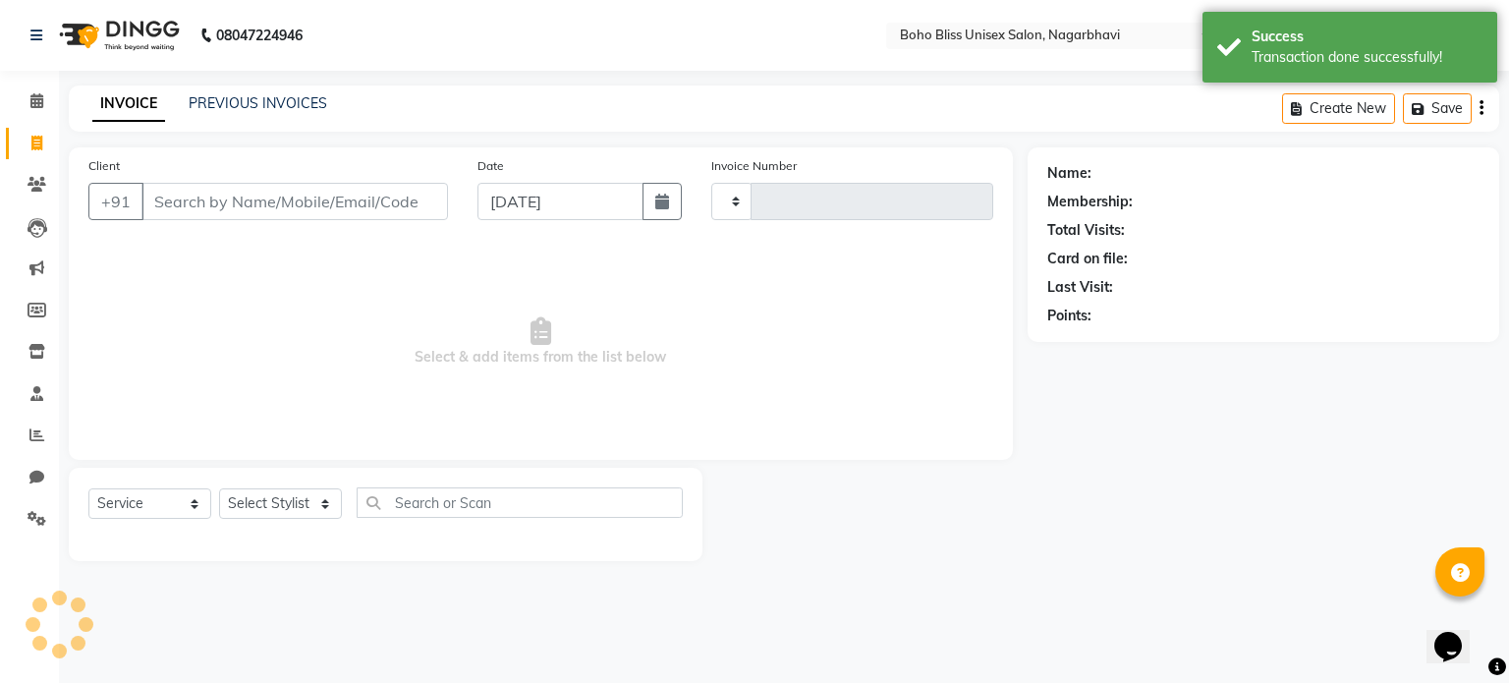
type input "0211"
select select "8370"
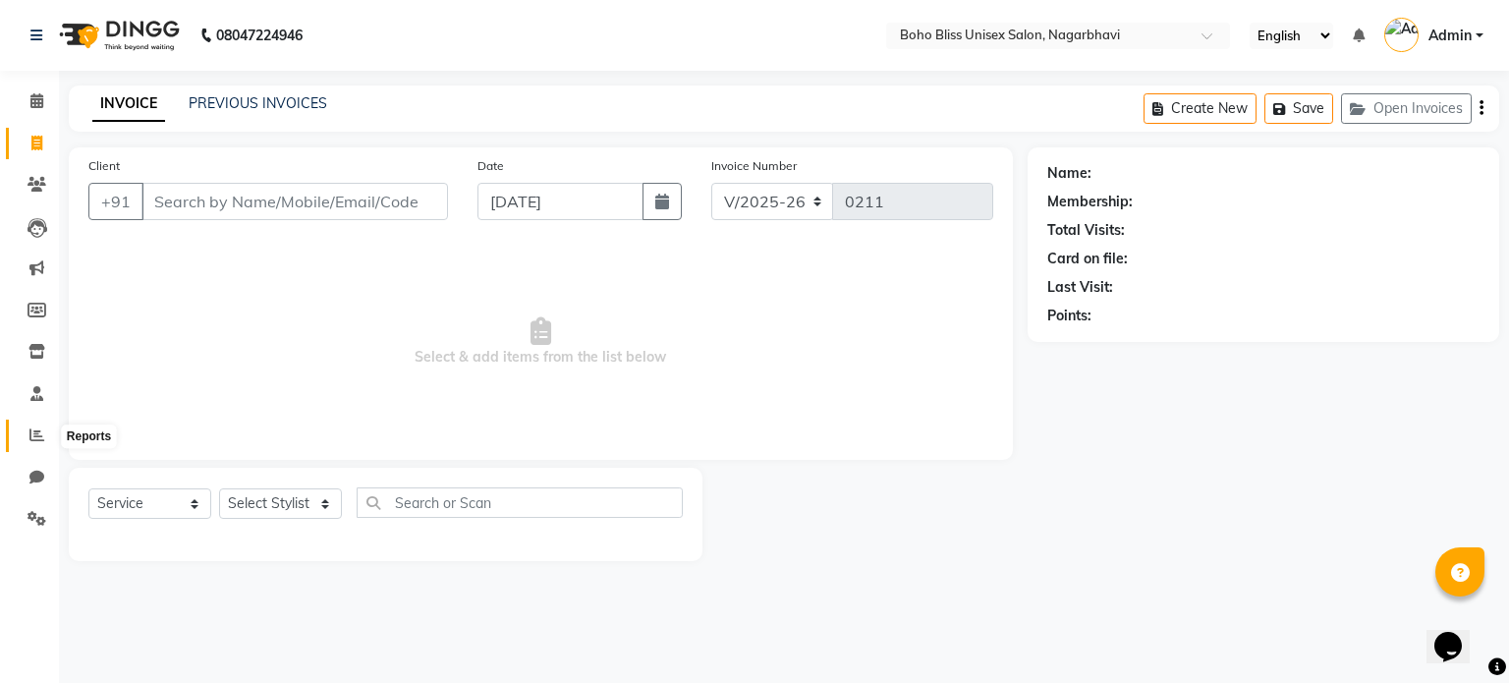
click at [27, 439] on span at bounding box center [37, 435] width 34 height 23
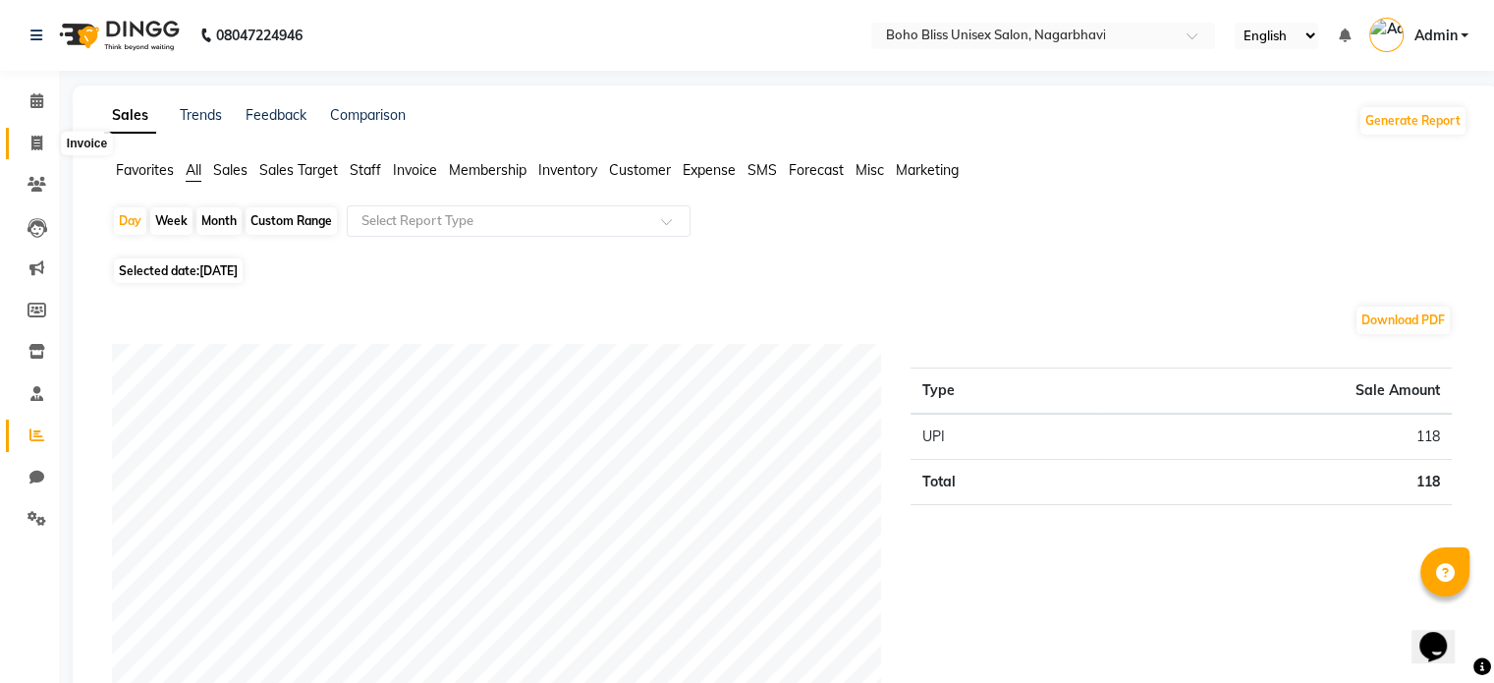
click at [28, 133] on span at bounding box center [37, 144] width 34 height 23
select select "8370"
select select "service"
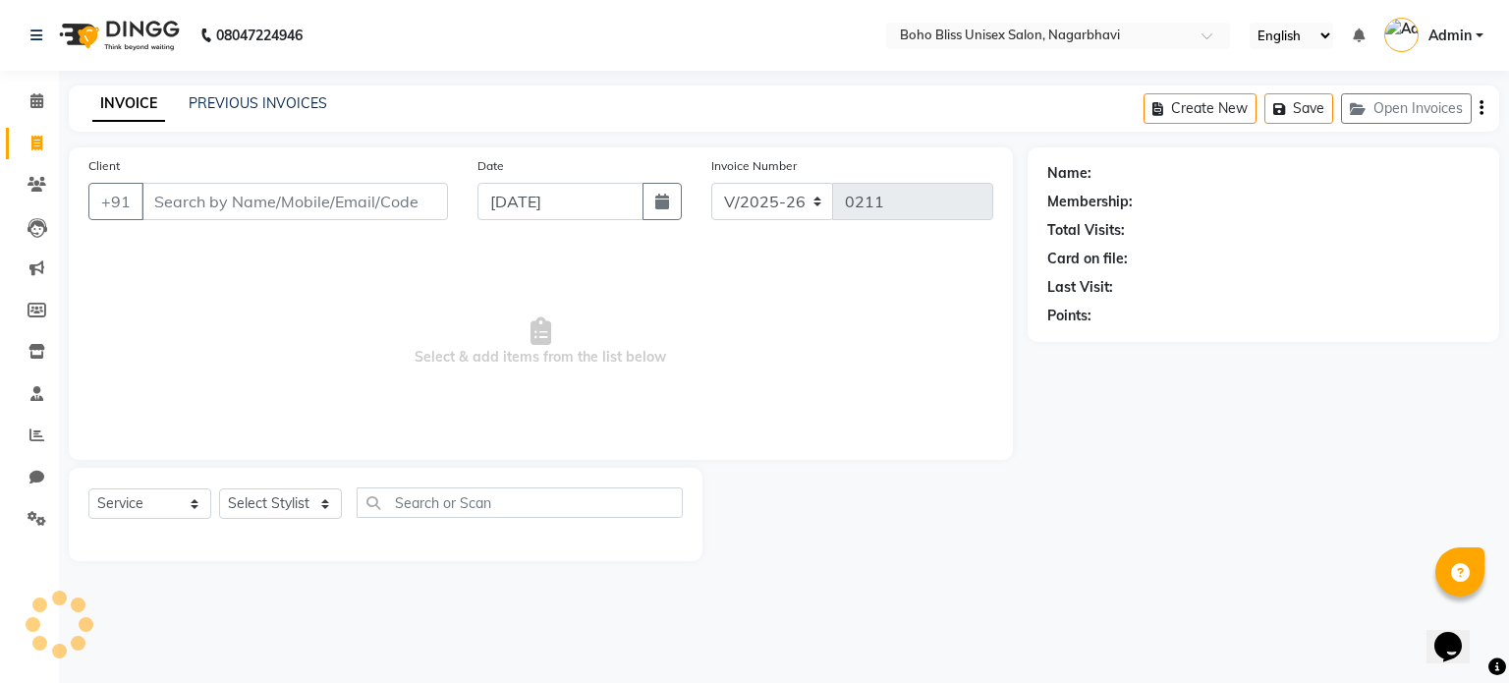
click at [201, 205] on input "Client" at bounding box center [294, 201] width 307 height 37
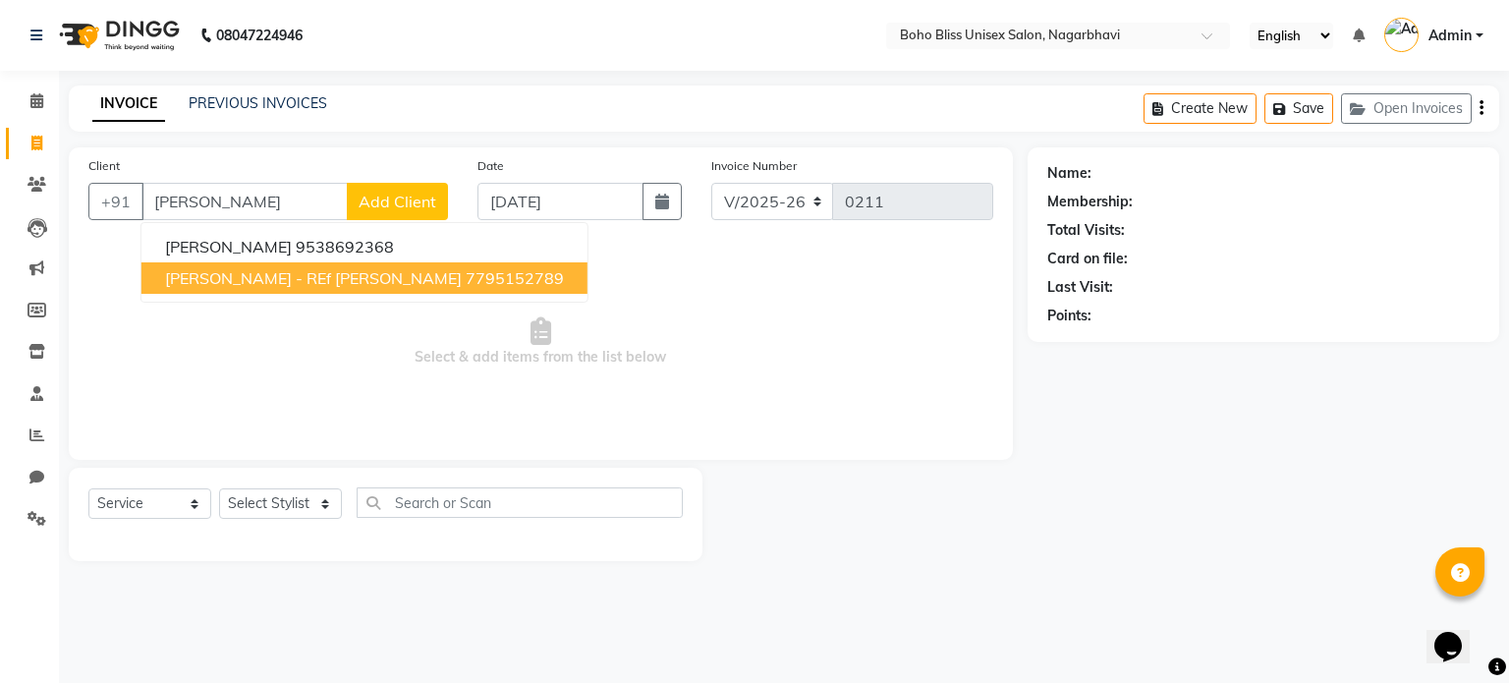
click at [271, 266] on button "[PERSON_NAME] - REf [PERSON_NAME] 7795152789" at bounding box center [364, 277] width 446 height 31
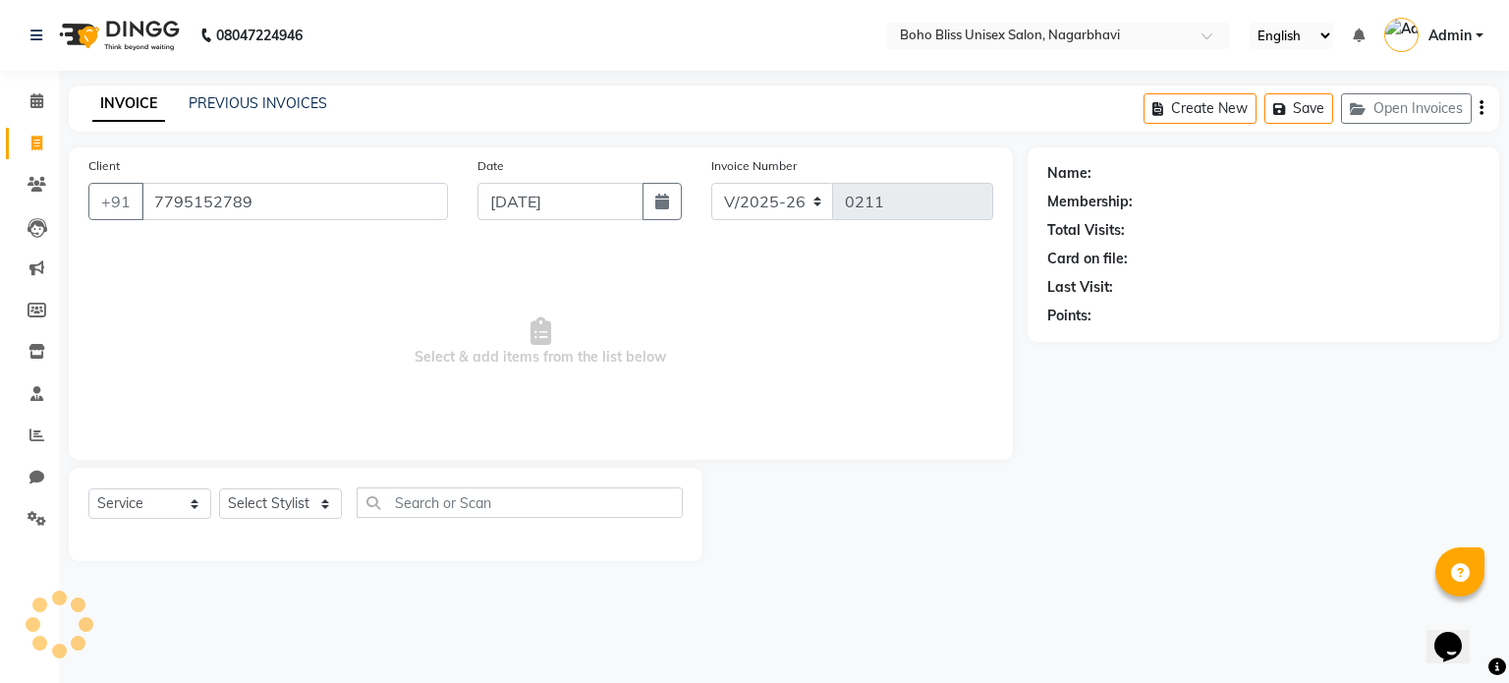
type input "7795152789"
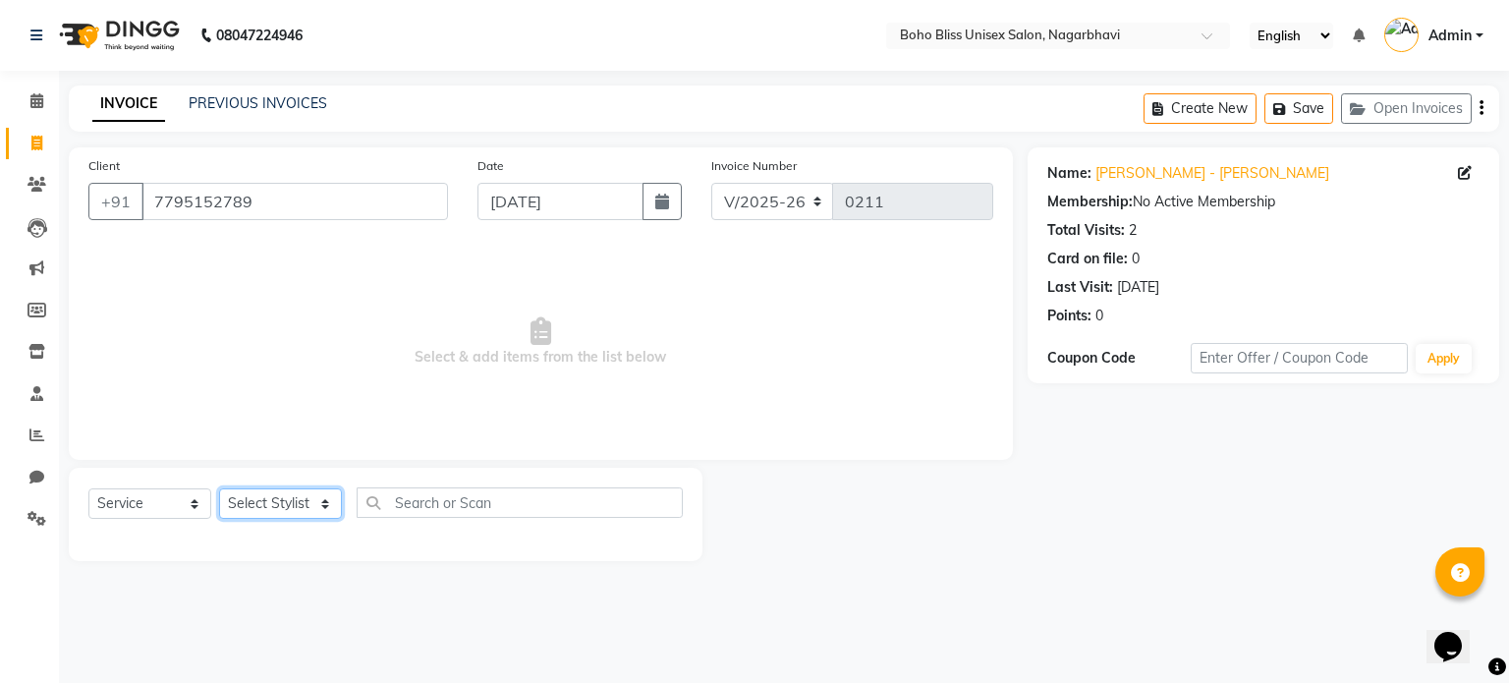
click at [291, 512] on select "Select Stylist [PERSON_NAME] Awina EVI BEAUTY [PERSON_NAME] Front Desk [PERSON_…" at bounding box center [280, 503] width 123 height 30
select select "81097"
click at [219, 489] on select "Select Stylist [PERSON_NAME] Awina EVI BEAUTY [PERSON_NAME] Front Desk [PERSON_…" at bounding box center [280, 503] width 123 height 30
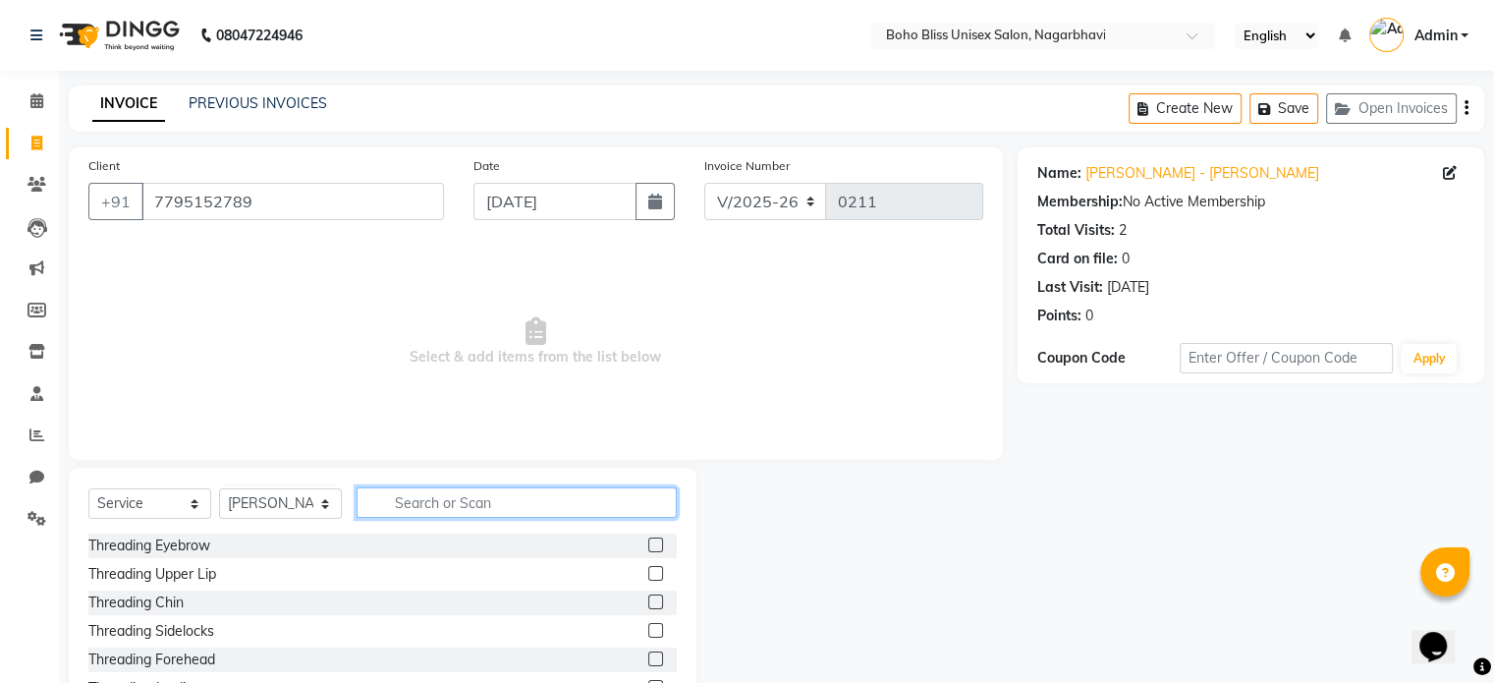
click at [509, 514] on input "text" at bounding box center [517, 502] width 320 height 30
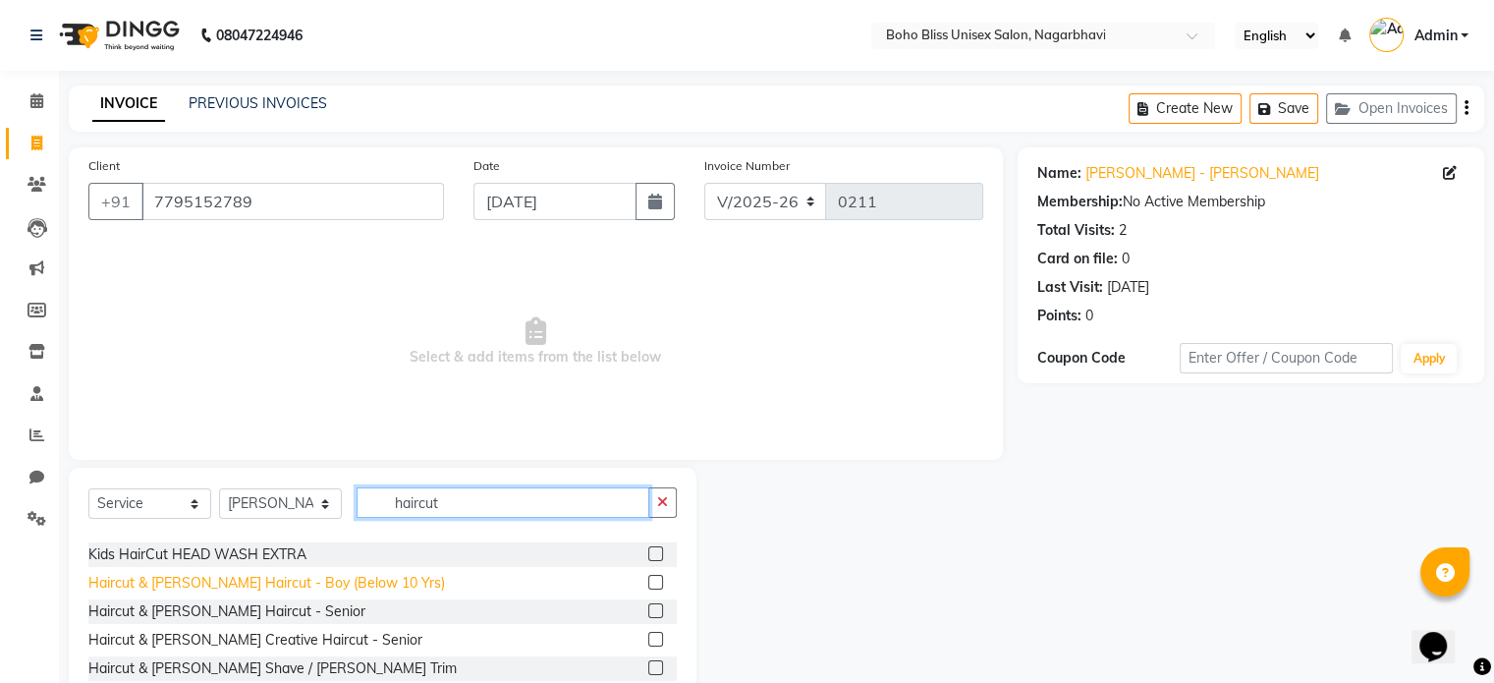
scroll to position [491, 0]
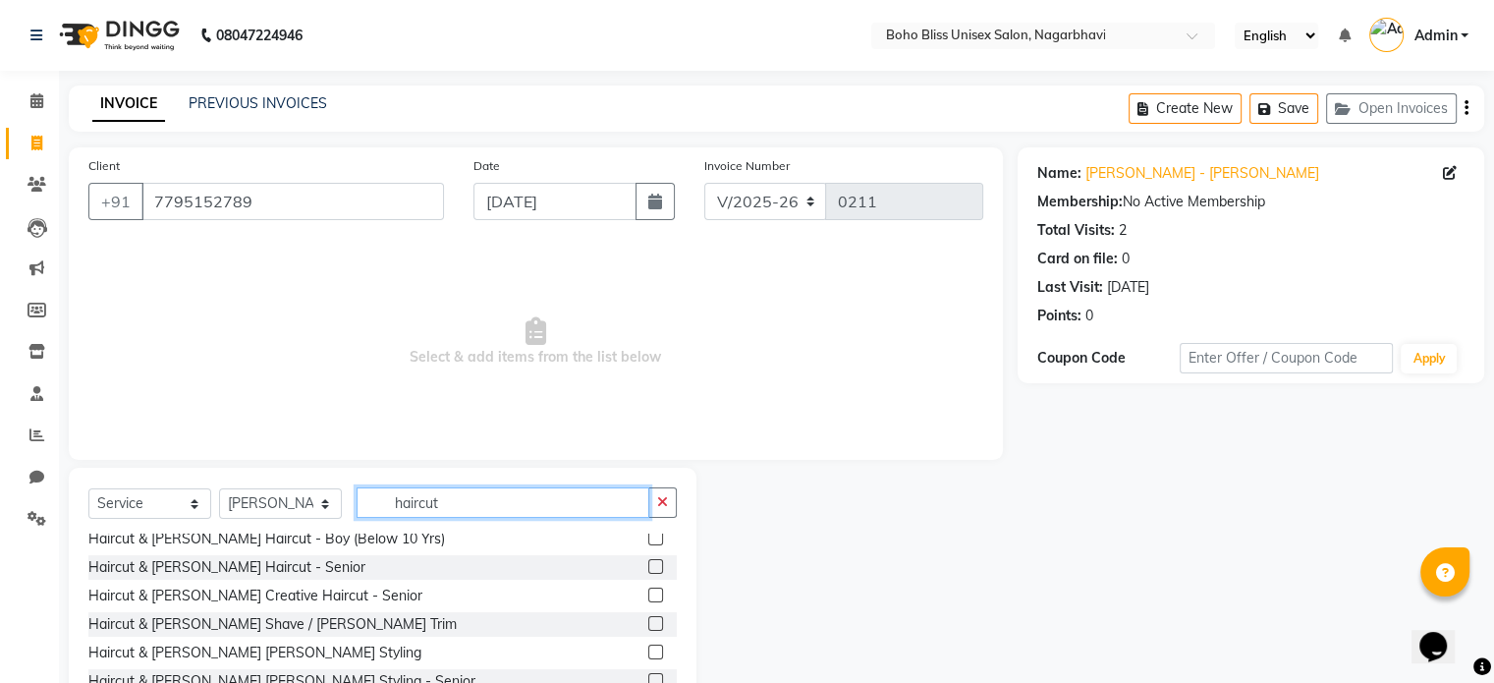
type input "haircut"
click at [648, 570] on label at bounding box center [655, 566] width 15 height 15
click at [648, 570] on input "checkbox" at bounding box center [654, 567] width 13 height 13
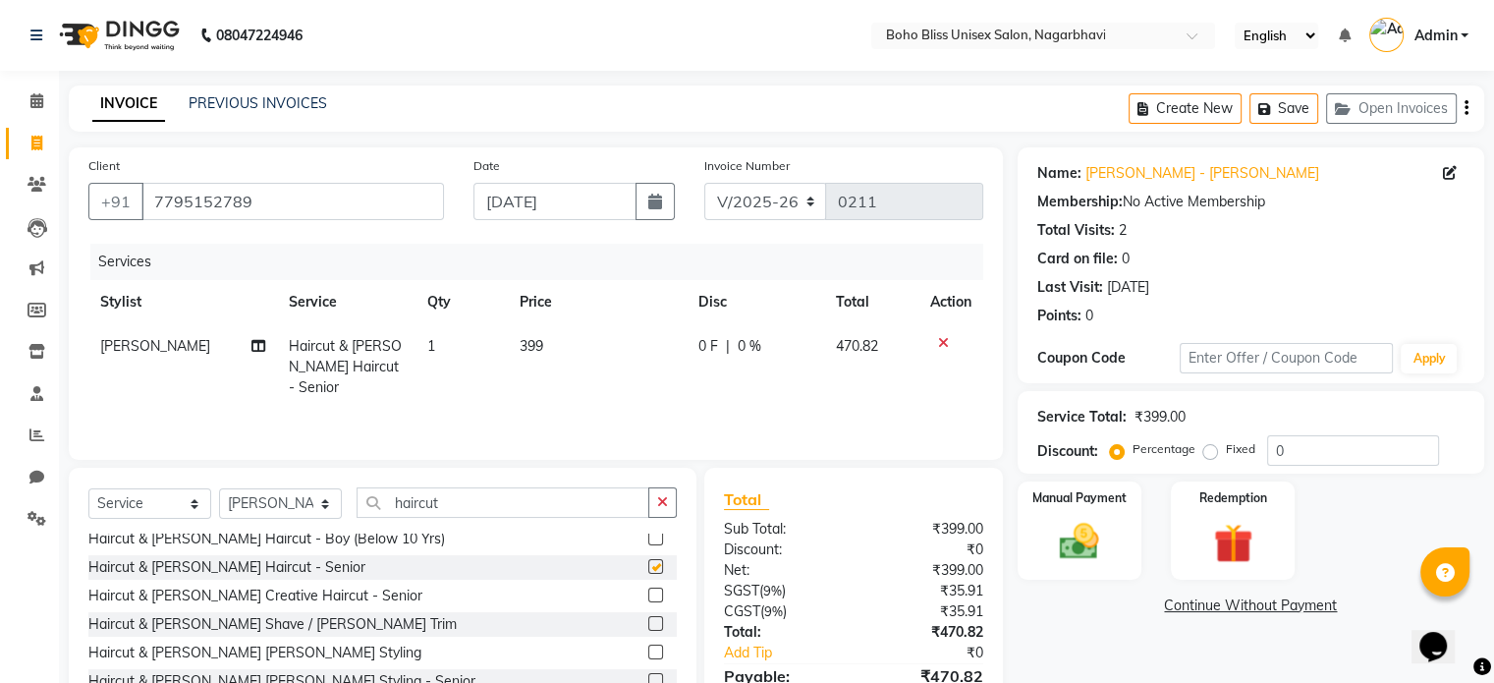
checkbox input "false"
click at [648, 626] on label at bounding box center [655, 623] width 15 height 15
click at [648, 626] on input "checkbox" at bounding box center [654, 624] width 13 height 13
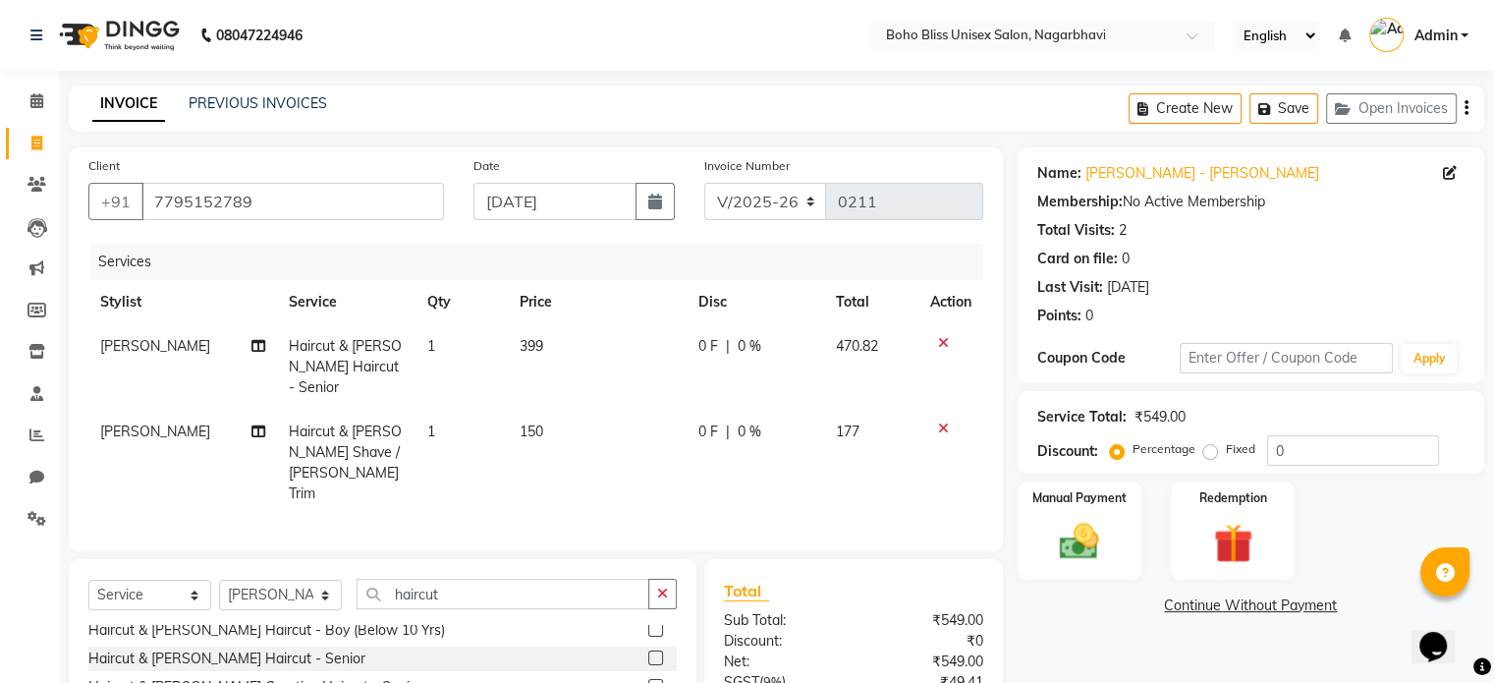
checkbox input "false"
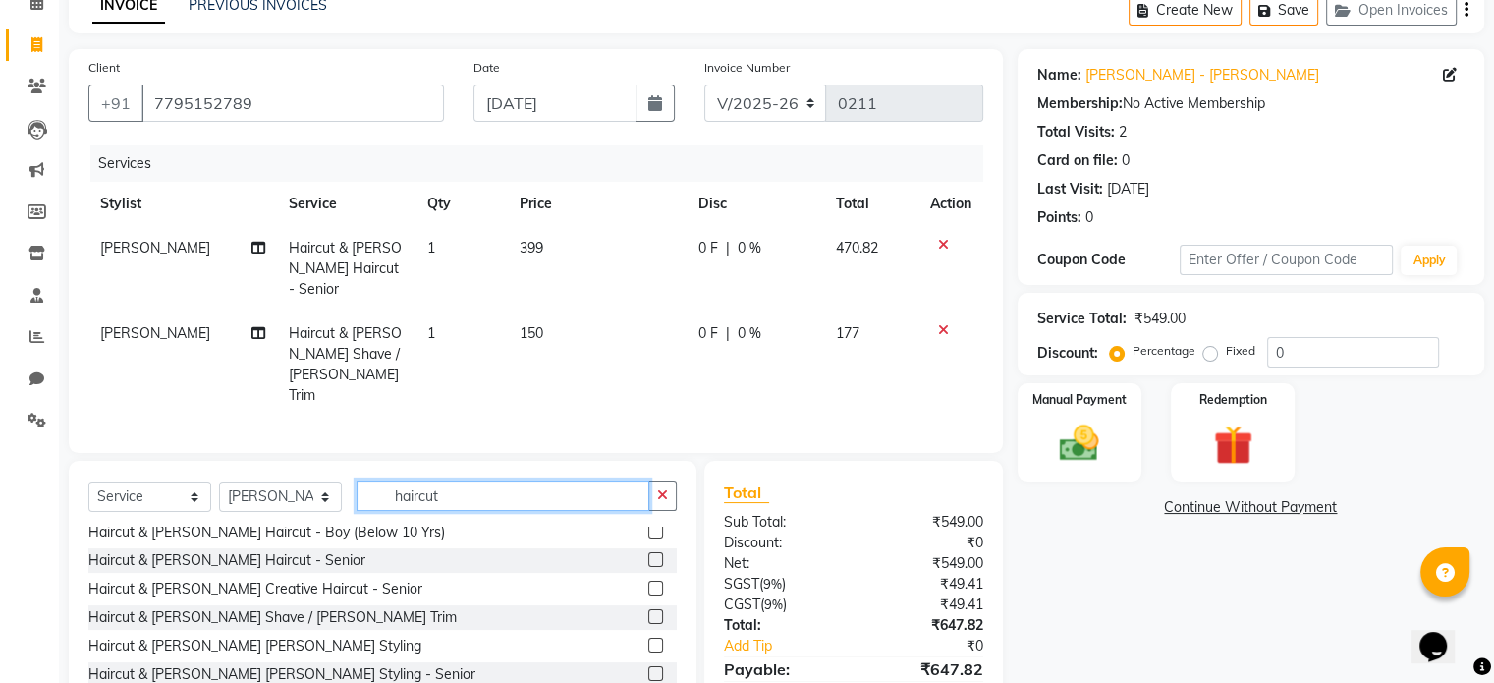
click at [396, 480] on input "haircut" at bounding box center [503, 495] width 293 height 30
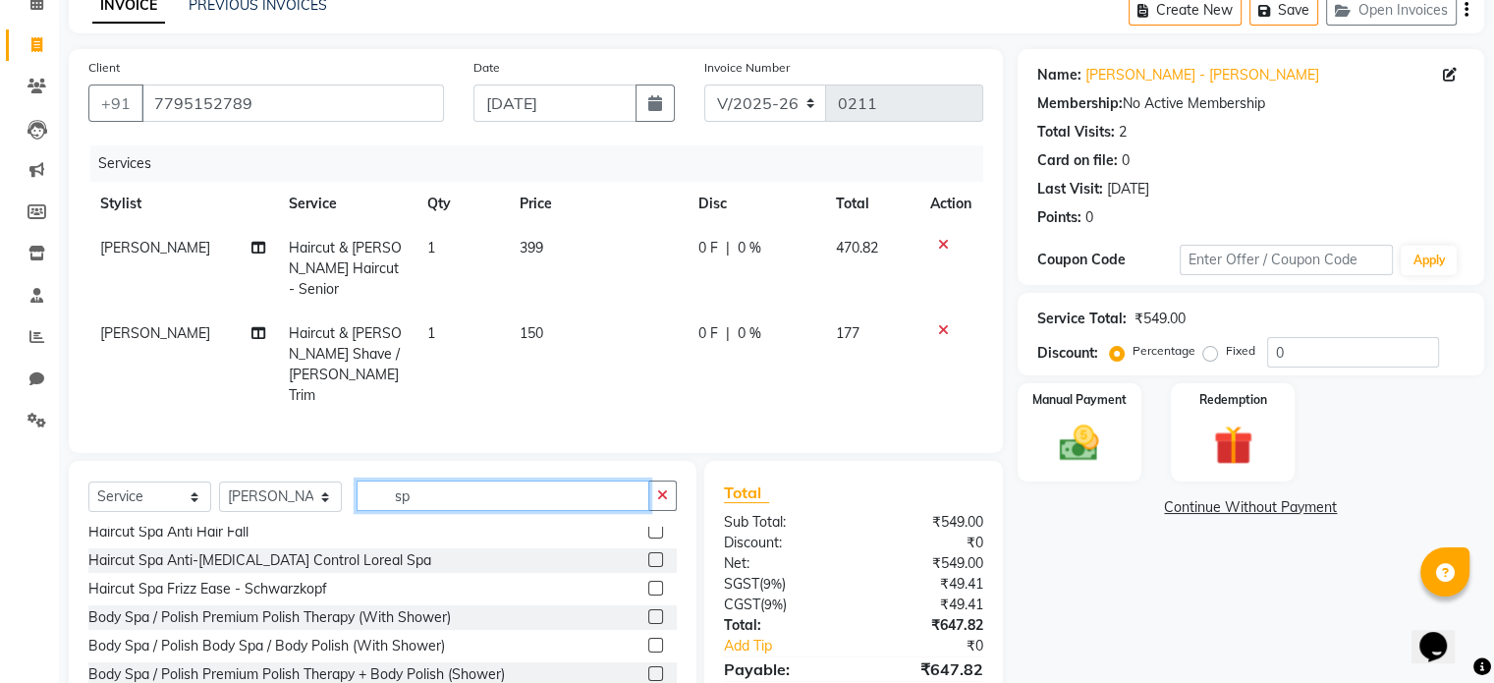
type input "s"
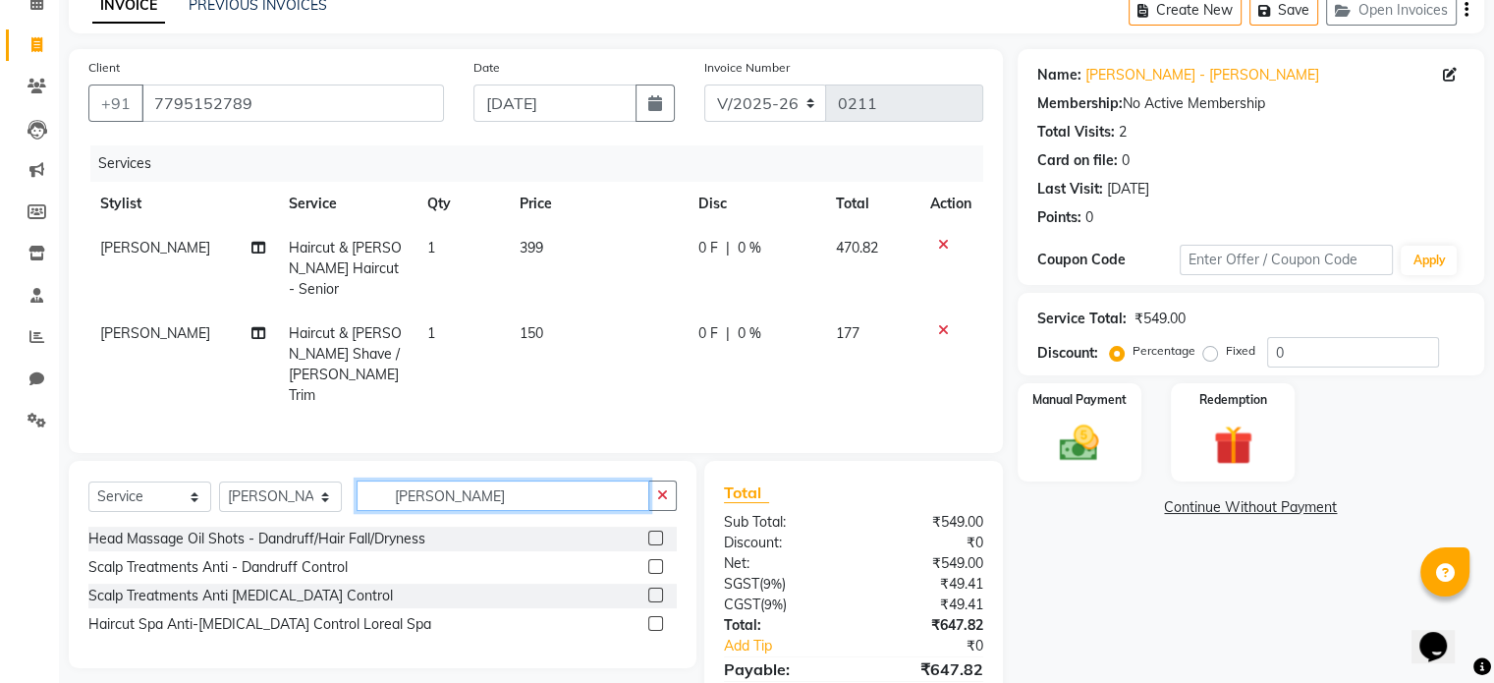
scroll to position [0, 0]
drag, startPoint x: 536, startPoint y: 448, endPoint x: 0, endPoint y: 418, distance: 537.3
click at [0, 418] on app-home "08047224946 Select Location × Boho Bliss Unisex Salon, Nagarbhavi English ENGLI…" at bounding box center [747, 340] width 1494 height 877
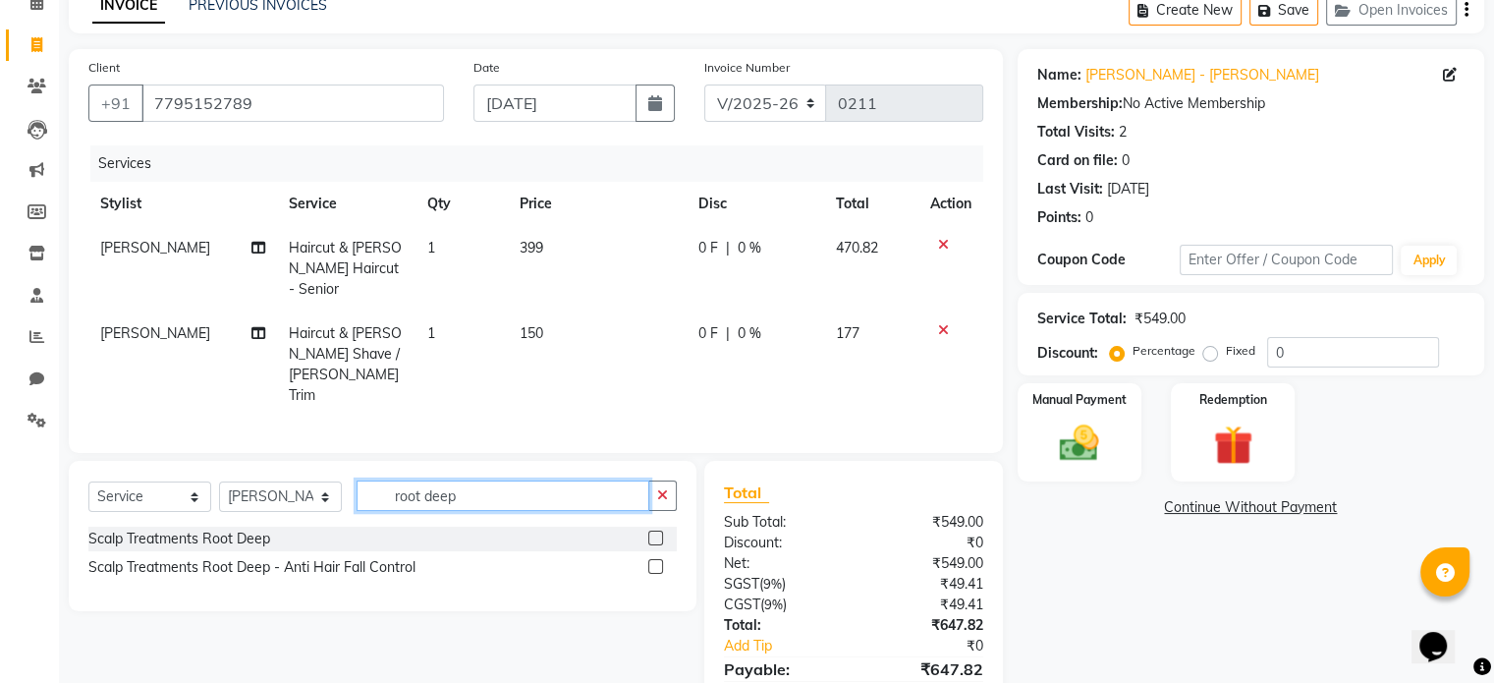
type input "root deep"
click at [660, 530] on label at bounding box center [655, 537] width 15 height 15
click at [660, 532] on input "checkbox" at bounding box center [654, 538] width 13 height 13
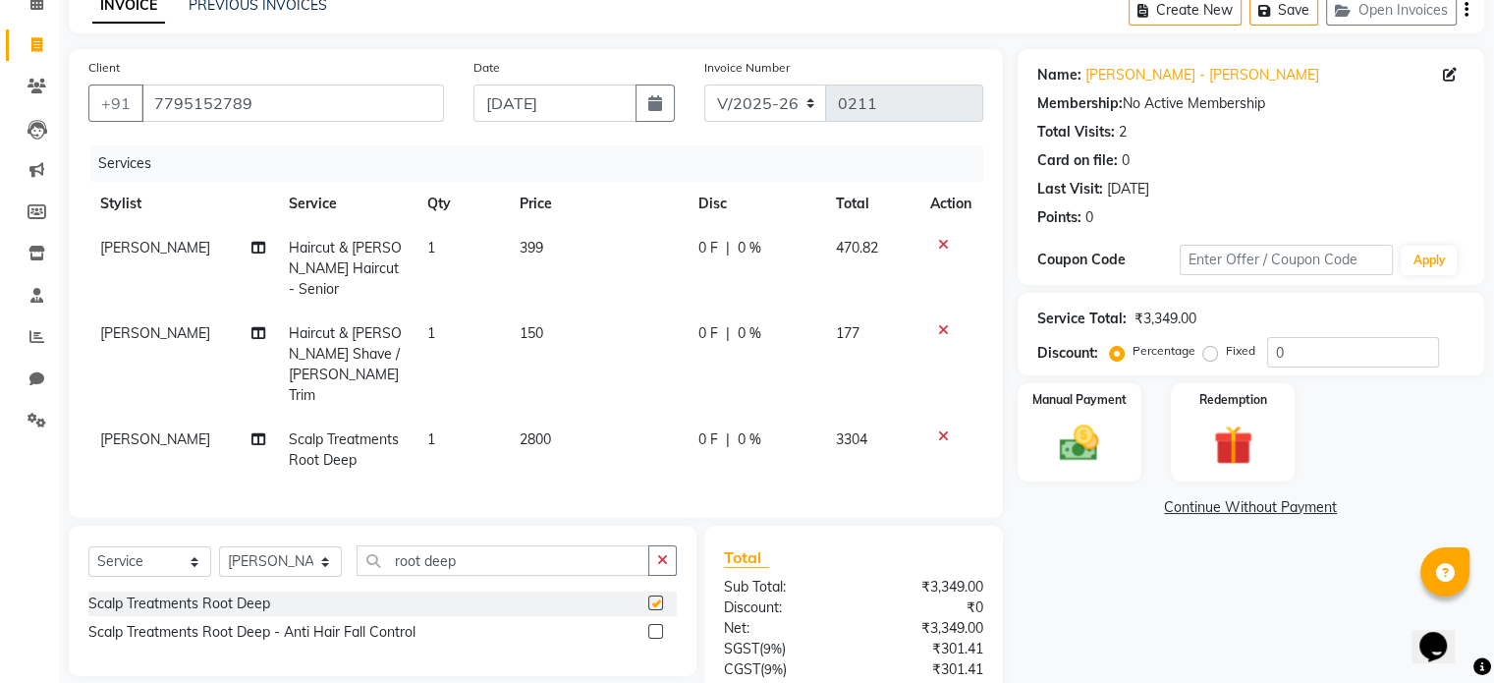
checkbox input "false"
click at [597, 418] on td "2800" at bounding box center [598, 450] width 180 height 65
select select "81097"
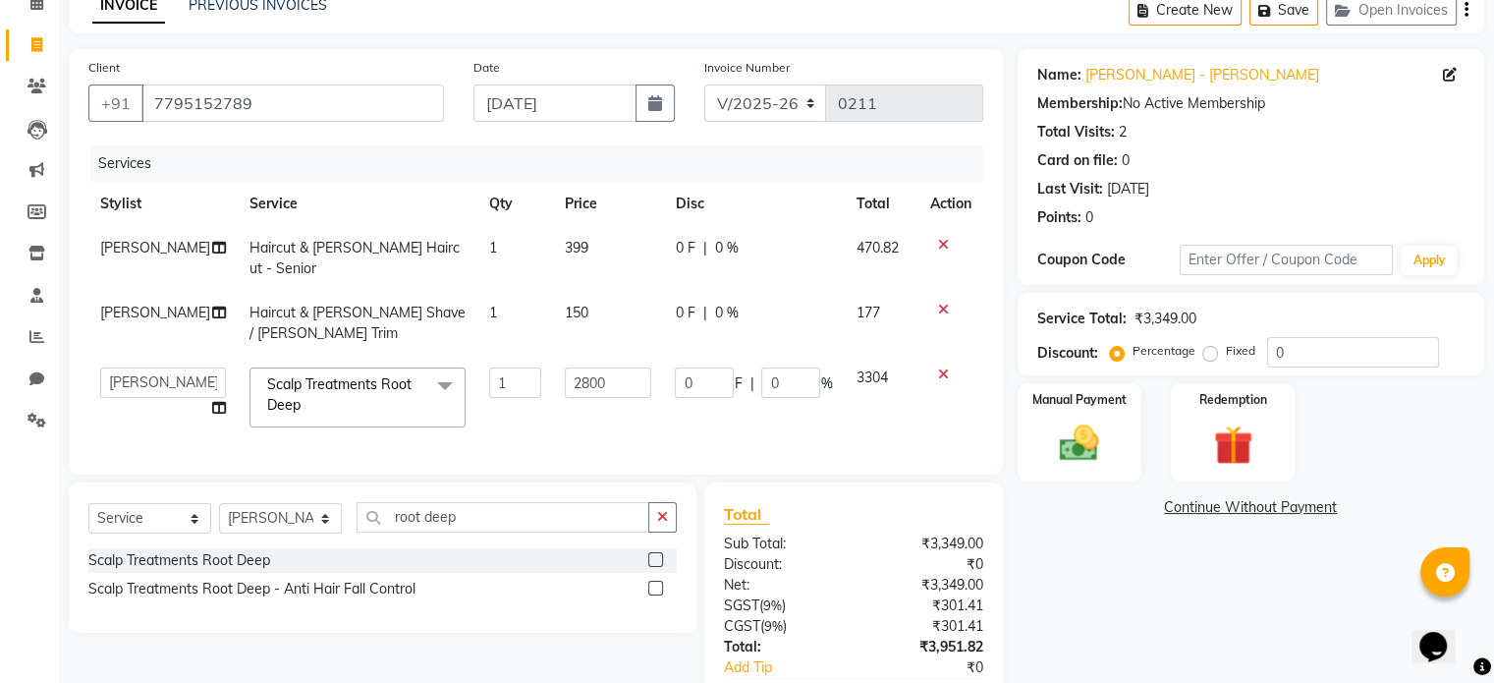
click at [601, 431] on div "Services Stylist Service Qty Price Disc Total Action [PERSON_NAME] Haircut & [P…" at bounding box center [535, 299] width 895 height 309
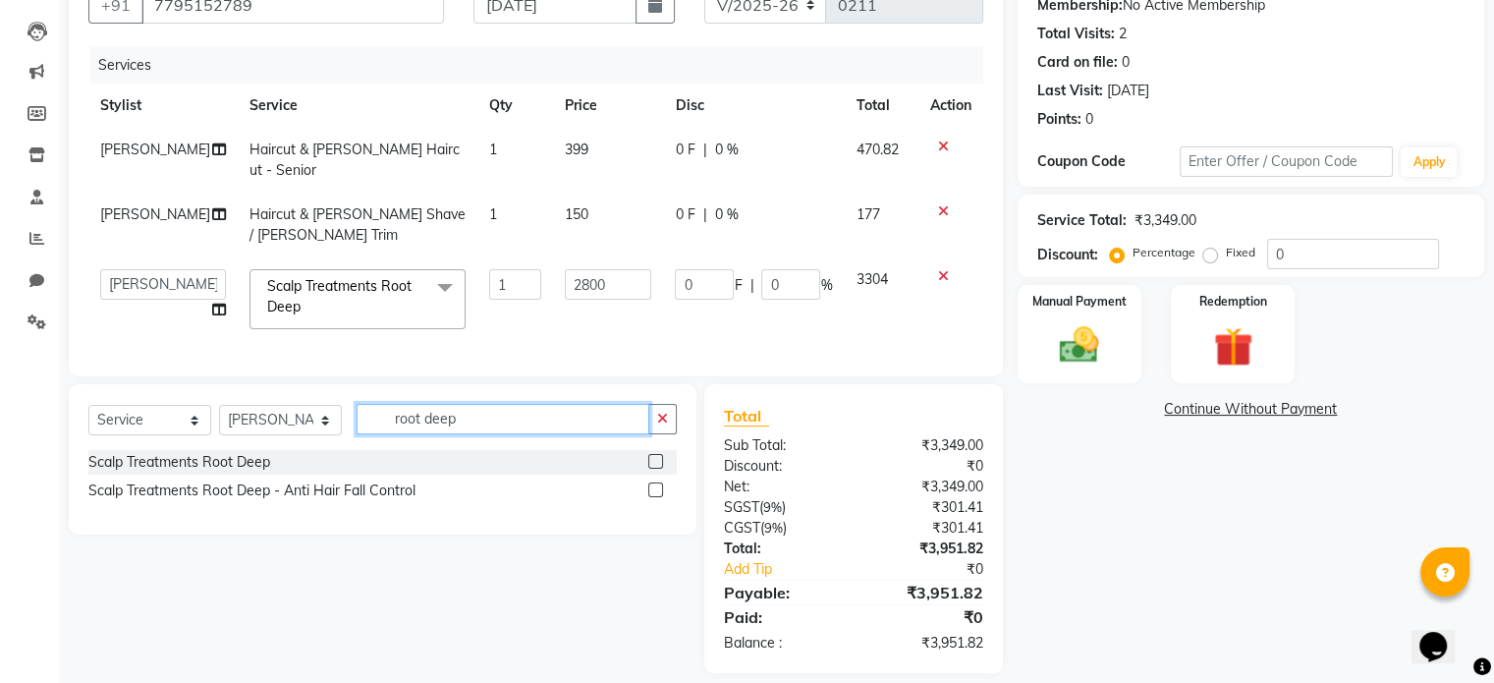
click at [530, 419] on input "root deep" at bounding box center [503, 419] width 293 height 30
type input "hydr"
click at [656, 482] on label at bounding box center [655, 489] width 15 height 15
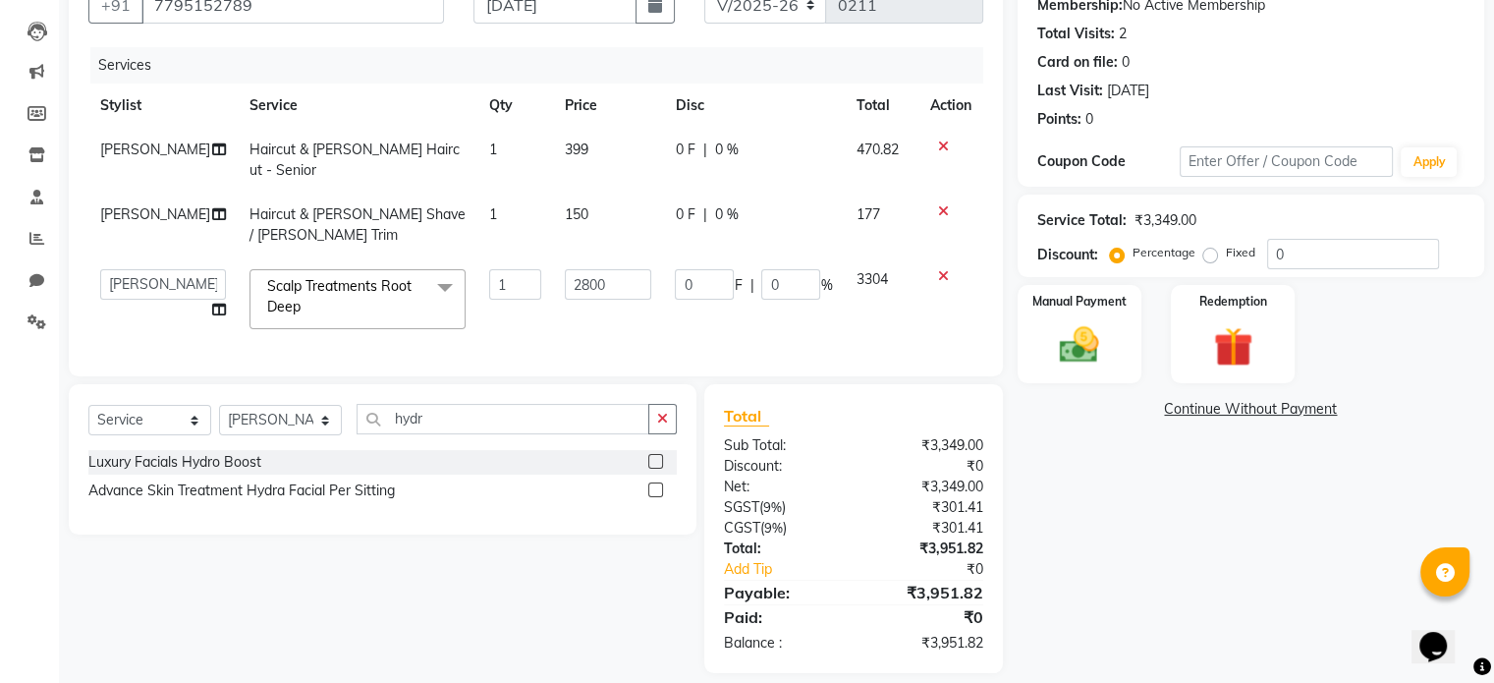
click at [656, 484] on input "checkbox" at bounding box center [654, 490] width 13 height 13
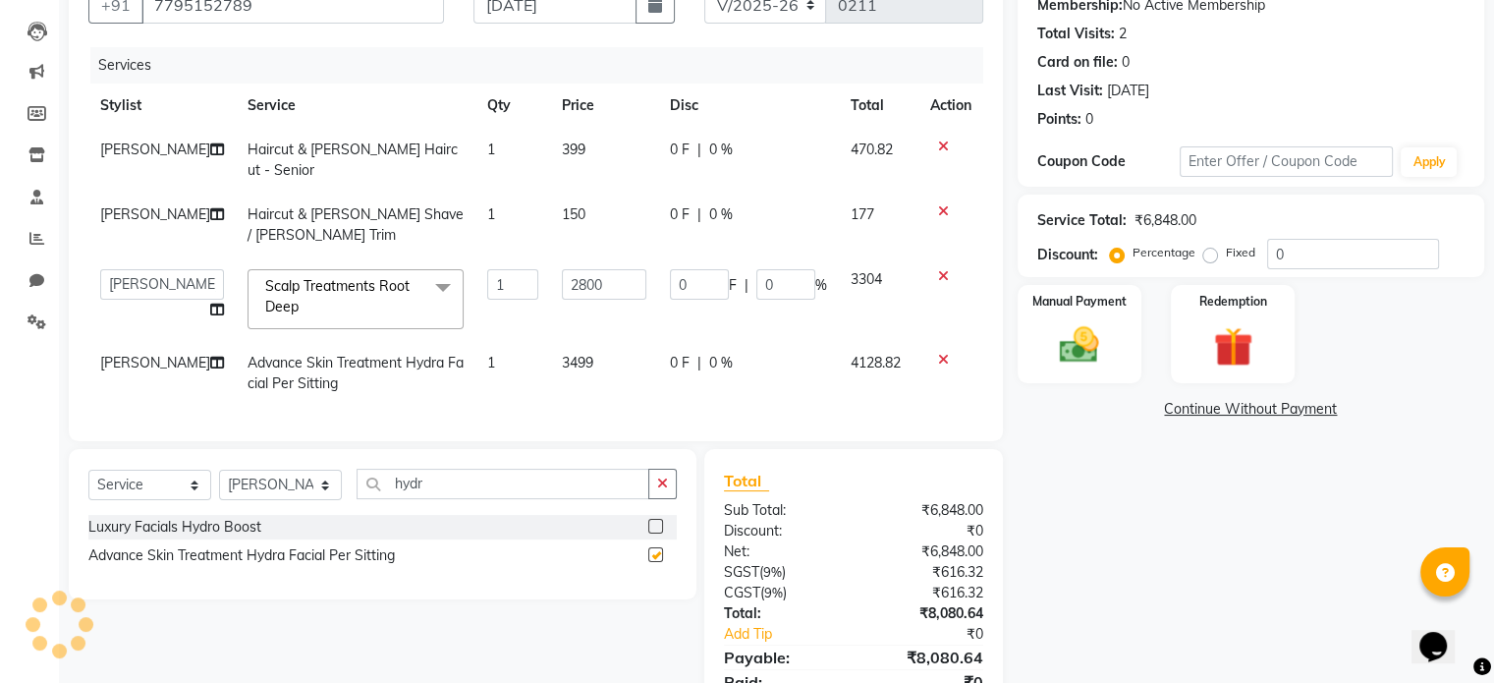
checkbox input "false"
click at [570, 357] on td "3499" at bounding box center [604, 373] width 108 height 65
select select "81097"
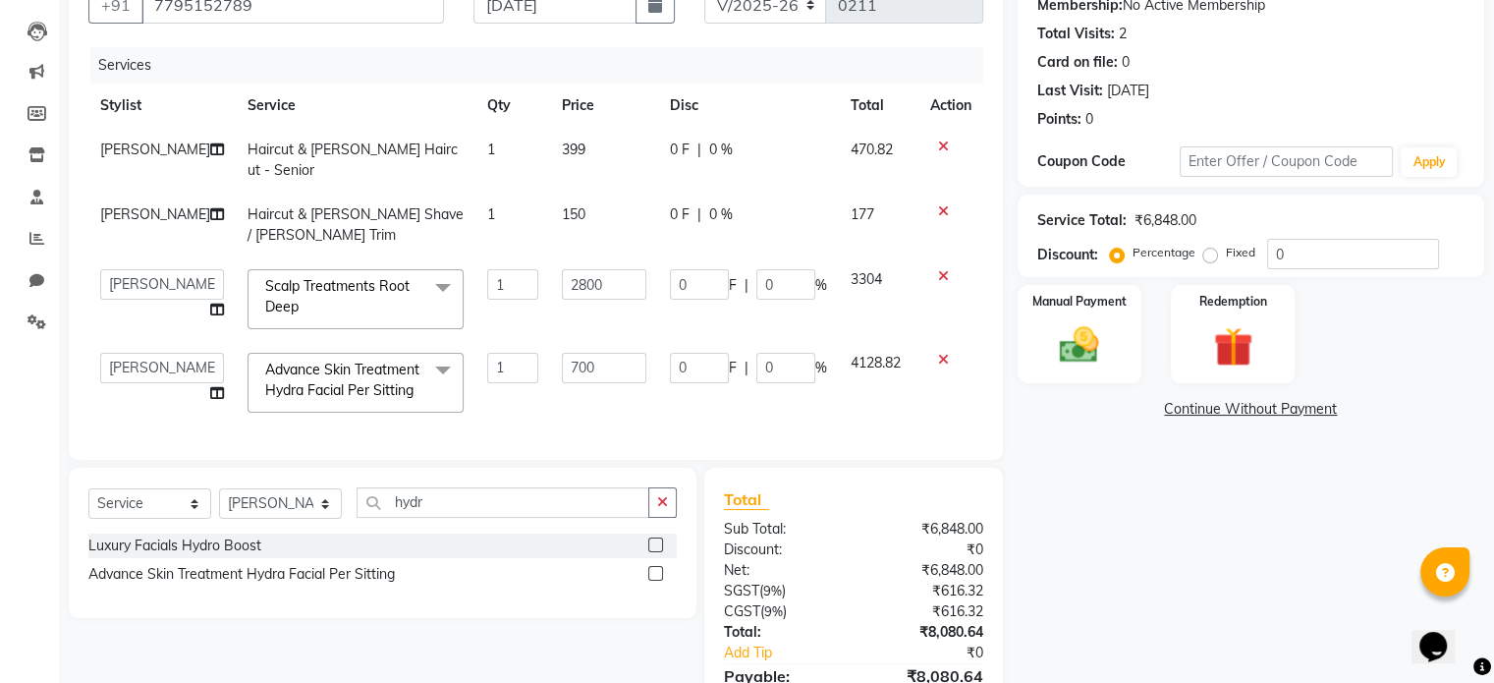
type input "7000"
click at [572, 390] on div "Services Stylist Service Qty Price Disc Total Action [PERSON_NAME] Haircut & [P…" at bounding box center [535, 243] width 895 height 393
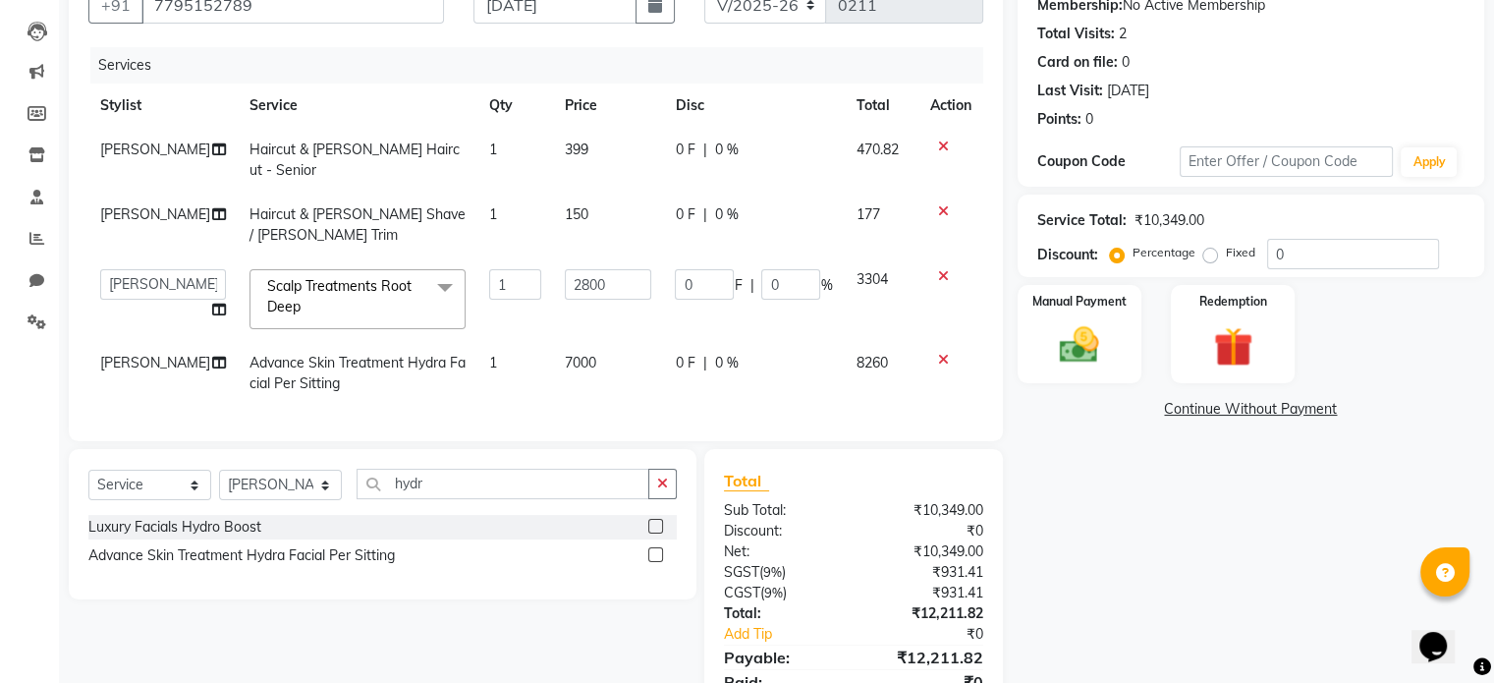
click at [166, 442] on div "Client [PHONE_NUMBER] Date [DATE] Invoice Number V/2025 V/[PHONE_NUMBER] Servic…" at bounding box center [536, 344] width 964 height 787
click at [734, 362] on td "0 F | 0 %" at bounding box center [753, 373] width 181 height 65
select select "81097"
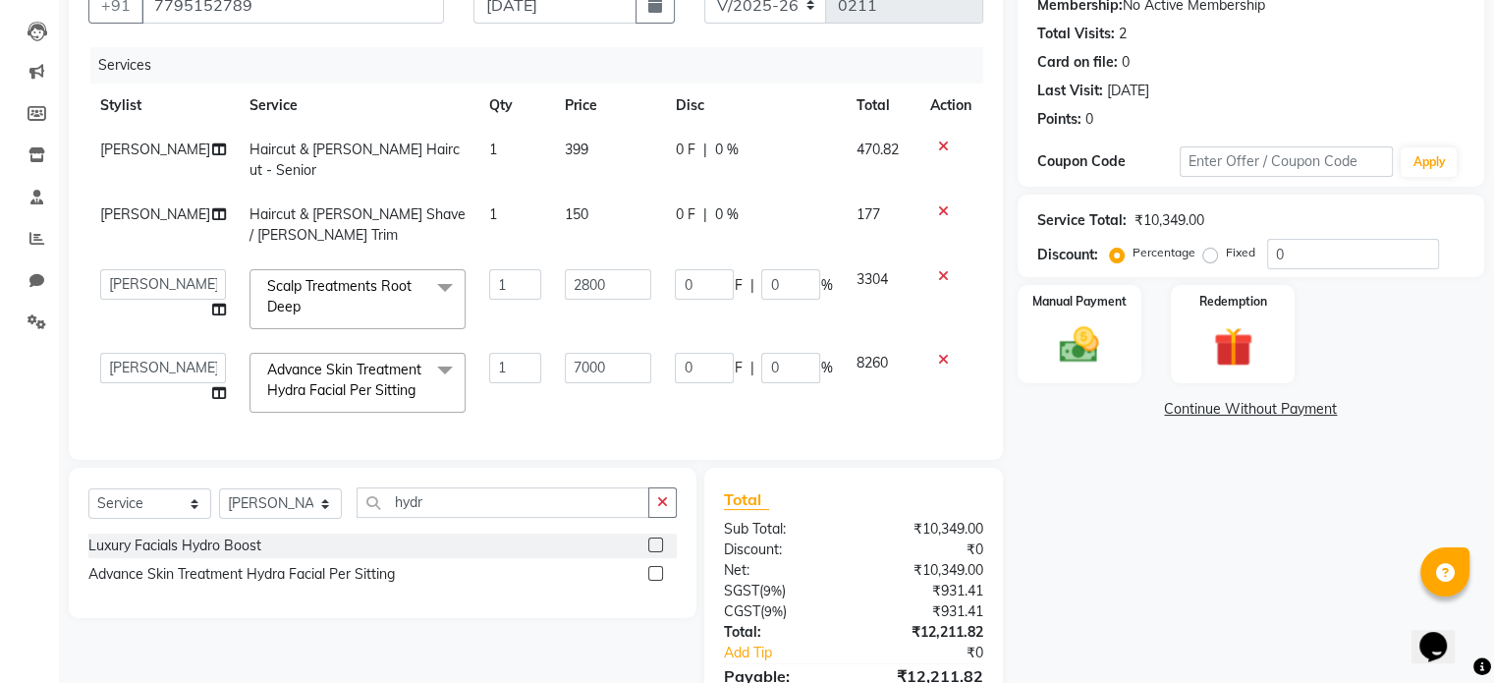
click at [663, 318] on td "0 F | 0 %" at bounding box center [753, 299] width 181 height 84
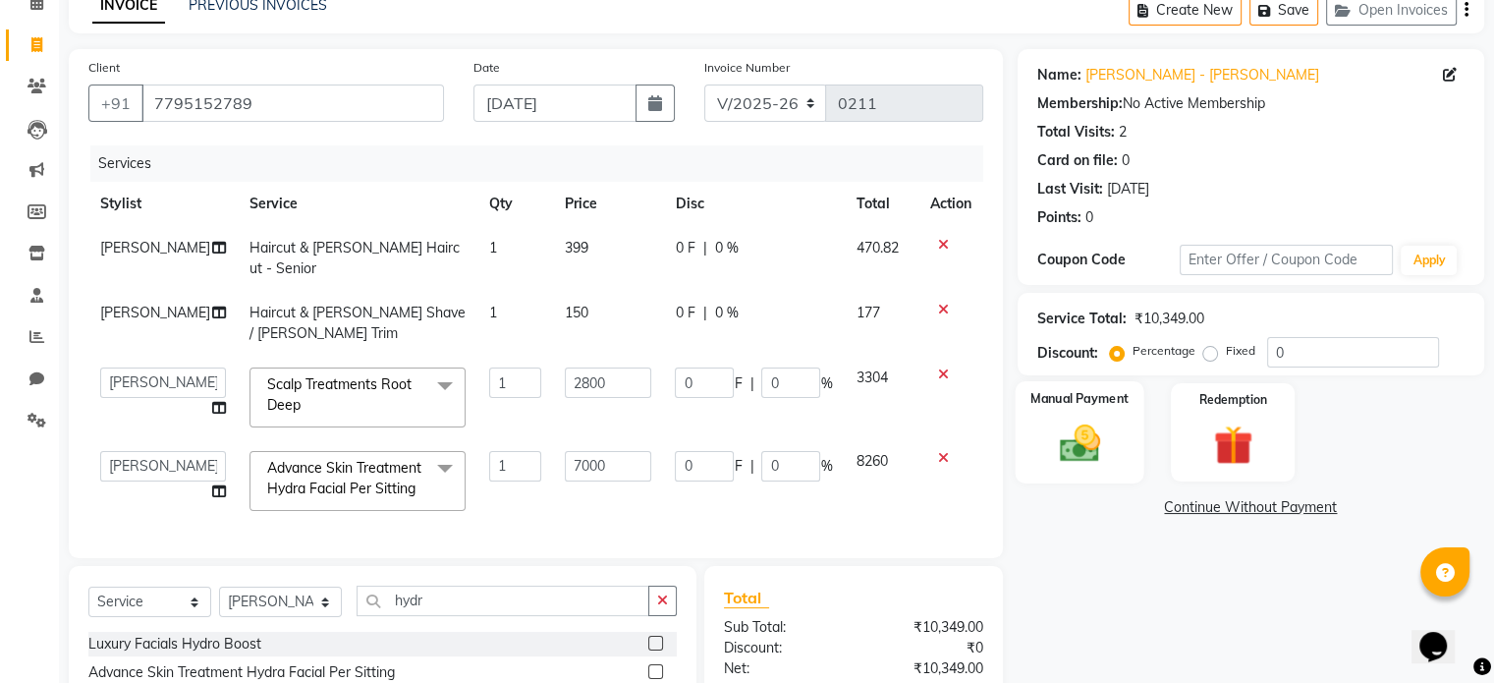
click at [1049, 459] on img at bounding box center [1079, 443] width 66 height 47
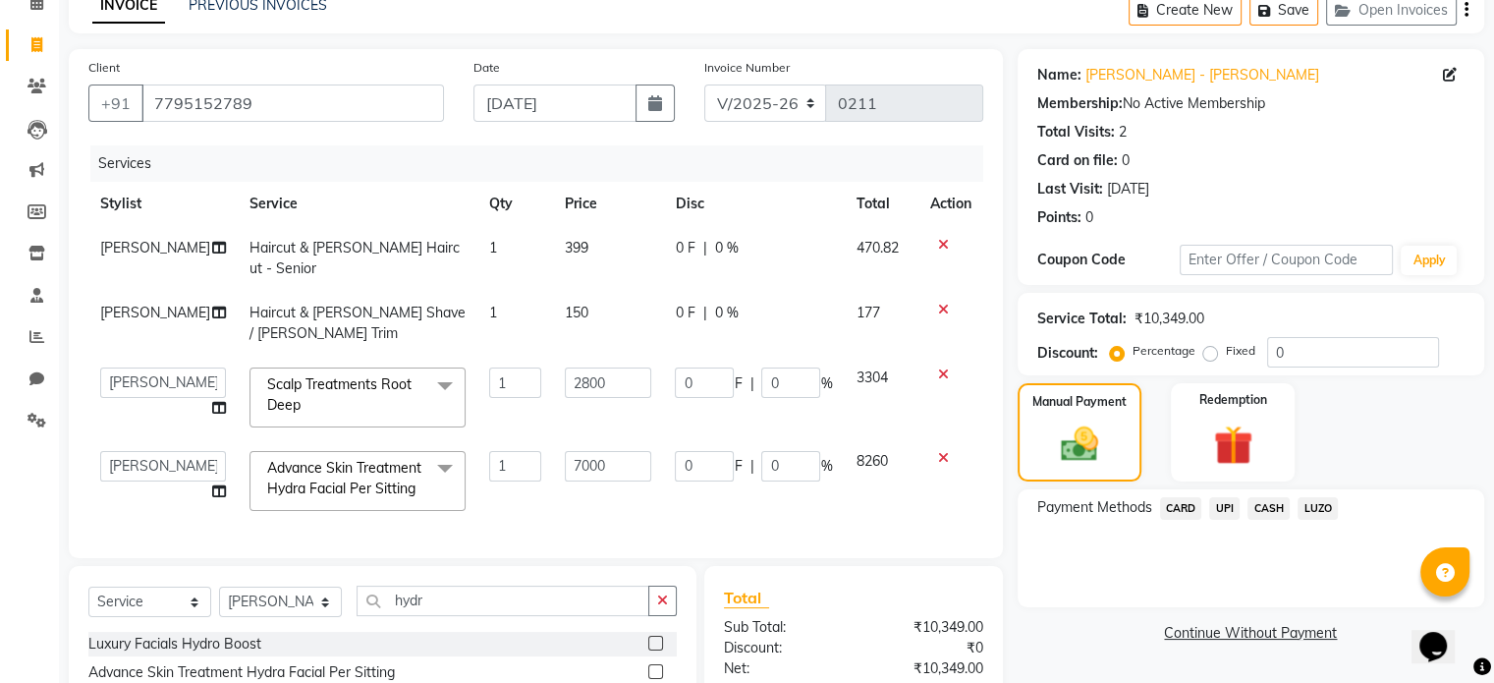
scroll to position [293, 0]
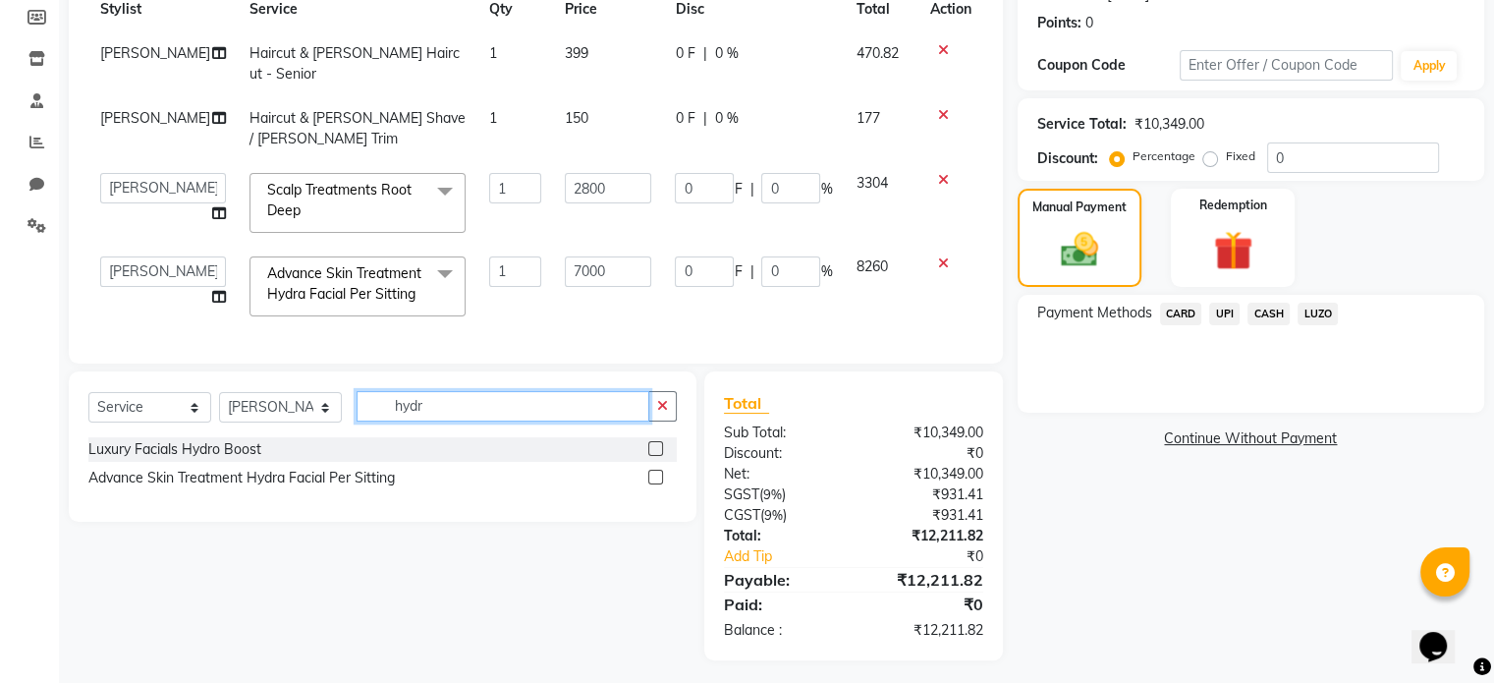
drag, startPoint x: 527, startPoint y: 402, endPoint x: 348, endPoint y: 388, distance: 179.3
click at [348, 391] on div "Select Service Product Membership Package Voucher Prepaid Gift Card Select Styl…" at bounding box center [382, 414] width 588 height 46
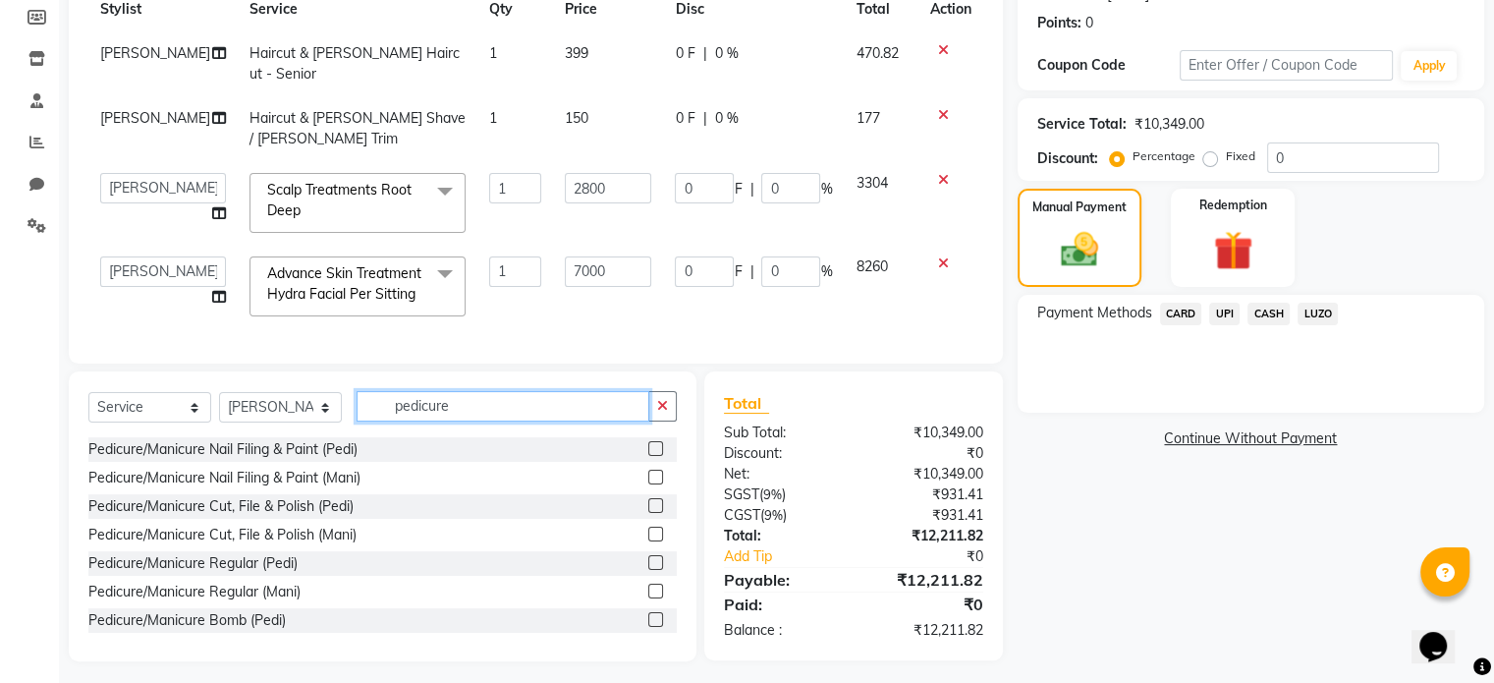
type input "pedicure"
click at [479, 205] on td "1" at bounding box center [515, 203] width 76 height 84
click at [770, 256] on input "0" at bounding box center [790, 271] width 59 height 30
drag, startPoint x: 778, startPoint y: 254, endPoint x: 762, endPoint y: 254, distance: 15.7
click at [762, 256] on input "0" at bounding box center [790, 271] width 59 height 30
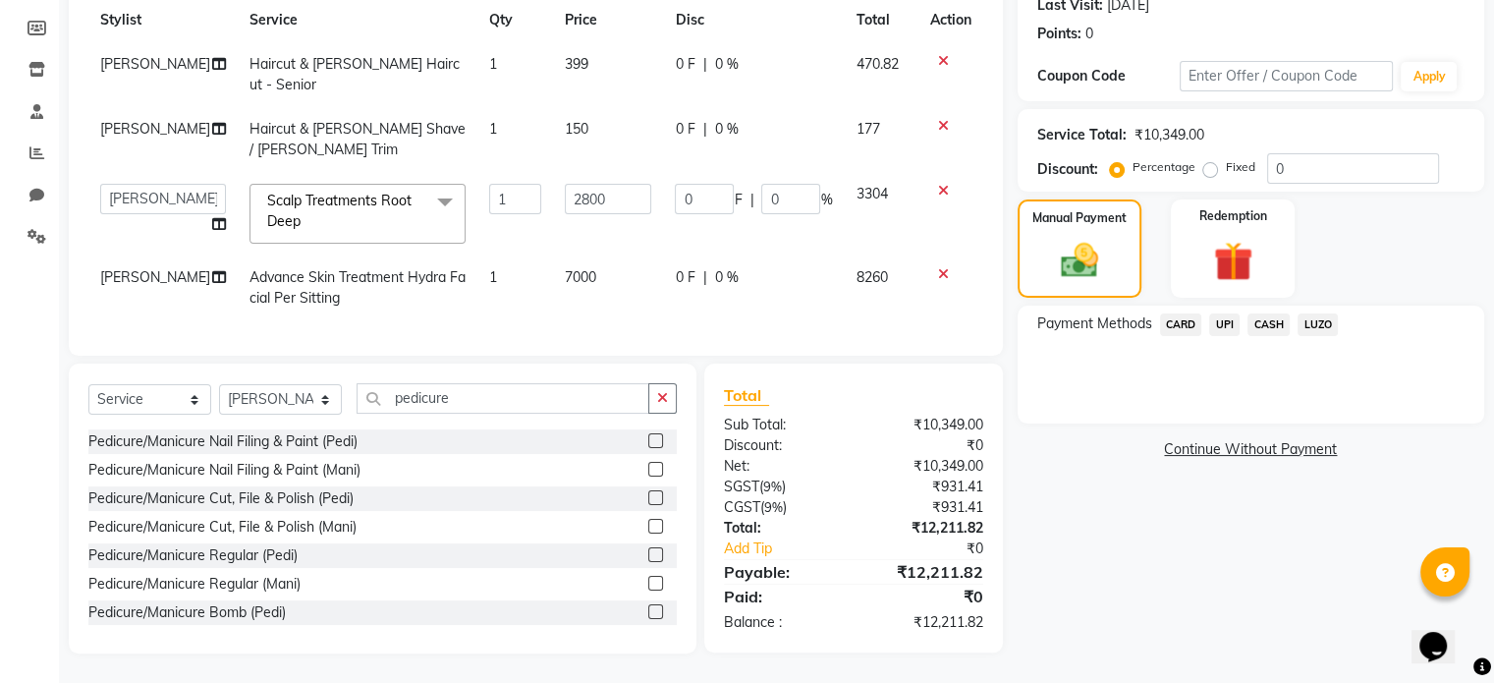
scroll to position [276, 0]
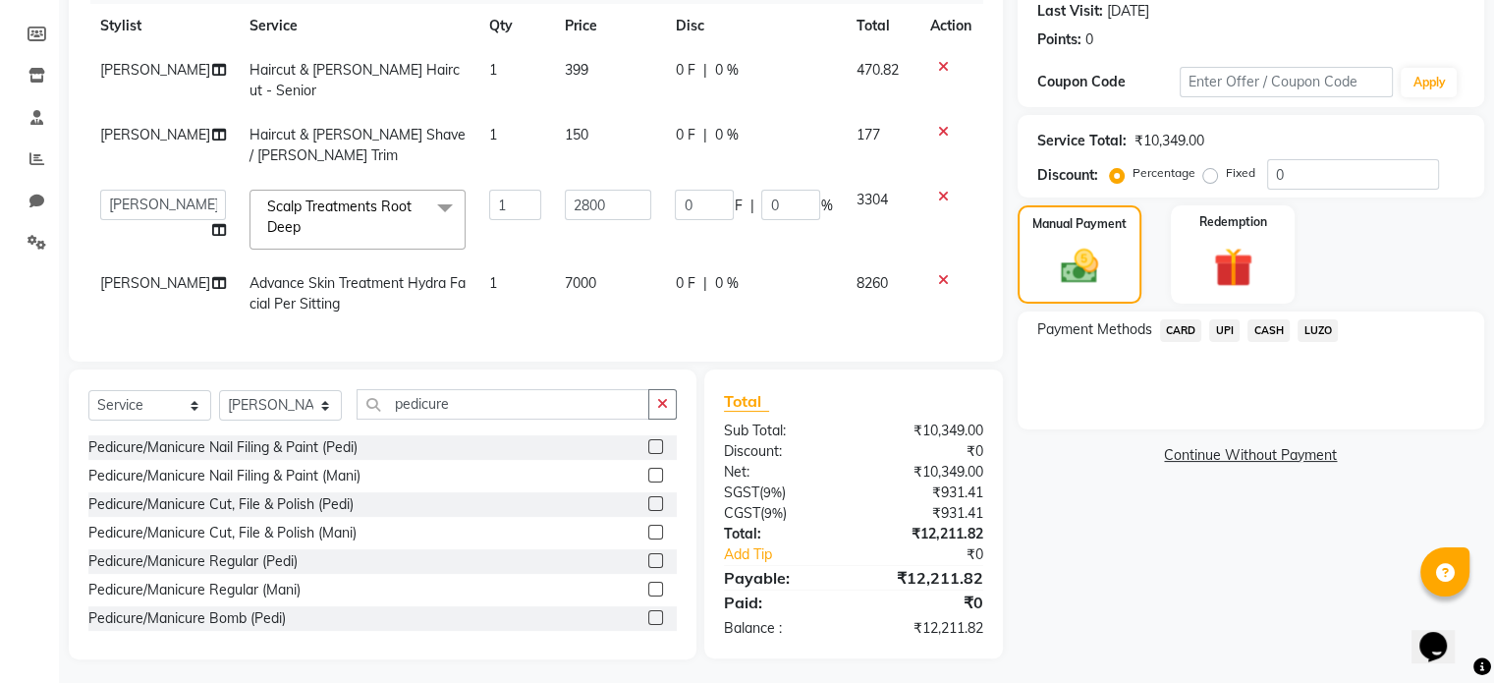
click at [1122, 604] on div "Name: [PERSON_NAME] - Ref [PERSON_NAME] Membership: No Active Membership Total …" at bounding box center [1258, 265] width 481 height 788
click at [603, 302] on td "7000" at bounding box center [608, 293] width 111 height 65
select select "81097"
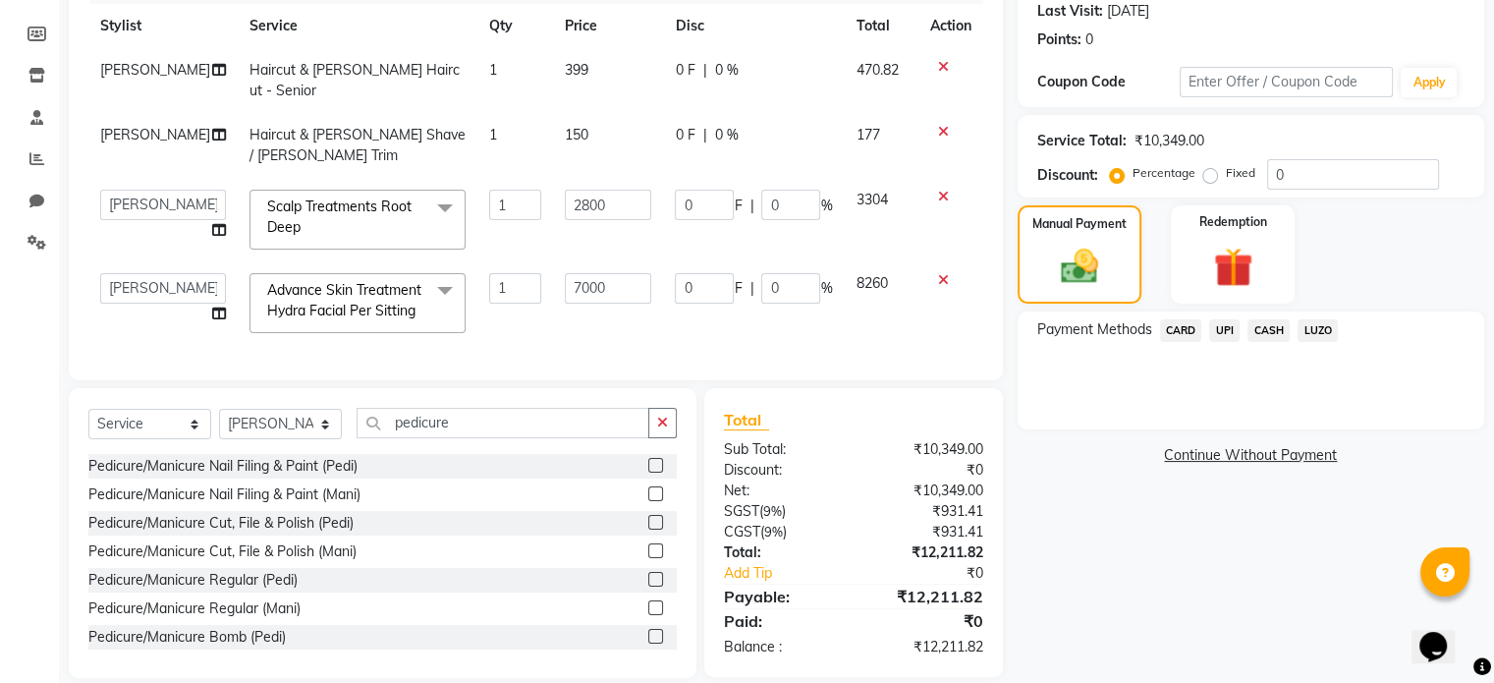
scroll to position [293, 0]
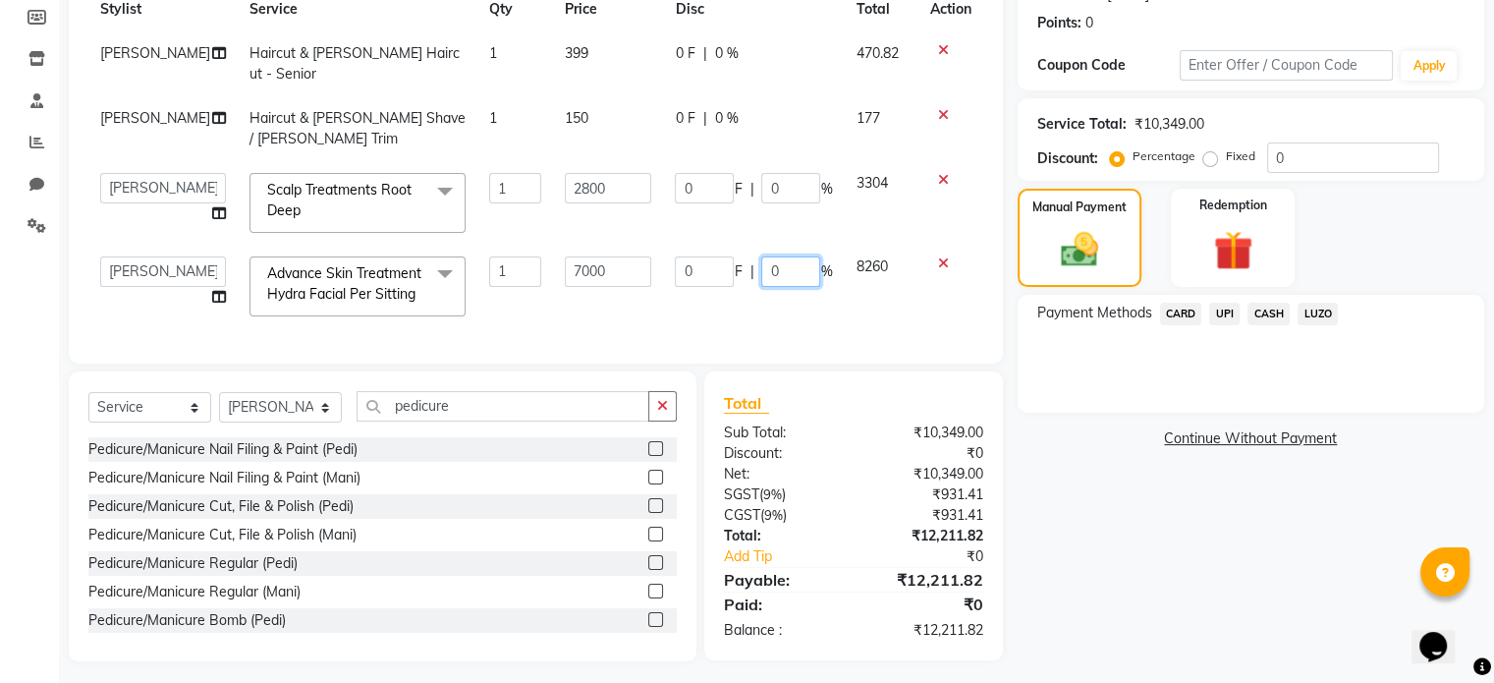
click at [762, 256] on input "0" at bounding box center [790, 271] width 59 height 30
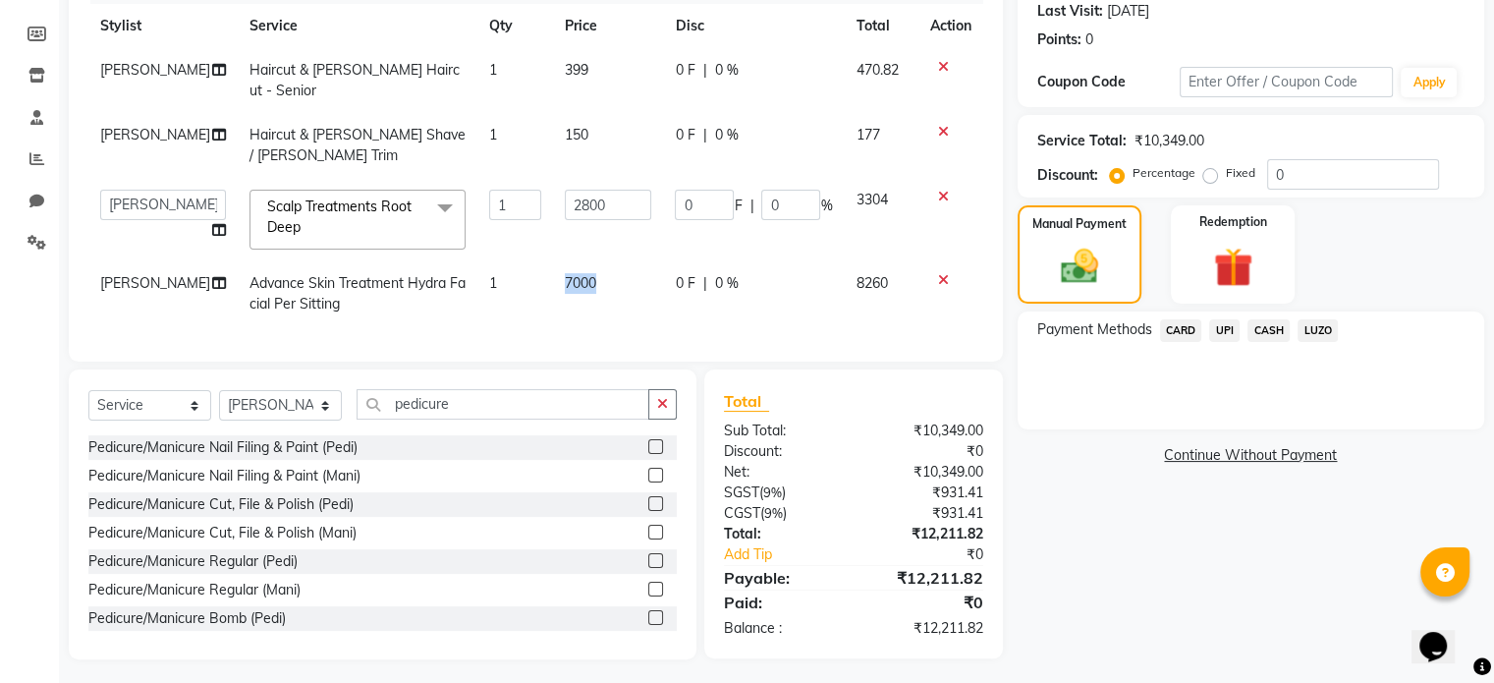
click at [553, 261] on td "7000" at bounding box center [608, 293] width 111 height 65
select select "81097"
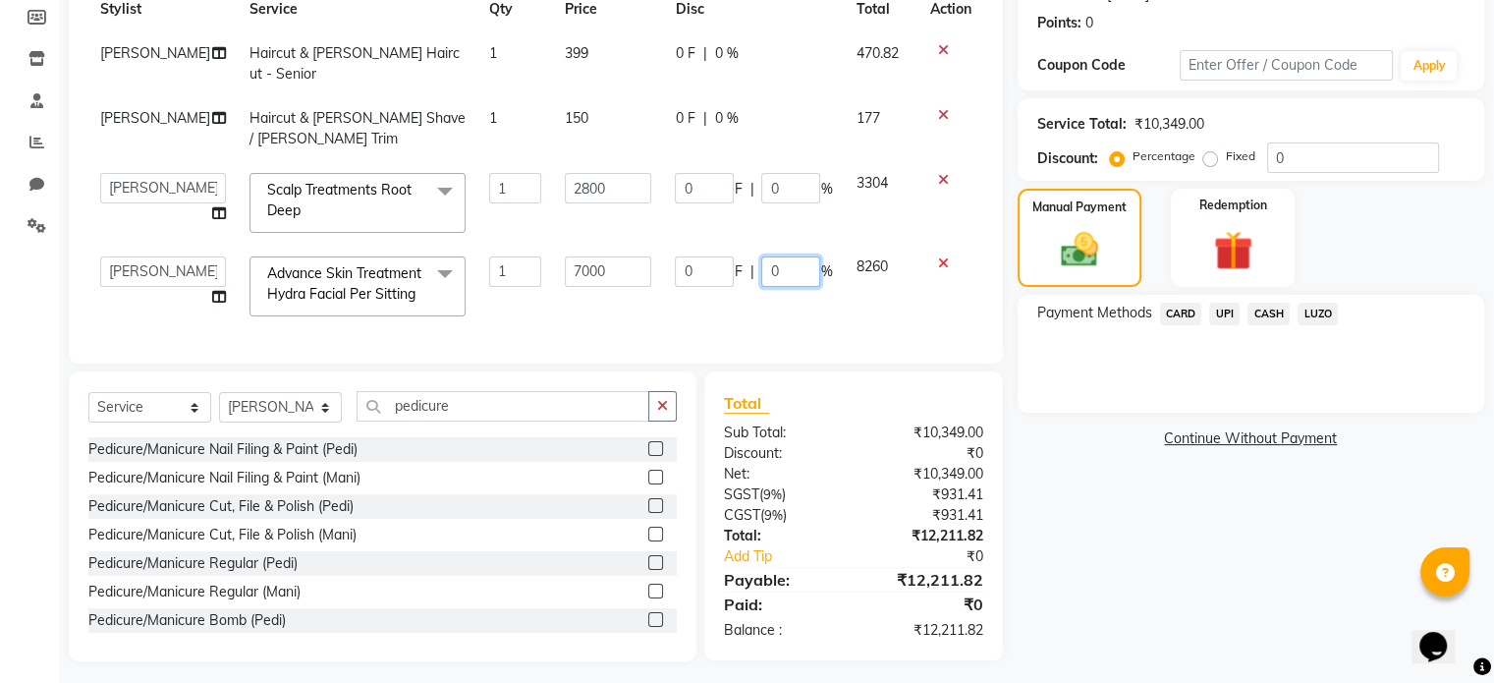
click at [772, 256] on input "0" at bounding box center [790, 271] width 59 height 30
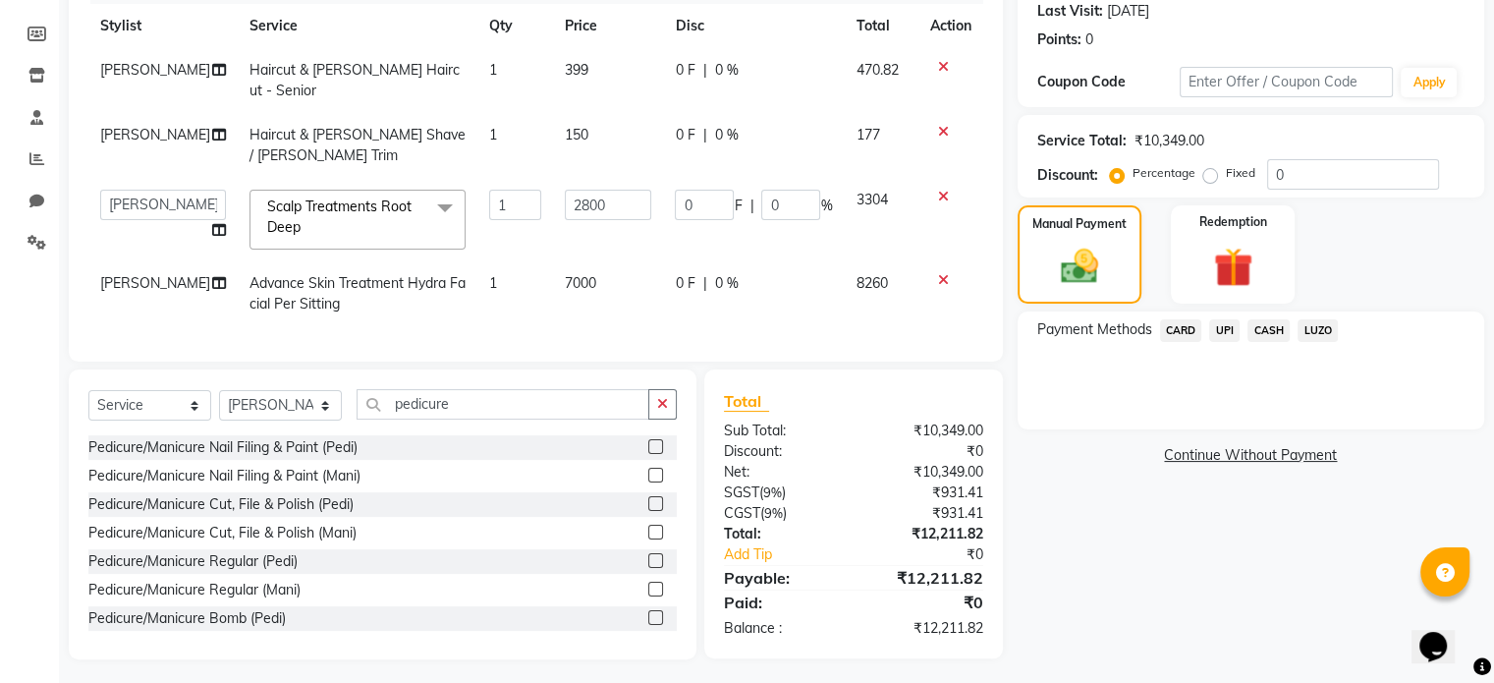
click at [499, 261] on td "1" at bounding box center [515, 293] width 76 height 65
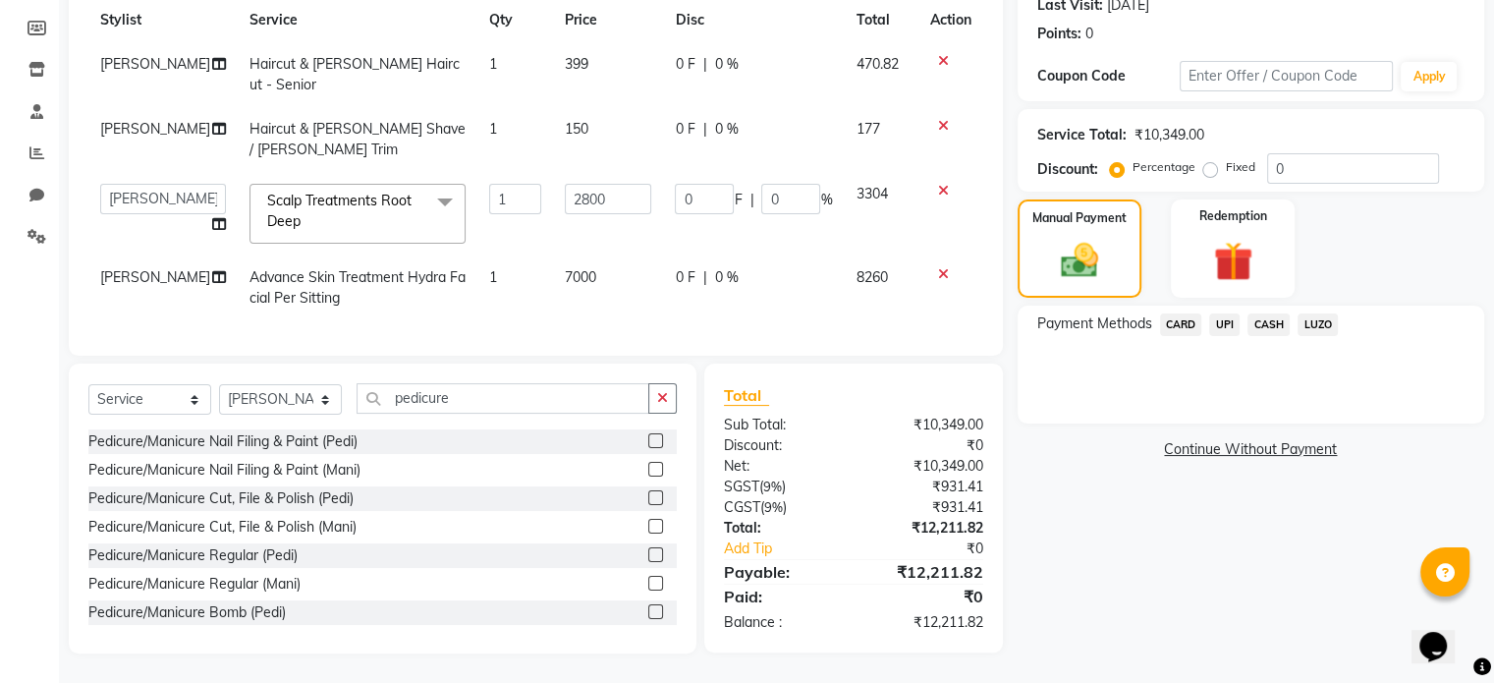
select select "81097"
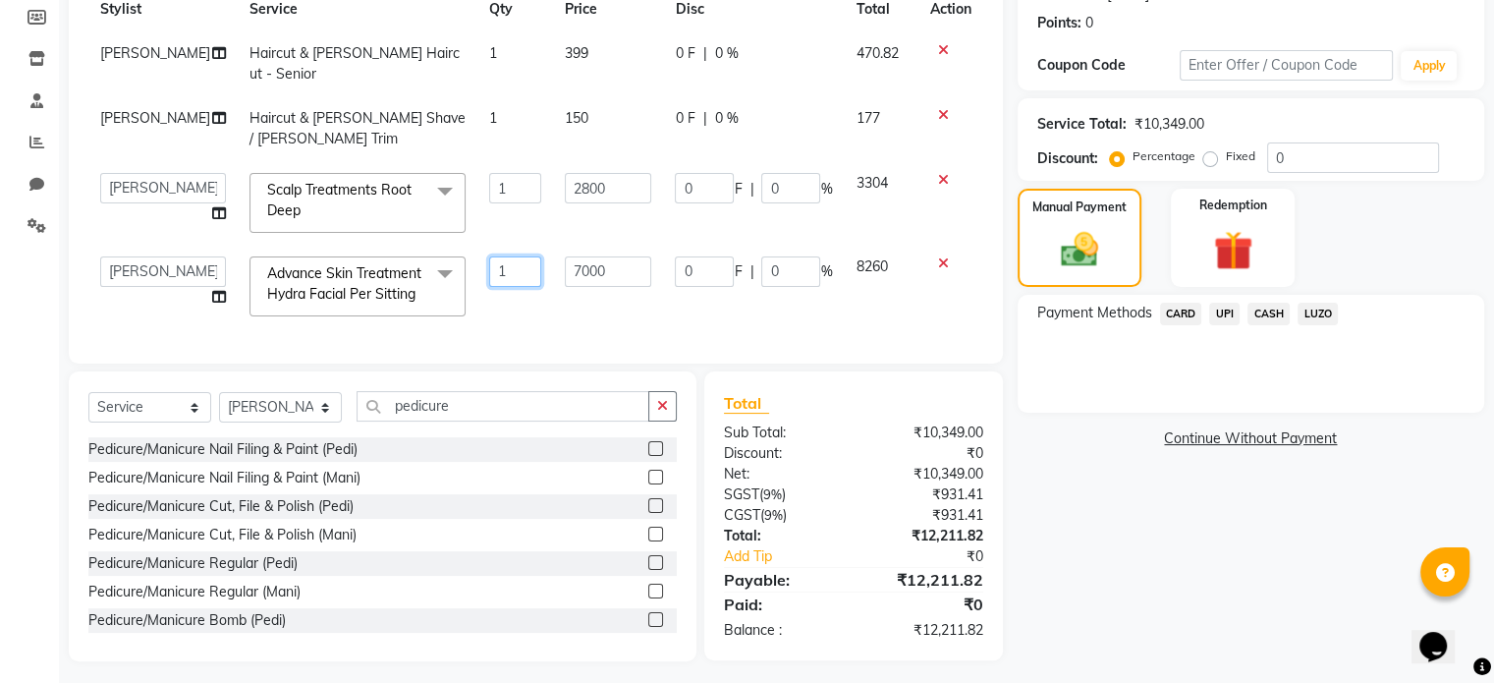
click at [499, 256] on input "1" at bounding box center [515, 271] width 52 height 30
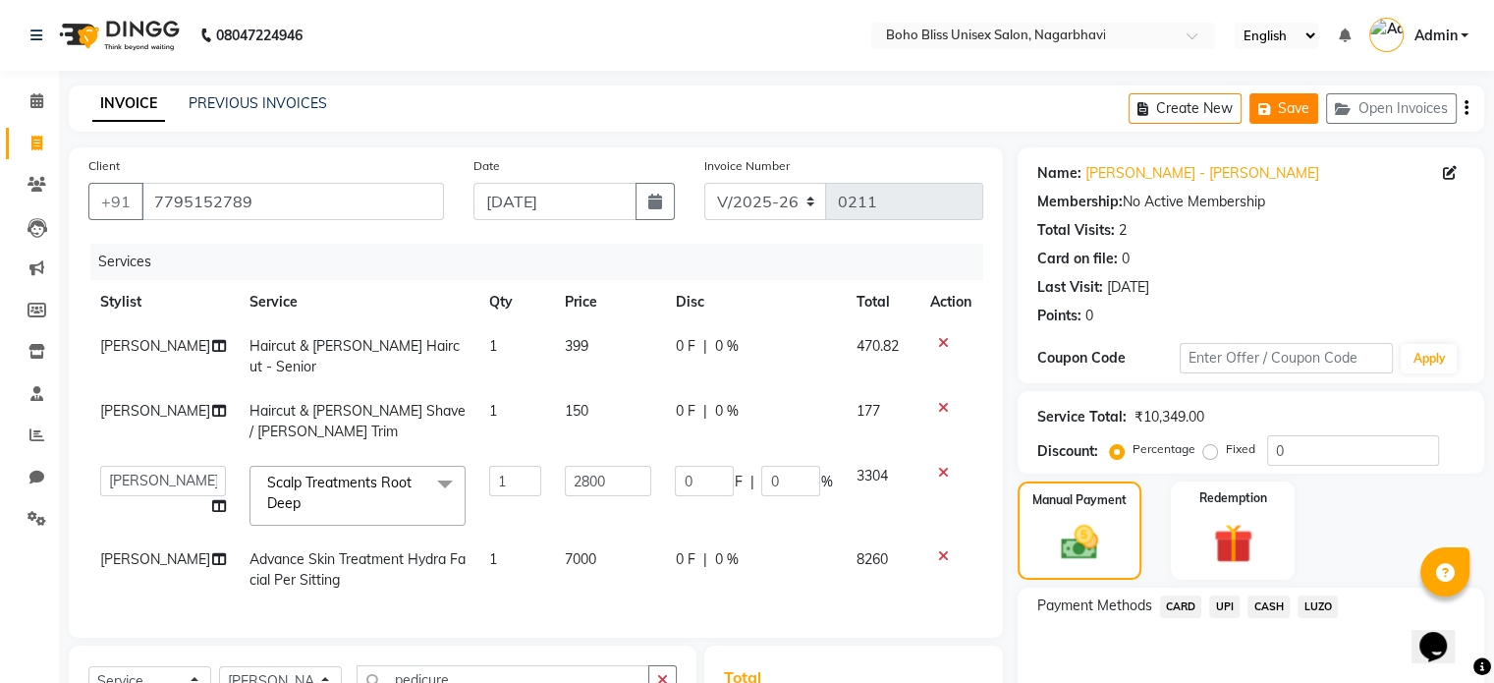
click at [1289, 117] on button "Save" at bounding box center [1284, 108] width 69 height 30
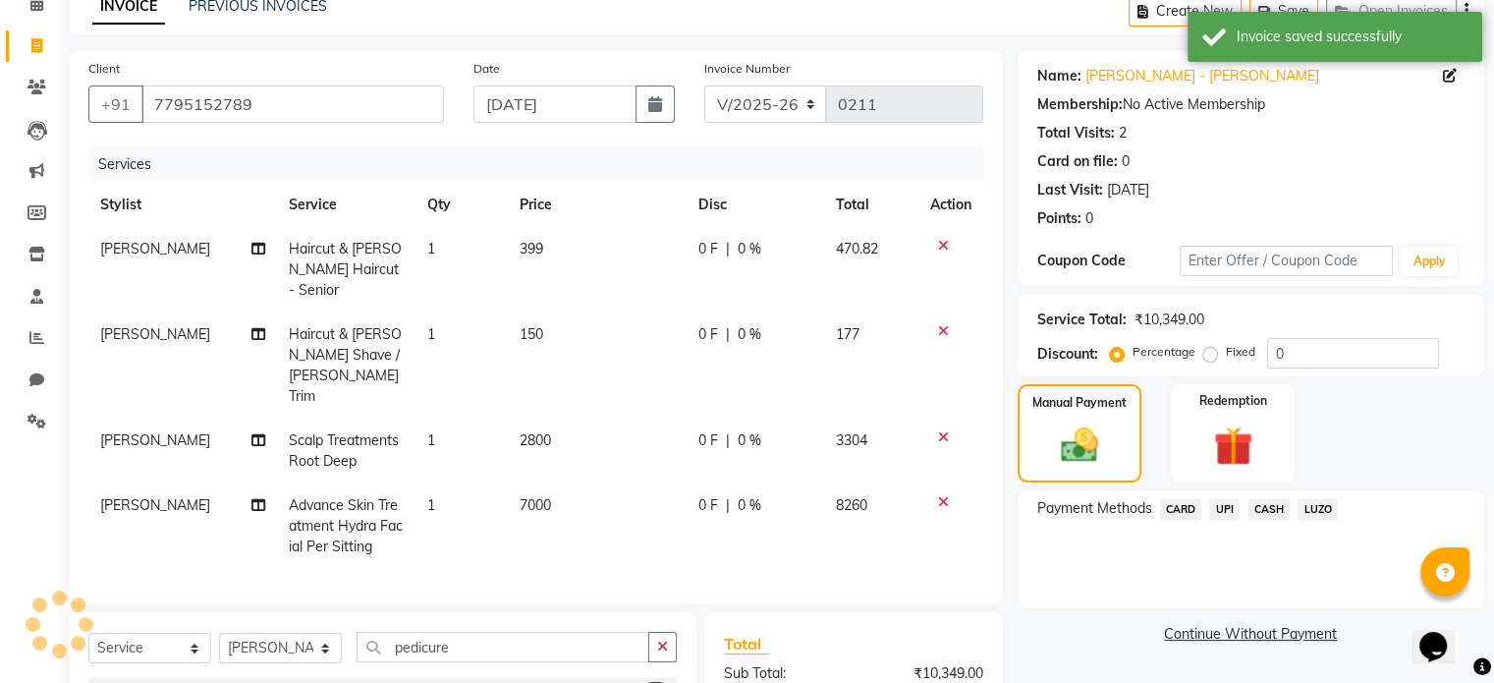
scroll to position [98, 0]
drag, startPoint x: 593, startPoint y: 596, endPoint x: 470, endPoint y: 595, distance: 123.8
click at [470, 631] on input "pedicure" at bounding box center [503, 646] width 293 height 30
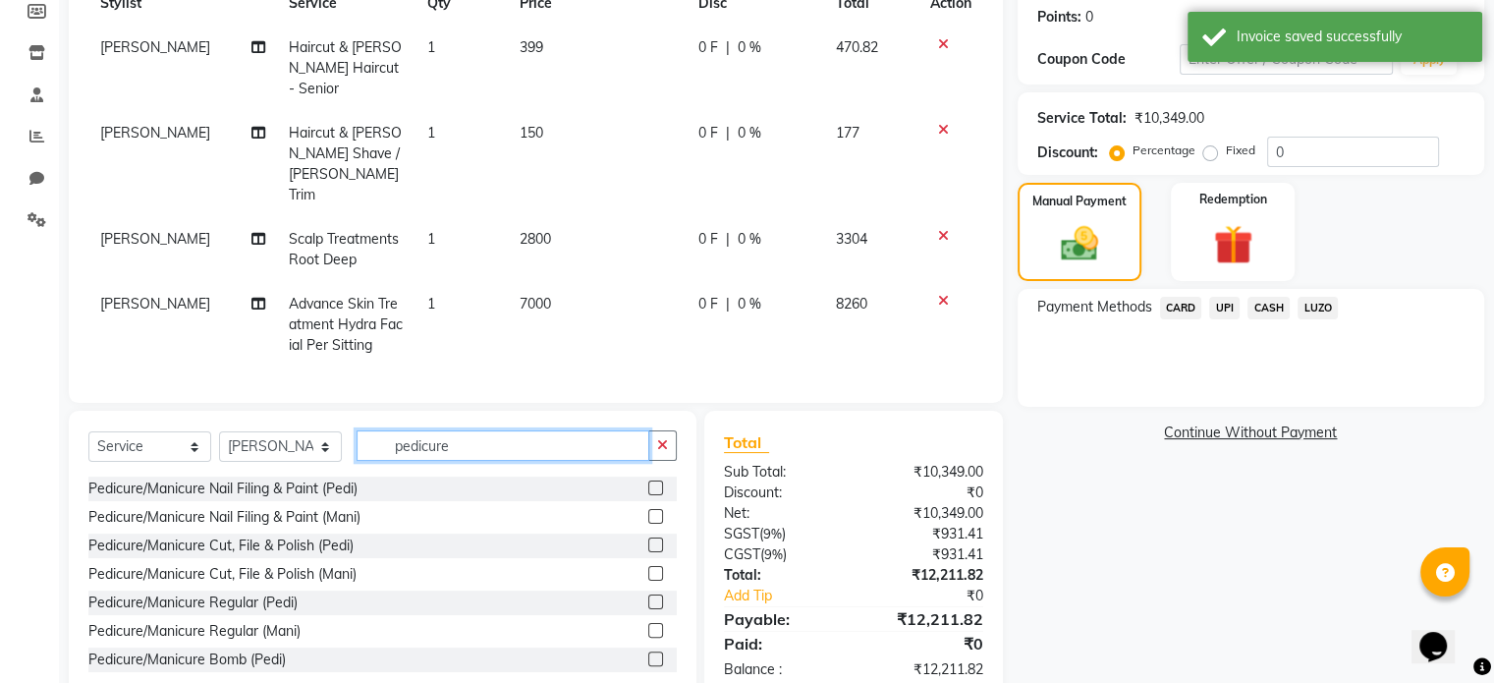
click at [574, 430] on input "pedicure" at bounding box center [503, 445] width 293 height 30
type input "pedicure"
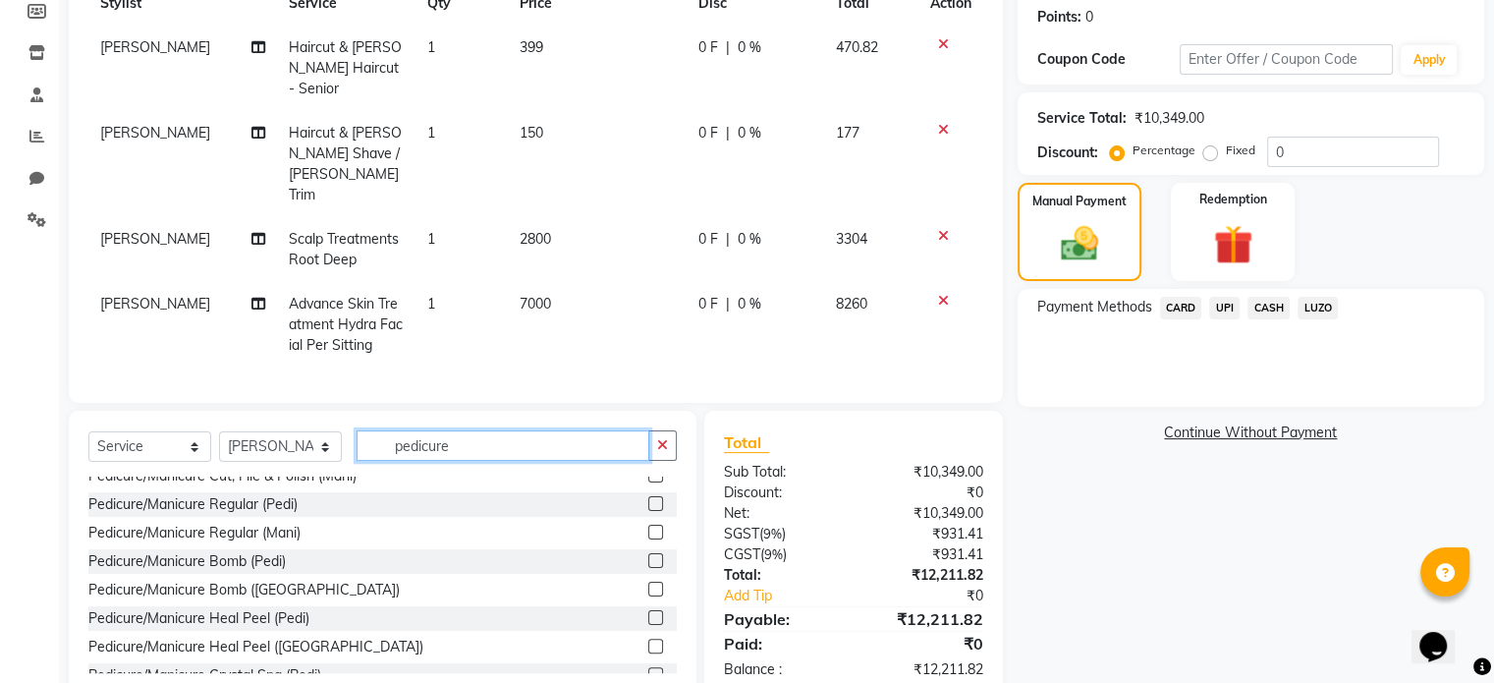
scroll to position [145, 0]
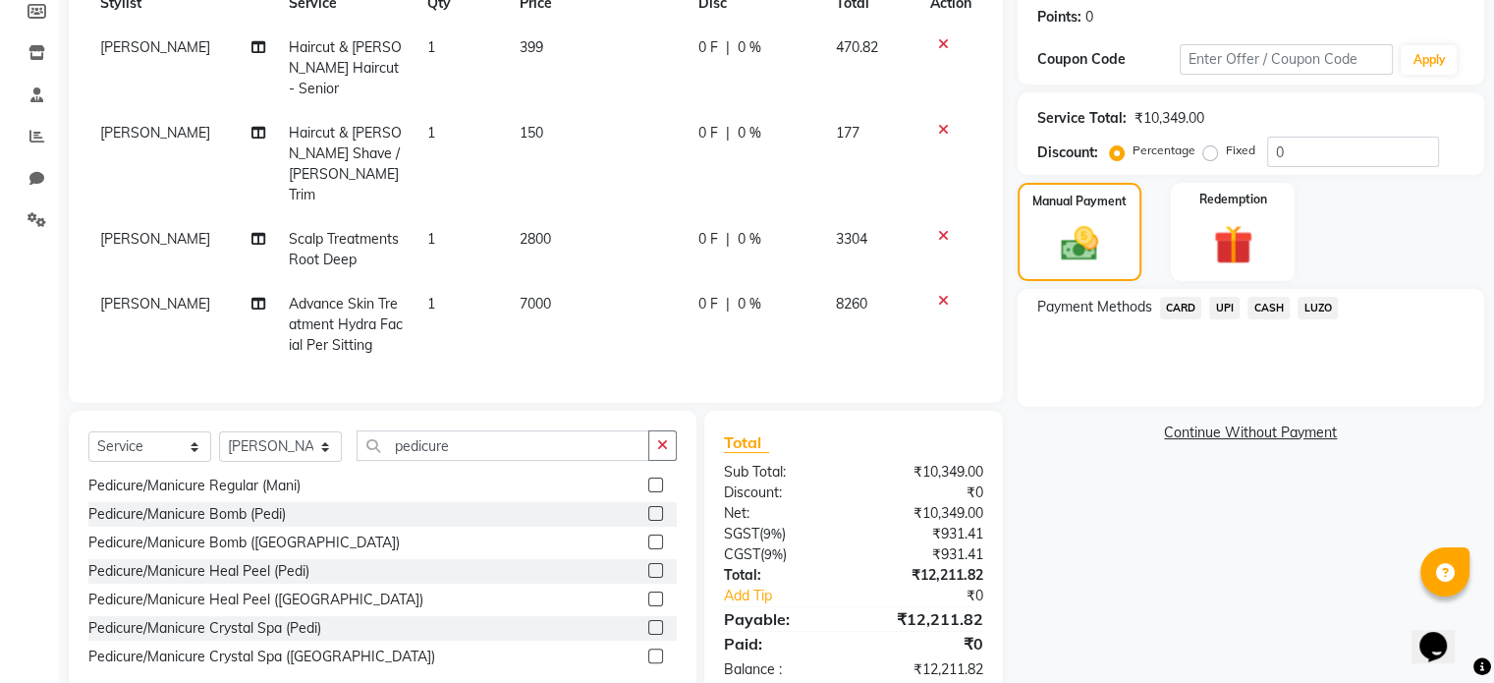
click at [429, 674] on main "INVOICE PREVIOUS INVOICES Create New Save Open Invoices Client [PHONE_NUMBER] D…" at bounding box center [776, 258] width 1435 height 943
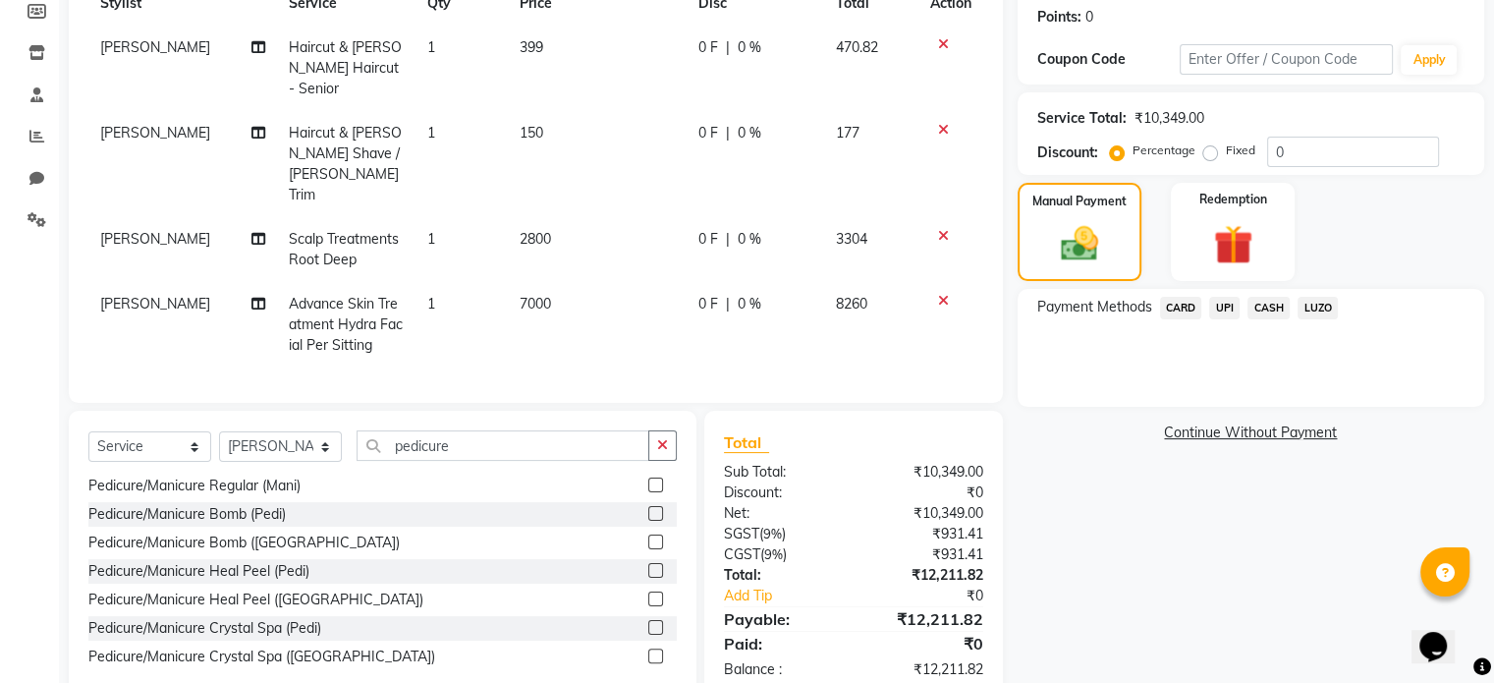
click at [595, 474] on div "Pedicure/Manicure Regular (Mani)" at bounding box center [382, 486] width 588 height 25
click at [607, 474] on div "Pedicure/Manicure Regular (Mani)" at bounding box center [382, 486] width 588 height 25
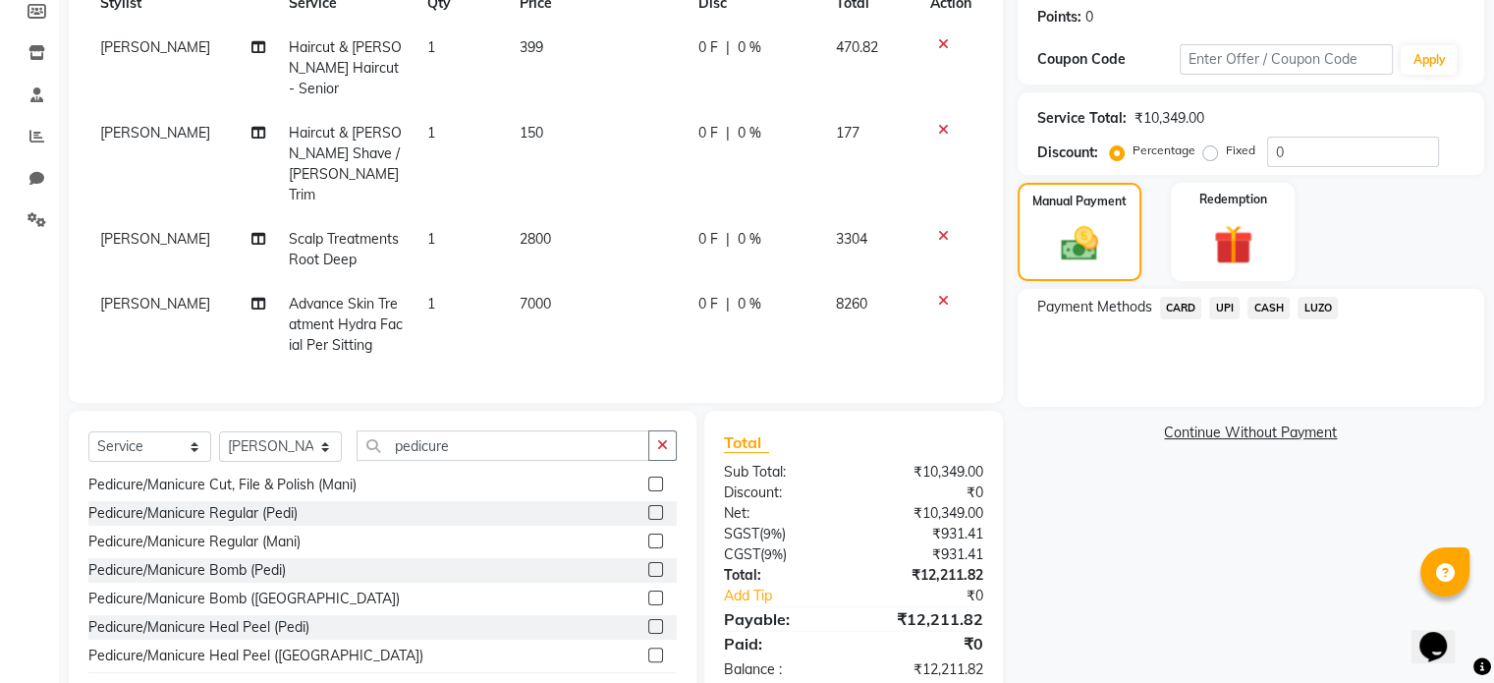
scroll to position [47, 0]
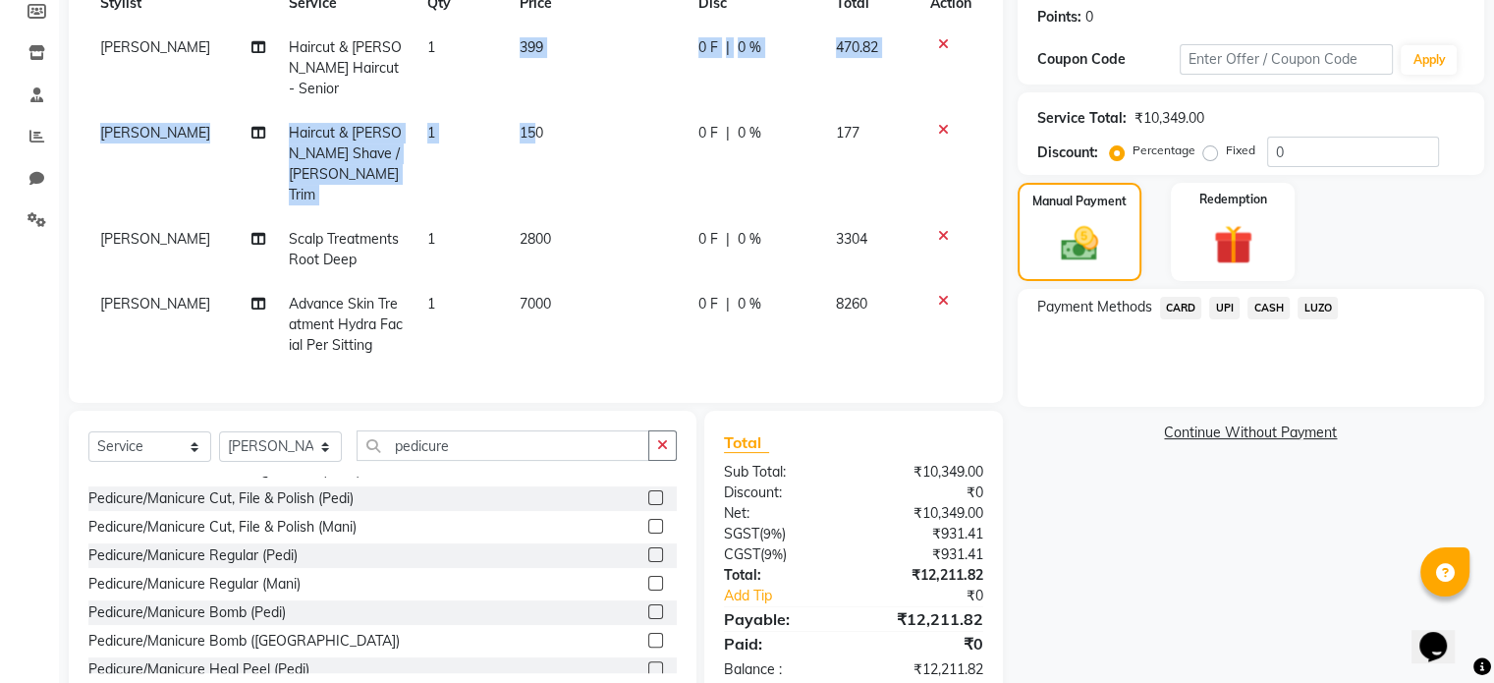
drag, startPoint x: 523, startPoint y: 93, endPoint x: 458, endPoint y: 57, distance: 74.3
click at [460, 58] on tbody "[PERSON_NAME] Haircut & [PERSON_NAME] Haircut - Senior 1 399 0 F | 0 % 470.82 […" at bounding box center [535, 197] width 895 height 342
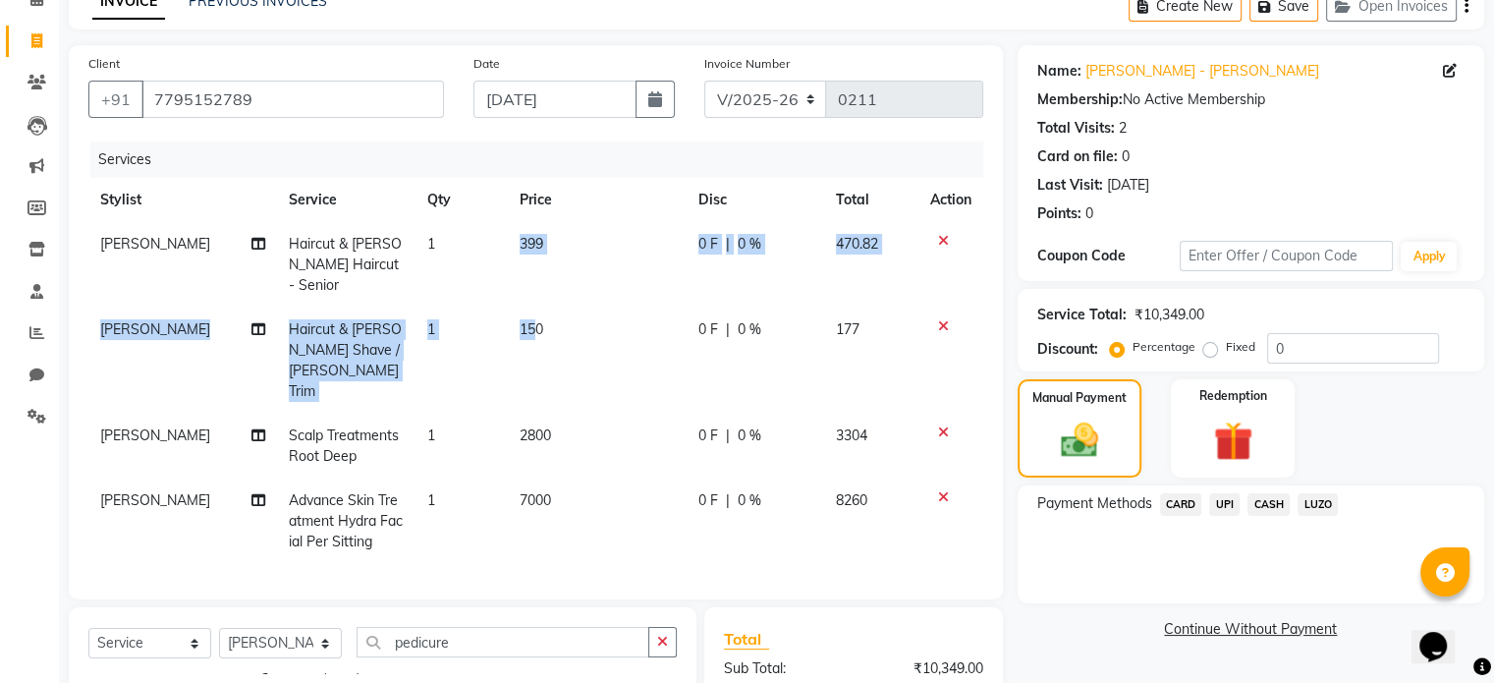
scroll to position [0, 0]
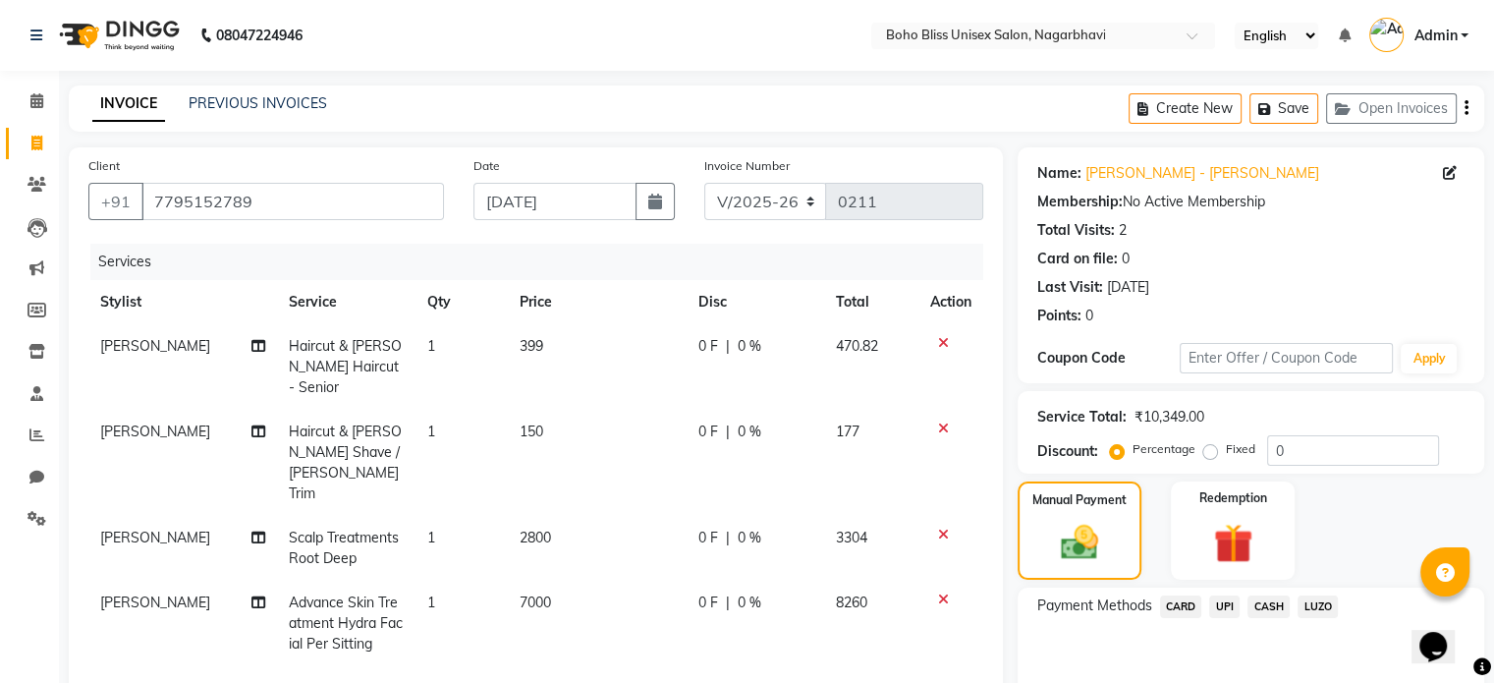
click at [788, 593] on td "0 F | 0 %" at bounding box center [756, 623] width 138 height 85
select select "81097"
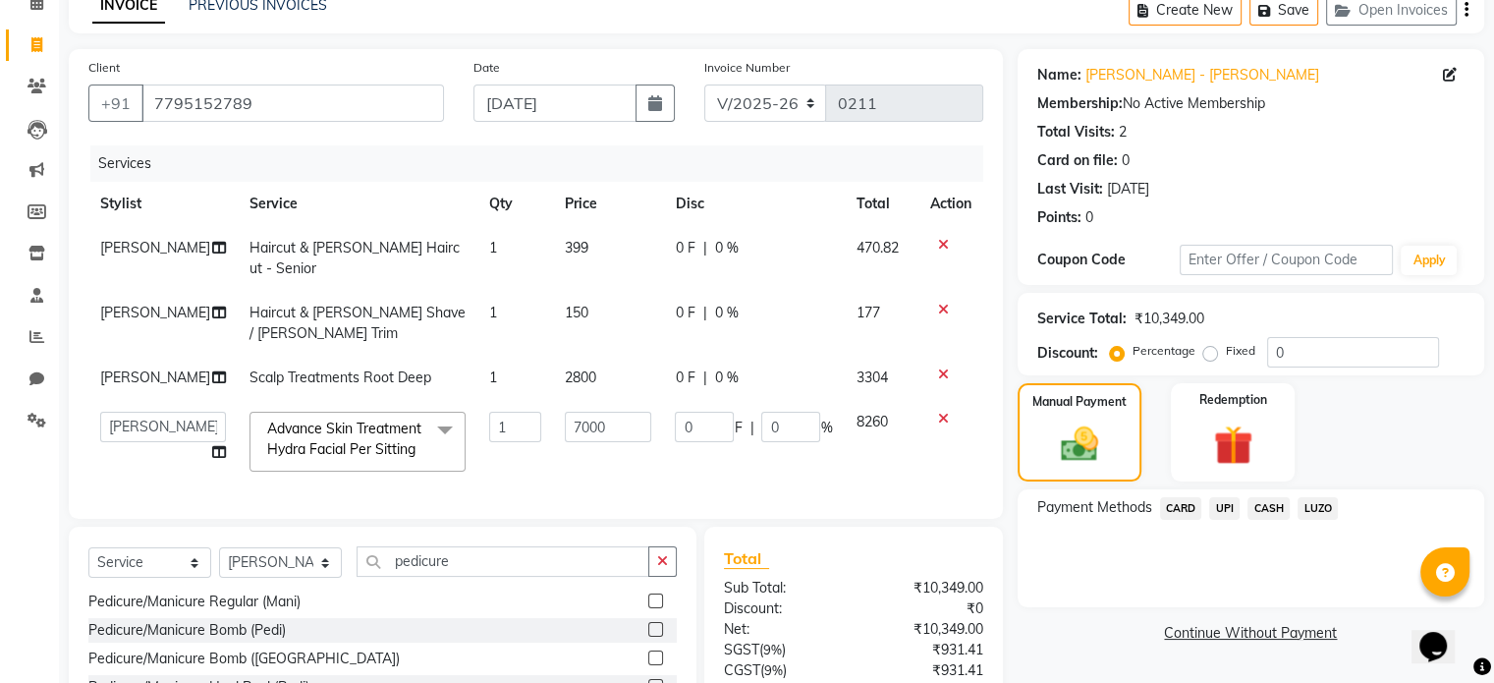
scroll to position [255, 0]
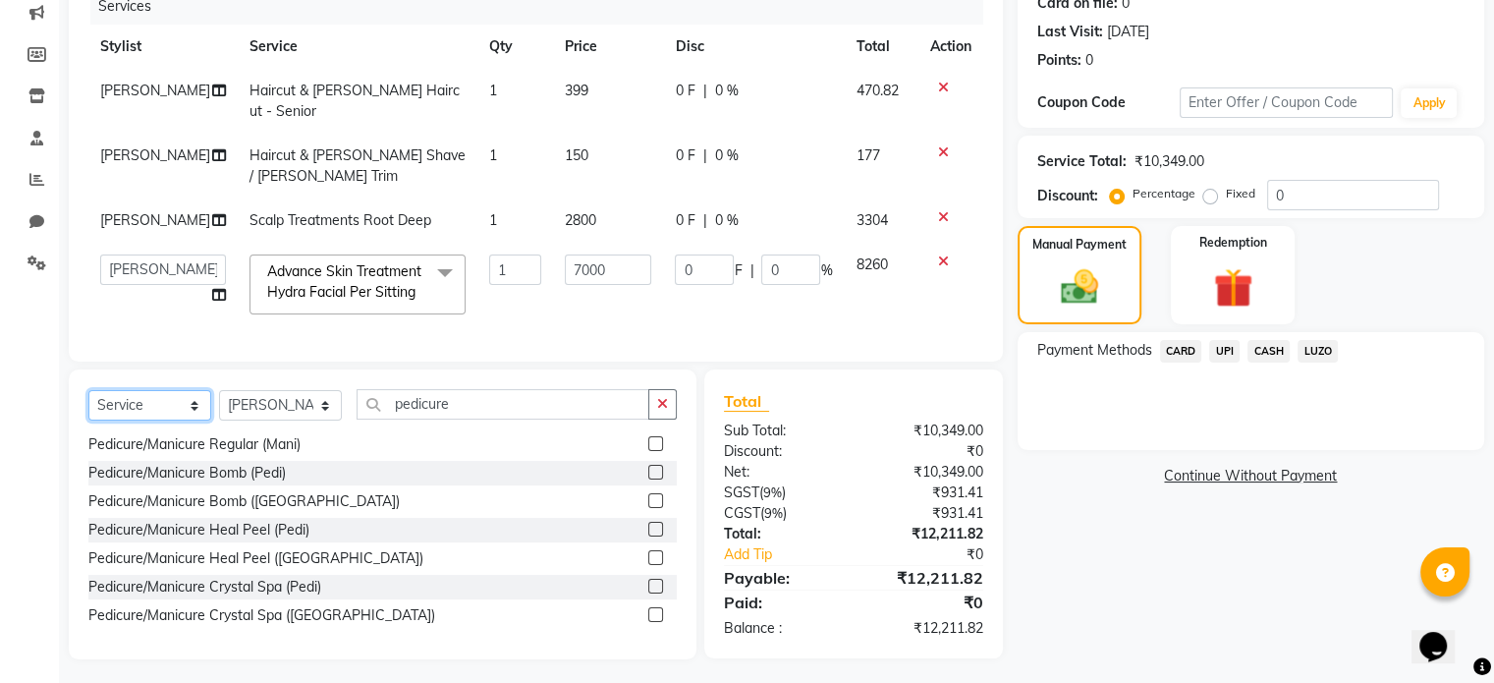
click at [187, 395] on select "Select Service Product Membership Package Voucher Prepaid Gift Card" at bounding box center [149, 405] width 123 height 30
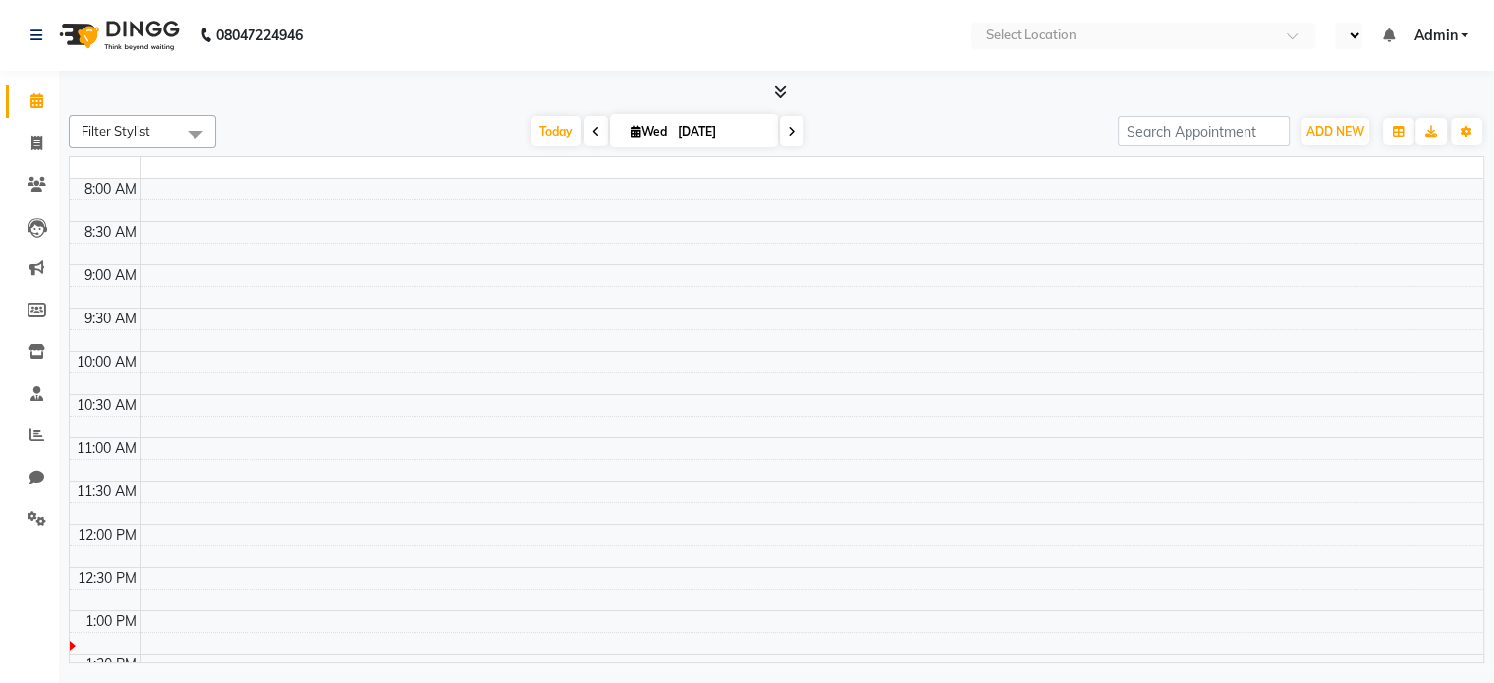
select select "en"
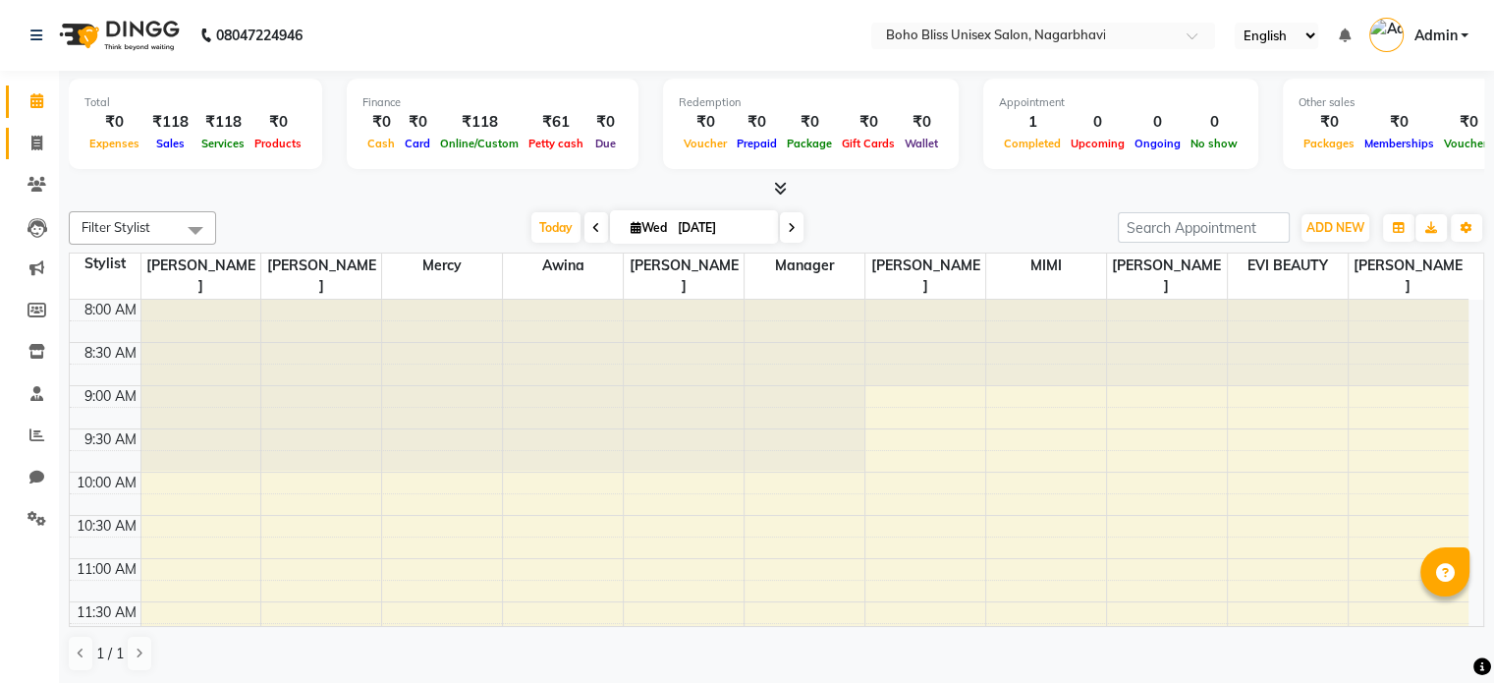
click at [15, 149] on link "Invoice" at bounding box center [29, 144] width 47 height 32
select select "service"
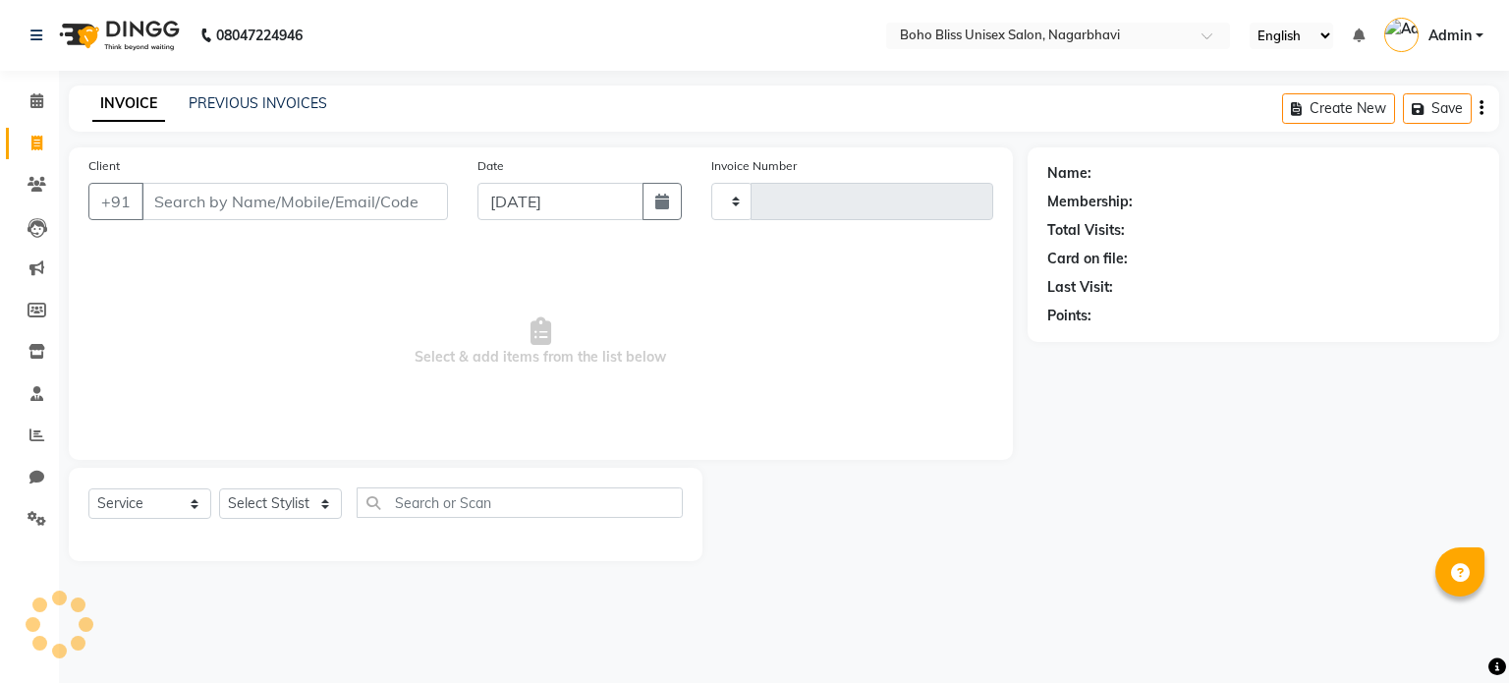
type input "0211"
select select "8370"
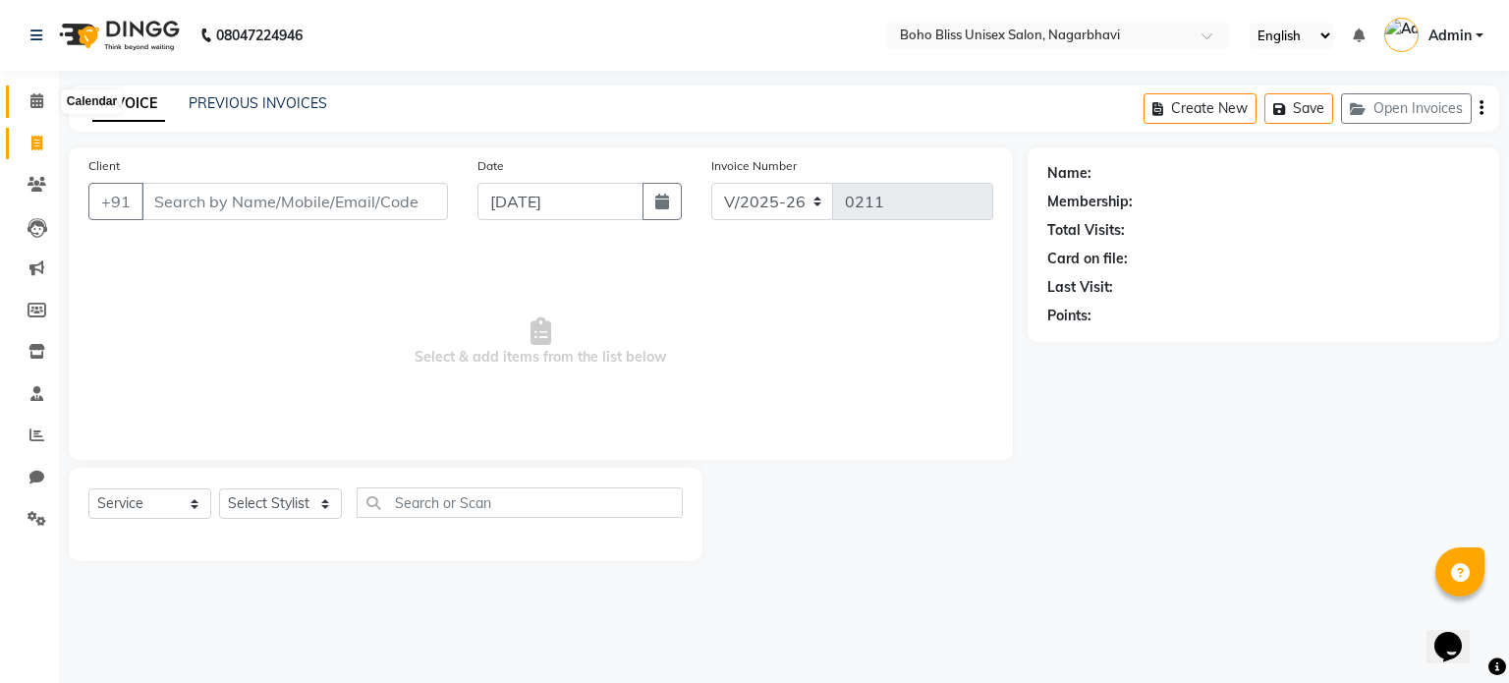
click at [36, 90] on span at bounding box center [37, 101] width 34 height 23
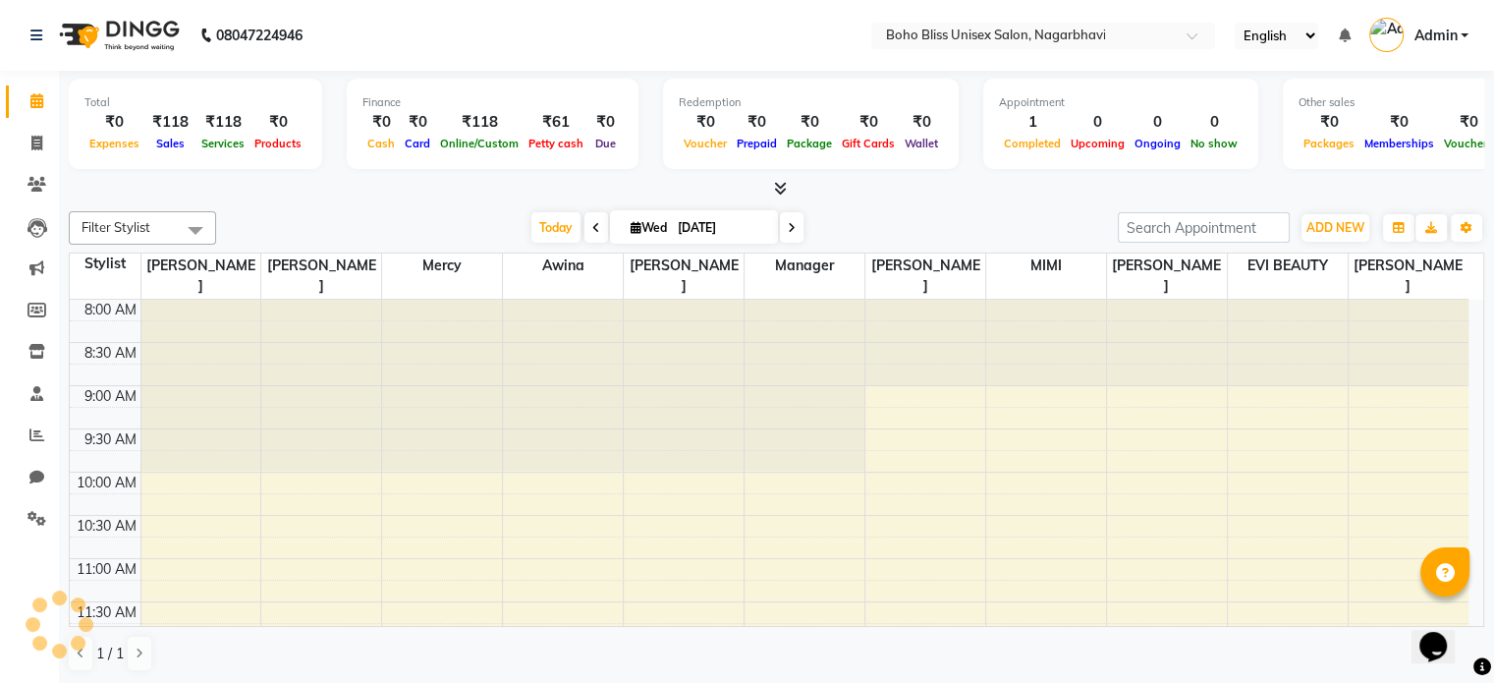
scroll to position [428, 0]
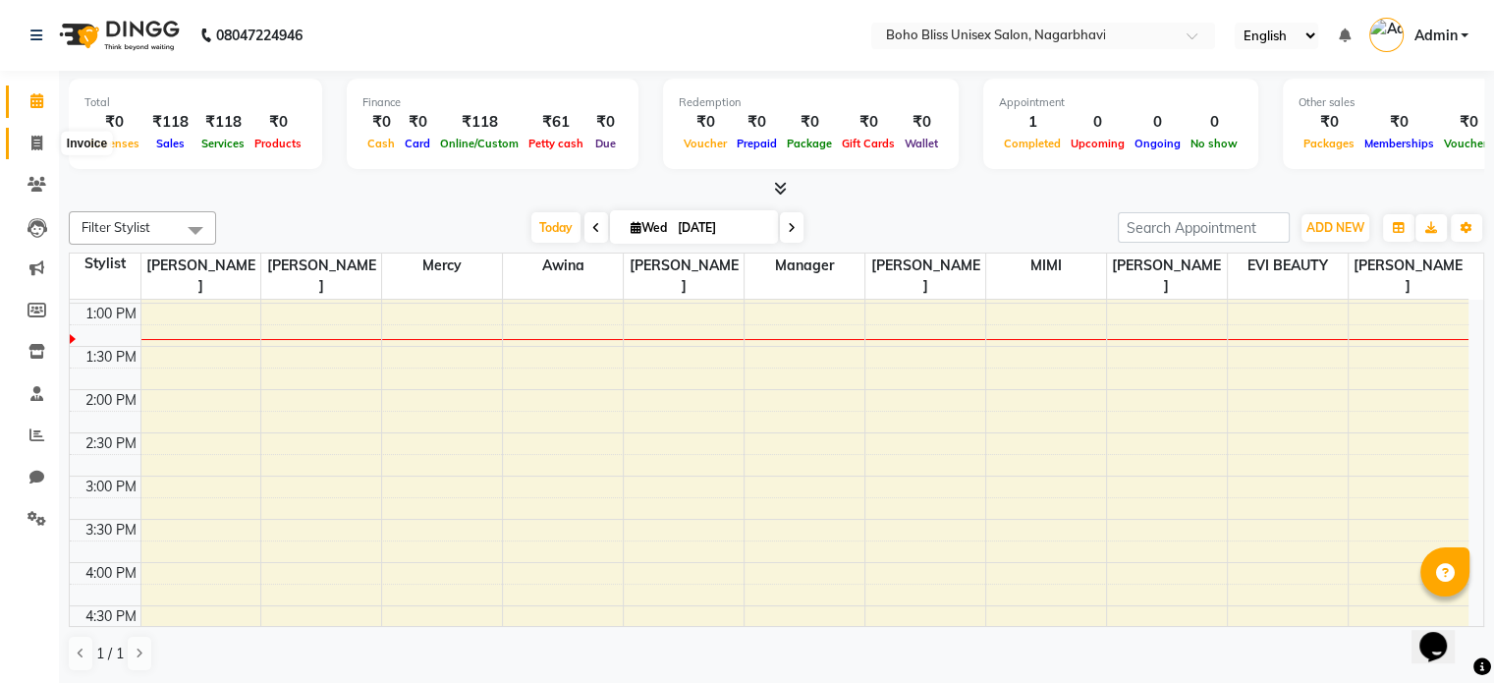
click at [37, 140] on icon at bounding box center [36, 143] width 11 height 15
select select "service"
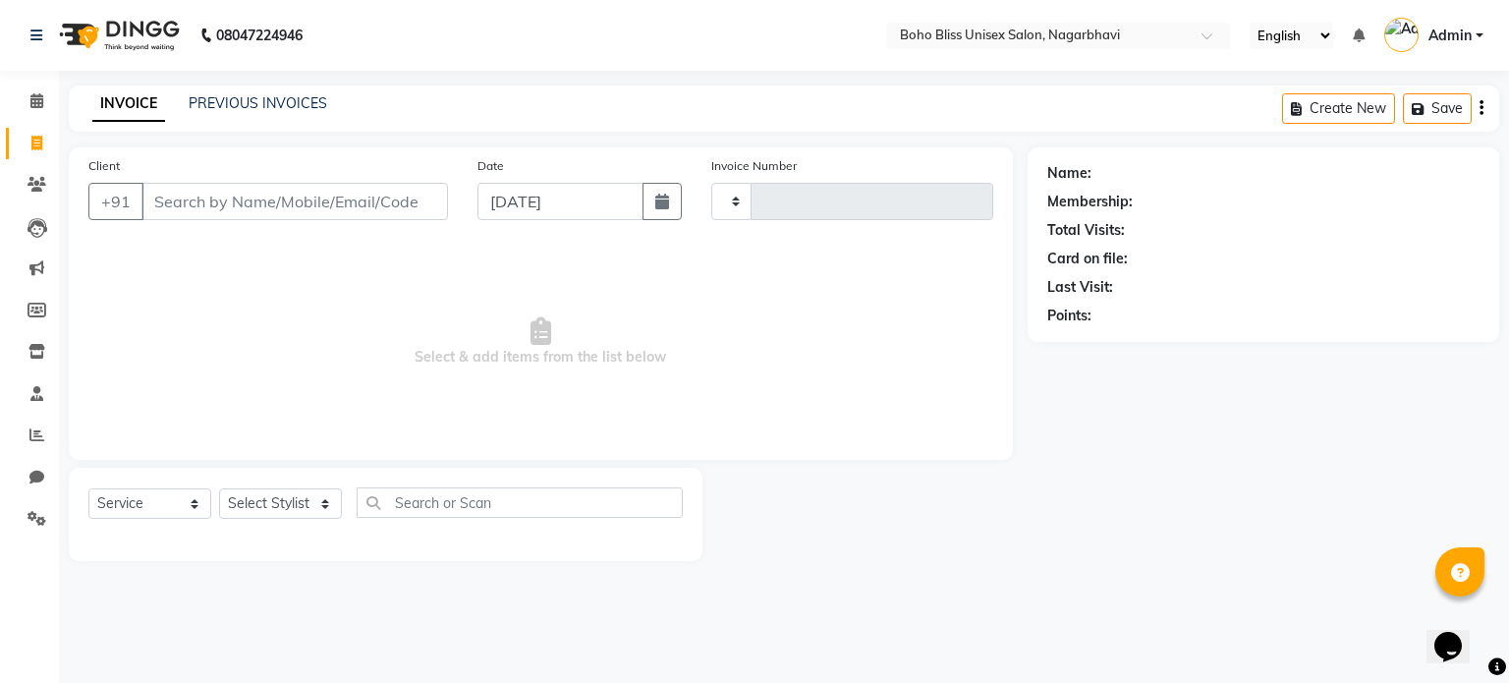
type input "0211"
select select "8370"
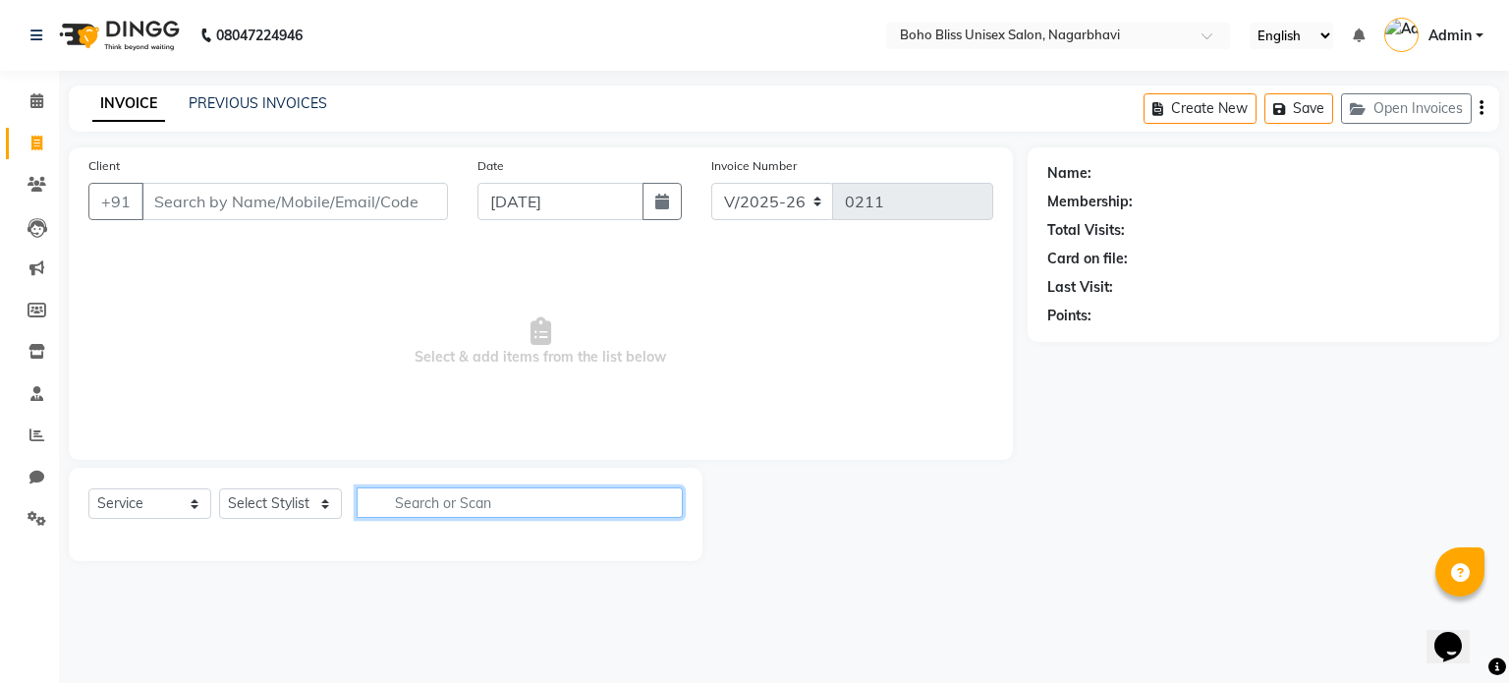
click at [484, 498] on input "text" at bounding box center [520, 502] width 326 height 30
click at [32, 514] on icon at bounding box center [37, 518] width 19 height 15
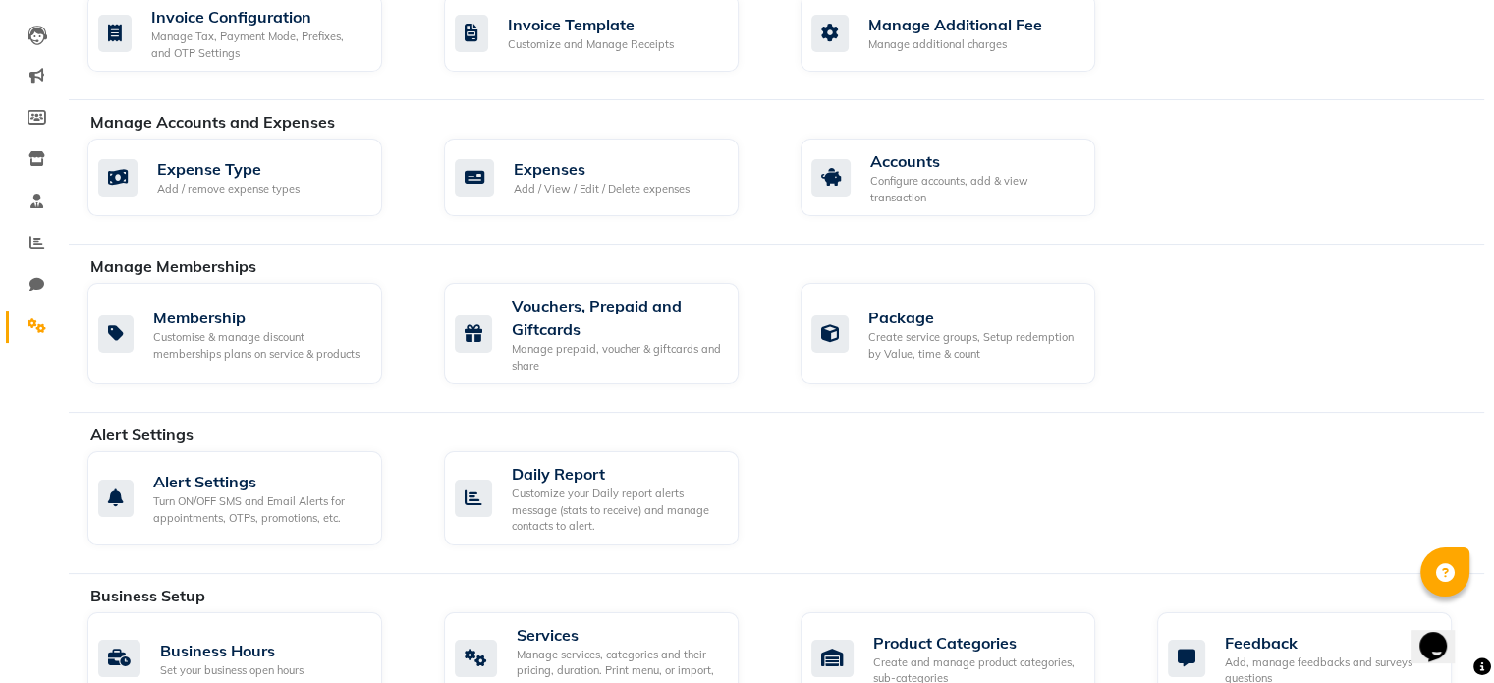
scroll to position [196, 0]
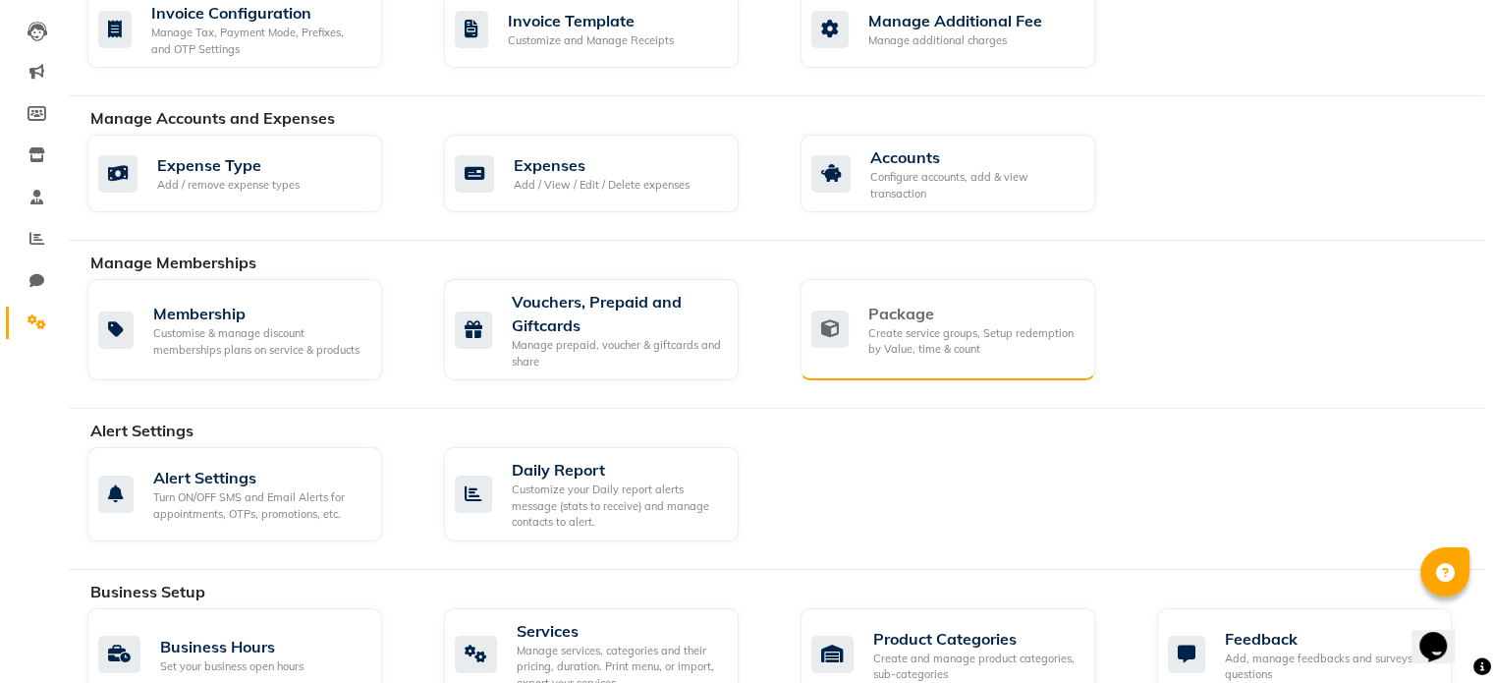
click at [850, 348] on div "Package Create service groups, Setup redemption by Value, time & count" at bounding box center [945, 330] width 268 height 56
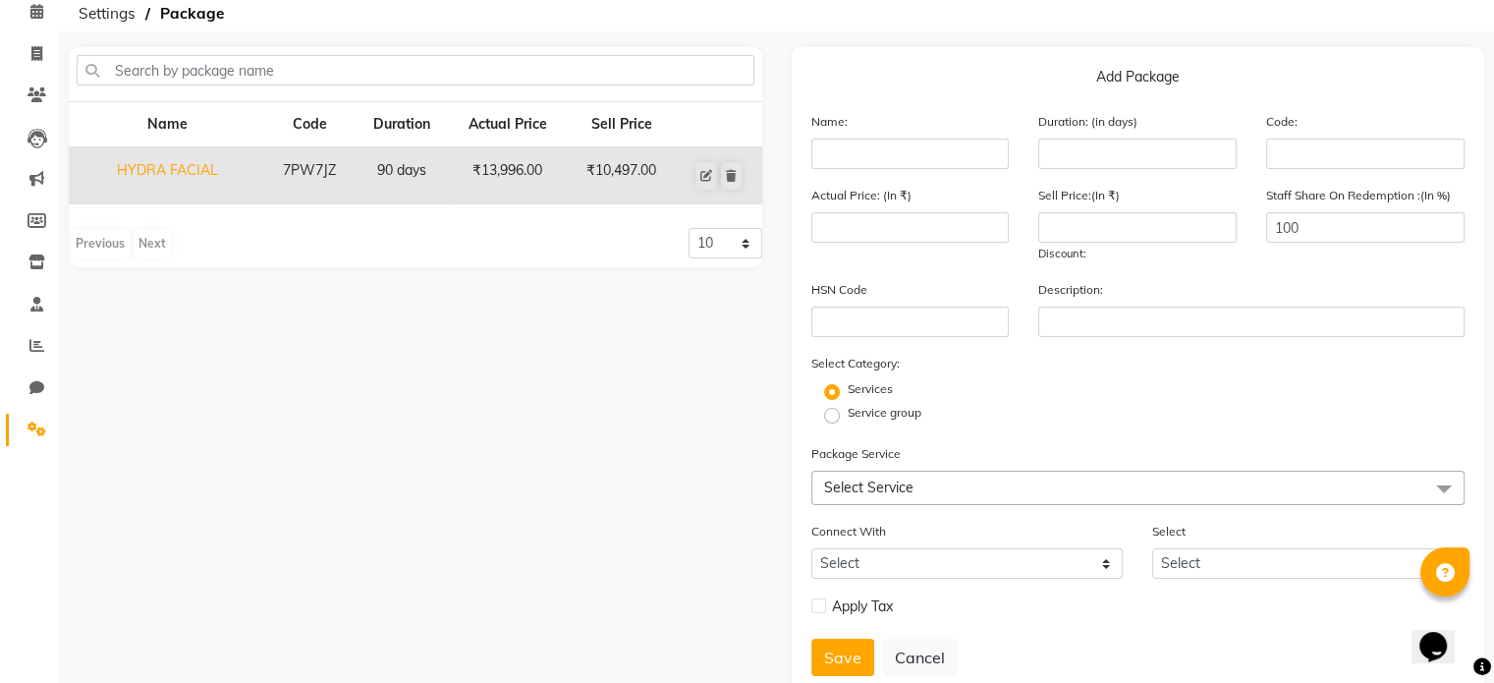
scroll to position [55, 0]
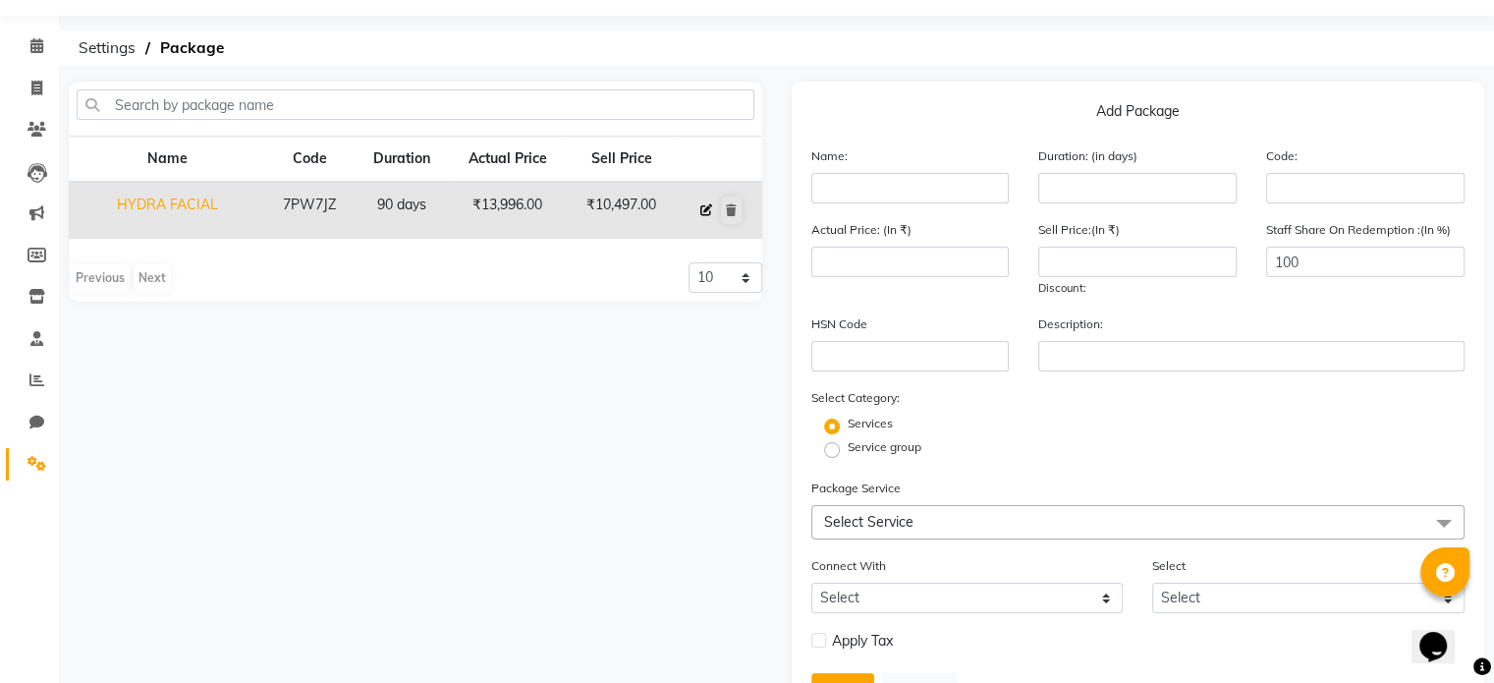
click at [714, 202] on button at bounding box center [707, 210] width 22 height 28
type input "HYDRA FACIAL"
type input "90"
type input "7PW7JZ"
type input "13996"
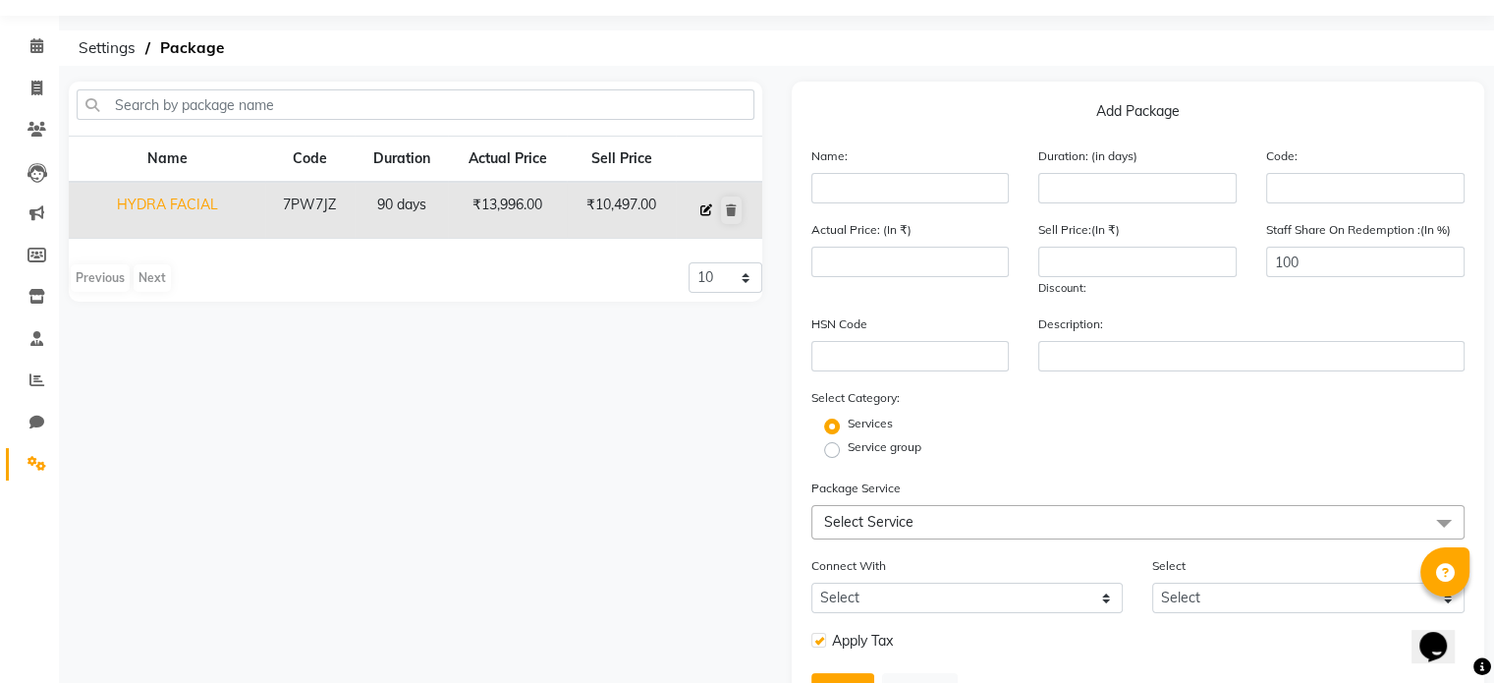
type input "10497"
type input "3+1"
checkbox input "true"
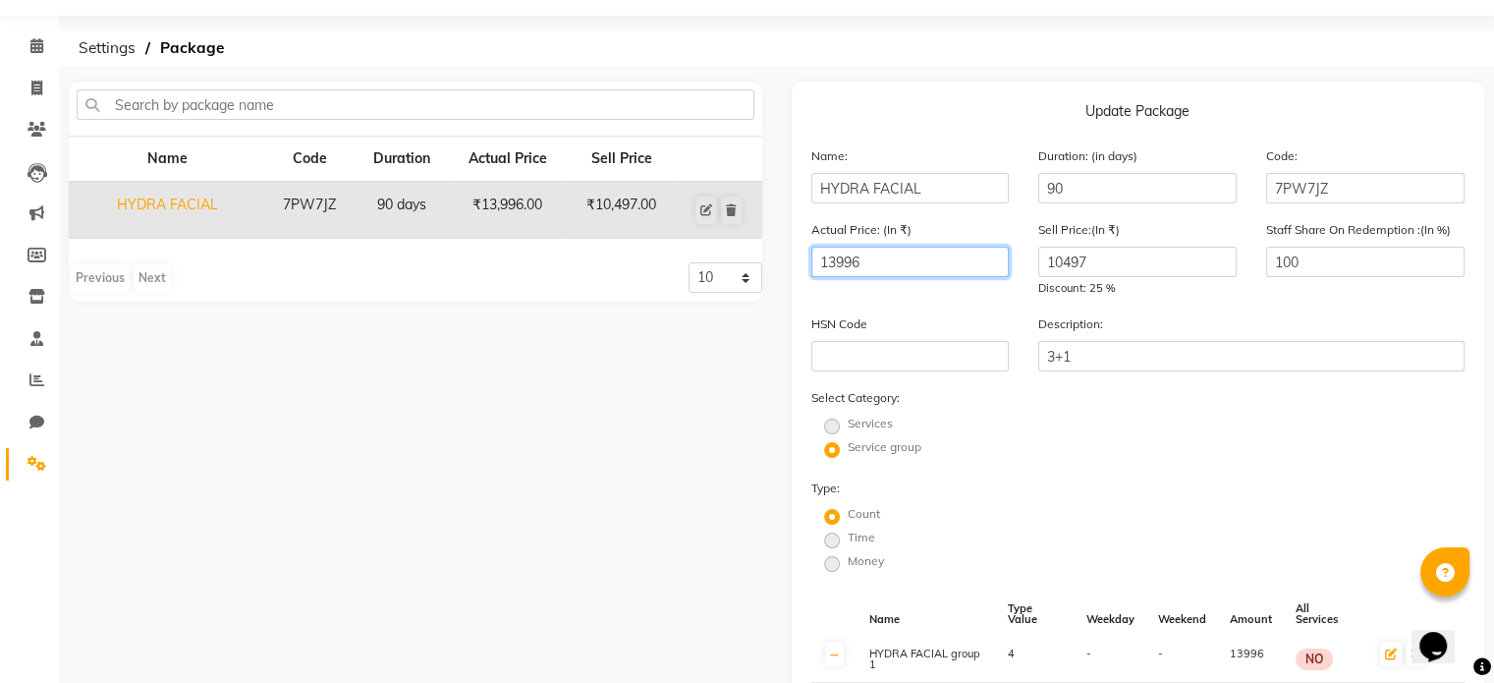
drag, startPoint x: 923, startPoint y: 262, endPoint x: 787, endPoint y: 249, distance: 137.2
click at [787, 249] on div "Update Package Name: HYDRA FACIAL Duration: (in days) 90 Code: 7PW7JZ Actual Pr…" at bounding box center [1138, 570] width 723 height 976
type input "3499"
click at [926, 309] on div "Actual Price: (In ₹) 3499 Sell Price:(In ₹) 10497 Discount: -200 % Staff Share …" at bounding box center [1139, 266] width 684 height 94
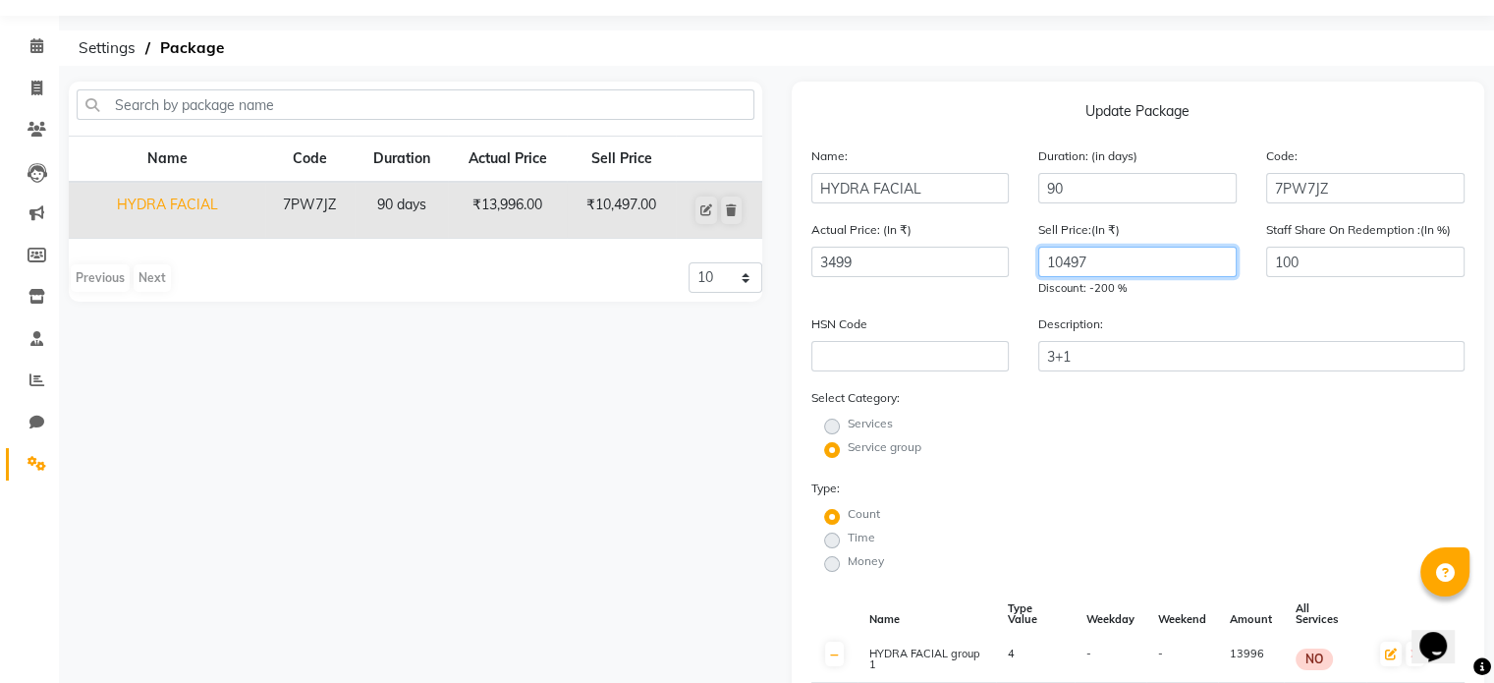
drag, startPoint x: 1104, startPoint y: 267, endPoint x: 940, endPoint y: 267, distance: 164.1
click at [941, 267] on div "Actual Price: (In ₹) 3499 Sell Price:(In ₹) 10497 Discount: -200 % Staff Share …" at bounding box center [1139, 266] width 684 height 94
type input "3499"
click at [1108, 329] on div "Description: 3+1" at bounding box center [1252, 342] width 456 height 58
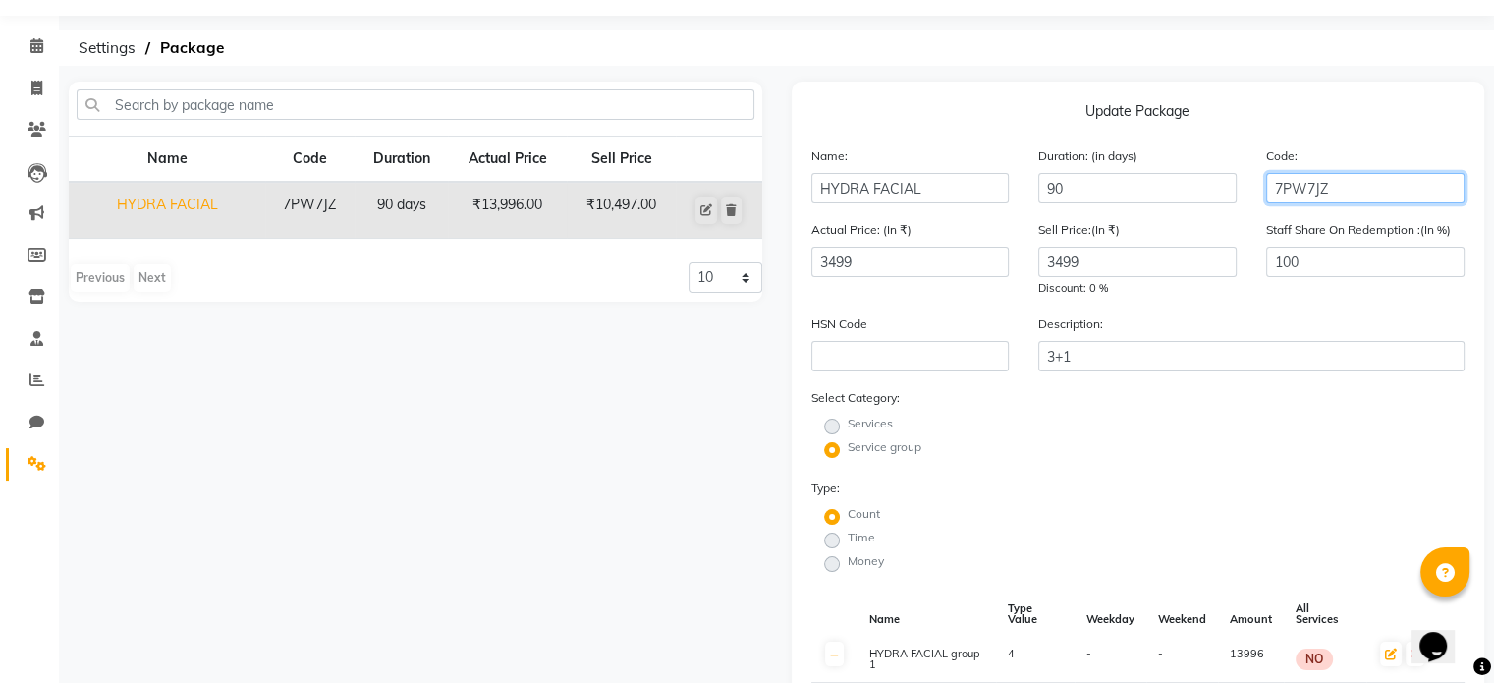
drag, startPoint x: 1355, startPoint y: 196, endPoint x: 1205, endPoint y: 185, distance: 149.8
click at [1204, 185] on div "Name: HYDRA FACIAL Duration: (in days) 90 Code: 7PW7JZ" at bounding box center [1139, 182] width 684 height 74
type input "1"
click at [1167, 229] on div "Sell Price:(In ₹) 3499 Discount: 0 %" at bounding box center [1138, 258] width 228 height 79
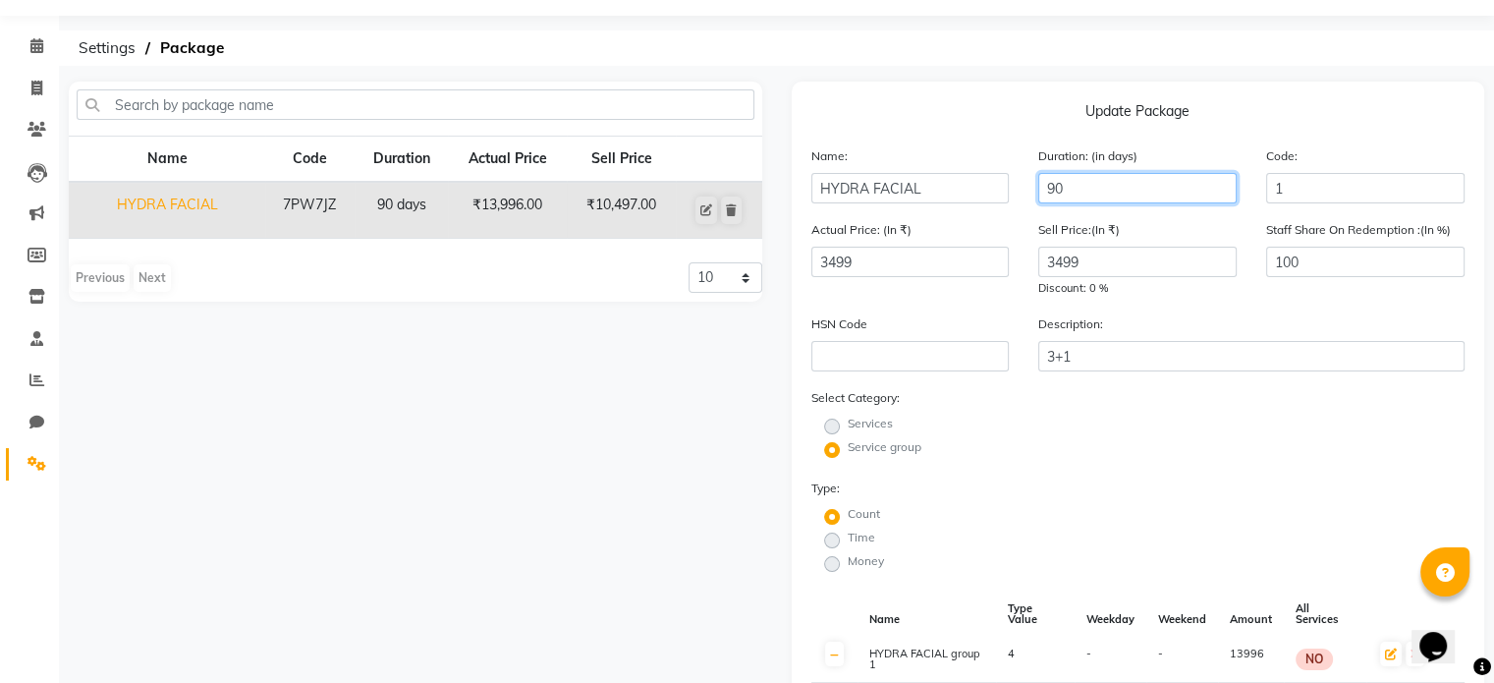
drag, startPoint x: 1115, startPoint y: 188, endPoint x: 1002, endPoint y: 183, distance: 113.1
click at [1002, 182] on div "Name: HYDRA FACIAL Duration: (in days) 90 Code: 1" at bounding box center [1139, 182] width 684 height 74
type input "60"
click at [1059, 326] on label "Description:" at bounding box center [1070, 324] width 65 height 18
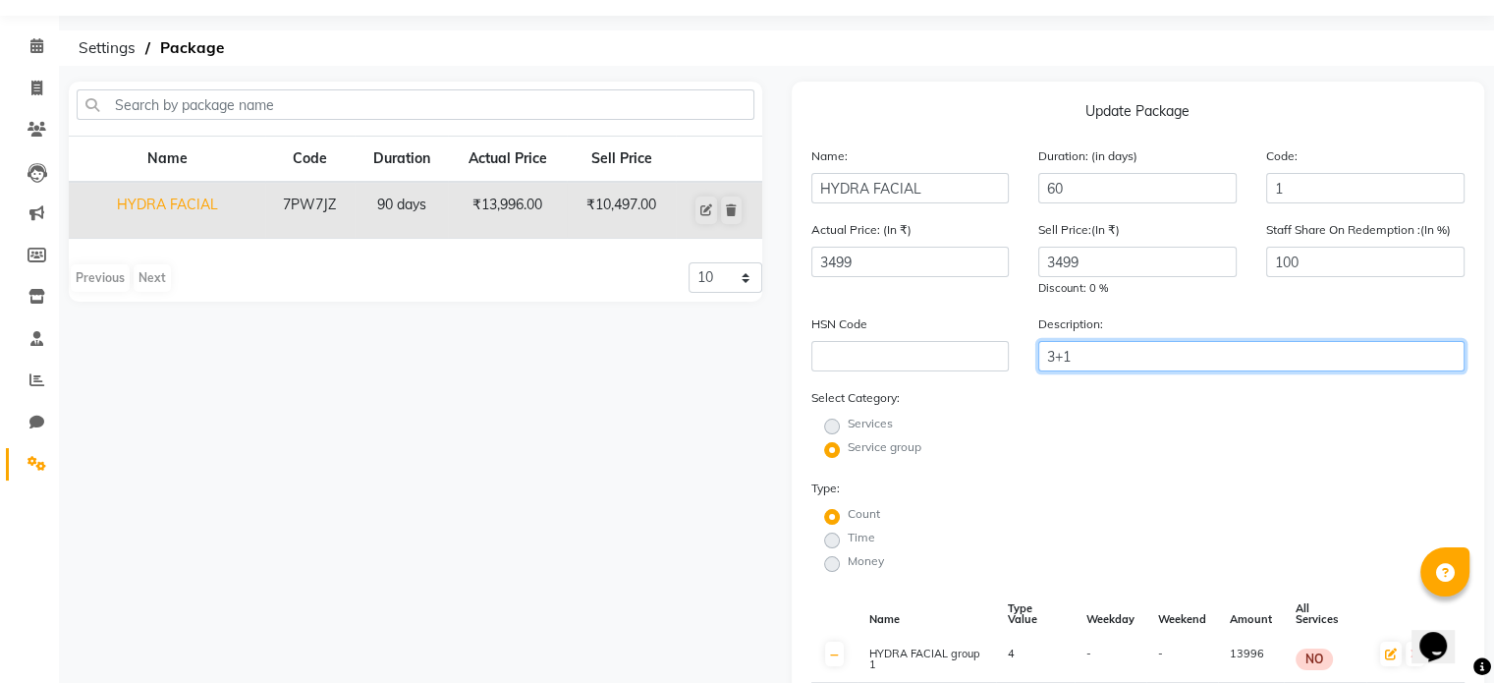
click at [1068, 354] on input "3+1" at bounding box center [1251, 356] width 426 height 30
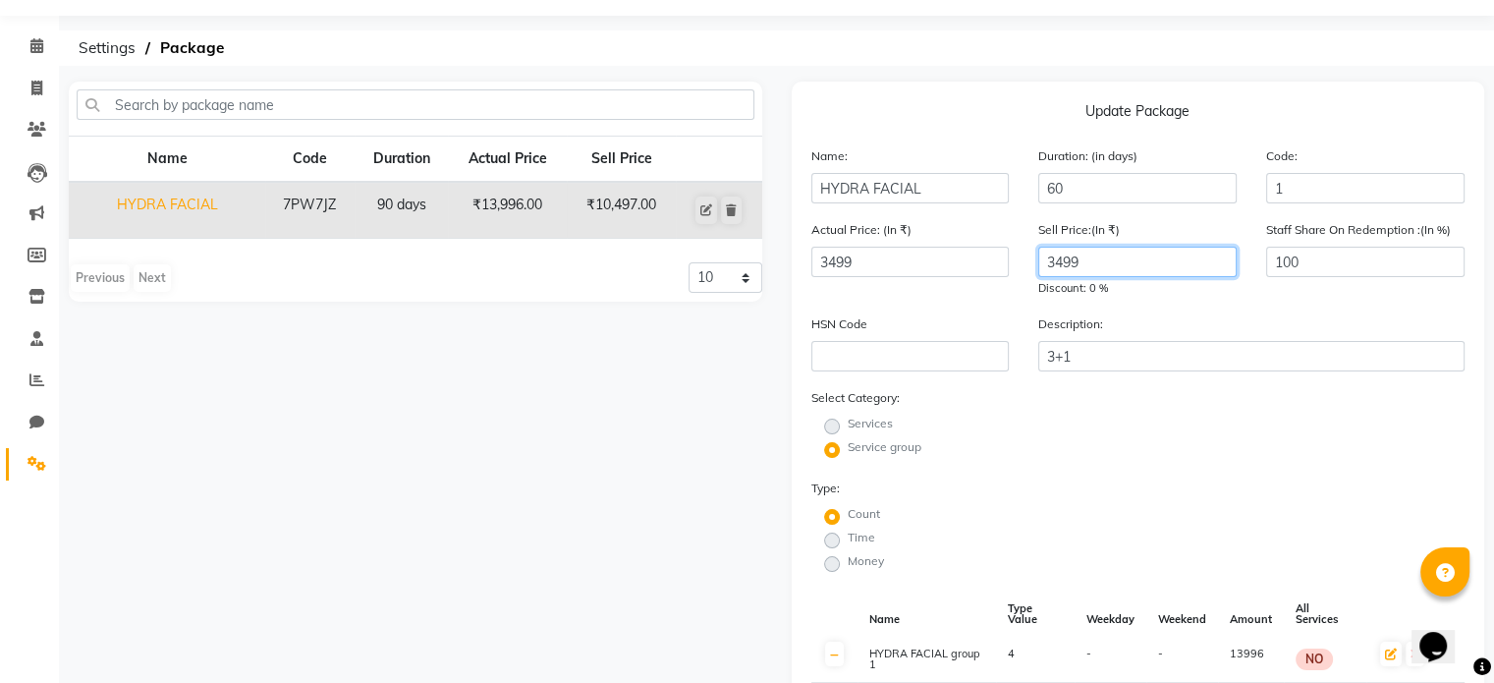
click at [1096, 265] on input "3499" at bounding box center [1137, 262] width 198 height 30
click at [848, 546] on label "Time" at bounding box center [862, 538] width 28 height 18
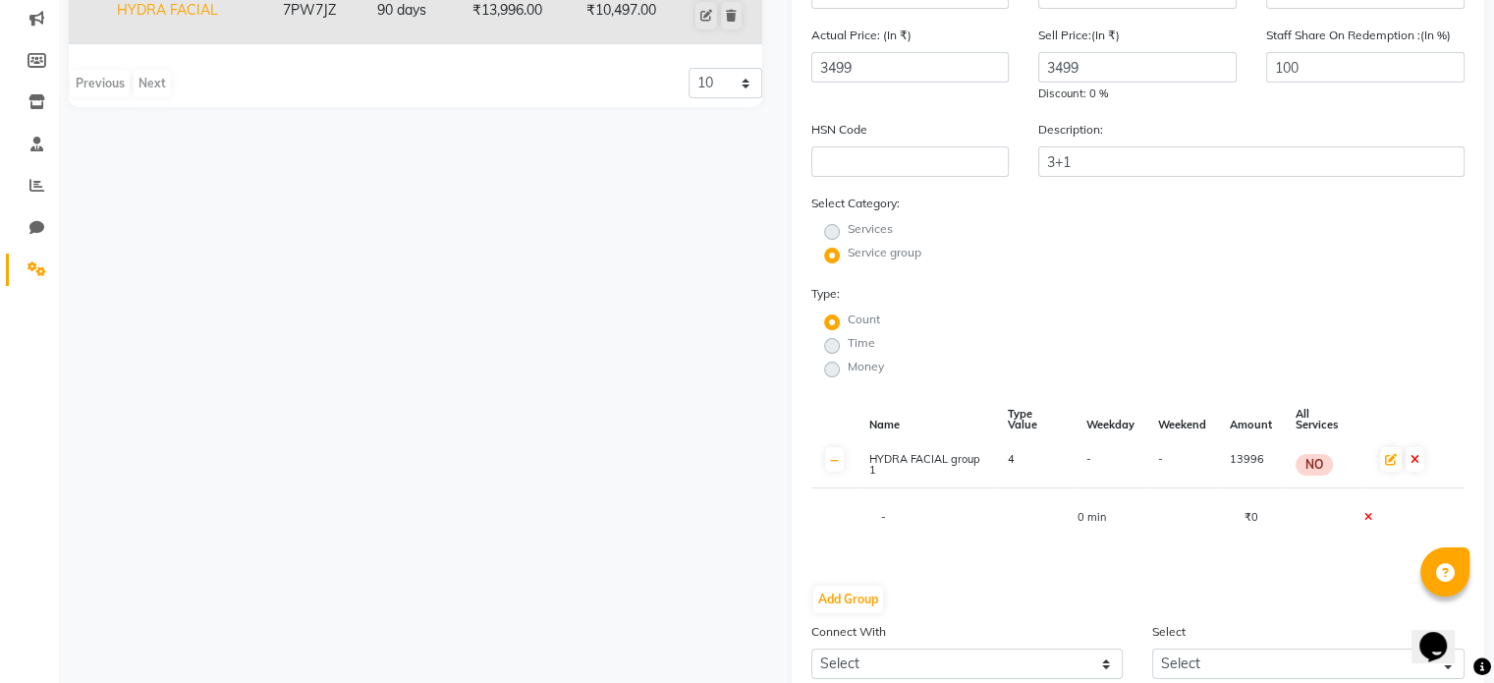
scroll to position [251, 0]
drag, startPoint x: 1051, startPoint y: 461, endPoint x: 1037, endPoint y: 464, distance: 14.1
click at [1050, 463] on td "4" at bounding box center [1035, 463] width 79 height 46
click at [1018, 465] on td "4" at bounding box center [1035, 463] width 79 height 46
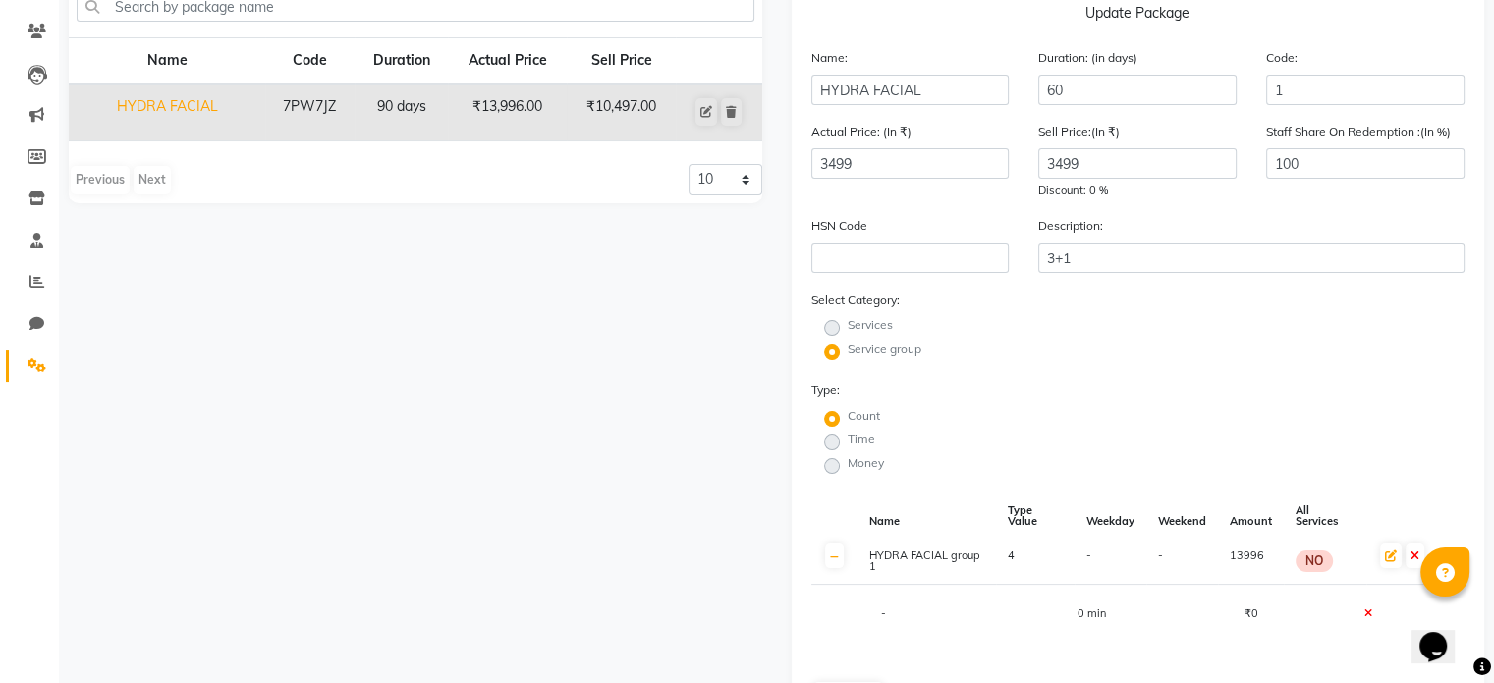
scroll to position [55, 0]
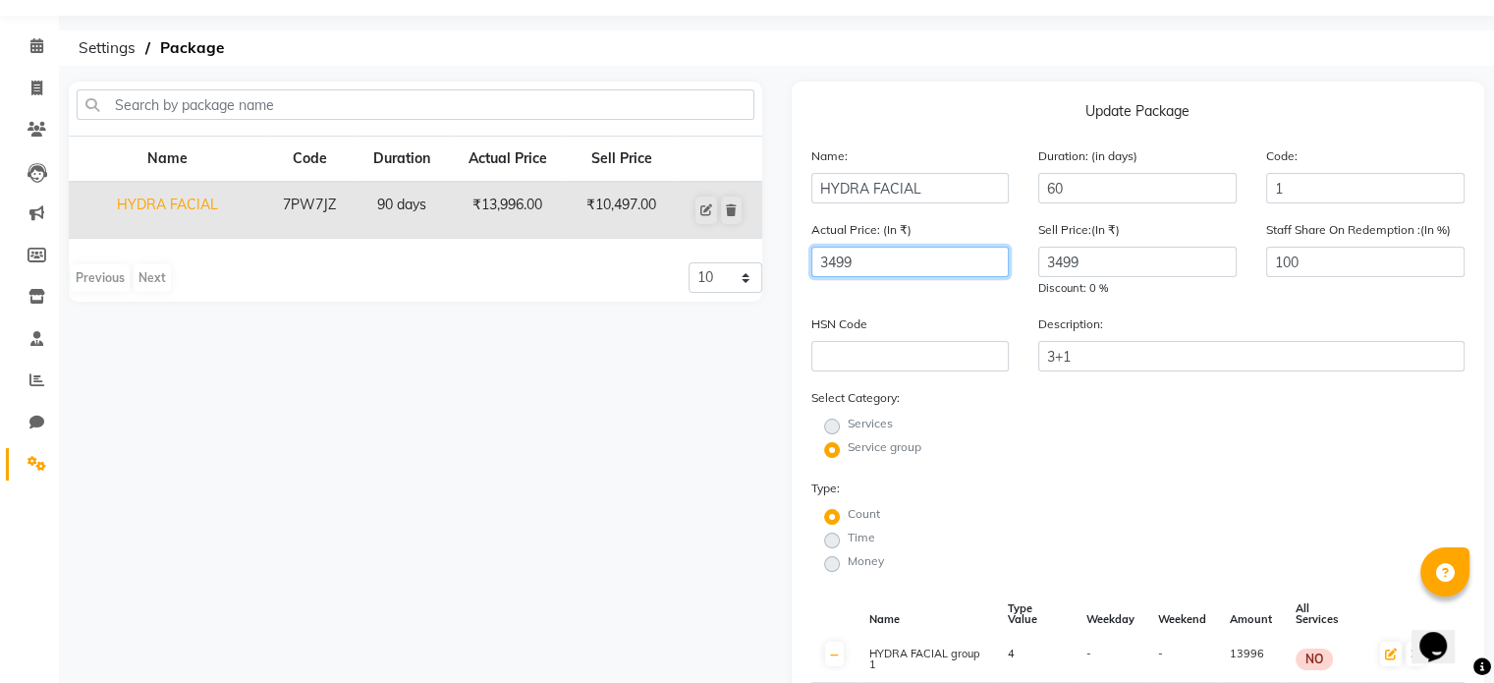
drag, startPoint x: 853, startPoint y: 271, endPoint x: 692, endPoint y: 269, distance: 161.1
click at [692, 269] on div "Name Code Duration Actual Price Sell Price HYDRA FACIAL 7PW7JZ 90 days ₹13,996.…" at bounding box center [776, 570] width 1445 height 976
type input "13996"
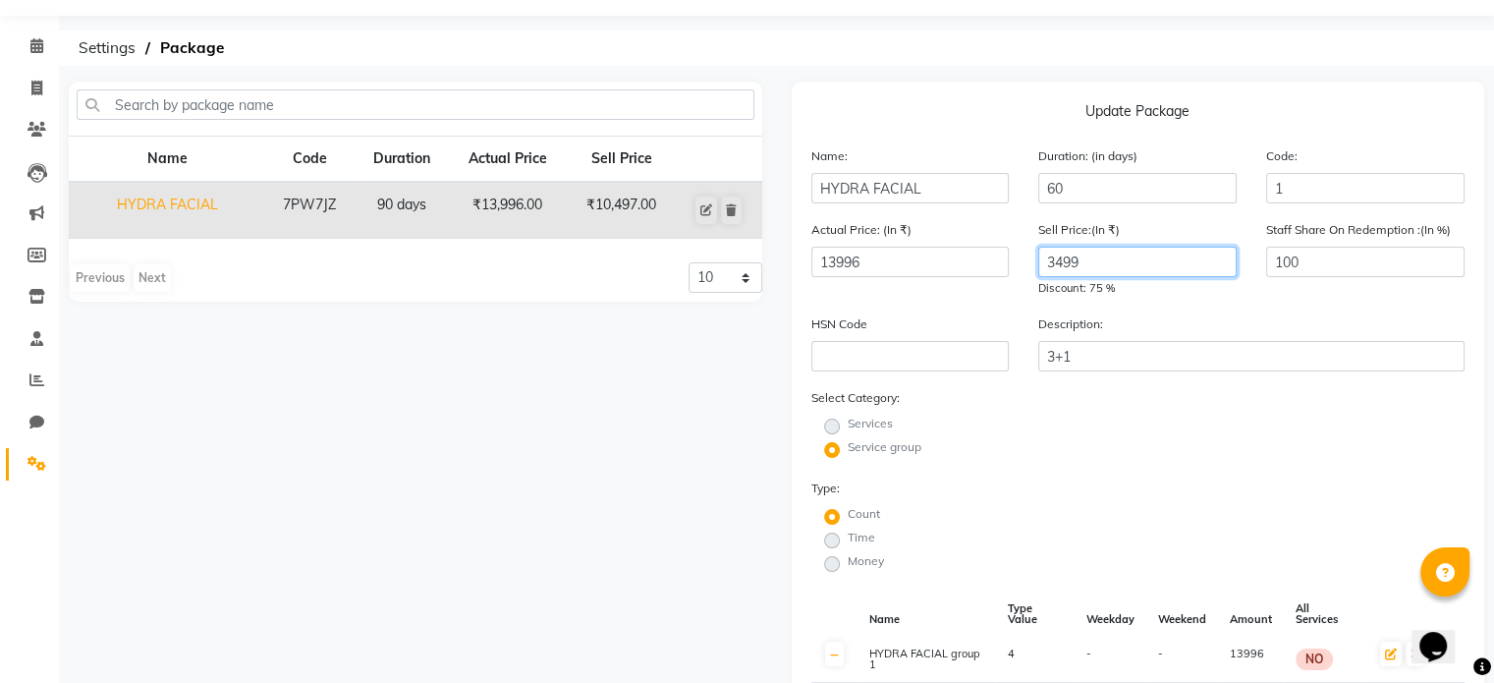
drag, startPoint x: 1115, startPoint y: 275, endPoint x: 1006, endPoint y: 268, distance: 109.3
click at [1006, 268] on div "Actual Price: (In ₹) 13996 Sell Price:(In ₹) 3499 Discount: 75 % Staff Share On…" at bounding box center [1139, 266] width 684 height 94
